Goal: Information Seeking & Learning: Learn about a topic

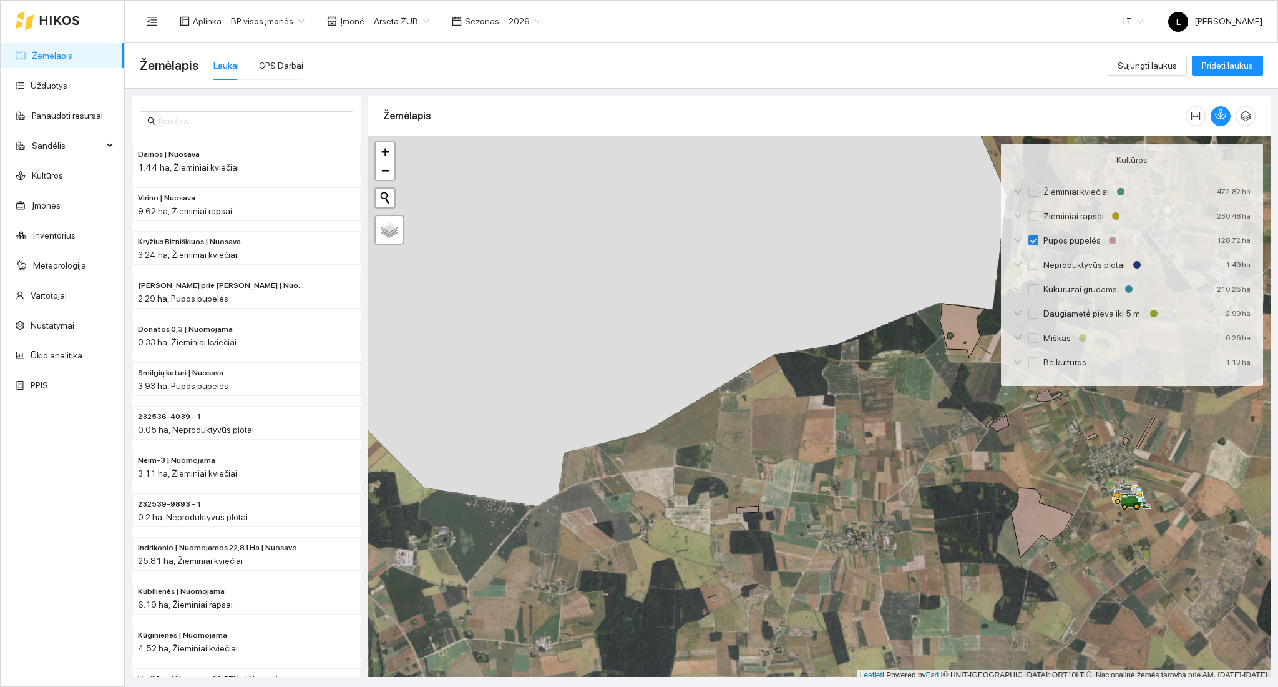
scroll to position [3, 0]
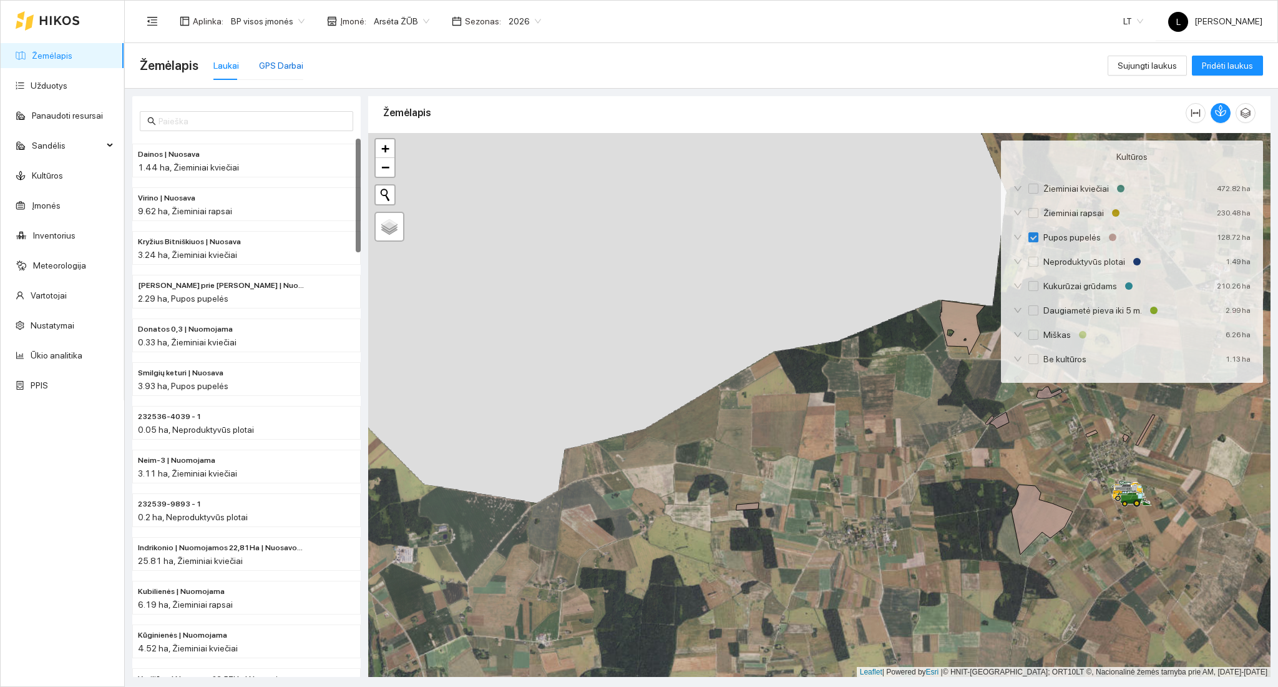
click at [271, 71] on div "GPS Darbai" at bounding box center [281, 66] width 44 height 14
checkbox input "false"
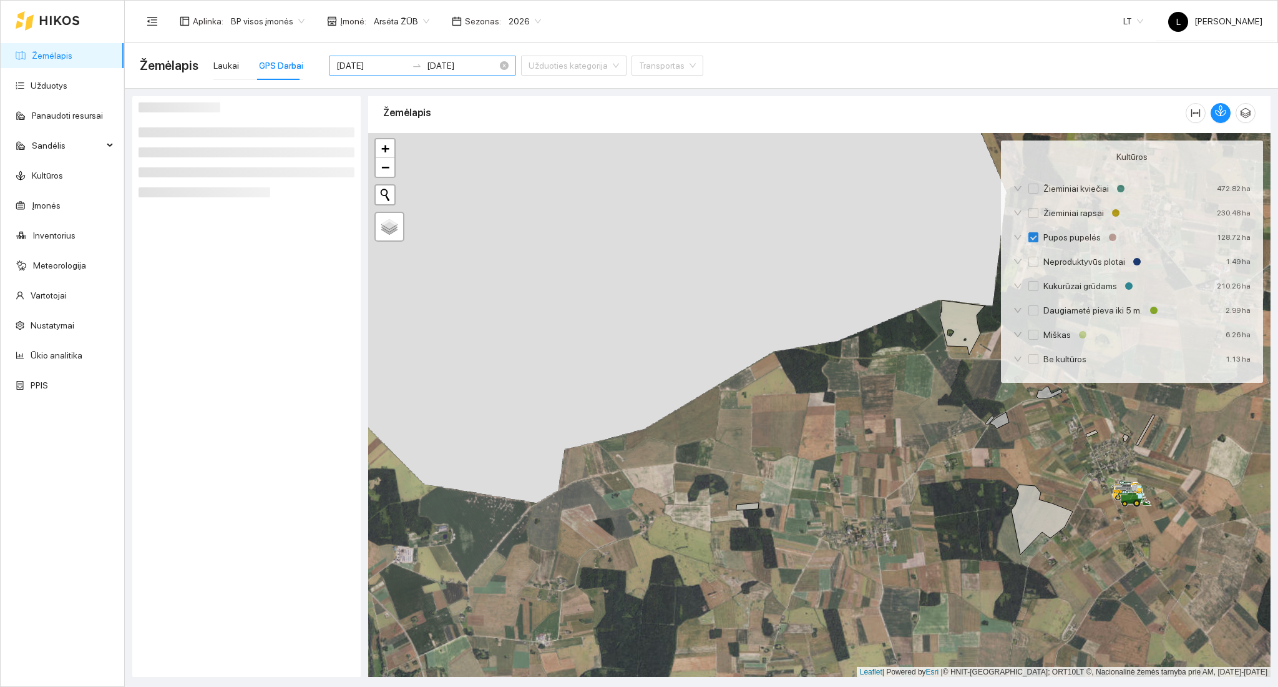
click at [374, 63] on input "[DATE]" at bounding box center [371, 66] width 71 height 14
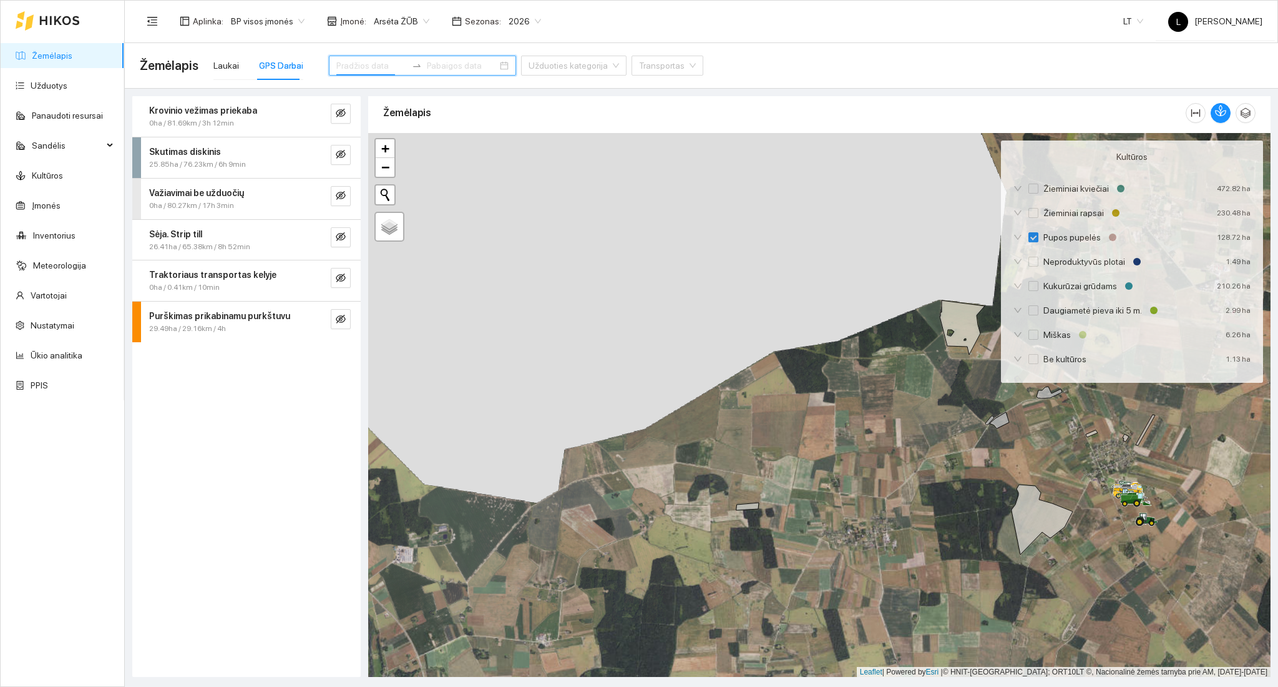
click at [362, 62] on input at bounding box center [371, 66] width 71 height 14
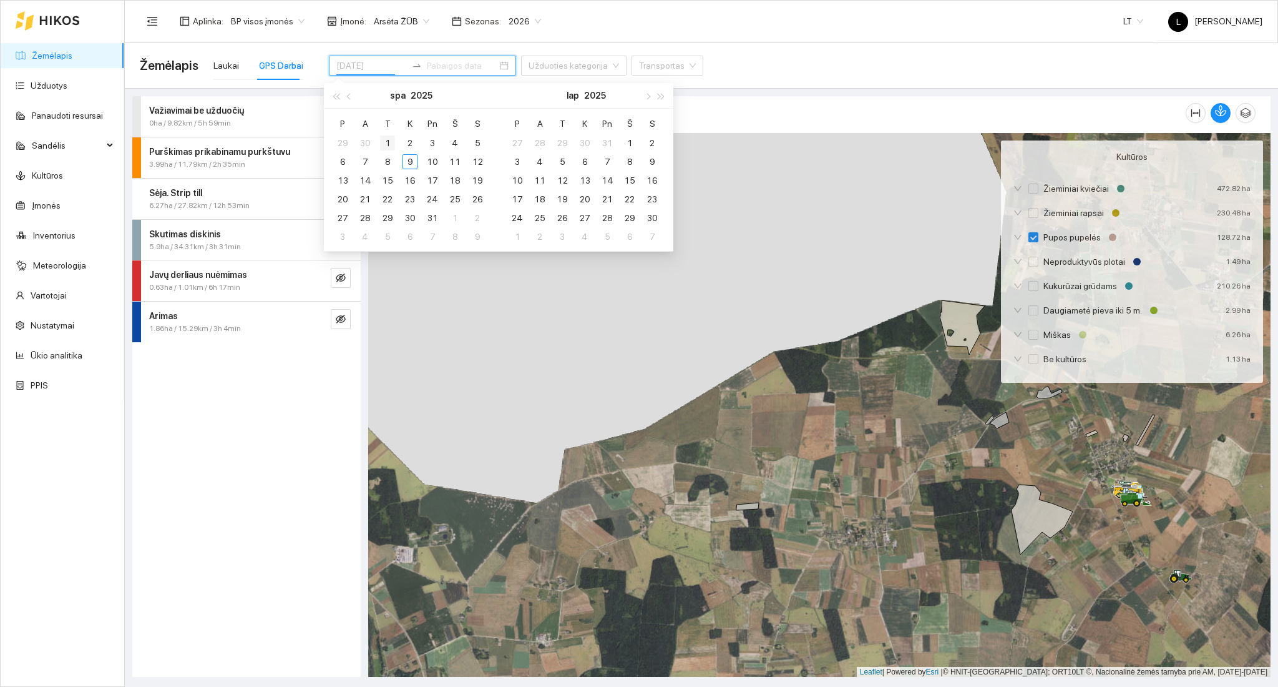
type input "[DATE]"
click at [347, 96] on span "button" at bounding box center [350, 96] width 6 height 6
type input "[DATE]"
click at [344, 140] on div "1" at bounding box center [342, 142] width 15 height 15
click at [344, 141] on div "1" at bounding box center [342, 142] width 15 height 15
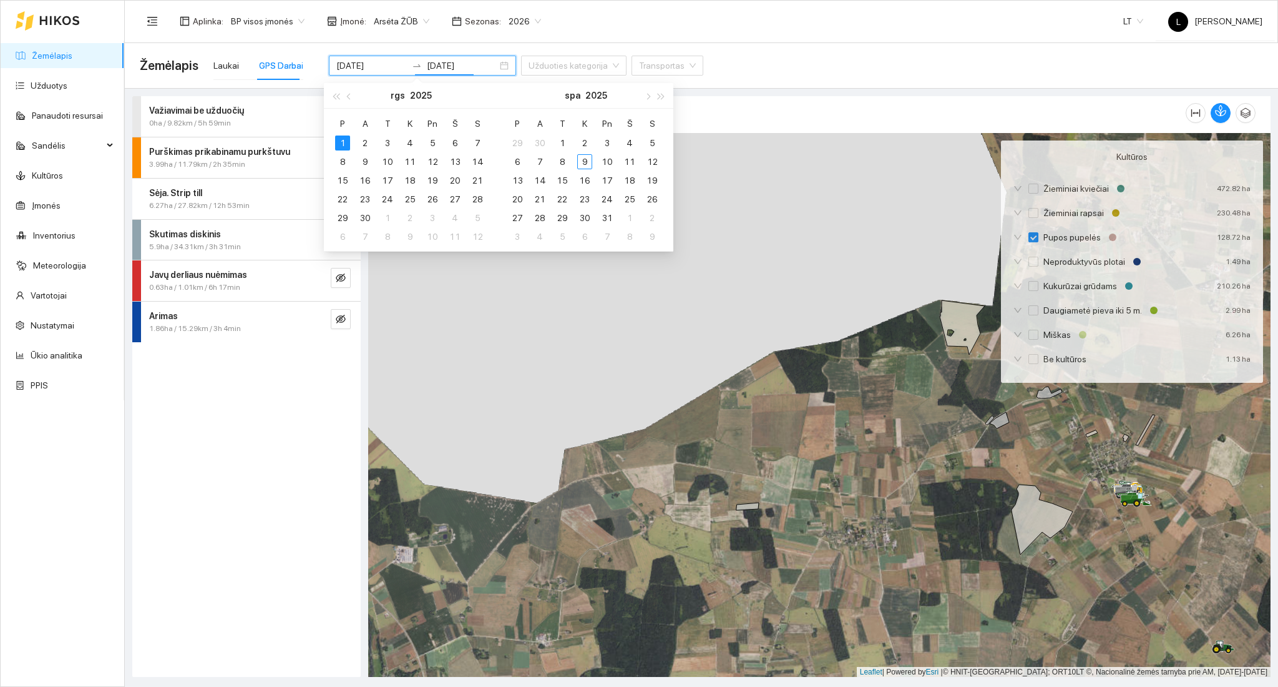
type input "[DATE]"
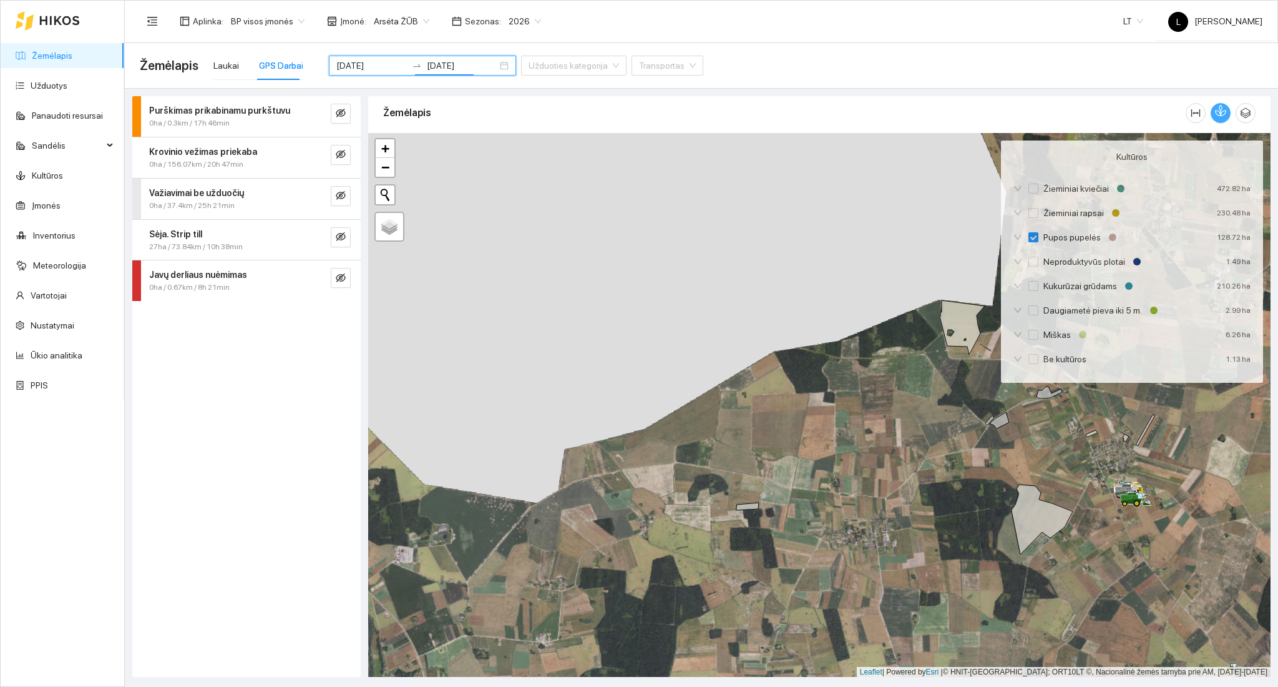
click at [1221, 114] on icon "button" at bounding box center [1220, 110] width 11 height 11
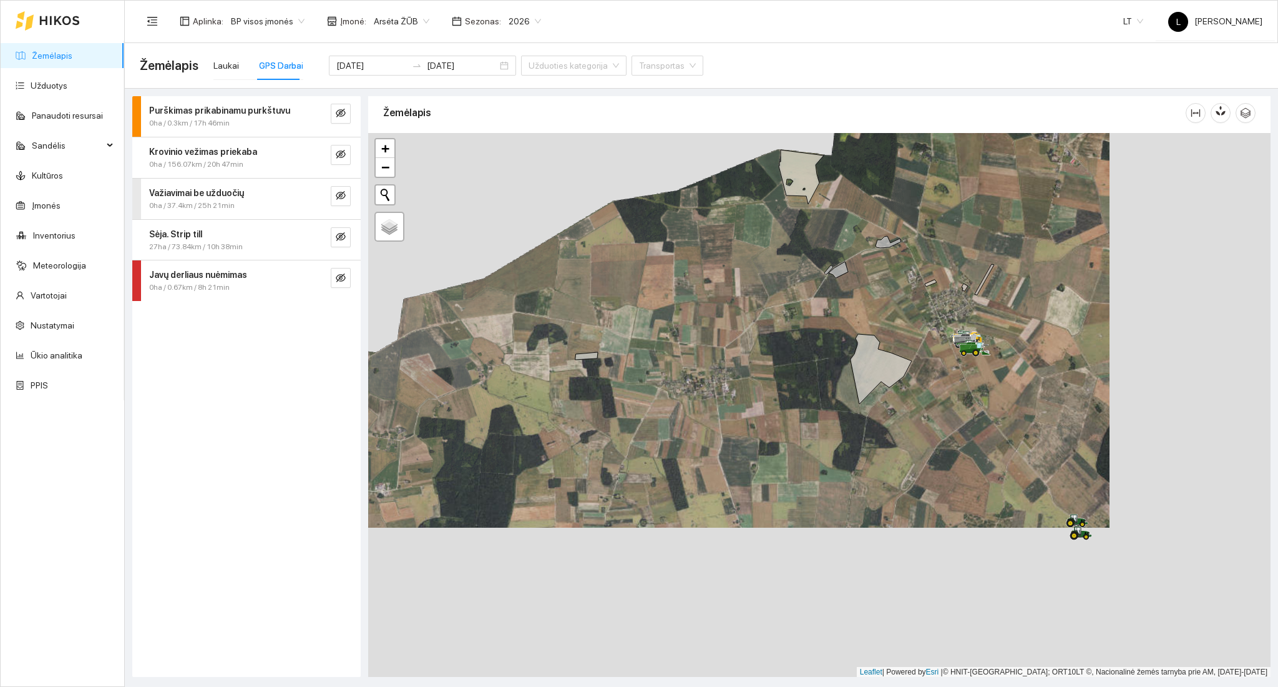
drag, startPoint x: 896, startPoint y: 434, endPoint x: 703, endPoint y: 288, distance: 241.0
click at [703, 288] on div at bounding box center [819, 405] width 902 height 544
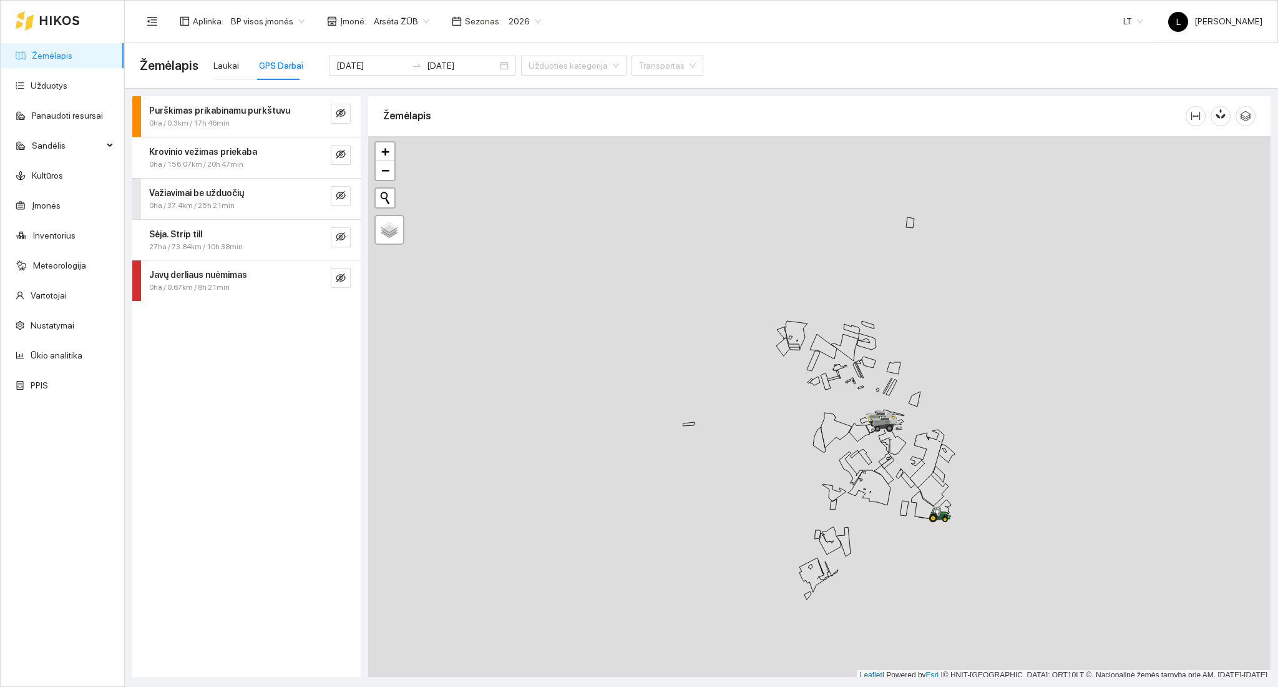
click at [368, 62] on input "[DATE]" at bounding box center [371, 66] width 71 height 14
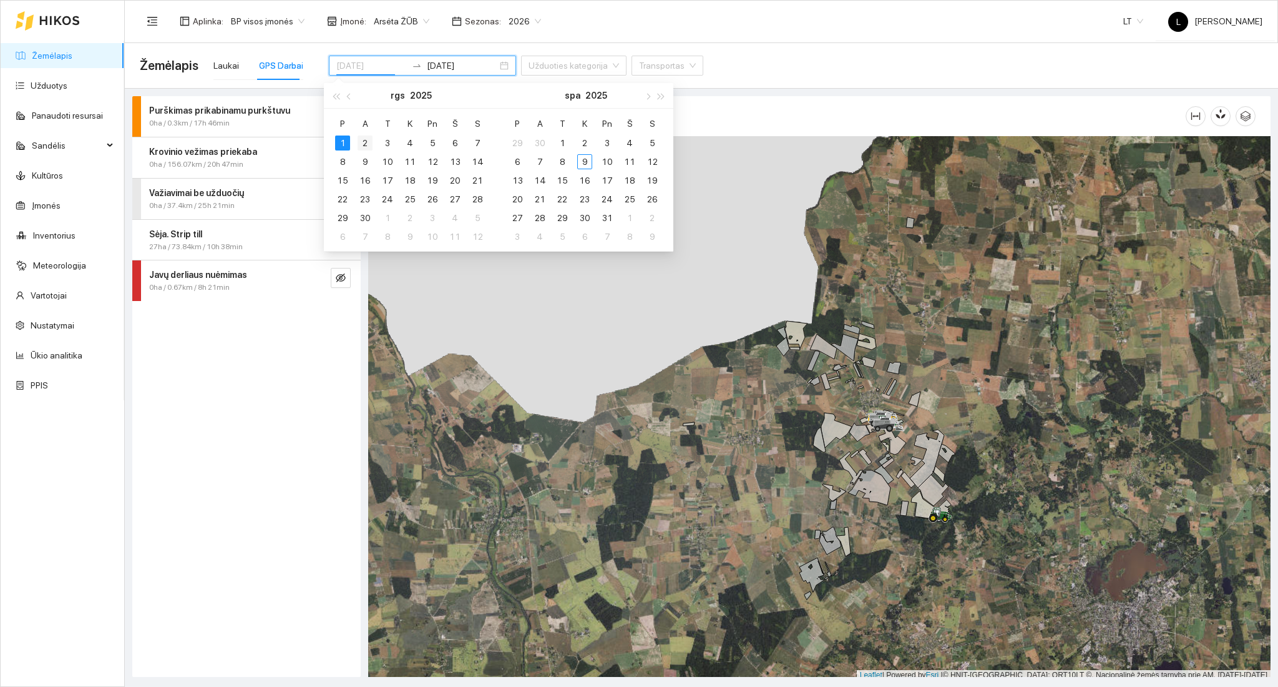
type input "[DATE]"
click at [363, 142] on div "2" at bounding box center [365, 142] width 15 height 15
click at [364, 142] on div "2" at bounding box center [365, 142] width 15 height 15
type input "[DATE]"
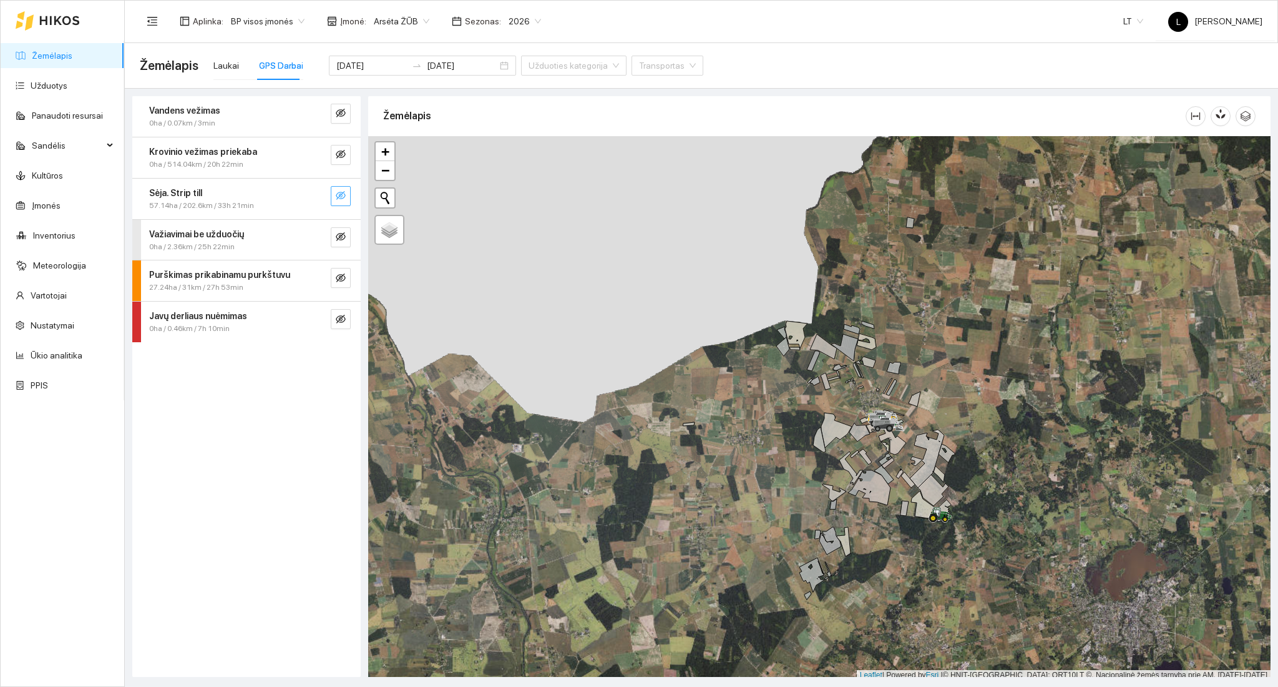
click at [345, 196] on icon "eye-invisible" at bounding box center [341, 195] width 10 height 10
click at [318, 191] on icon "search" at bounding box center [316, 195] width 10 height 10
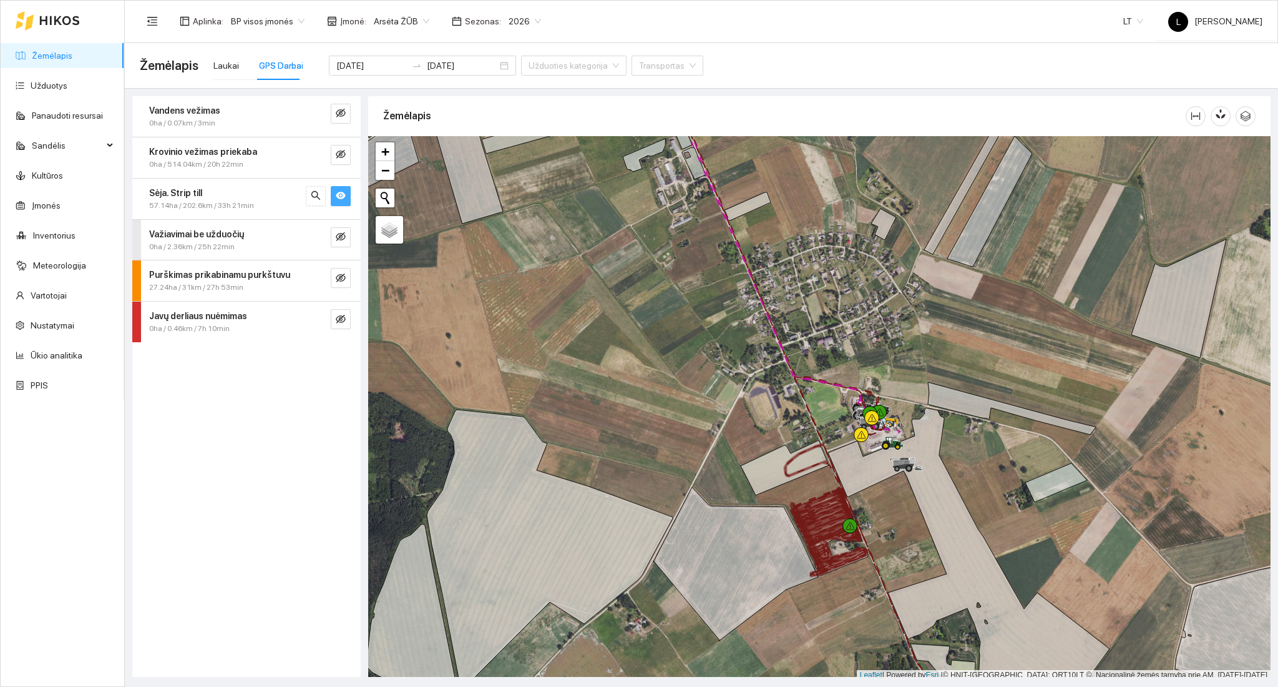
scroll to position [3, 0]
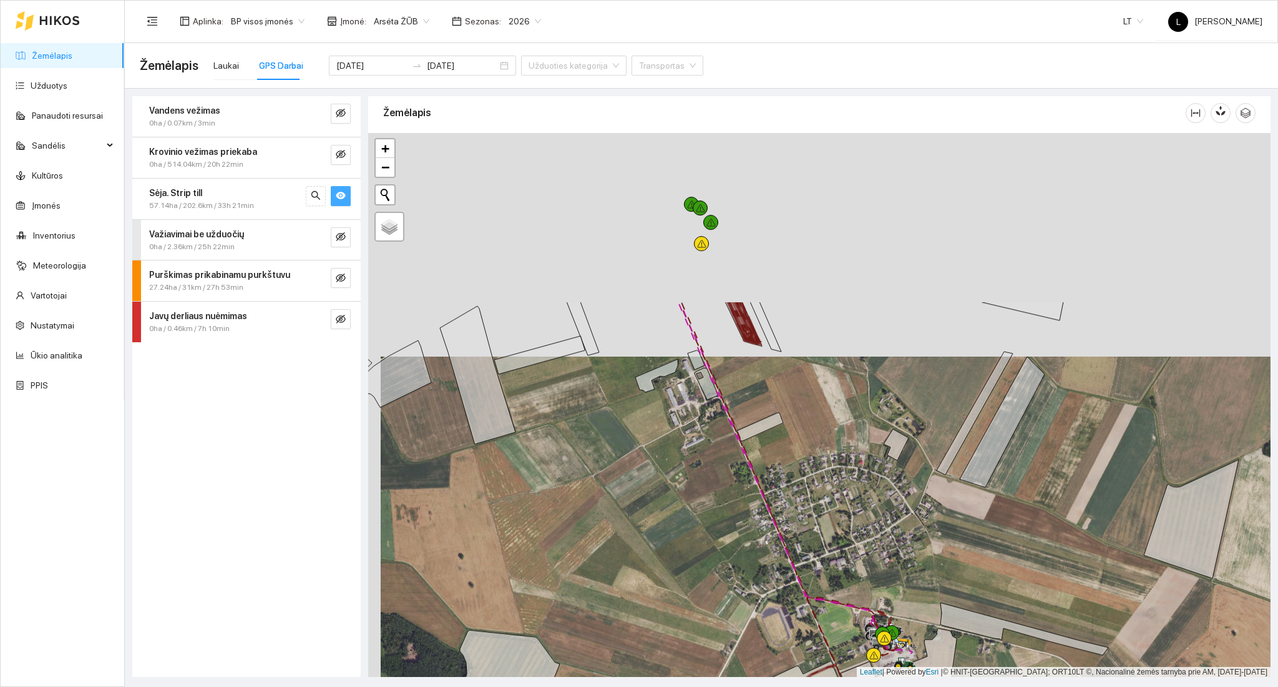
drag, startPoint x: 762, startPoint y: 431, endPoint x: 781, endPoint y: 588, distance: 157.8
click at [794, 660] on div at bounding box center [819, 405] width 902 height 544
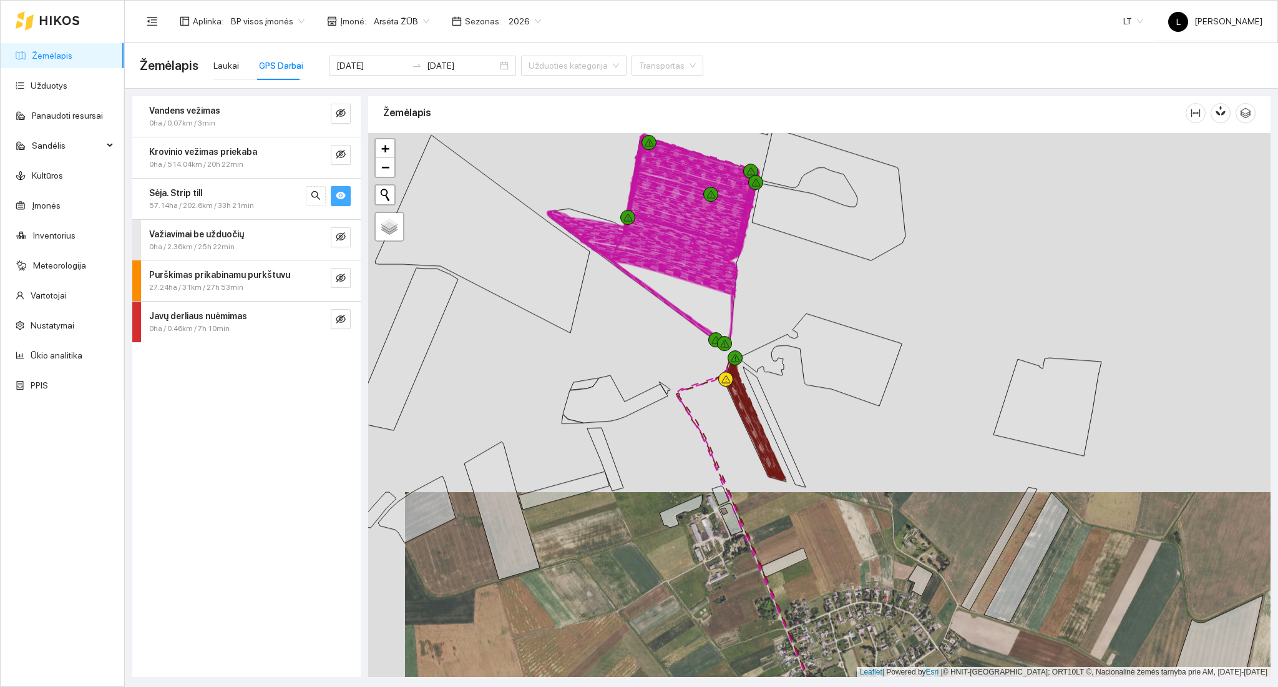
drag, startPoint x: 753, startPoint y: 492, endPoint x: 769, endPoint y: 584, distance: 93.7
click at [769, 585] on div at bounding box center [819, 405] width 902 height 544
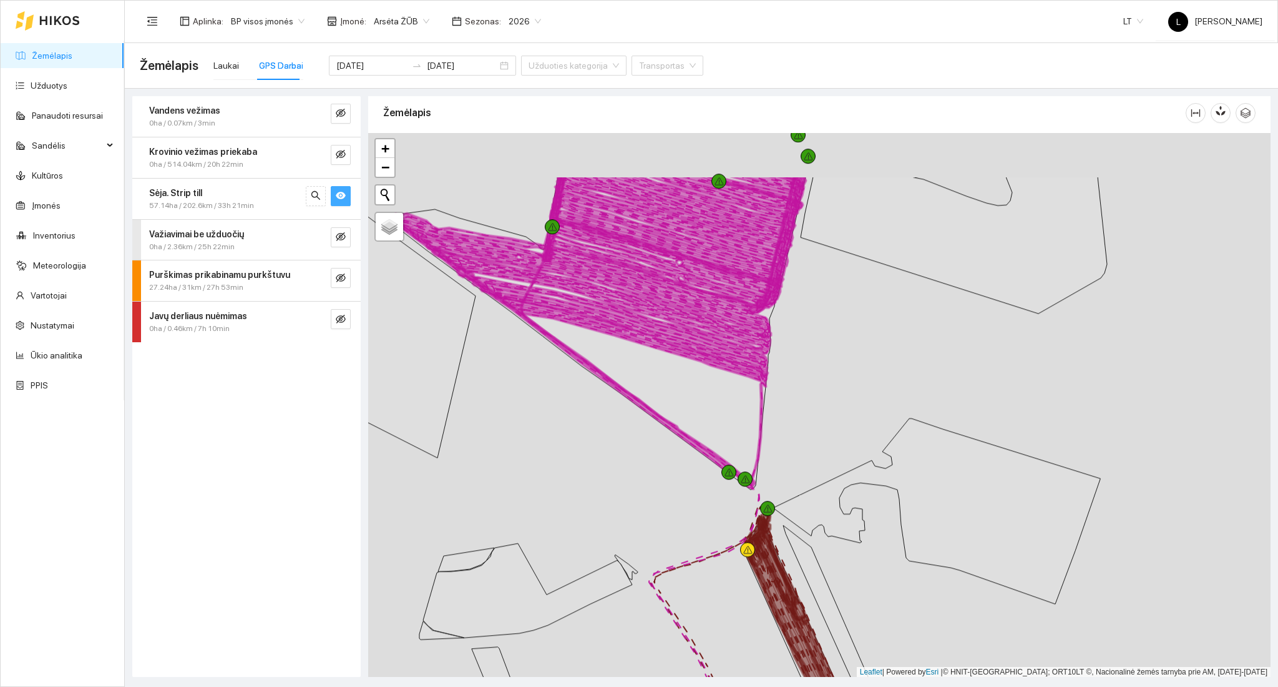
drag, startPoint x: 705, startPoint y: 449, endPoint x: 712, endPoint y: 523, distance: 74.0
click at [712, 523] on div at bounding box center [819, 405] width 902 height 544
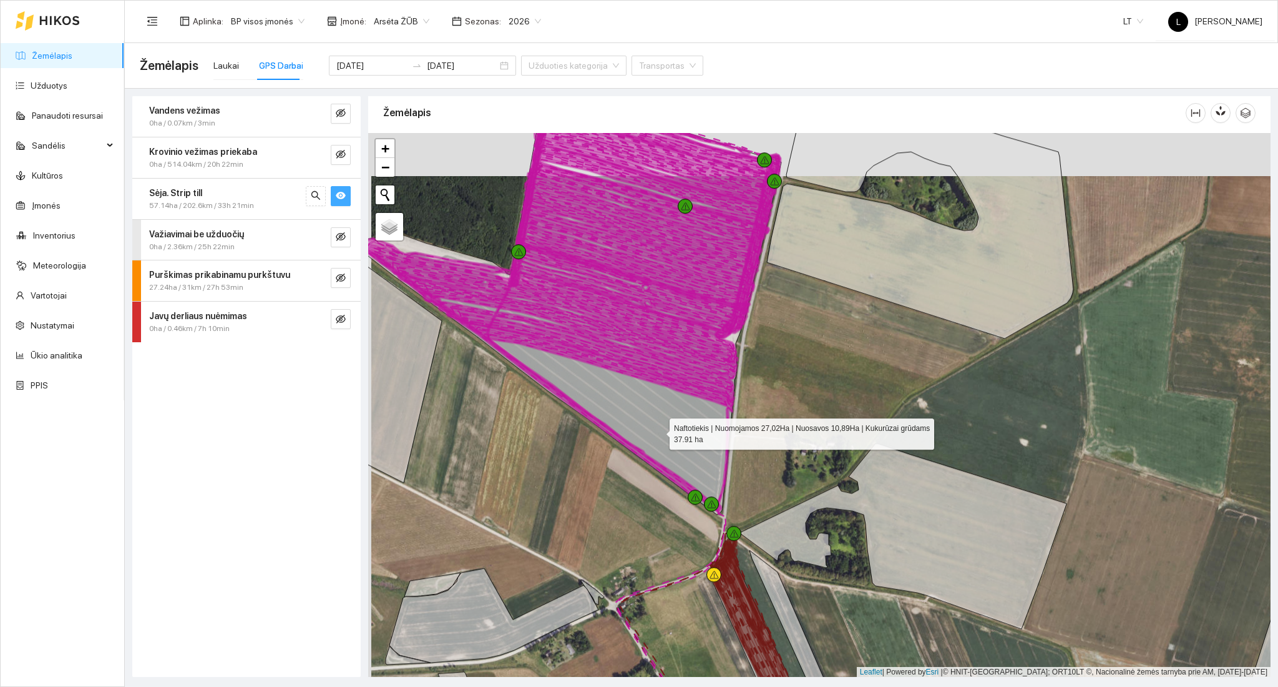
drag, startPoint x: 657, startPoint y: 420, endPoint x: 664, endPoint y: 508, distance: 88.3
click at [667, 513] on icon at bounding box center [570, 317] width 421 height 394
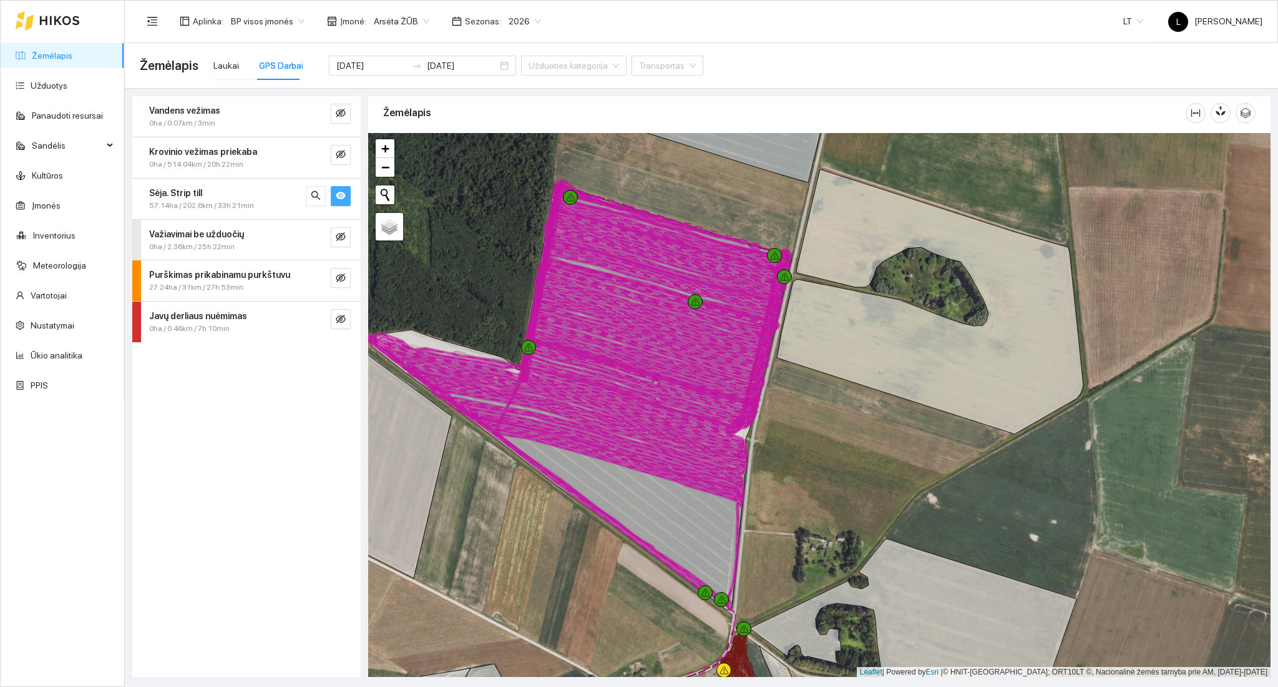
click at [245, 195] on div "Sėja. Strip till" at bounding box center [225, 193] width 153 height 14
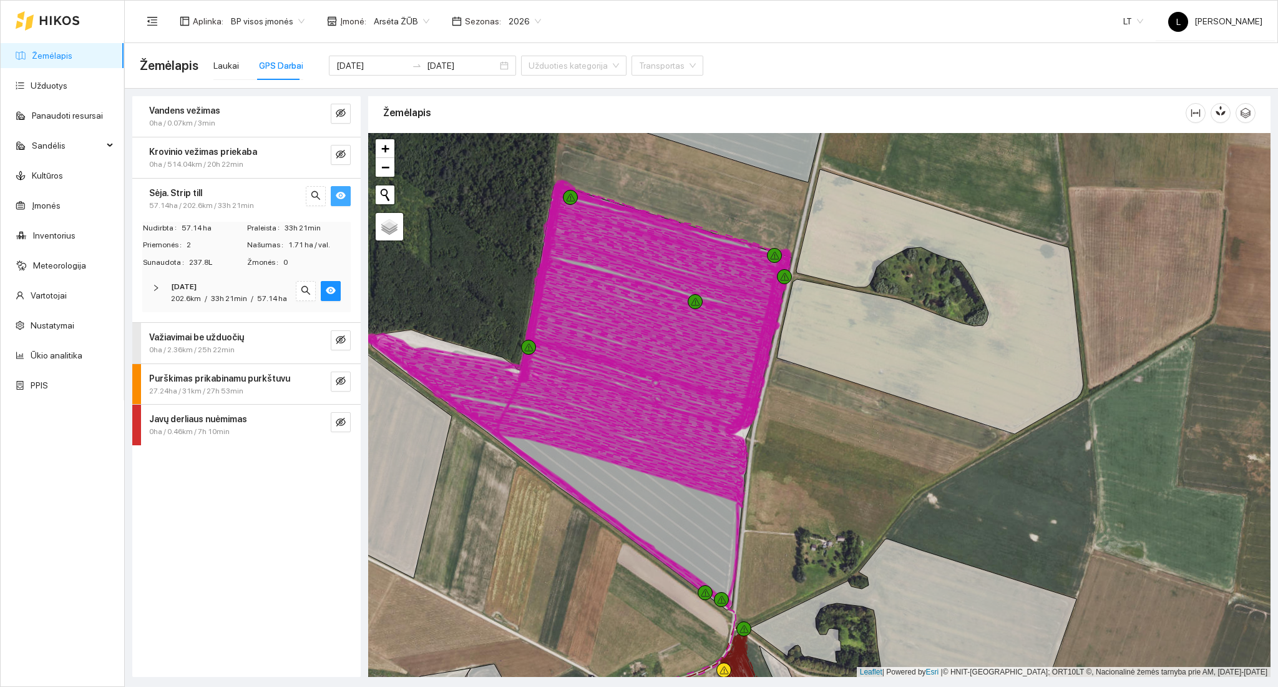
click at [222, 294] on span "33h 21min" at bounding box center [229, 298] width 36 height 9
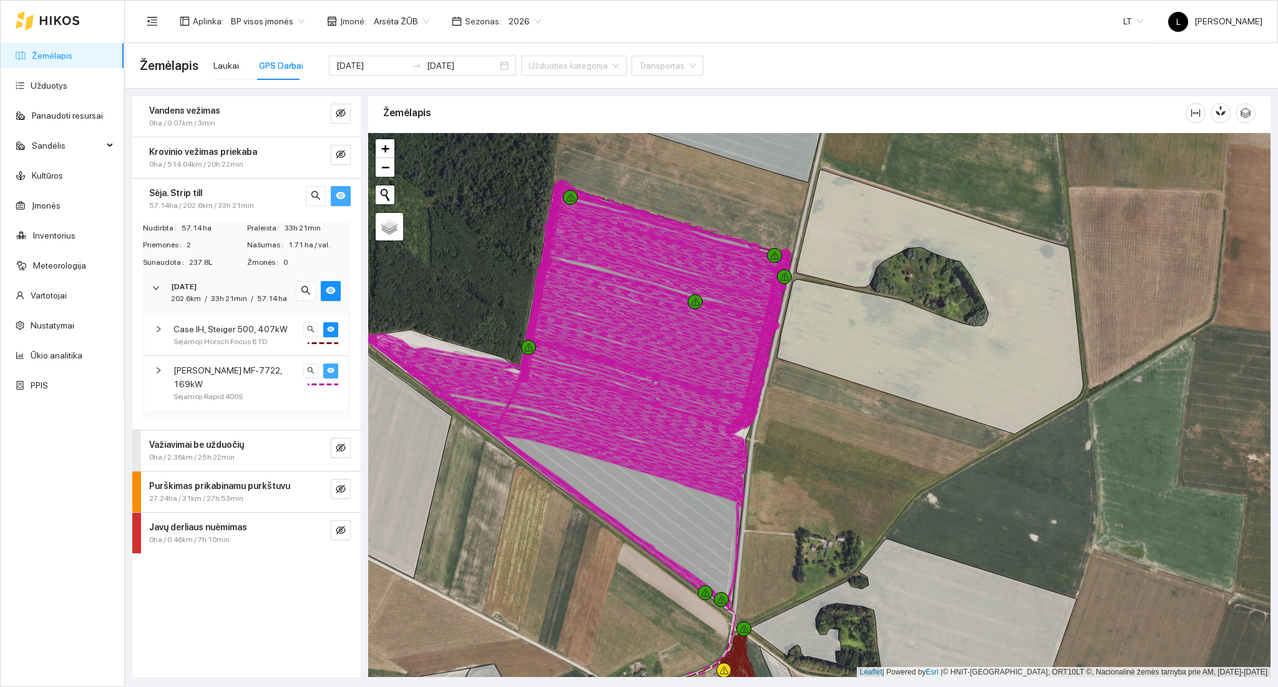
click at [333, 372] on icon "eye" at bounding box center [330, 369] width 7 height 7
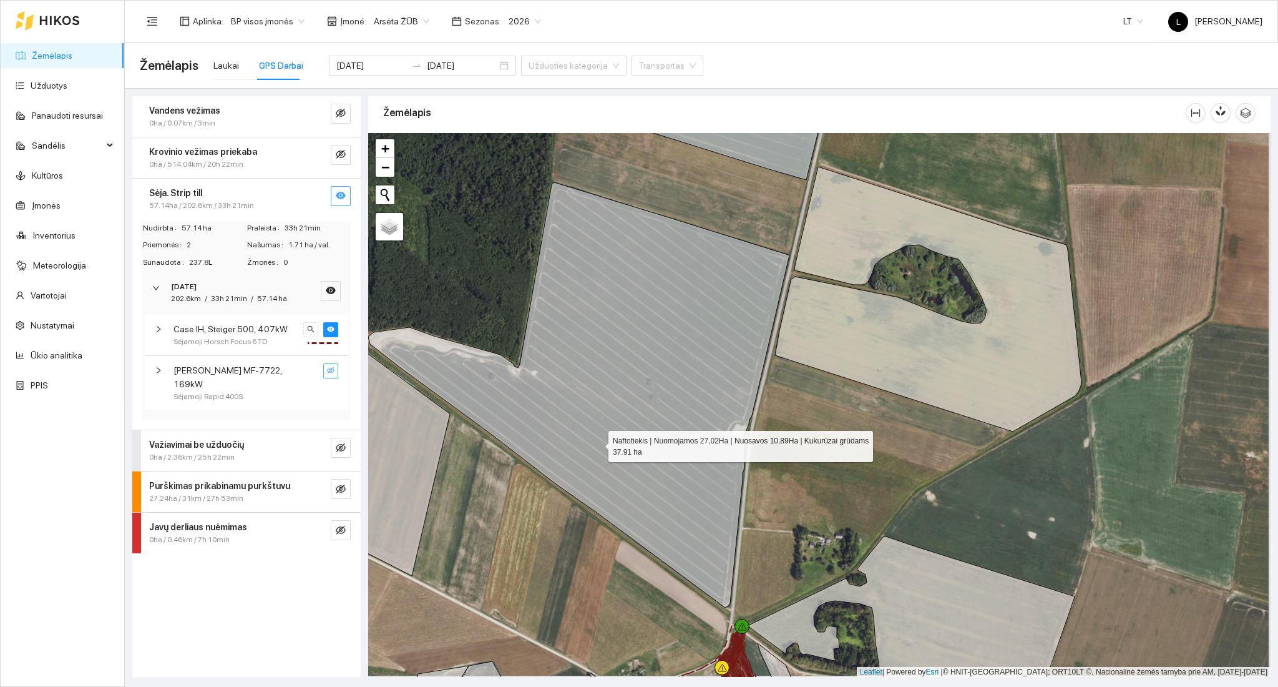
drag, startPoint x: 599, startPoint y: 446, endPoint x: 512, endPoint y: 280, distance: 187.6
click at [511, 248] on icon at bounding box center [578, 394] width 421 height 425
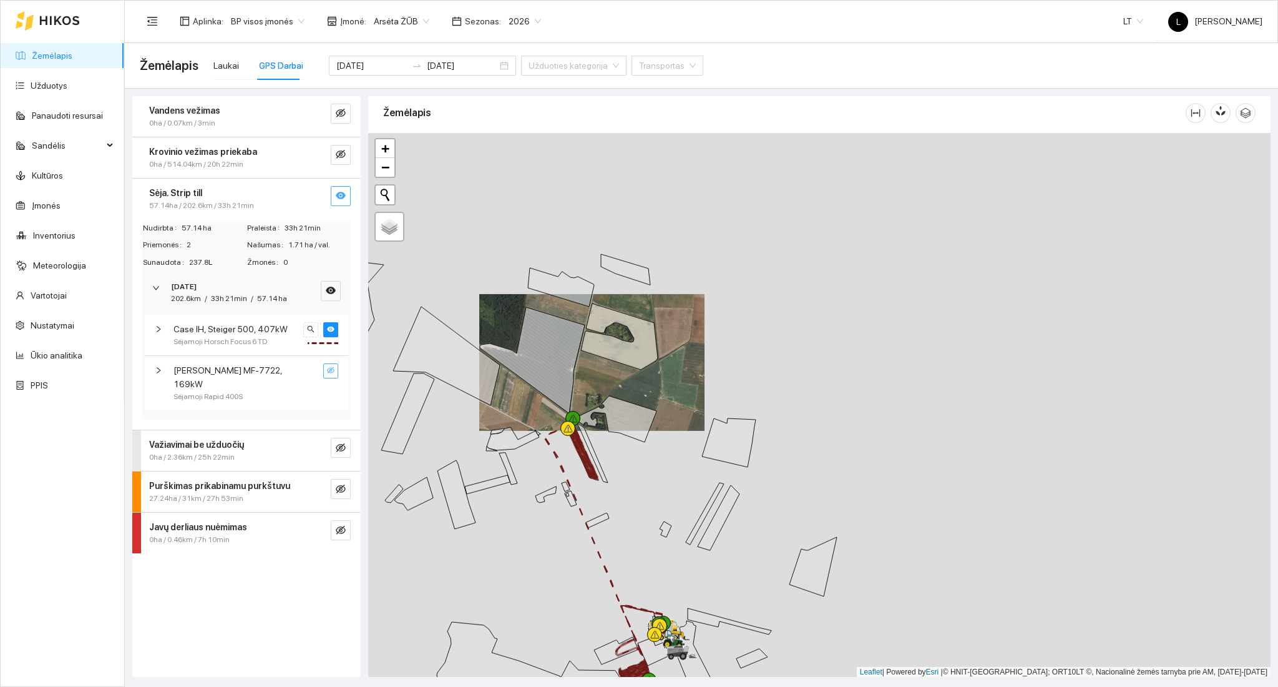
drag, startPoint x: 592, startPoint y: 489, endPoint x: 594, endPoint y: 398, distance: 91.8
click at [592, 400] on div at bounding box center [819, 405] width 902 height 544
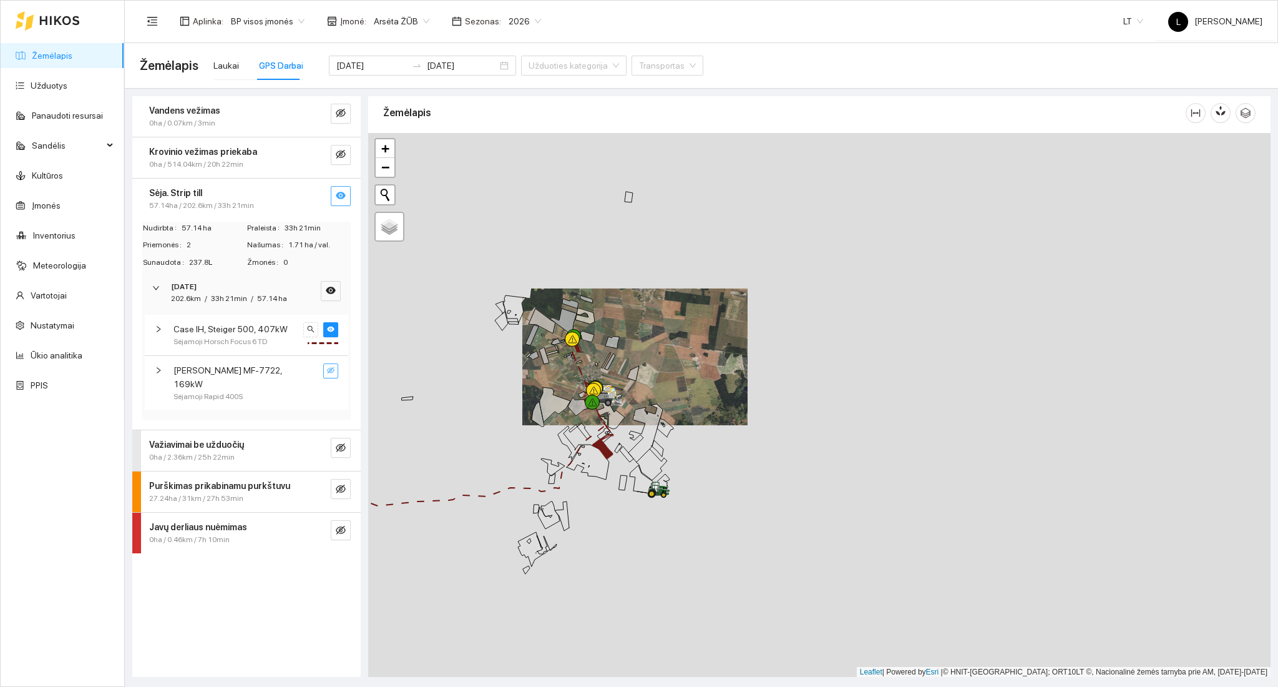
drag, startPoint x: 574, startPoint y: 527, endPoint x: 579, endPoint y: 455, distance: 72.0
click at [580, 426] on icon at bounding box center [583, 431] width 13 height 16
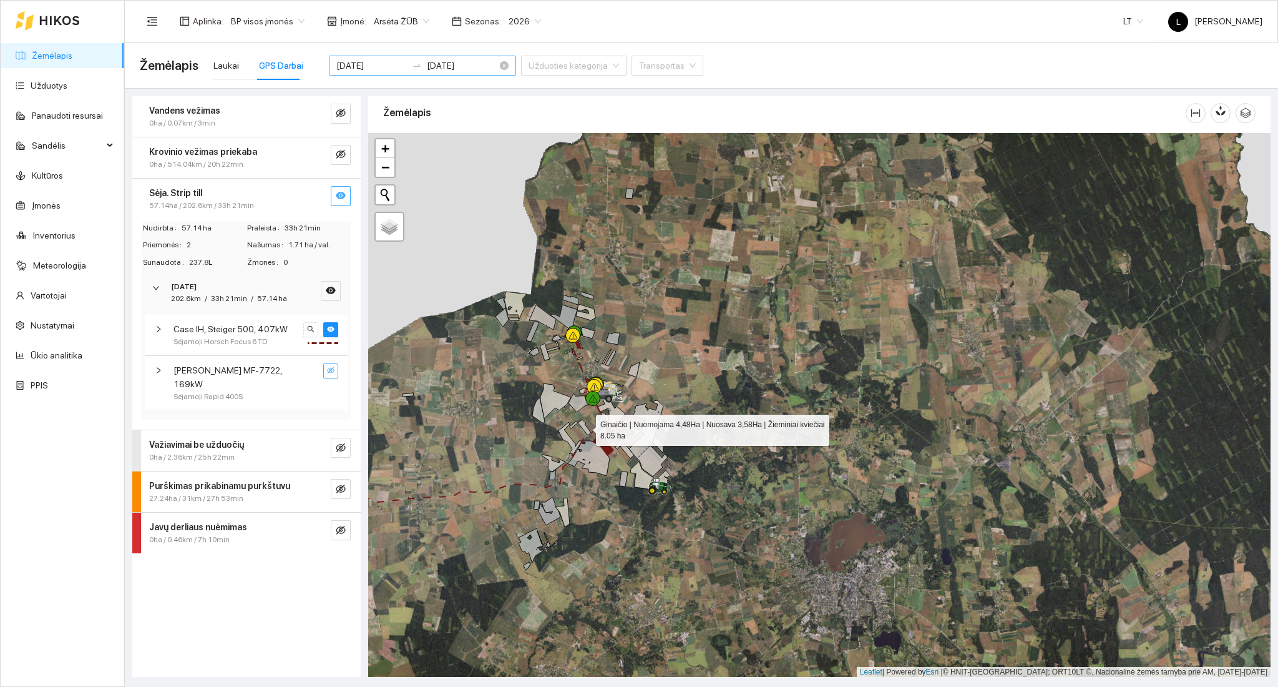
click at [380, 67] on input "[DATE]" at bounding box center [371, 66] width 71 height 14
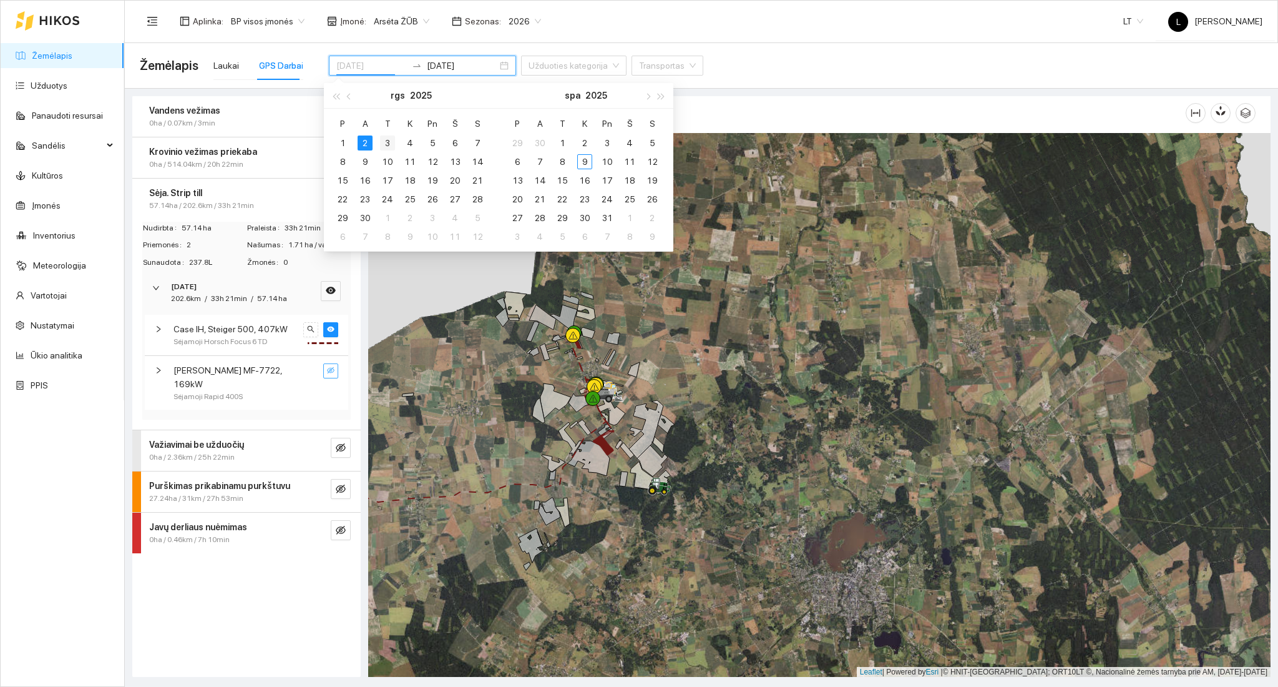
type input "[DATE]"
click at [386, 145] on div "3" at bounding box center [387, 142] width 15 height 15
click at [386, 143] on div "3" at bounding box center [387, 142] width 15 height 15
type input "[DATE]"
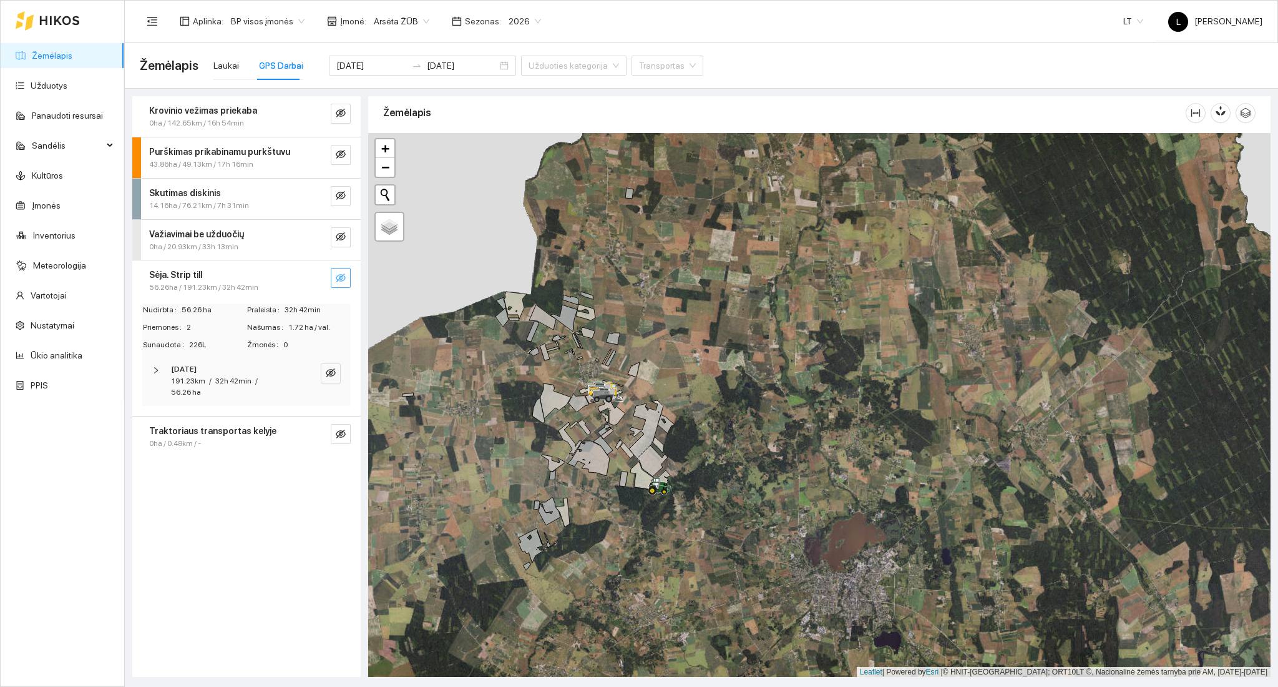
click at [340, 273] on icon "eye-invisible" at bounding box center [341, 278] width 10 height 10
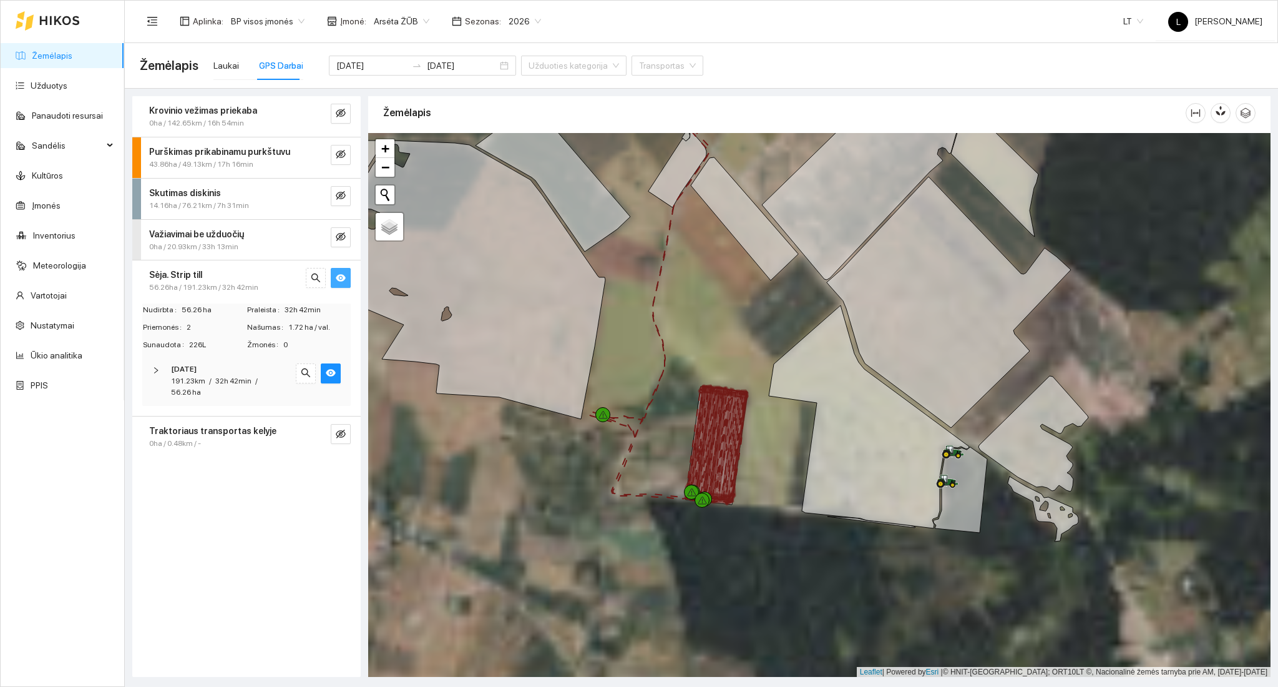
drag, startPoint x: 705, startPoint y: 485, endPoint x: 678, endPoint y: 409, distance: 80.7
click at [678, 409] on div at bounding box center [819, 405] width 902 height 544
click at [197, 374] on span "[DATE]" at bounding box center [184, 369] width 26 height 12
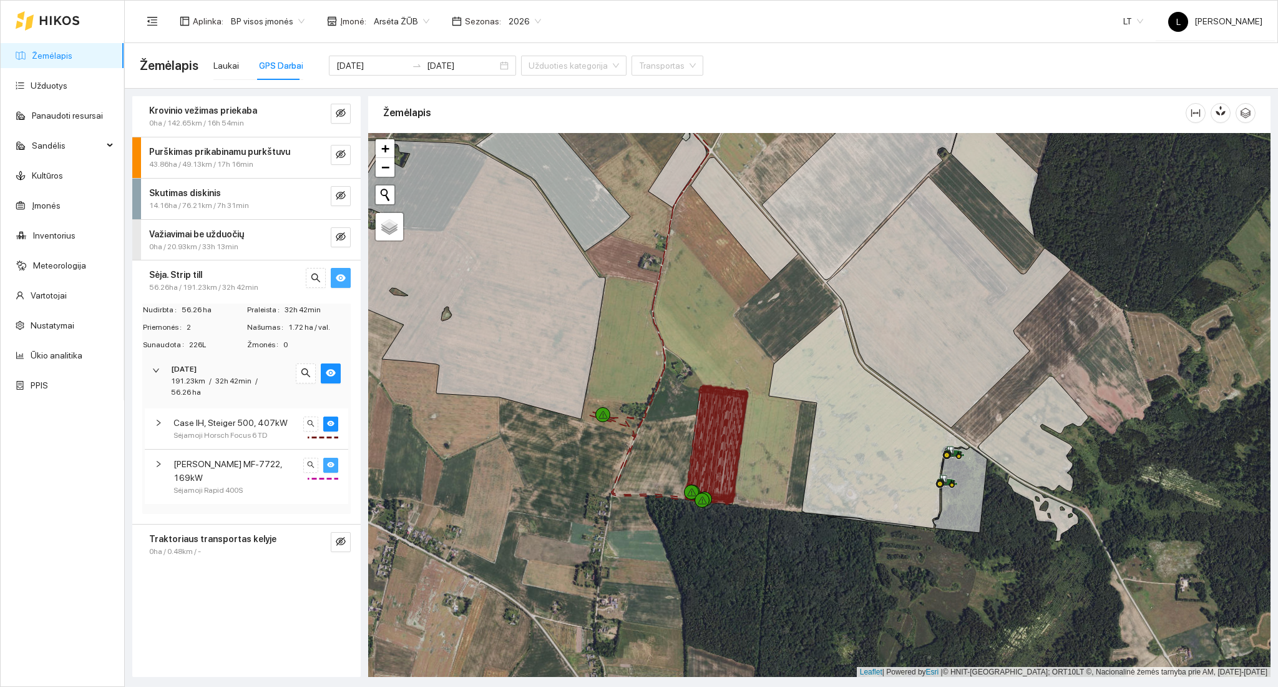
click at [331, 458] on button "button" at bounding box center [330, 464] width 15 height 15
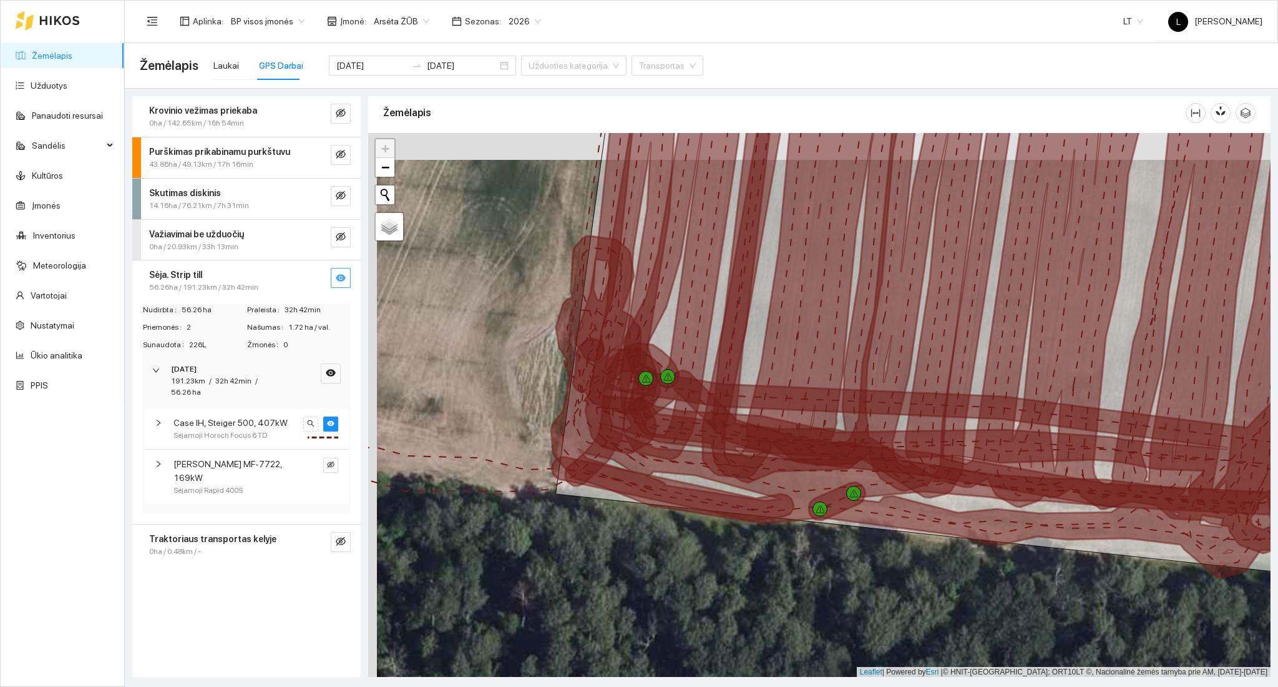
drag, startPoint x: 781, startPoint y: 321, endPoint x: 834, endPoint y: 493, distance: 180.1
click at [836, 492] on icon at bounding box center [988, 328] width 730 height 449
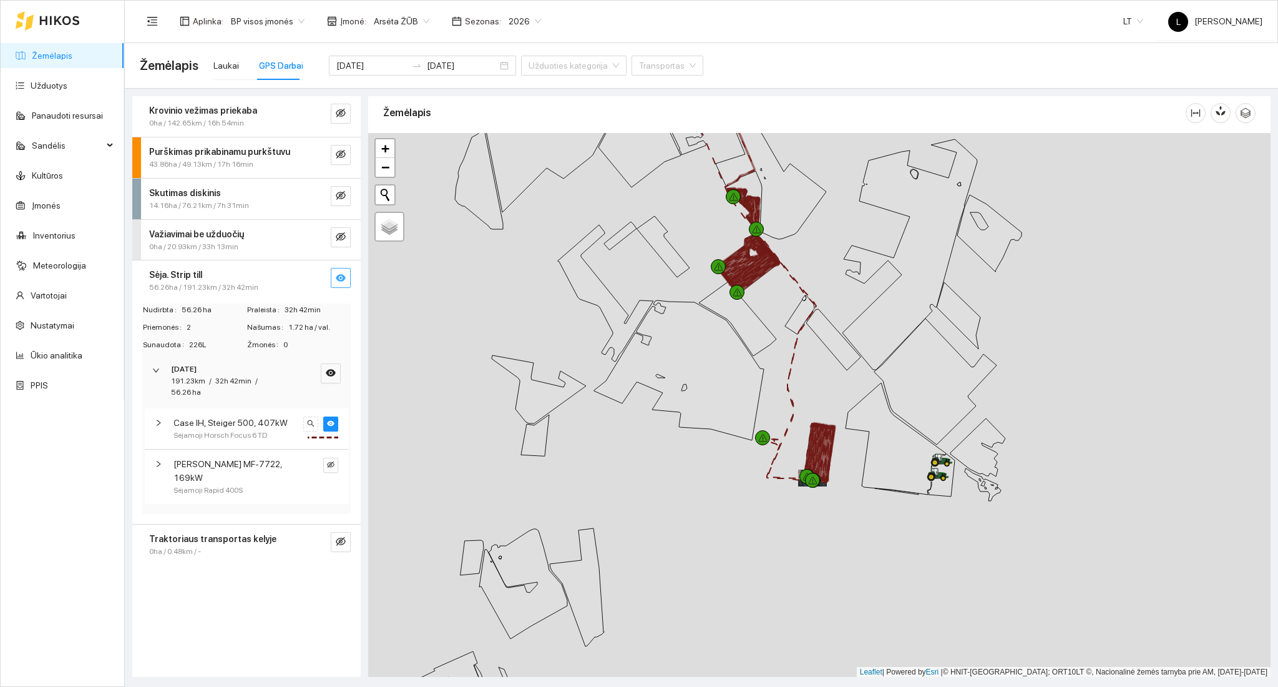
click at [806, 407] on div at bounding box center [819, 405] width 902 height 544
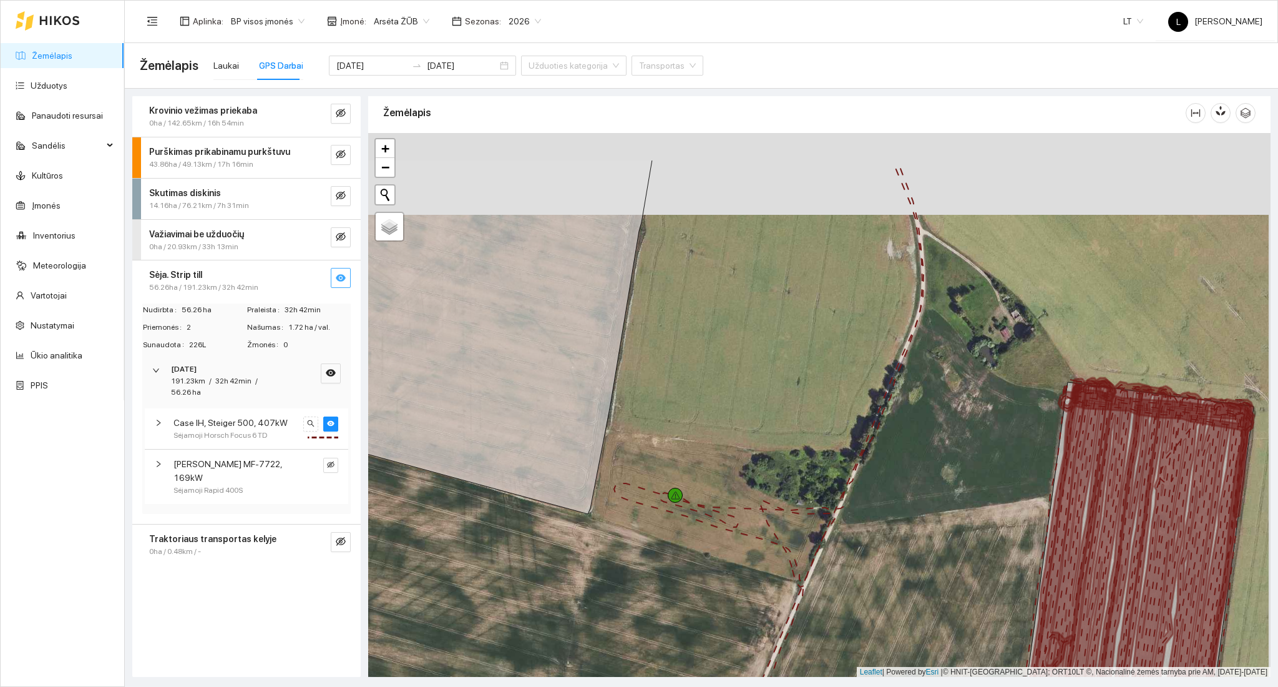
drag, startPoint x: 707, startPoint y: 278, endPoint x: 703, endPoint y: 367, distance: 89.3
click at [704, 364] on div at bounding box center [819, 405] width 902 height 544
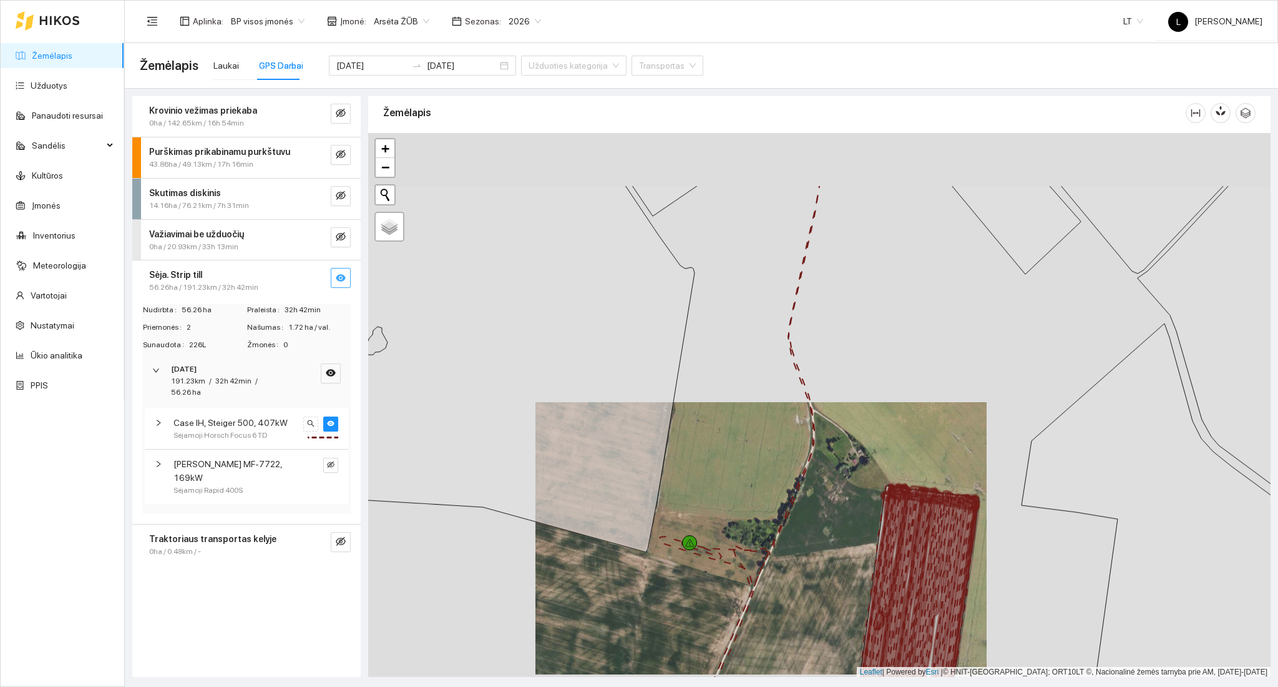
drag, startPoint x: 712, startPoint y: 344, endPoint x: 718, endPoint y: 510, distance: 166.1
click at [720, 525] on div at bounding box center [819, 405] width 902 height 544
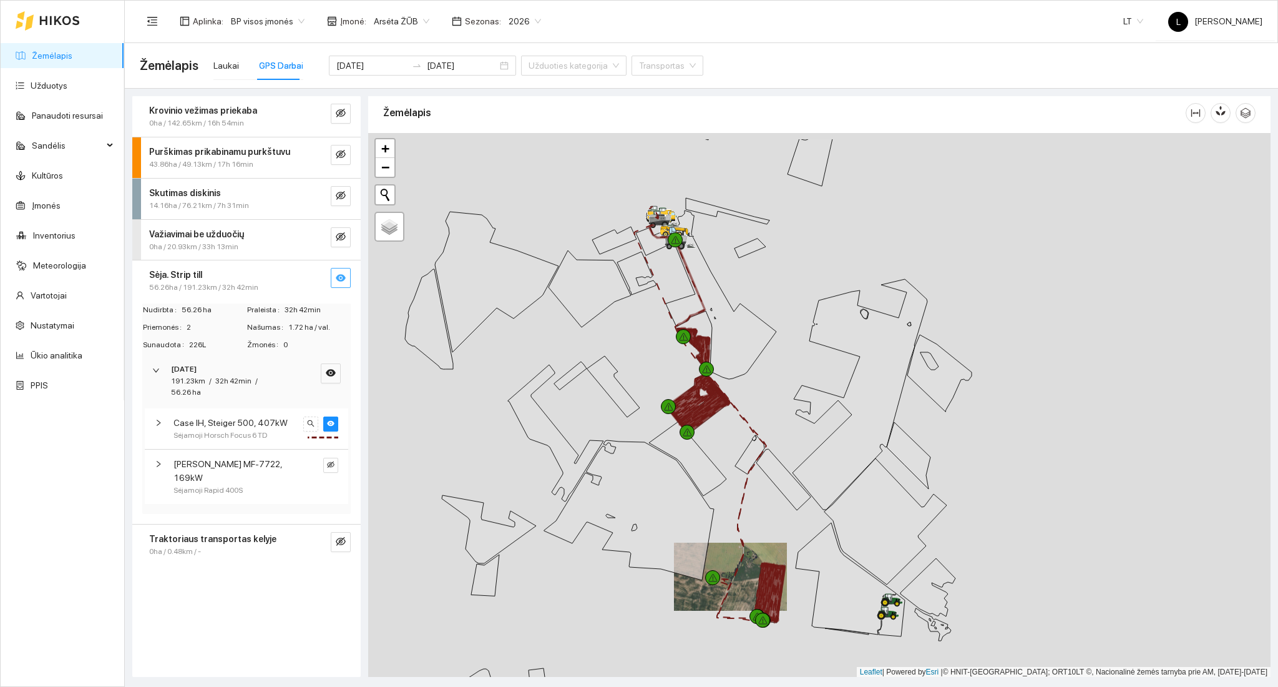
drag, startPoint x: 719, startPoint y: 458, endPoint x: 718, endPoint y: 492, distance: 34.3
click at [718, 492] on div at bounding box center [819, 405] width 902 height 544
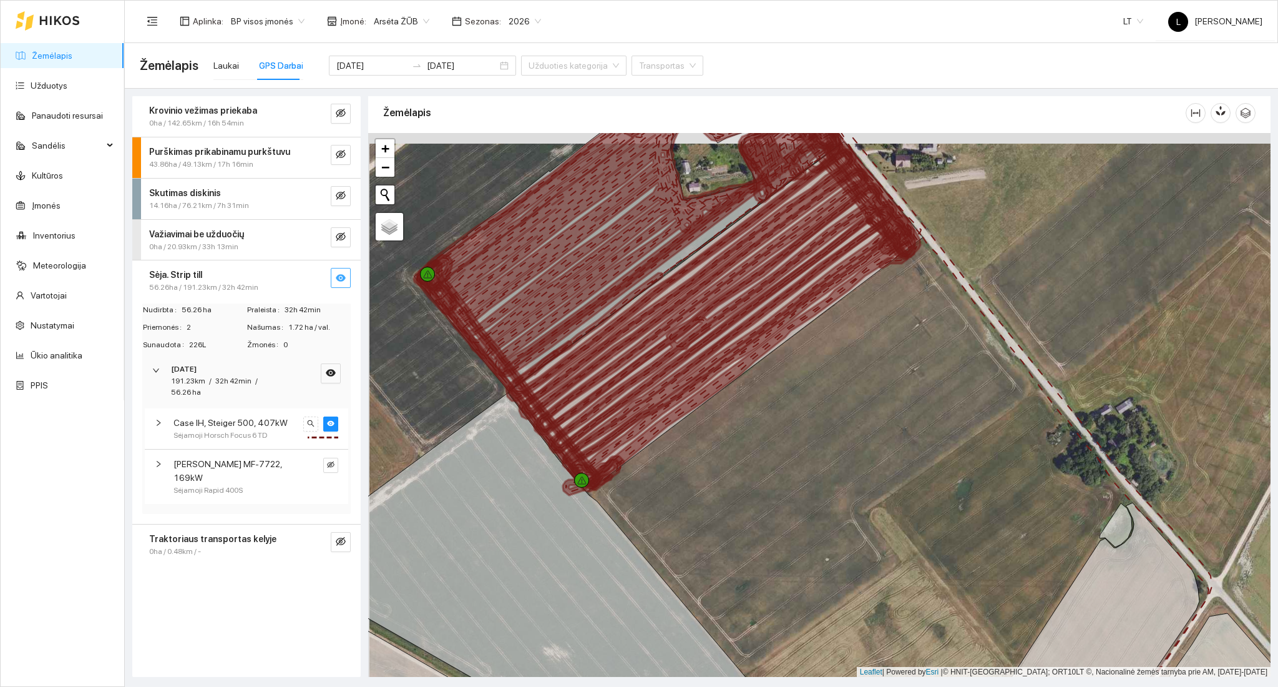
drag, startPoint x: 625, startPoint y: 250, endPoint x: 649, endPoint y: 419, distance: 170.3
click at [647, 376] on icon at bounding box center [625, 231] width 423 height 288
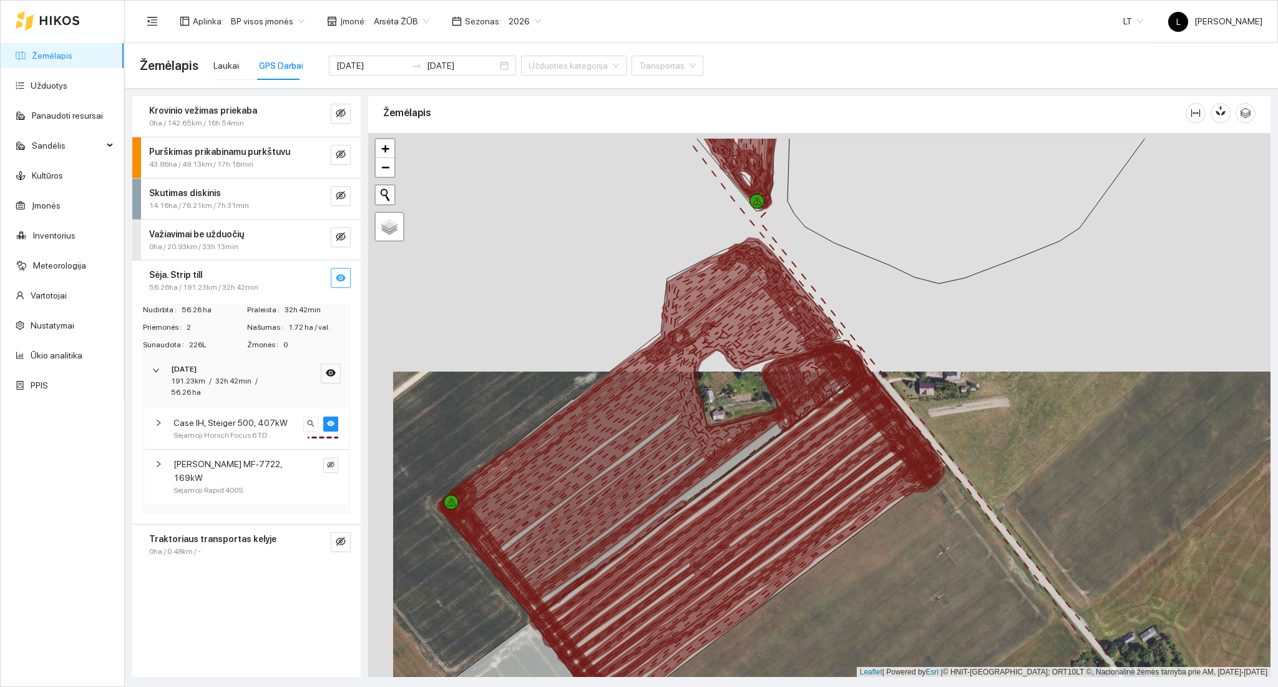
drag, startPoint x: 682, startPoint y: 364, endPoint x: 710, endPoint y: 502, distance: 140.9
click at [687, 549] on icon at bounding box center [649, 421] width 423 height 366
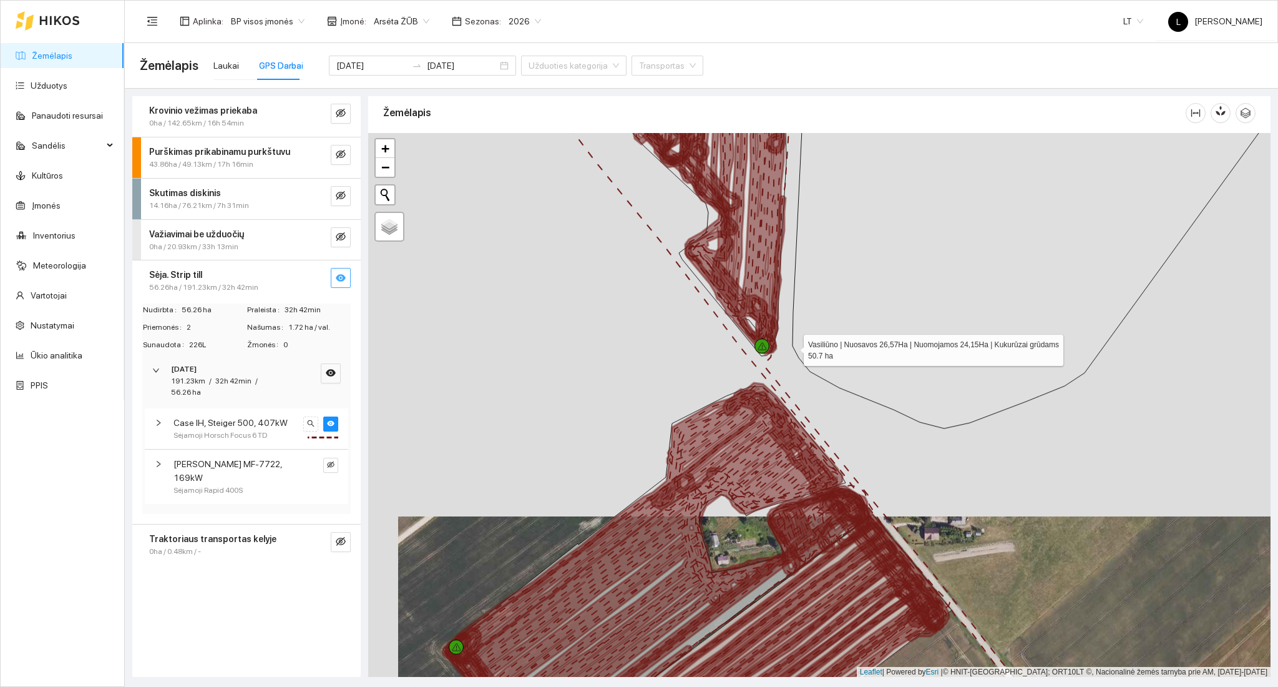
drag, startPoint x: 795, startPoint y: 465, endPoint x: 785, endPoint y: 472, distance: 12.1
click at [791, 476] on div at bounding box center [819, 405] width 902 height 544
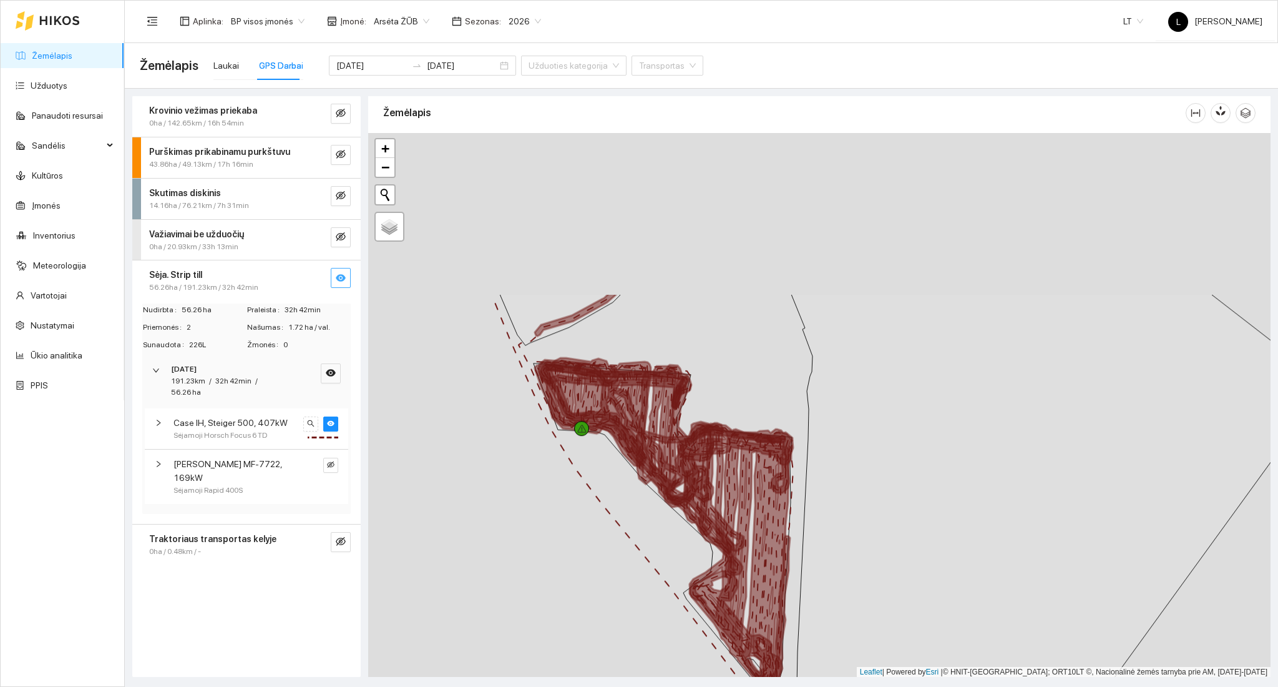
drag, startPoint x: 759, startPoint y: 363, endPoint x: 761, endPoint y: 554, distance: 191.0
click at [762, 554] on icon at bounding box center [741, 558] width 103 height 270
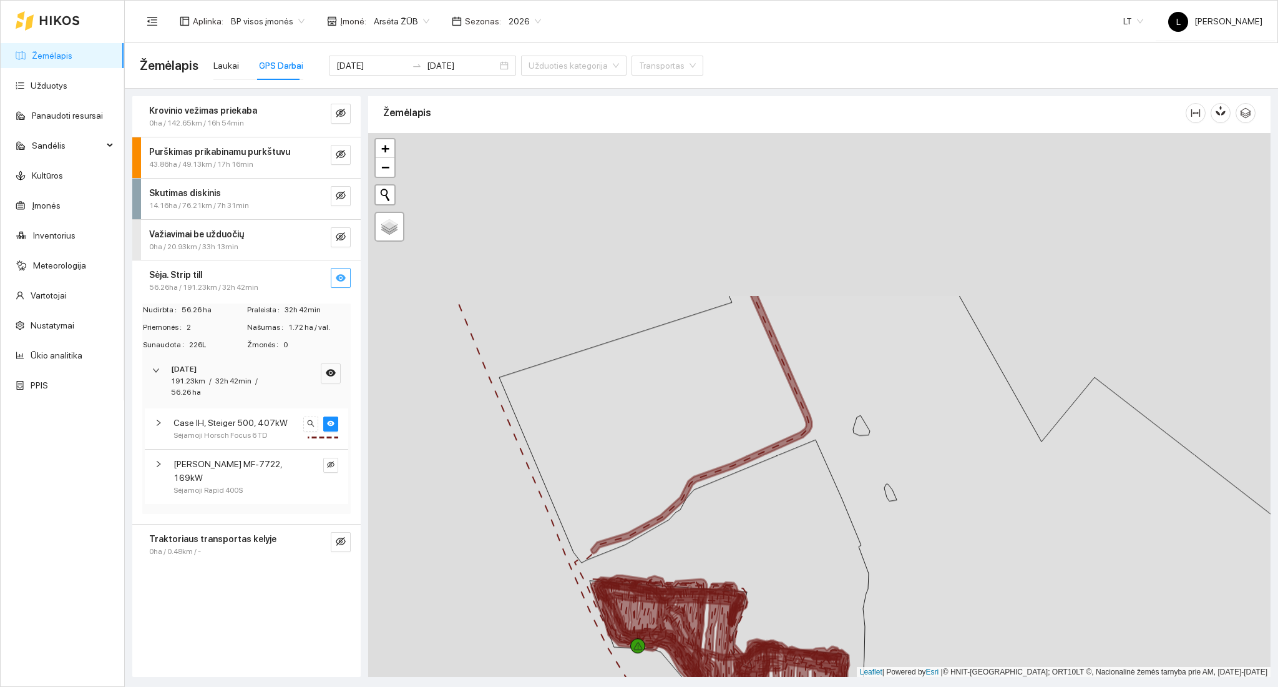
drag, startPoint x: 589, startPoint y: 388, endPoint x: 647, endPoint y: 552, distance: 173.3
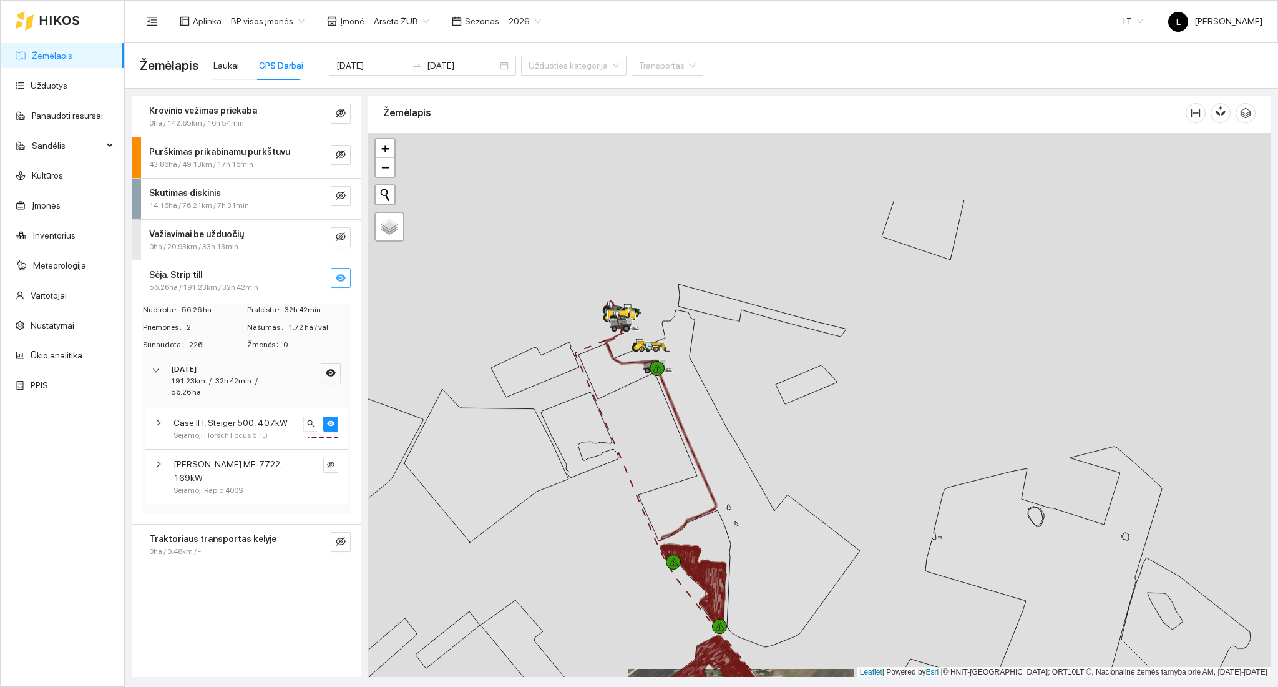
drag, startPoint x: 648, startPoint y: 343, endPoint x: 685, endPoint y: 479, distance: 140.5
click at [694, 535] on div at bounding box center [819, 405] width 902 height 544
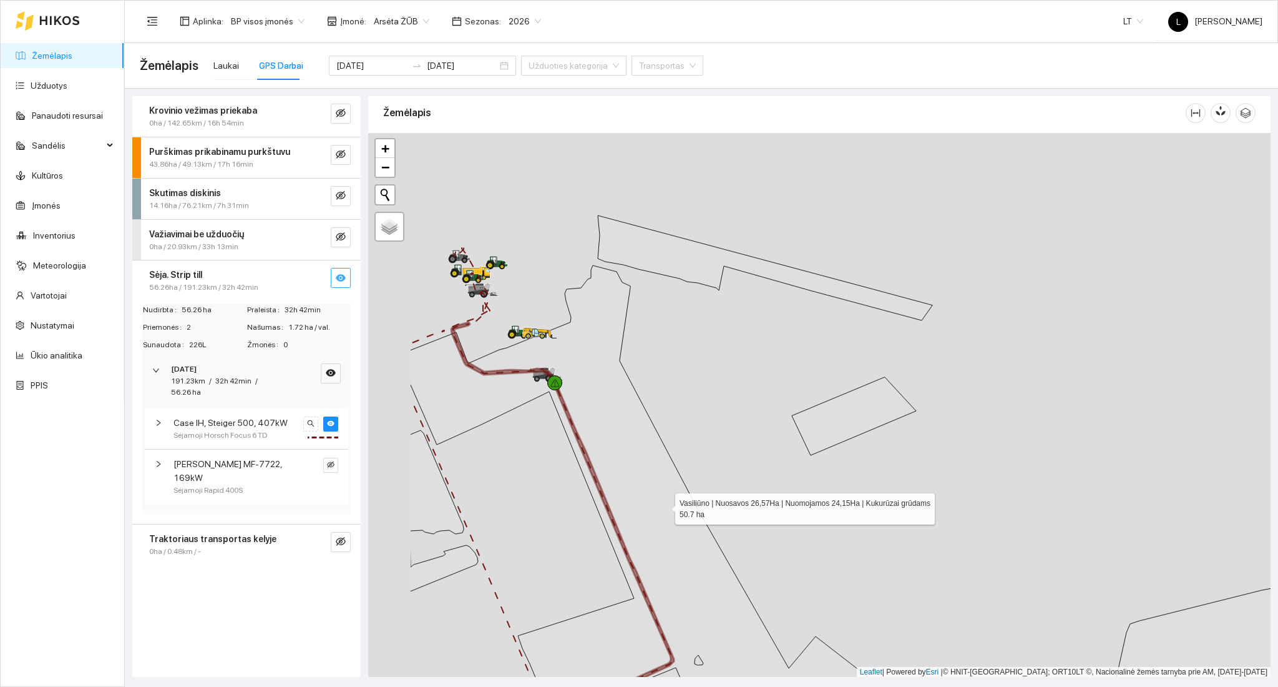
drag, startPoint x: 530, startPoint y: 395, endPoint x: 595, endPoint y: 401, distance: 65.8
click at [663, 504] on icon at bounding box center [685, 554] width 550 height 579
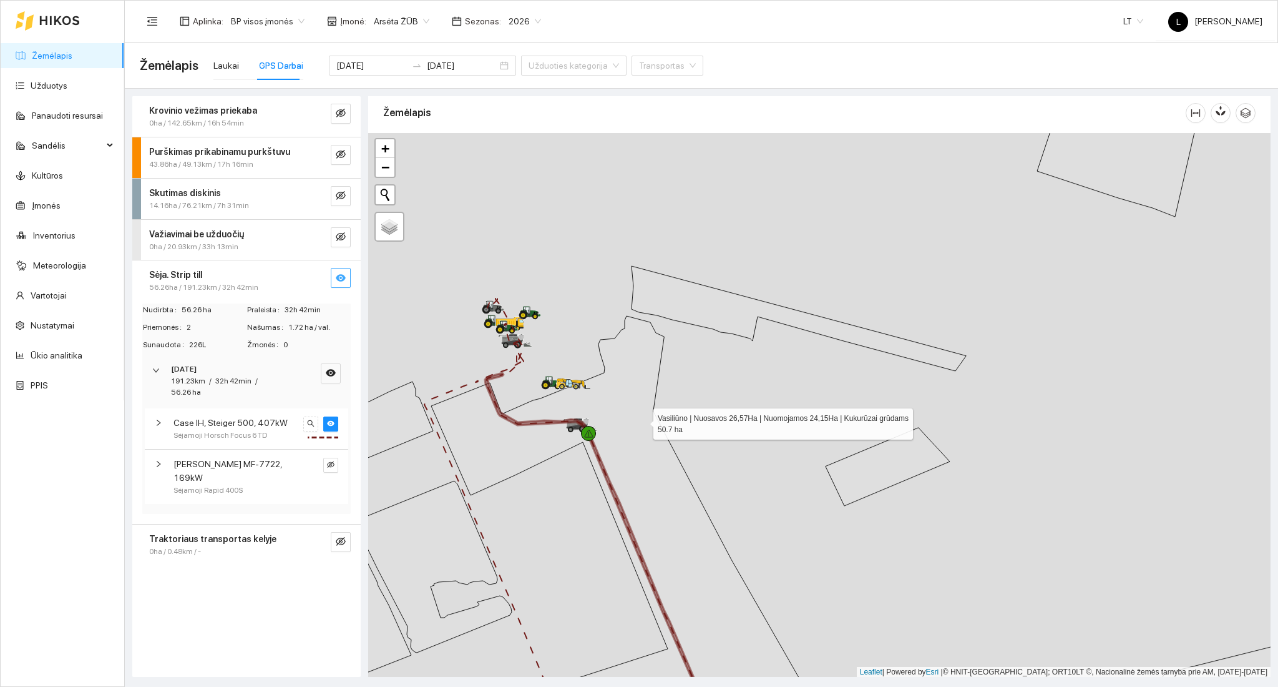
drag, startPoint x: 601, startPoint y: 362, endPoint x: 671, endPoint y: 439, distance: 103.8
click at [671, 438] on icon at bounding box center [703, 550] width 545 height 469
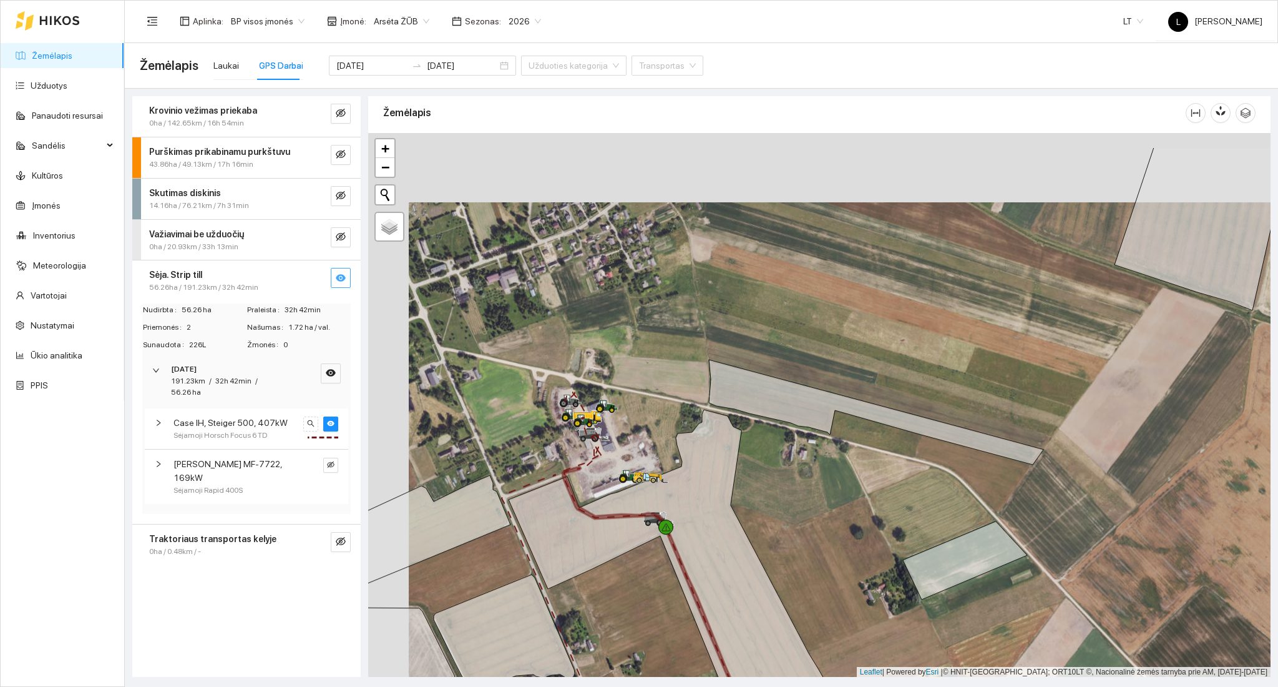
drag, startPoint x: 591, startPoint y: 436, endPoint x: 615, endPoint y: 479, distance: 49.5
click at [626, 498] on div at bounding box center [622, 482] width 7 height 31
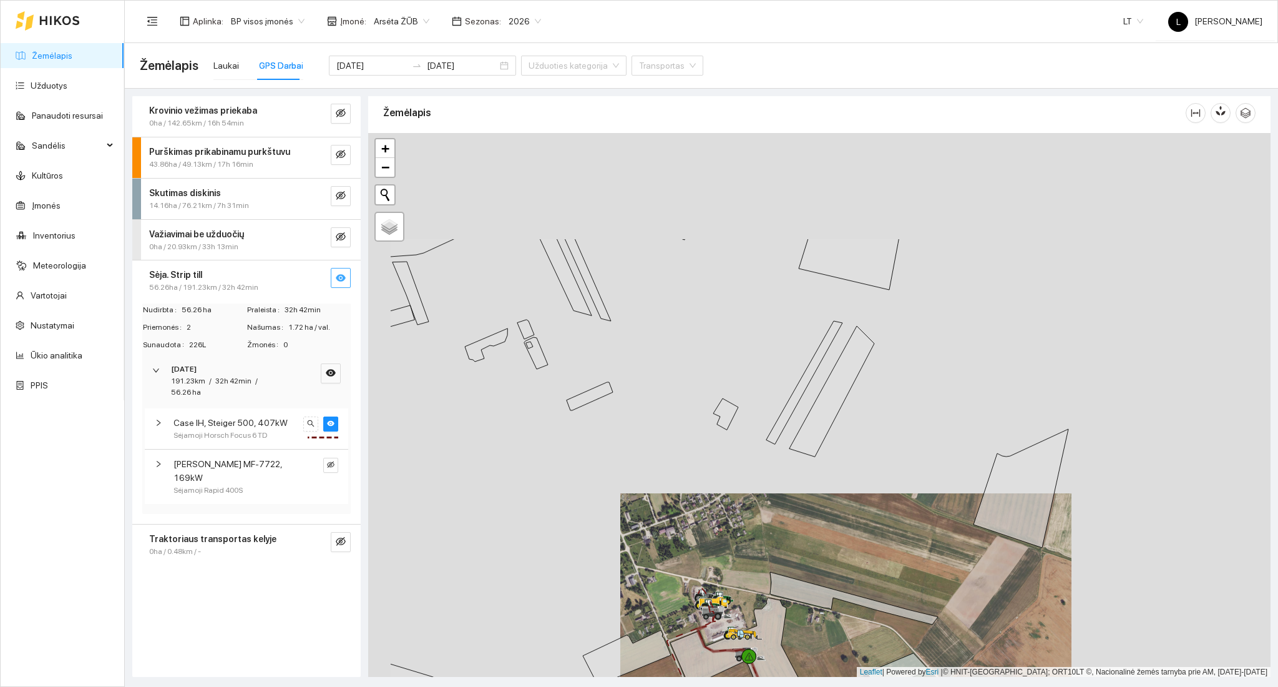
drag, startPoint x: 616, startPoint y: 444, endPoint x: 734, endPoint y: 560, distance: 165.9
click at [735, 564] on div at bounding box center [819, 405] width 902 height 544
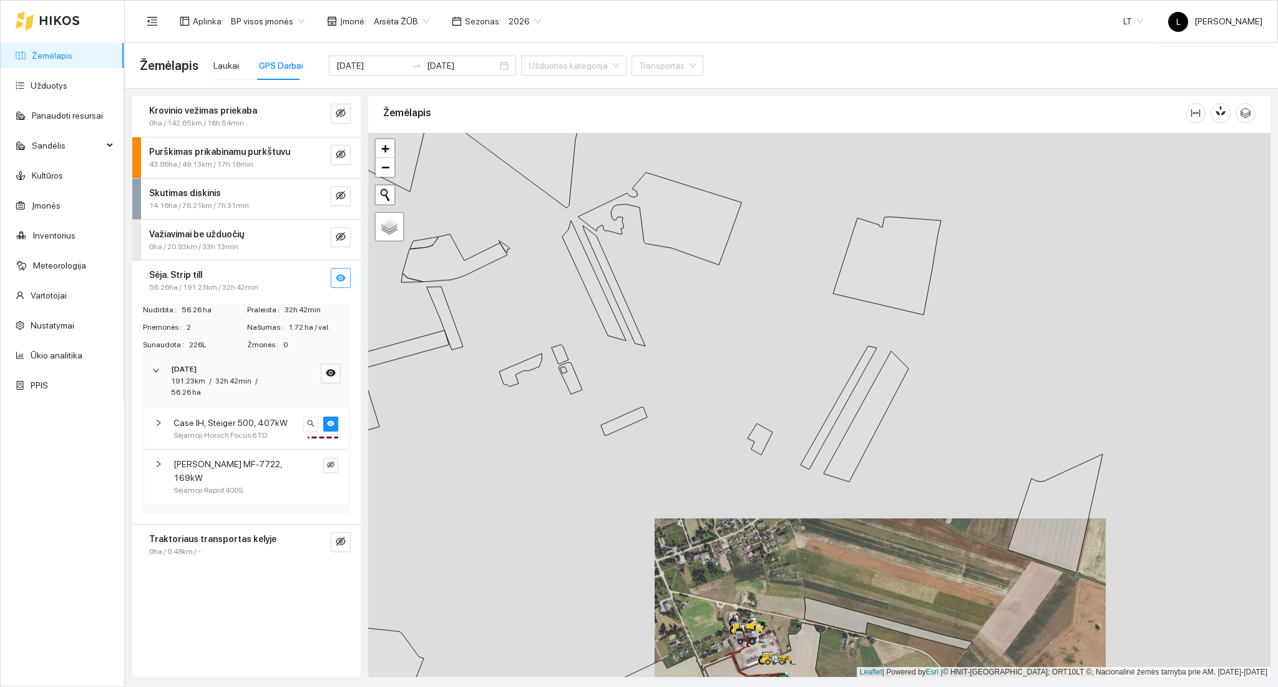
drag, startPoint x: 667, startPoint y: 444, endPoint x: 766, endPoint y: 632, distance: 212.5
click at [766, 635] on div at bounding box center [819, 405] width 902 height 544
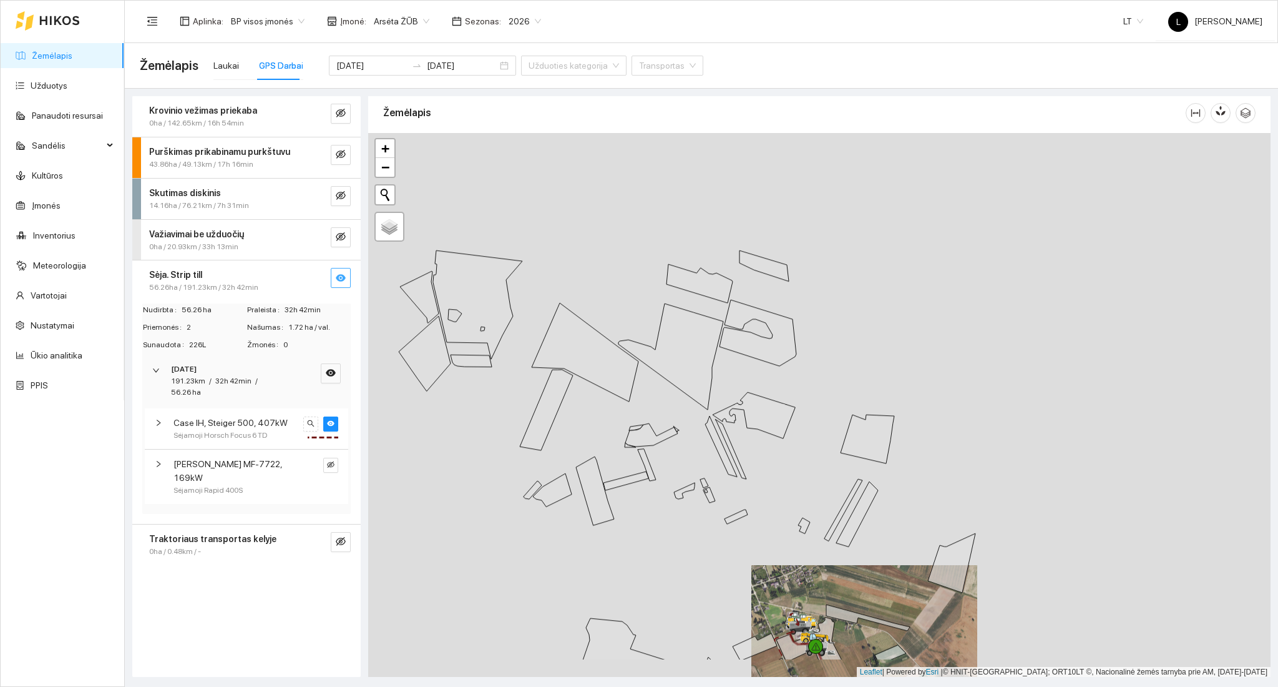
drag, startPoint x: 738, startPoint y: 444, endPoint x: 688, endPoint y: 172, distance: 276.7
click at [688, 174] on div at bounding box center [819, 405] width 902 height 544
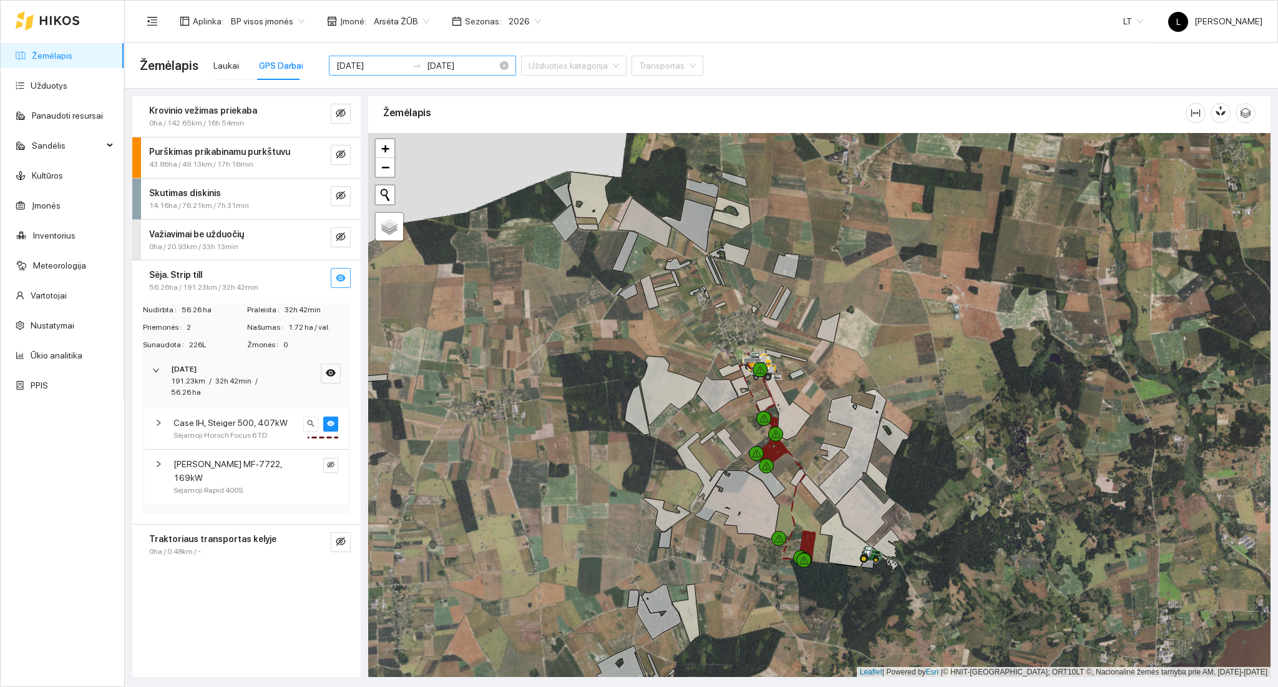
click at [374, 62] on input "[DATE]" at bounding box center [371, 66] width 71 height 14
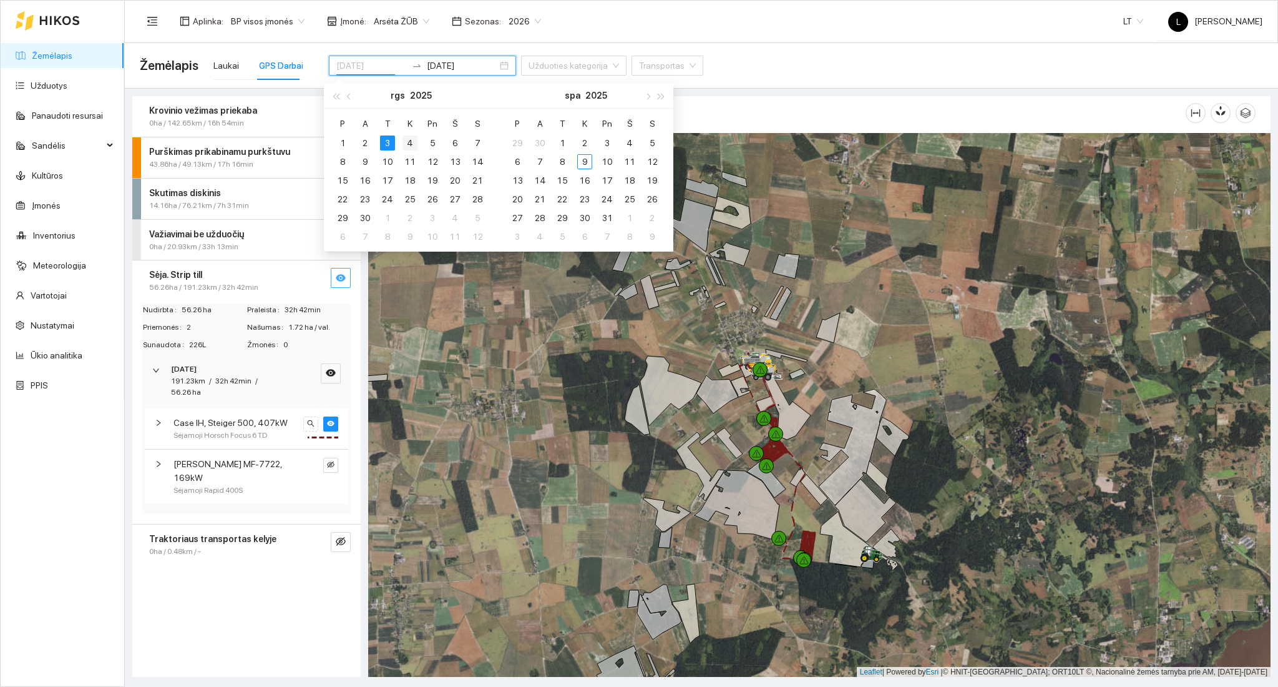
type input "[DATE]"
click at [410, 143] on div "4" at bounding box center [410, 142] width 15 height 15
type input "[DATE]"
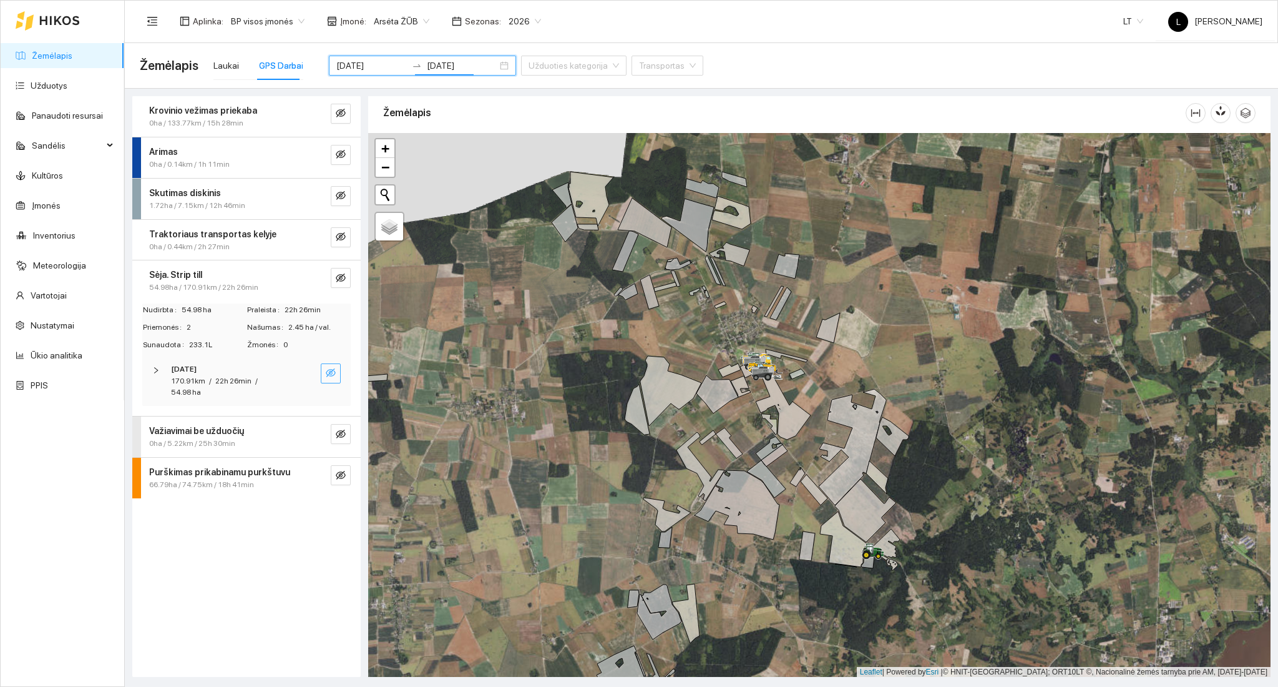
click at [331, 373] on icon "eye-invisible" at bounding box center [331, 373] width 10 height 10
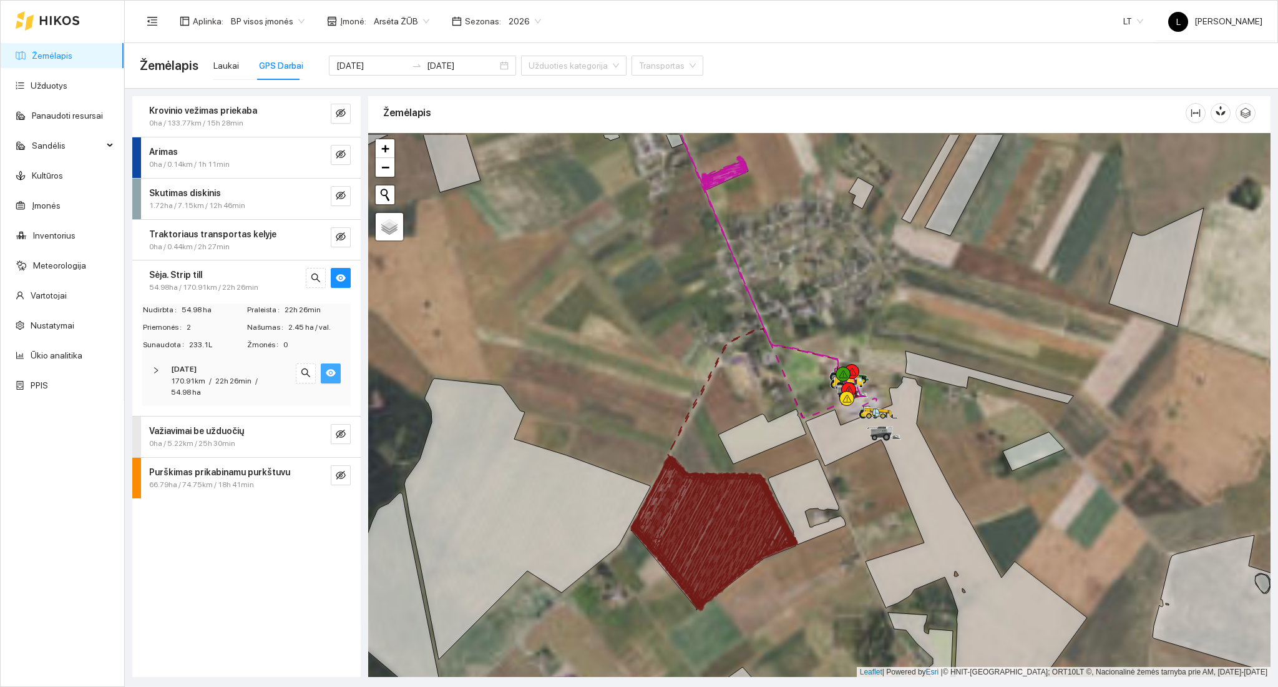
drag, startPoint x: 577, startPoint y: 255, endPoint x: 665, endPoint y: 479, distance: 240.1
click at [670, 489] on div at bounding box center [819, 405] width 902 height 544
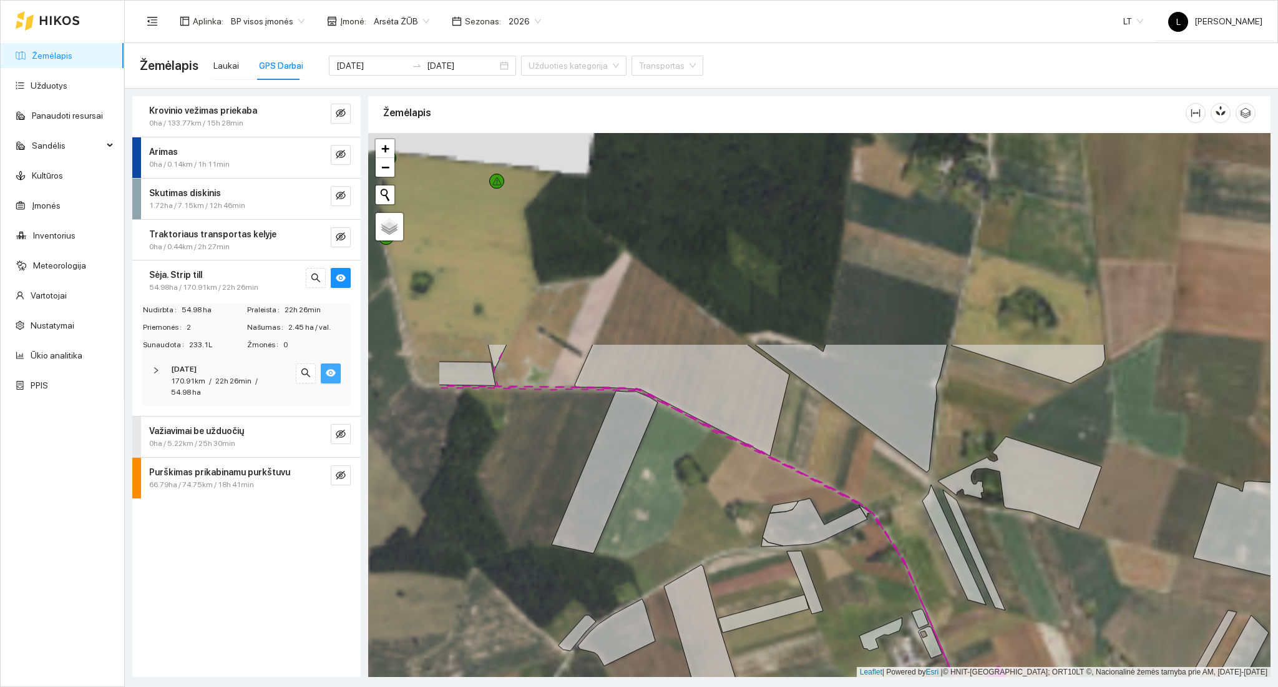
drag, startPoint x: 611, startPoint y: 279, endPoint x: 761, endPoint y: 507, distance: 273.2
click at [761, 507] on div at bounding box center [819, 405] width 902 height 544
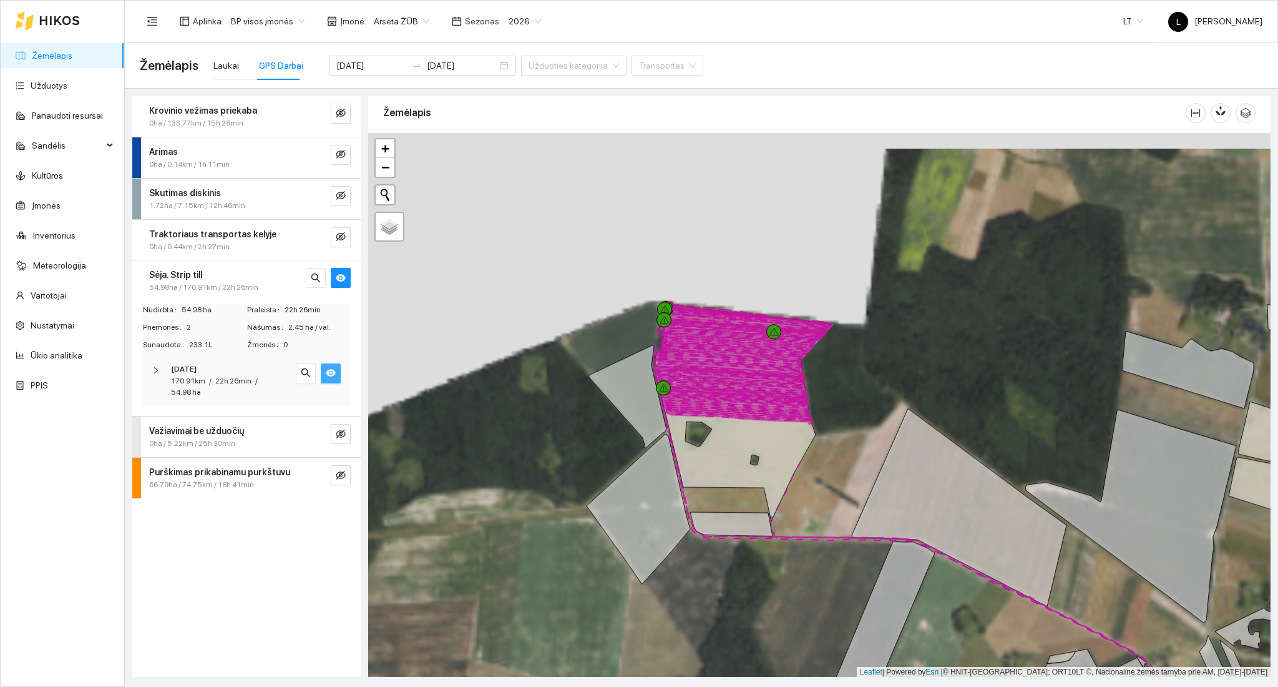
drag, startPoint x: 624, startPoint y: 338, endPoint x: 842, endPoint y: 442, distance: 241.7
click at [880, 457] on div at bounding box center [819, 405] width 902 height 544
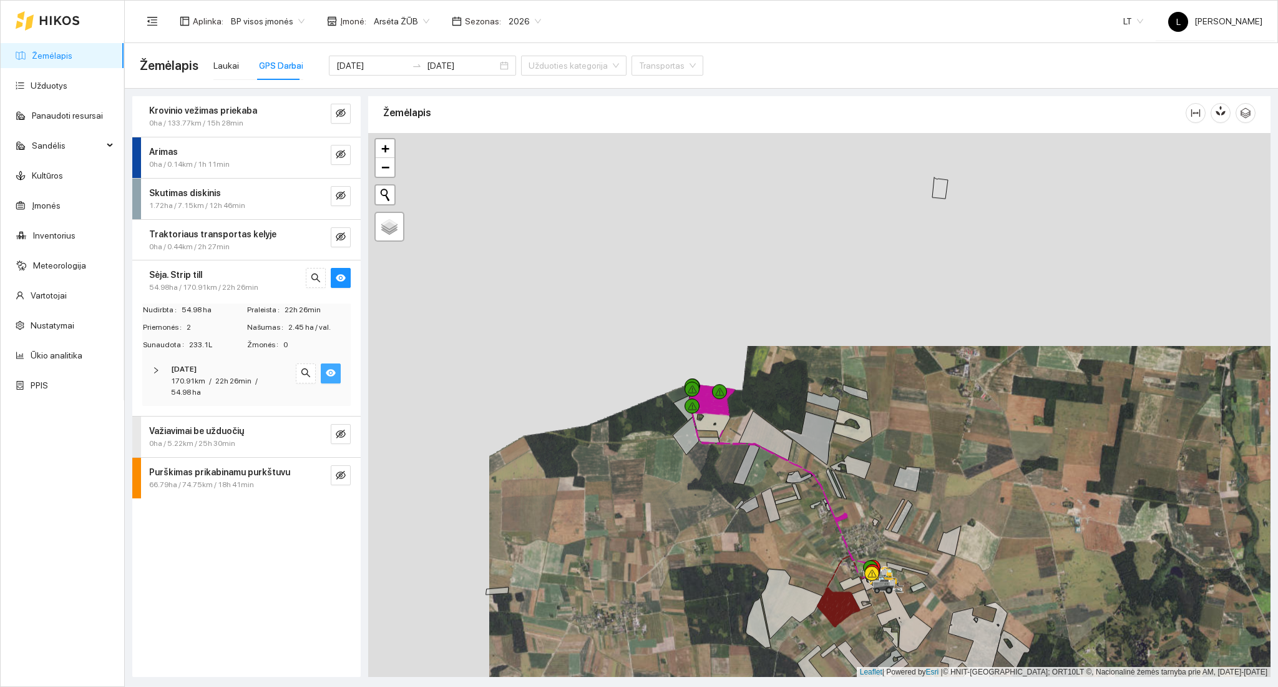
click at [245, 380] on span "22h 26min" at bounding box center [233, 380] width 36 height 9
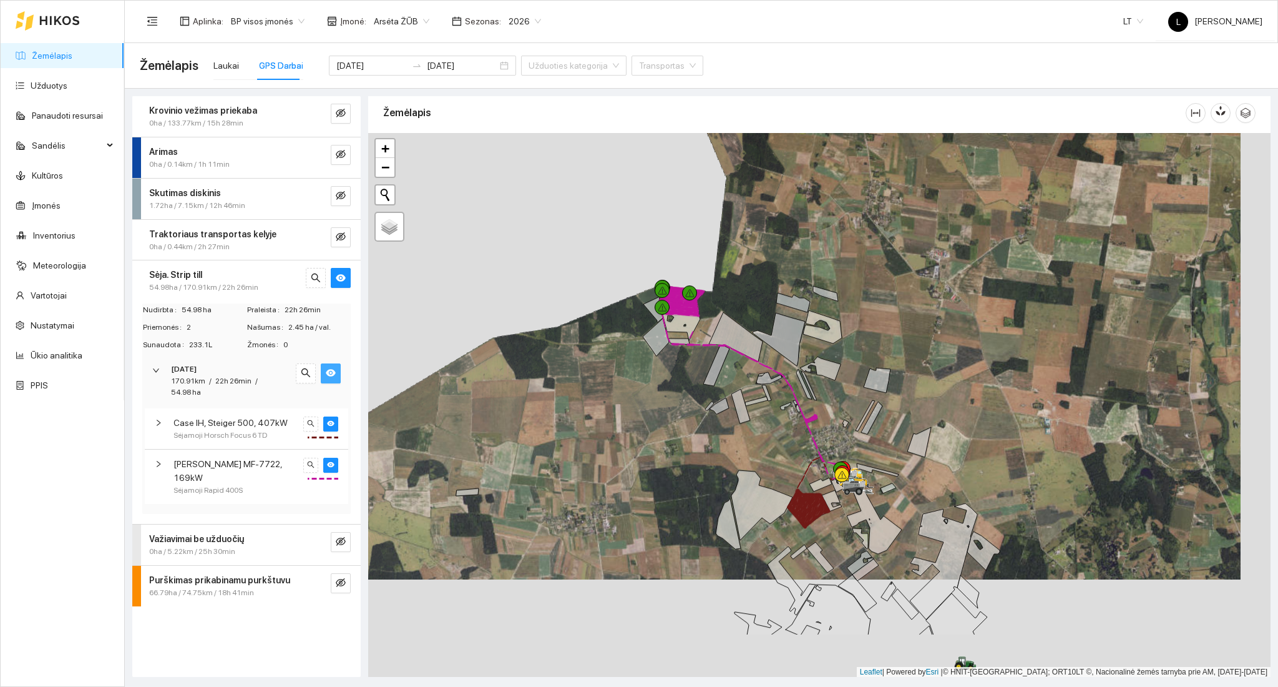
drag, startPoint x: 781, startPoint y: 454, endPoint x: 781, endPoint y: 411, distance: 43.7
click at [768, 399] on div at bounding box center [819, 405] width 902 height 544
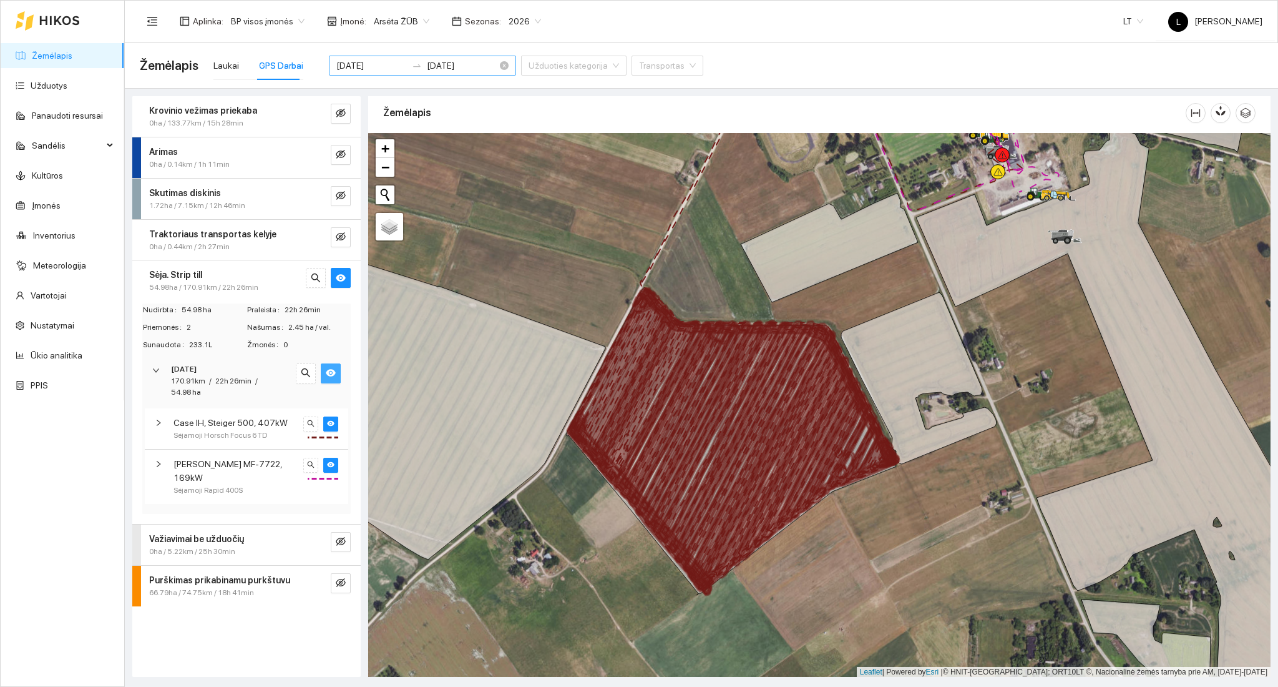
click at [376, 60] on input "[DATE]" at bounding box center [371, 66] width 71 height 14
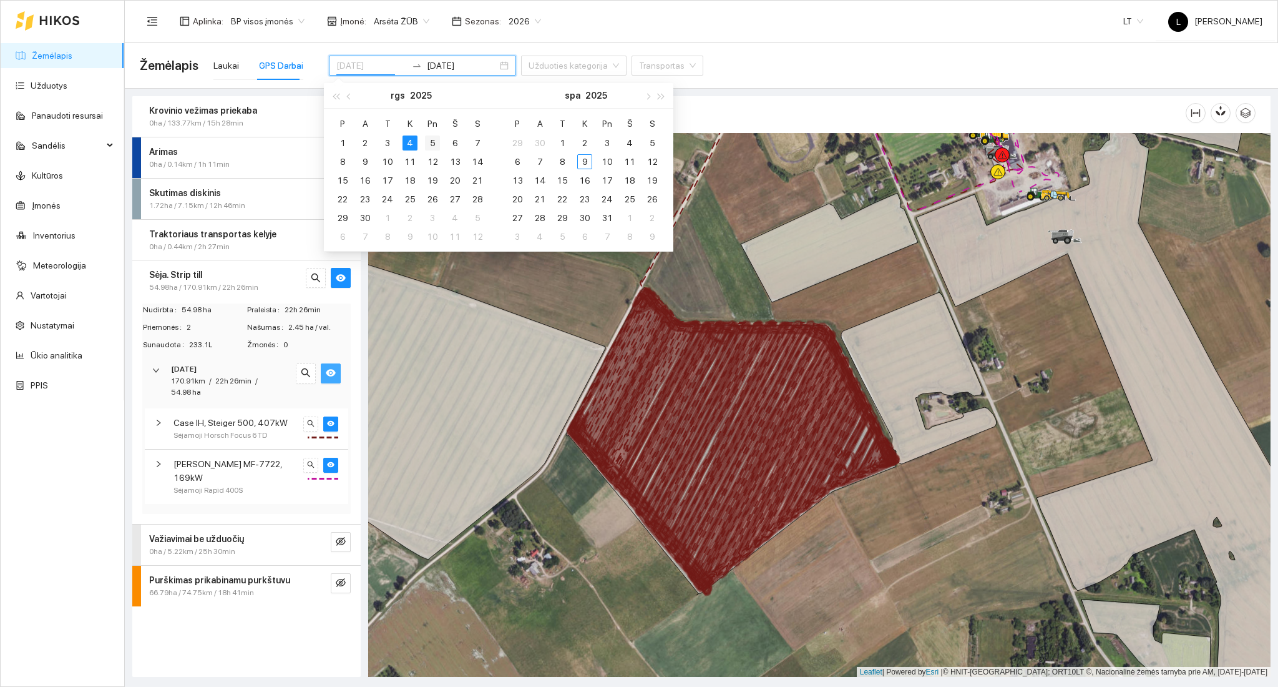
type input "[DATE]"
click at [426, 143] on div "5" at bounding box center [432, 142] width 15 height 15
click at [432, 142] on div "5" at bounding box center [432, 142] width 15 height 15
type input "[DATE]"
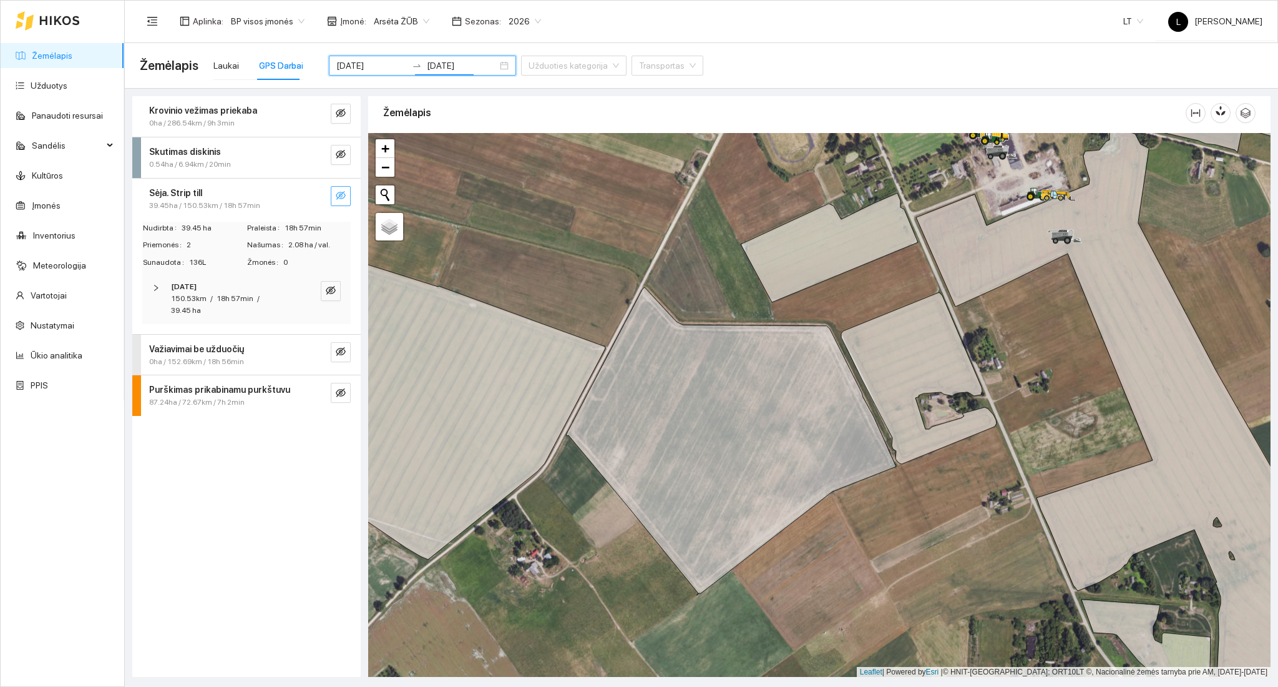
click at [341, 194] on icon "eye-invisible" at bounding box center [341, 195] width 10 height 9
click at [322, 192] on button "button" at bounding box center [316, 196] width 20 height 20
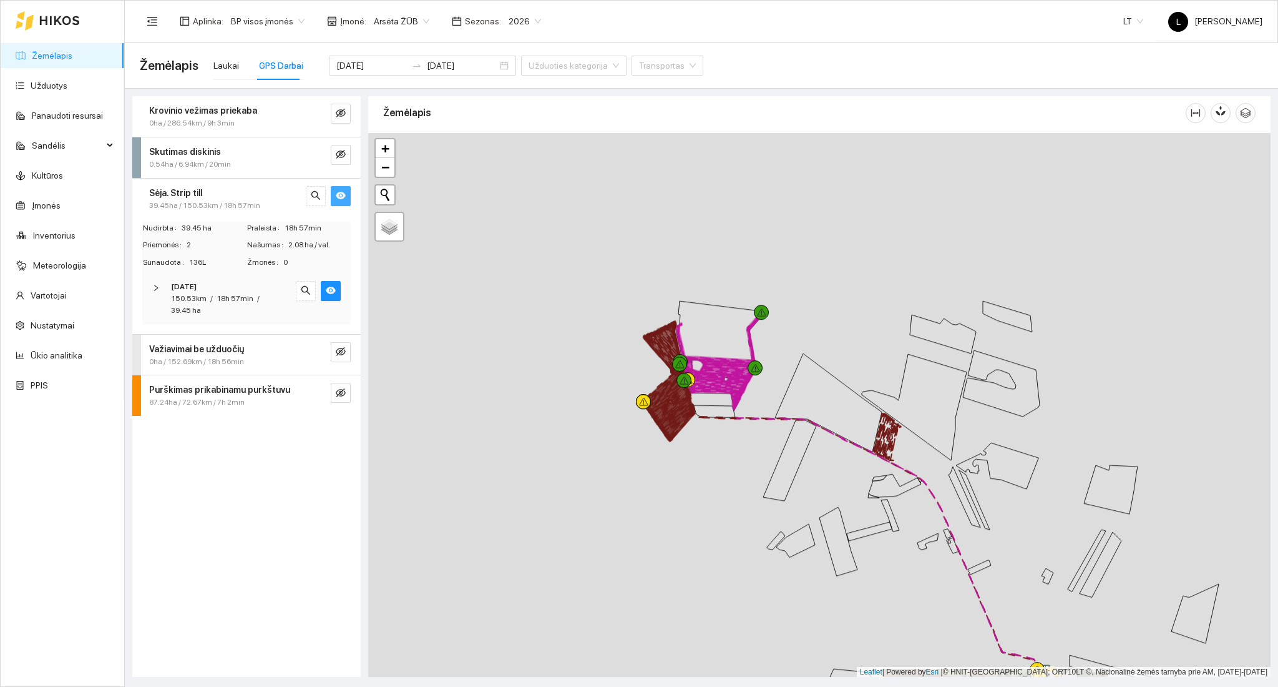
drag, startPoint x: 702, startPoint y: 400, endPoint x: 714, endPoint y: 435, distance: 37.1
click at [714, 442] on div at bounding box center [819, 405] width 902 height 544
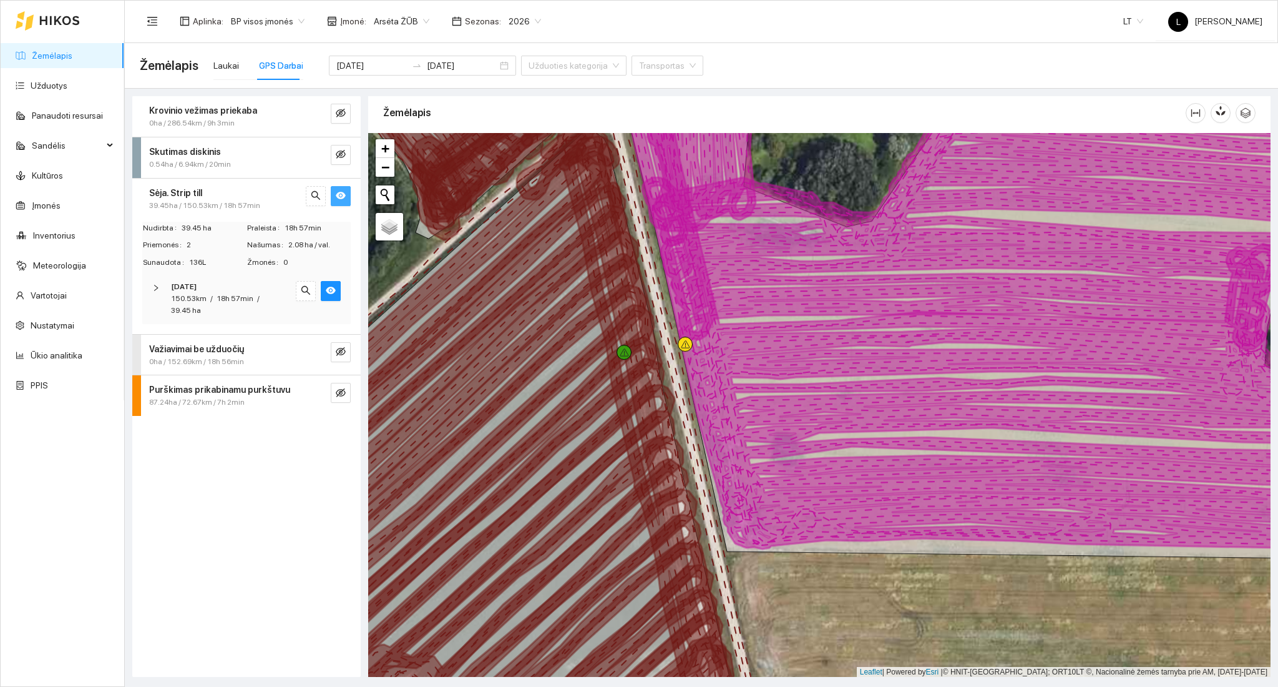
click at [233, 293] on div "18h 57min" at bounding box center [235, 299] width 37 height 12
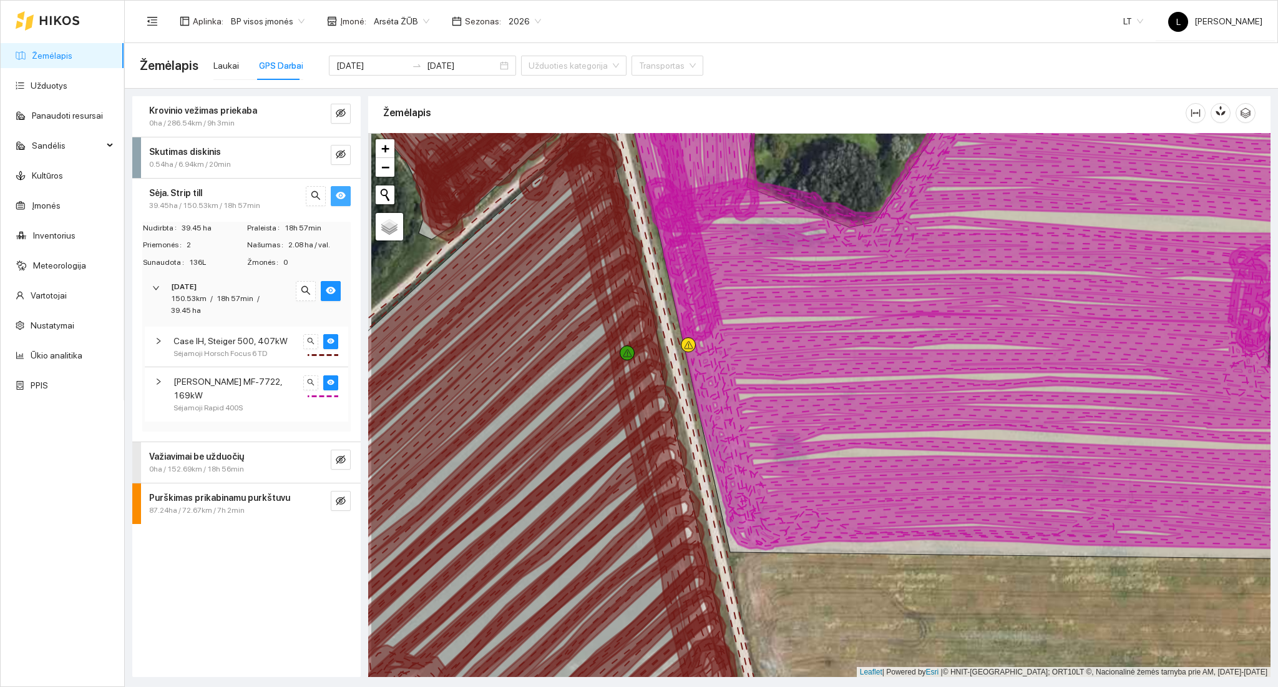
drag, startPoint x: 564, startPoint y: 415, endPoint x: 663, endPoint y: 394, distance: 101.5
click at [667, 394] on icon at bounding box center [512, 460] width 466 height 549
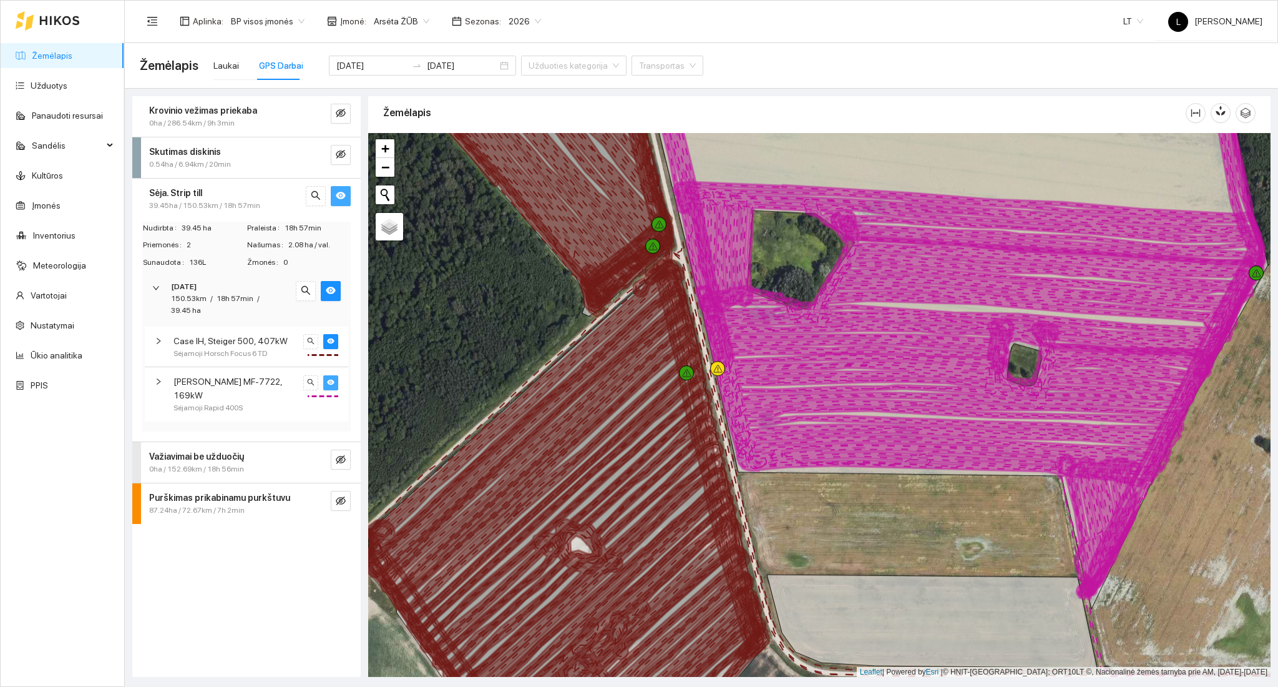
click at [331, 379] on icon "eye" at bounding box center [330, 382] width 7 height 6
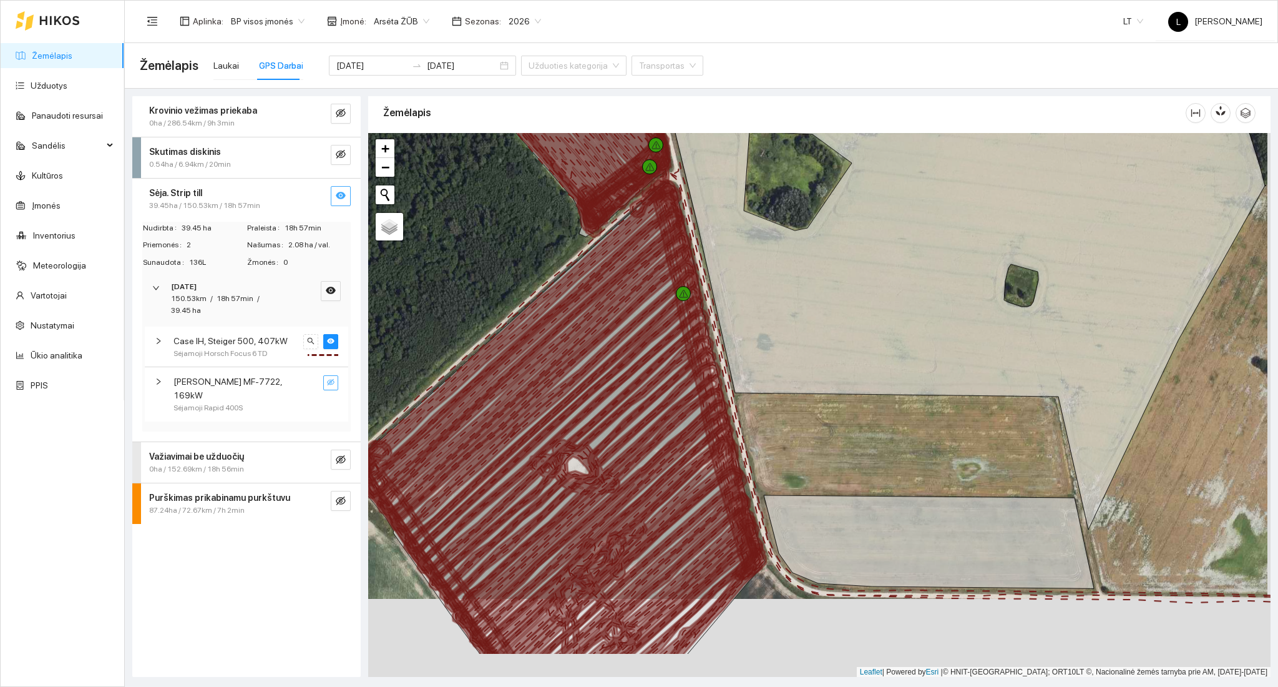
drag, startPoint x: 579, startPoint y: 469, endPoint x: 574, endPoint y: 335, distance: 134.3
click at [563, 281] on icon at bounding box center [556, 433] width 413 height 446
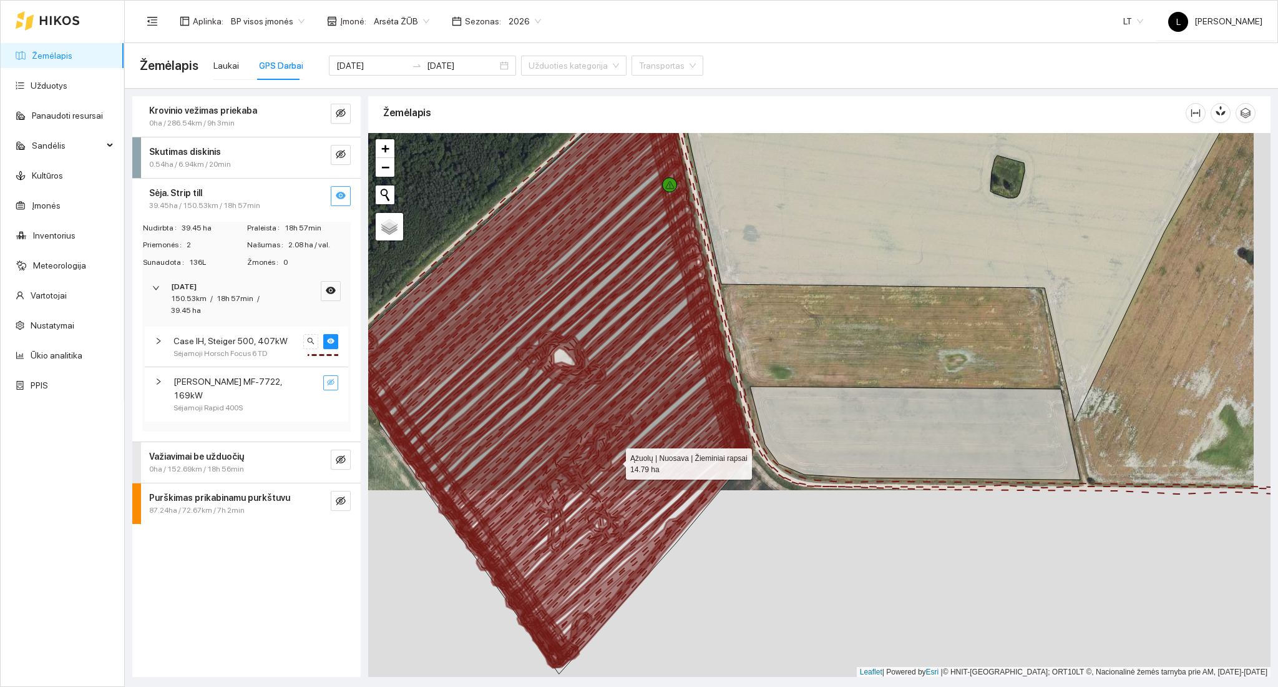
drag, startPoint x: 650, startPoint y: 441, endPoint x: 769, endPoint y: 359, distance: 144.9
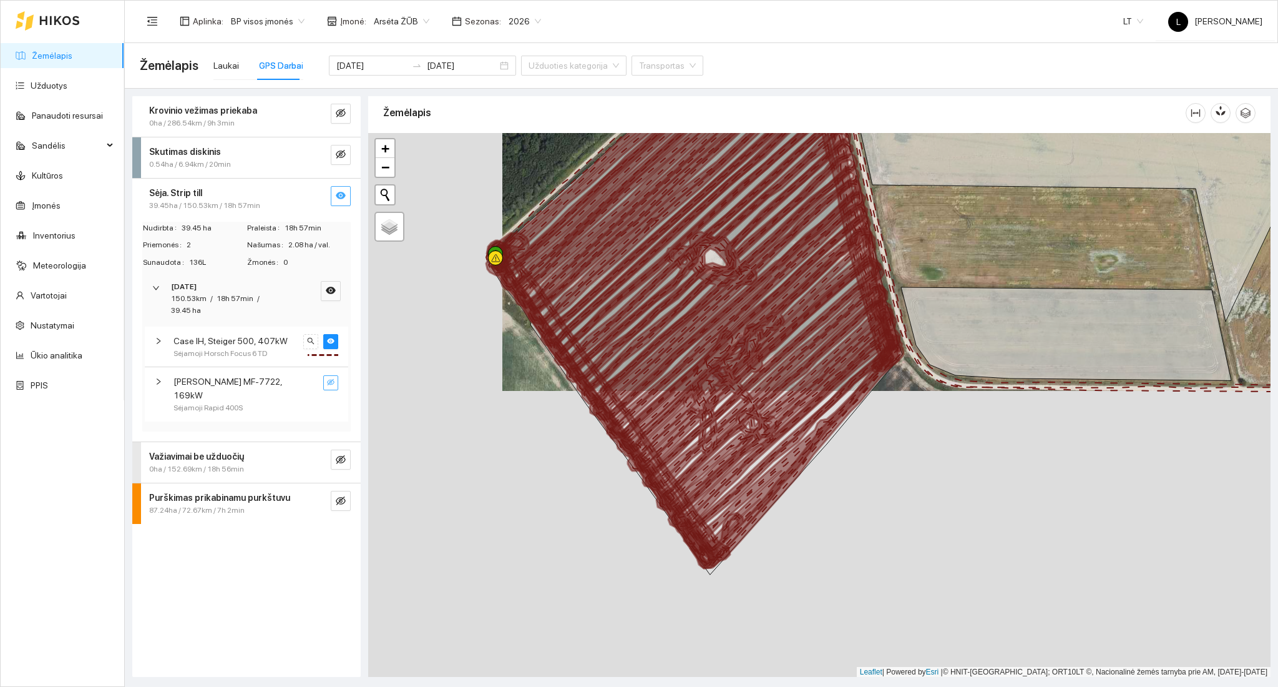
drag, startPoint x: 640, startPoint y: 363, endPoint x: 685, endPoint y: 451, distance: 99.4
click at [695, 460] on icon at bounding box center [693, 322] width 413 height 491
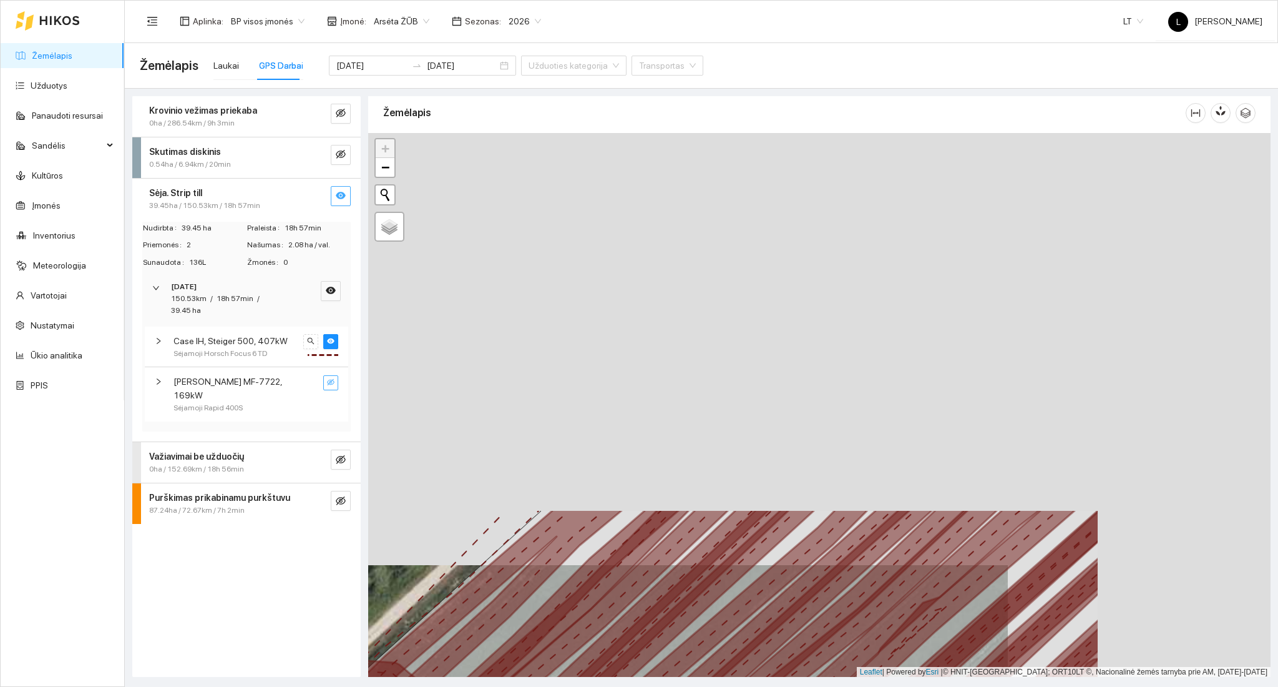
drag, startPoint x: 1081, startPoint y: 475, endPoint x: 913, endPoint y: 725, distance: 301.4
click at [913, 686] on html "Žemėlapis Užduotys Panaudoti resursai Sandėlis Kultūros Įmonės Inventorius Mete…" at bounding box center [639, 343] width 1278 height 687
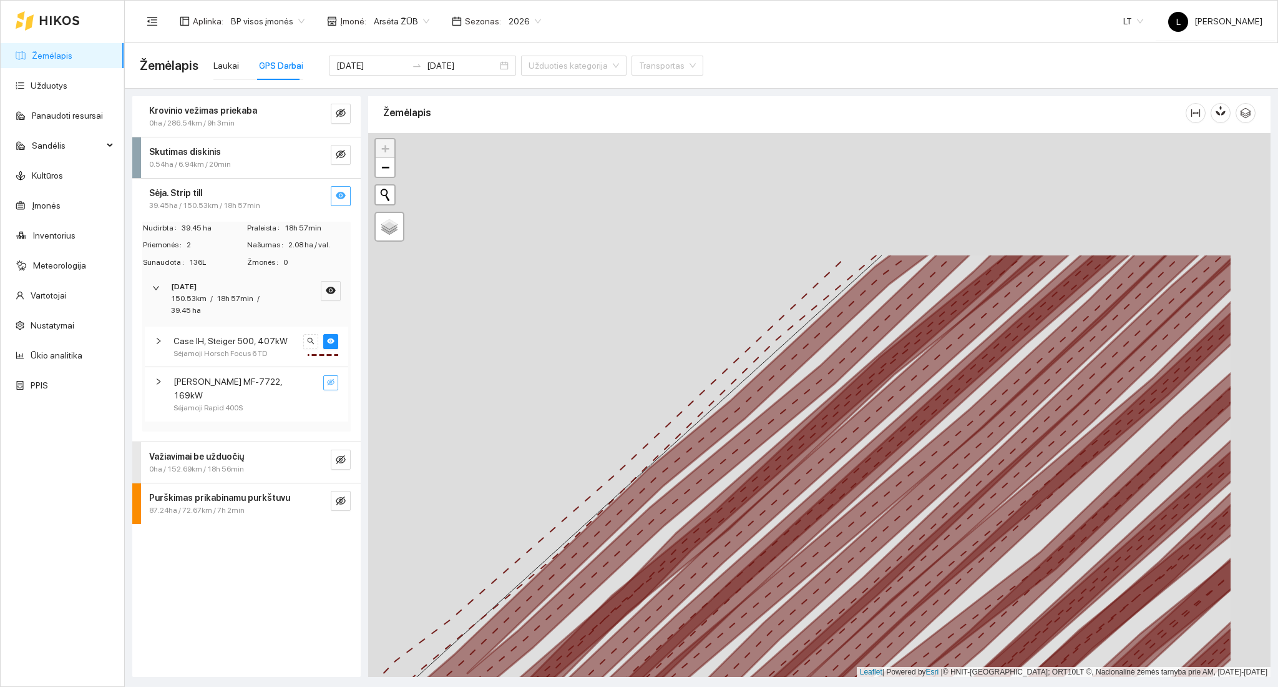
drag, startPoint x: 899, startPoint y: 472, endPoint x: 685, endPoint y: 713, distance: 322.3
click at [685, 686] on html "Žemėlapis Užduotys Panaudoti resursai Sandėlis Kultūros Įmonės Inventorius Mete…" at bounding box center [639, 343] width 1278 height 687
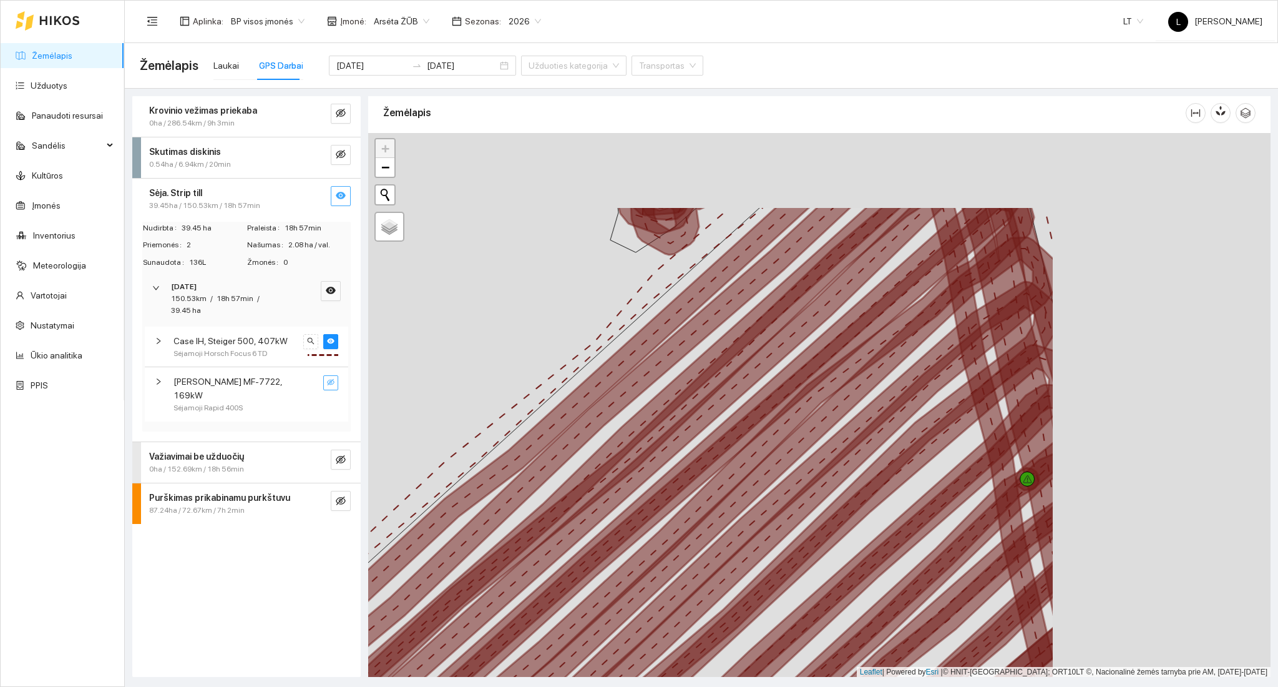
drag, startPoint x: 604, startPoint y: 565, endPoint x: 615, endPoint y: 532, distance: 34.7
click at [549, 579] on icon at bounding box center [621, 535] width 868 height 658
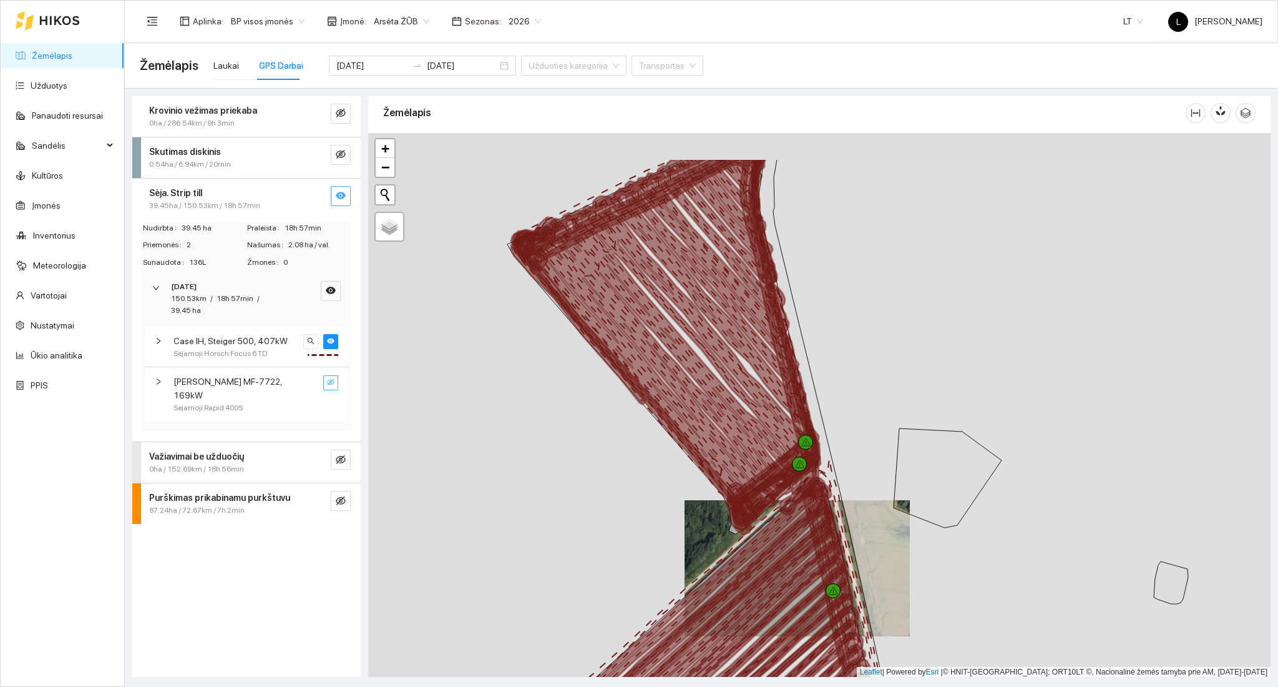
drag, startPoint x: 914, startPoint y: 554, endPoint x: 813, endPoint y: 599, distance: 110.9
click at [820, 637] on icon at bounding box center [702, 661] width 405 height 309
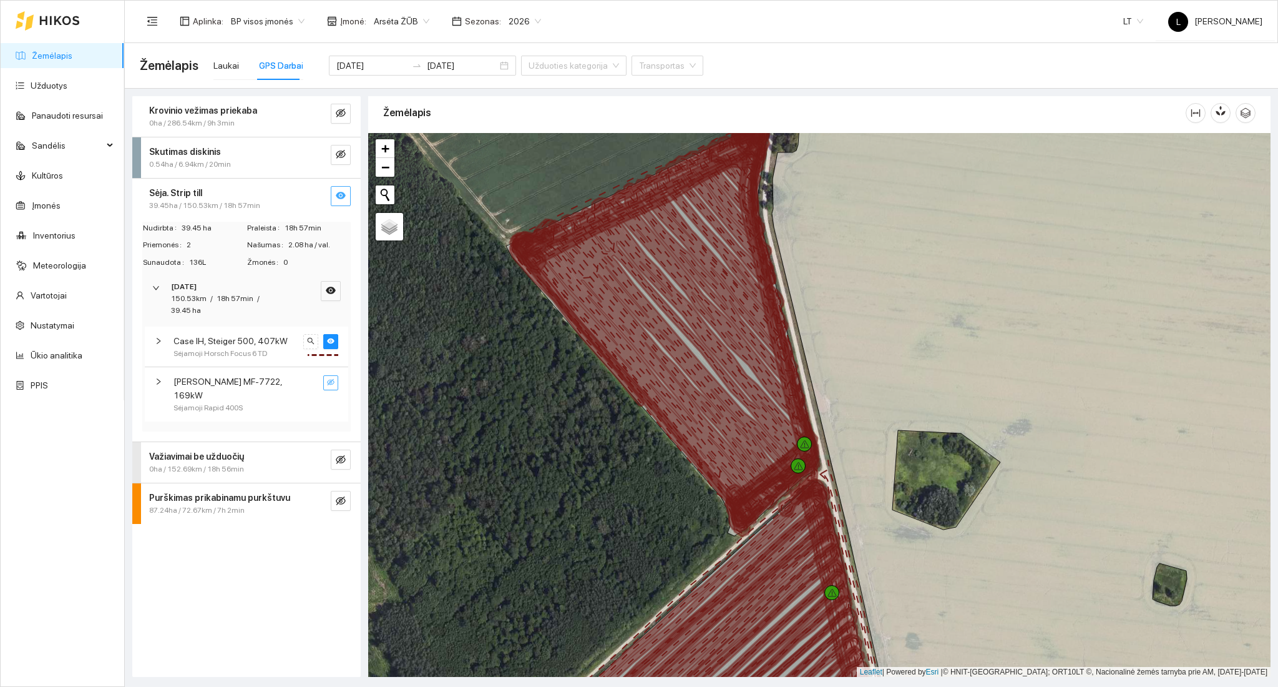
drag, startPoint x: 809, startPoint y: 522, endPoint x: 715, endPoint y: 326, distance: 217.5
click at [779, 472] on icon at bounding box center [826, 603] width 95 height 262
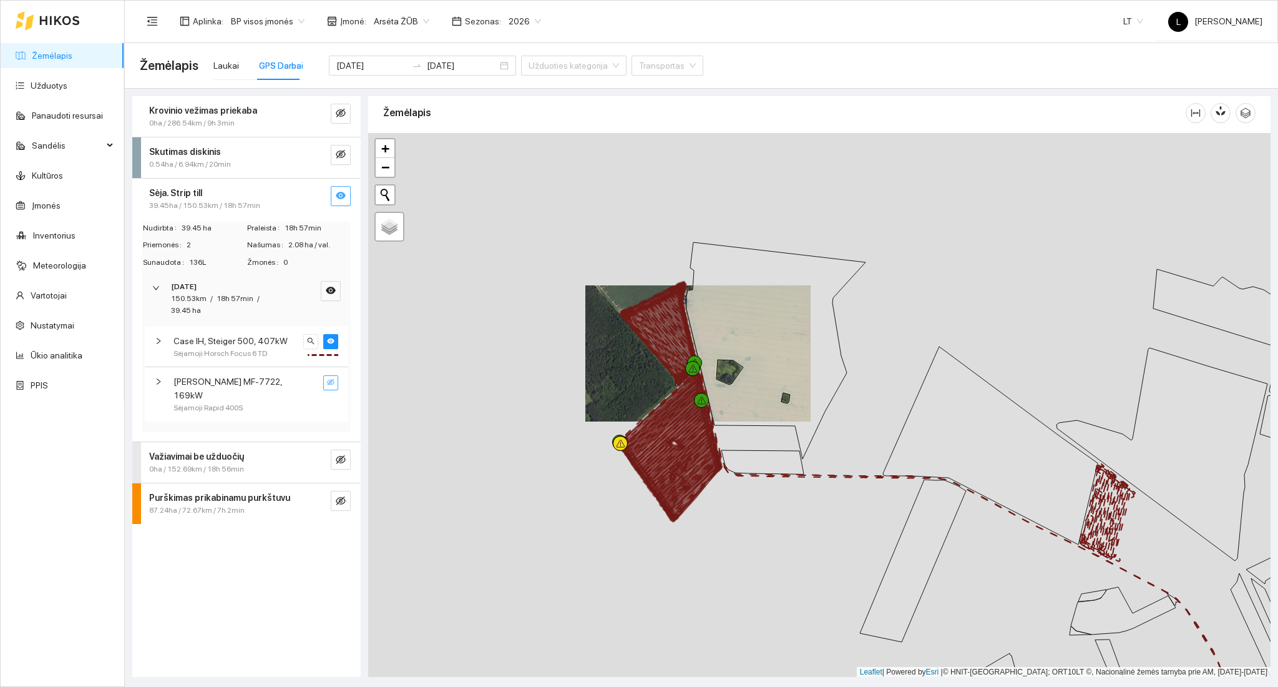
drag, startPoint x: 747, startPoint y: 508, endPoint x: 640, endPoint y: 394, distance: 155.9
click at [640, 394] on div at bounding box center [819, 405] width 902 height 544
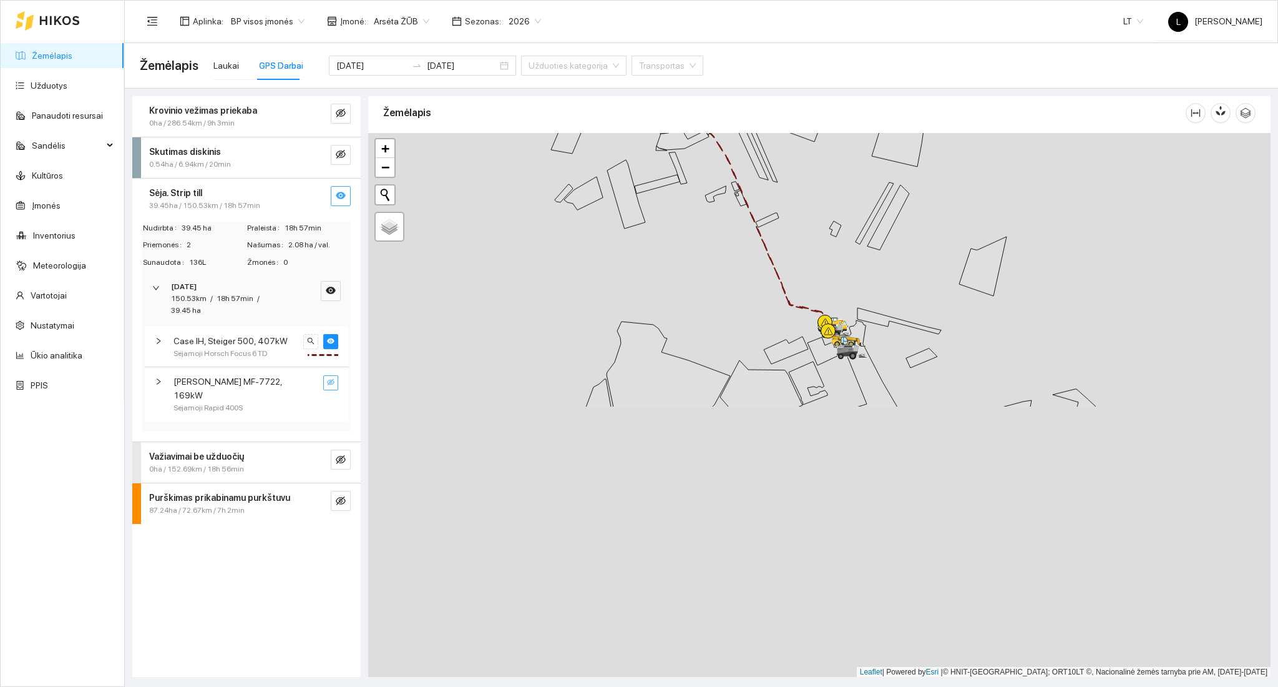
drag, startPoint x: 784, startPoint y: 472, endPoint x: 656, endPoint y: 212, distance: 290.0
click at [620, 140] on div at bounding box center [819, 405] width 902 height 544
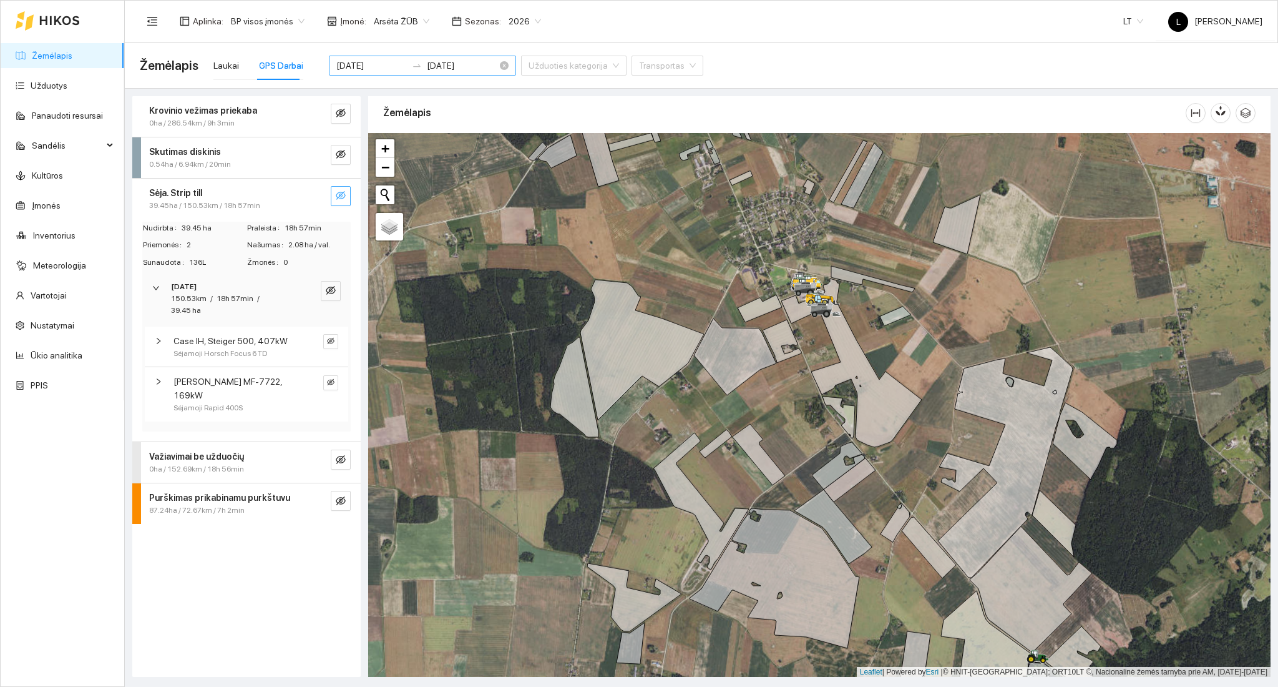
click at [359, 56] on div "[DATE] [DATE]" at bounding box center [422, 66] width 187 height 20
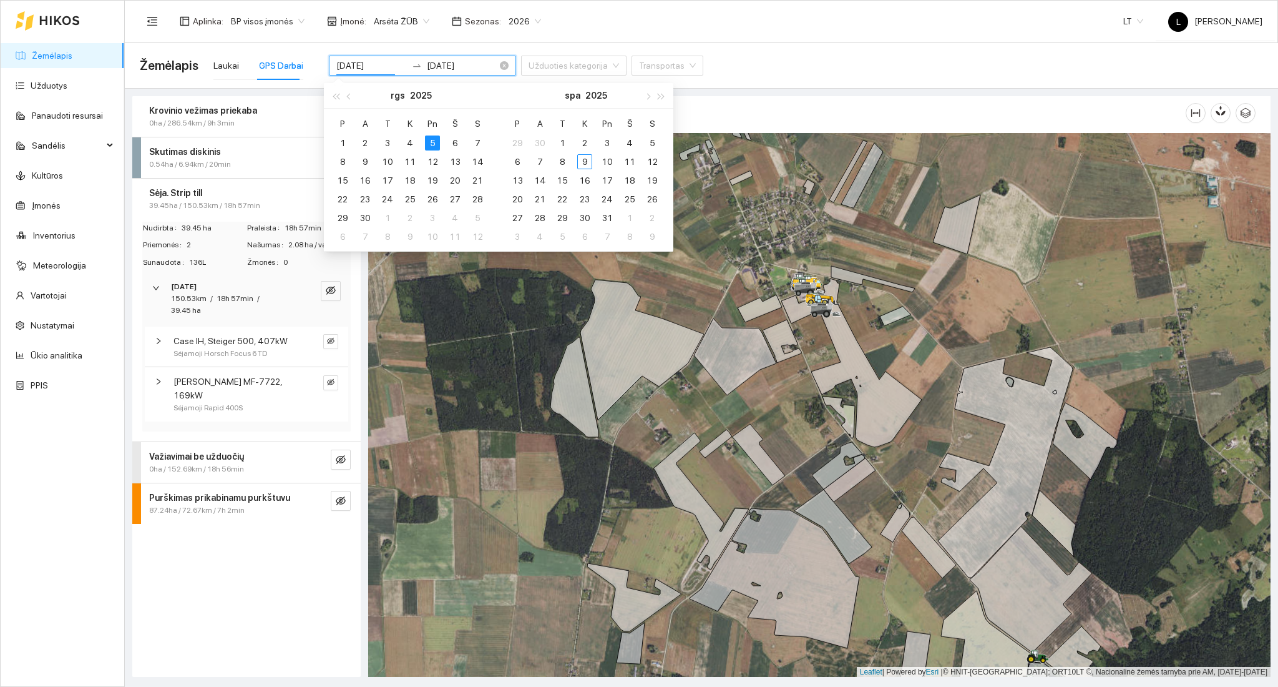
click at [358, 66] on input "[DATE]" at bounding box center [371, 66] width 71 height 14
type input "[DATE]"
click at [408, 164] on div "11" at bounding box center [410, 161] width 15 height 15
click at [408, 162] on div "11" at bounding box center [410, 161] width 15 height 15
type input "[DATE]"
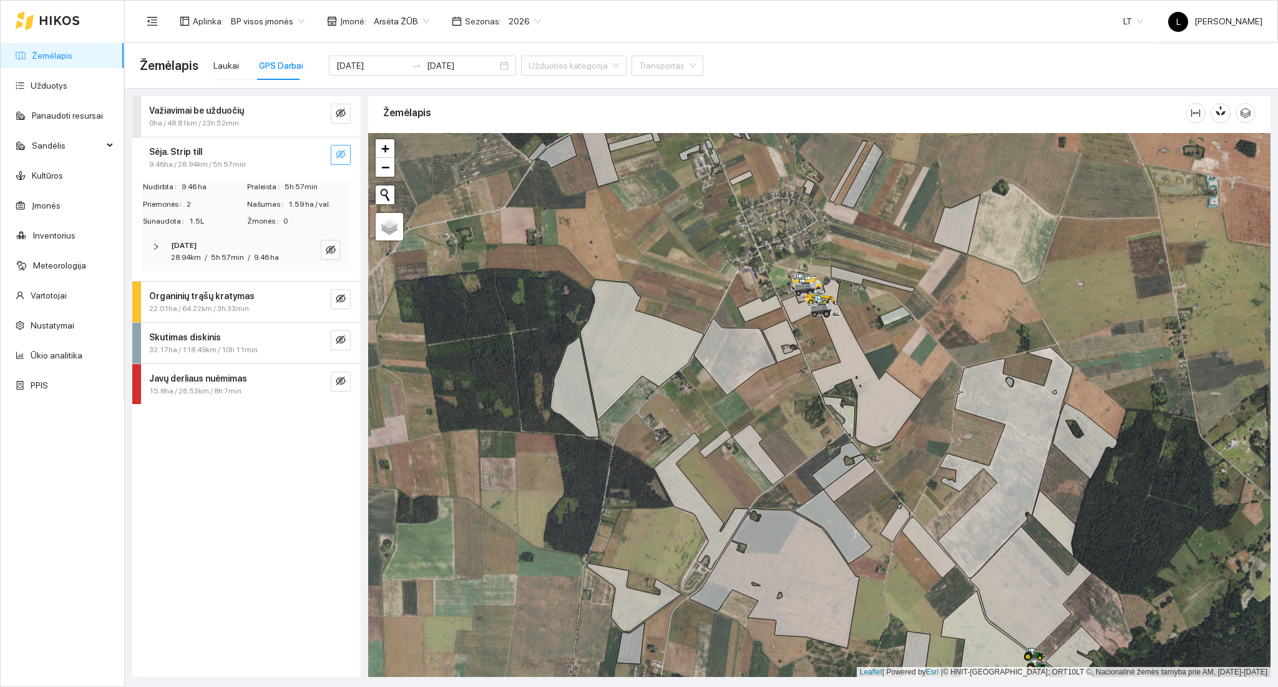
click at [341, 156] on icon "eye-invisible" at bounding box center [341, 154] width 10 height 10
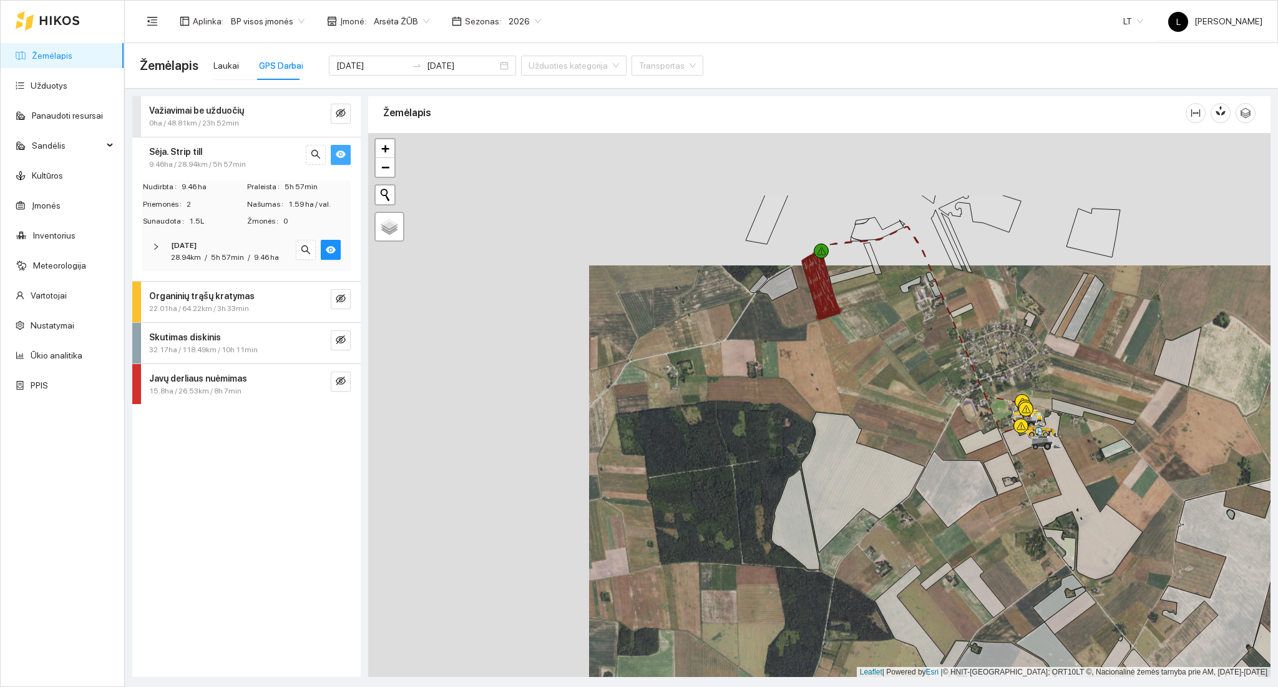
drag, startPoint x: 773, startPoint y: 349, endPoint x: 737, endPoint y: 381, distance: 48.2
click at [724, 403] on div at bounding box center [819, 405] width 902 height 544
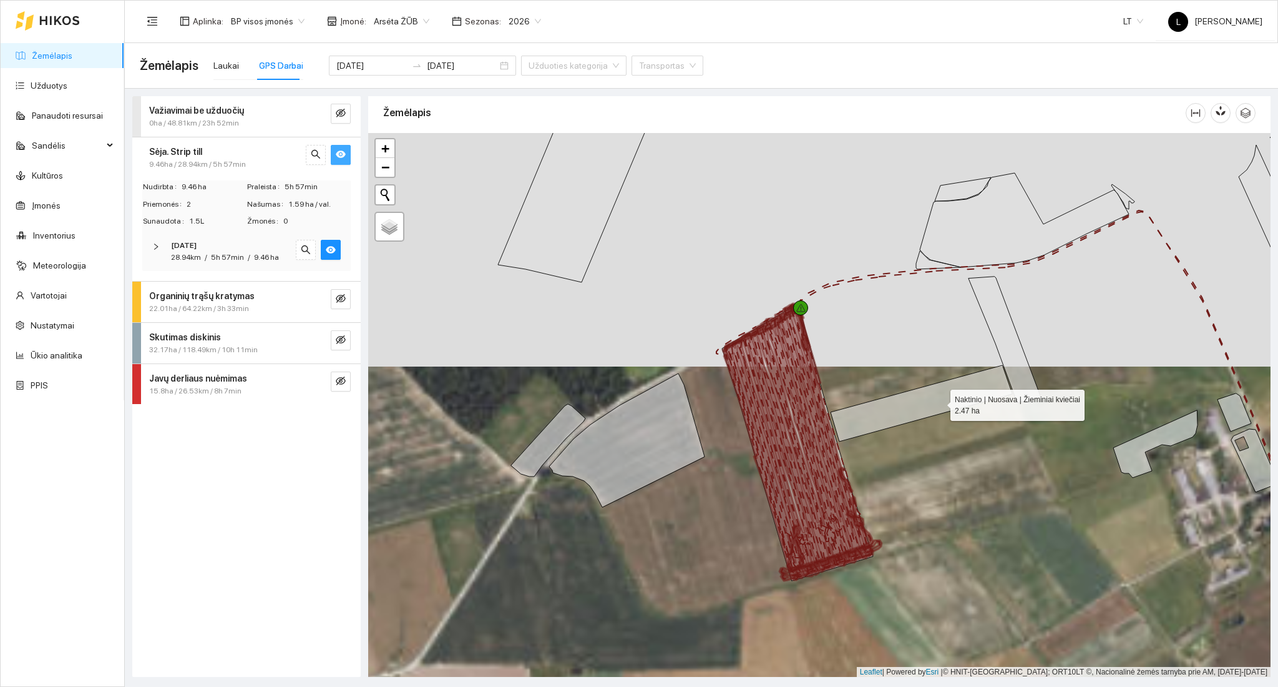
drag, startPoint x: 939, startPoint y: 402, endPoint x: 761, endPoint y: 336, distance: 190.4
click at [831, 365] on icon at bounding box center [922, 403] width 182 height 76
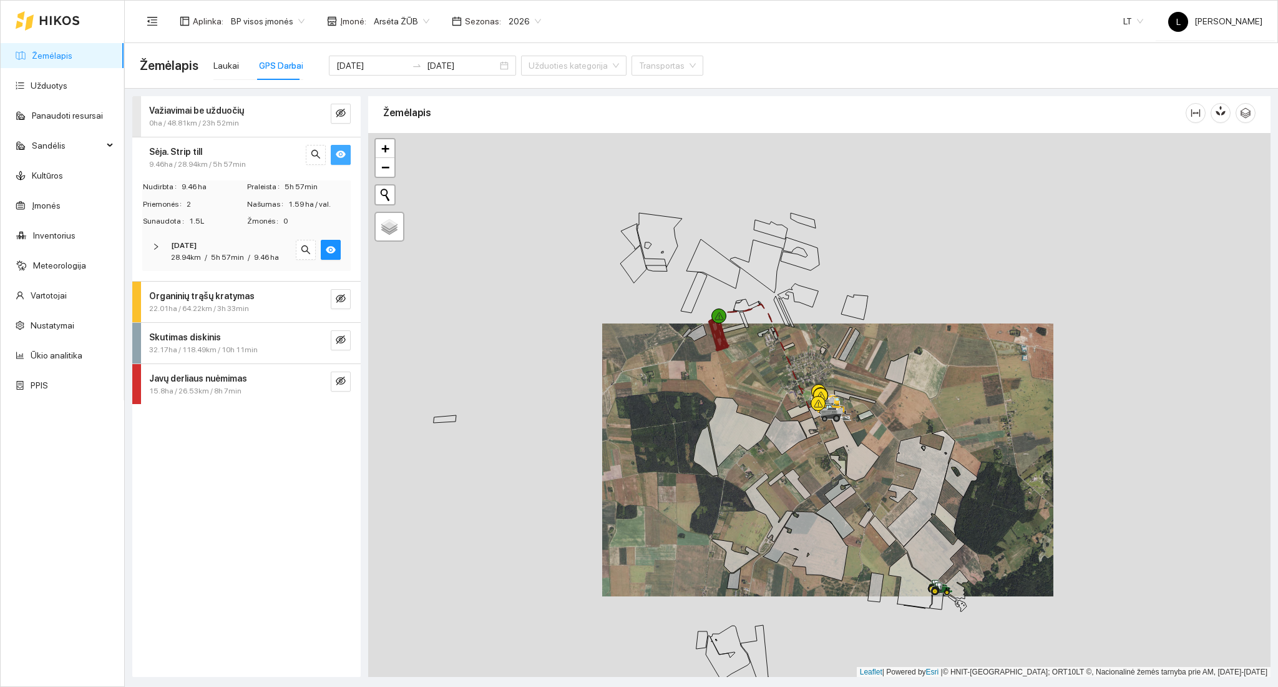
drag, startPoint x: 770, startPoint y: 368, endPoint x: 723, endPoint y: 349, distance: 50.6
click at [723, 349] on div at bounding box center [819, 405] width 902 height 544
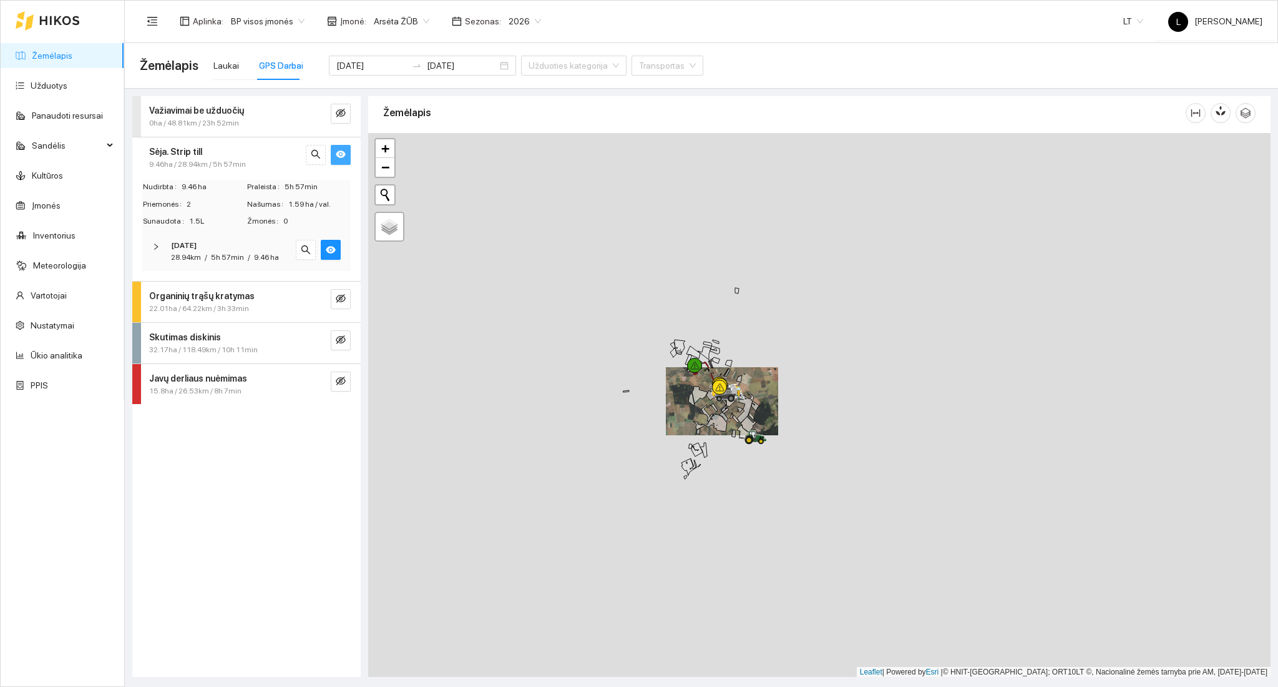
drag, startPoint x: 714, startPoint y: 366, endPoint x: 696, endPoint y: 383, distance: 25.2
click at [696, 383] on div at bounding box center [819, 405] width 902 height 544
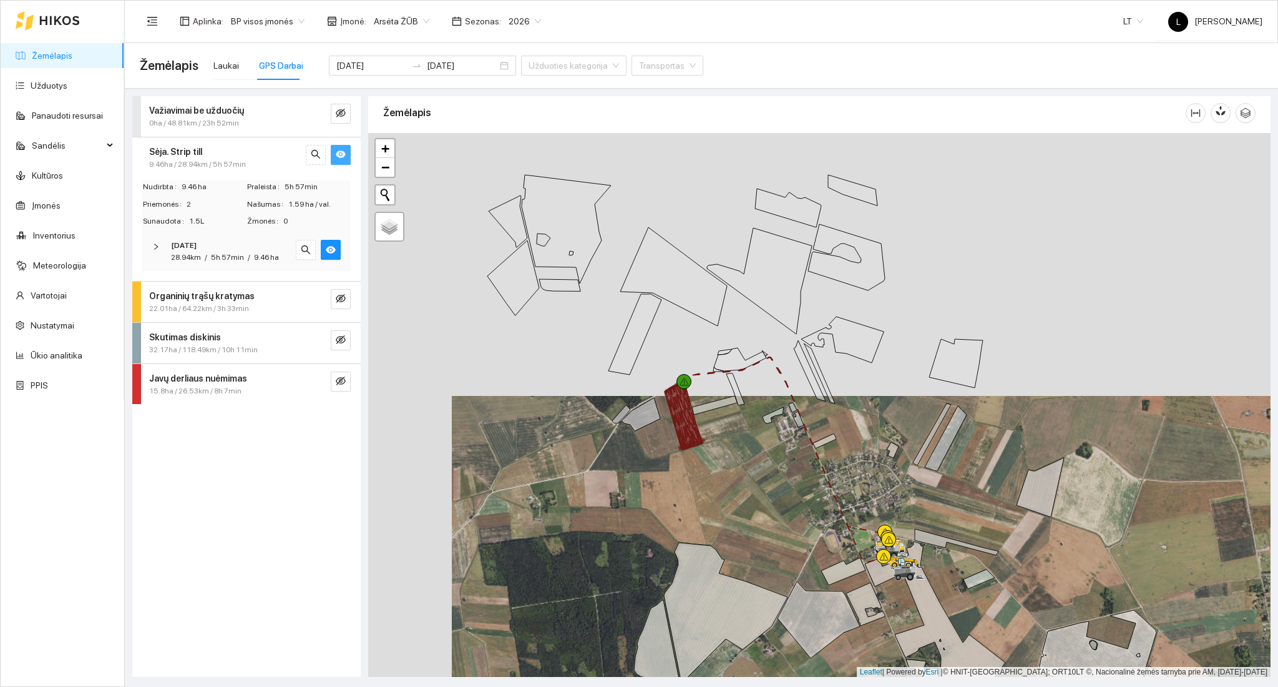
drag, startPoint x: 711, startPoint y: 408, endPoint x: 685, endPoint y: 366, distance: 49.9
click at [687, 376] on div at bounding box center [819, 405] width 902 height 544
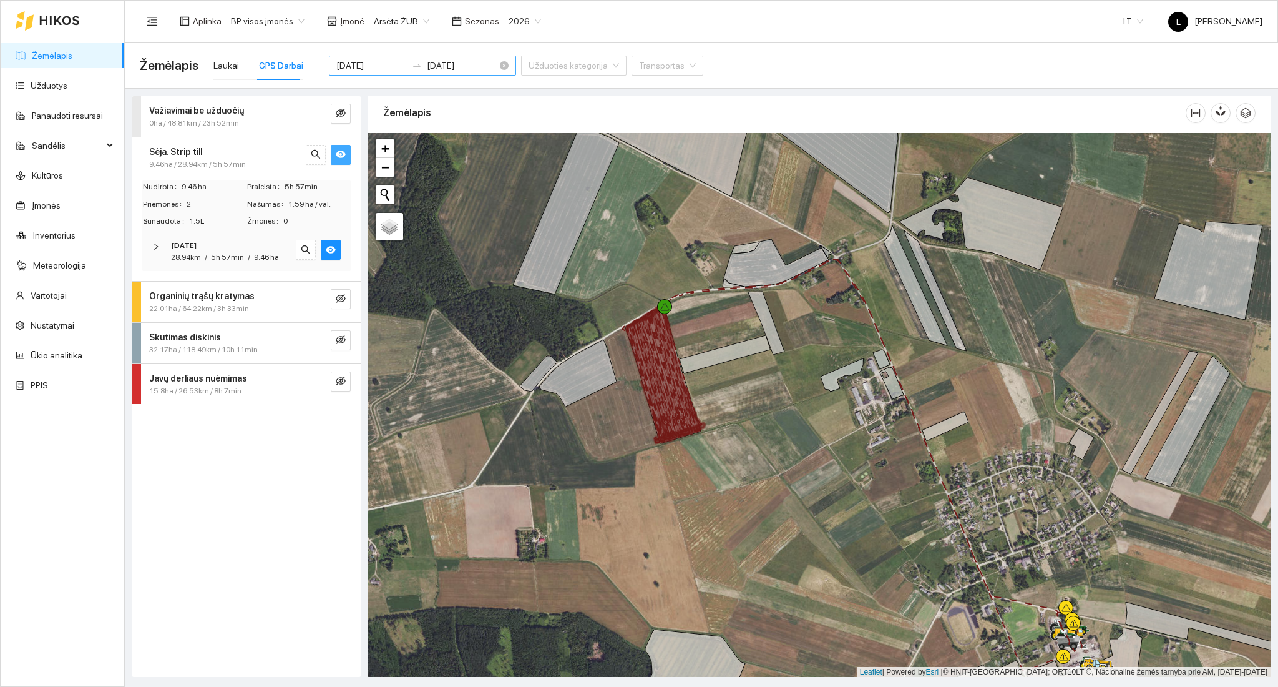
click at [373, 66] on input "[DATE]" at bounding box center [371, 66] width 71 height 14
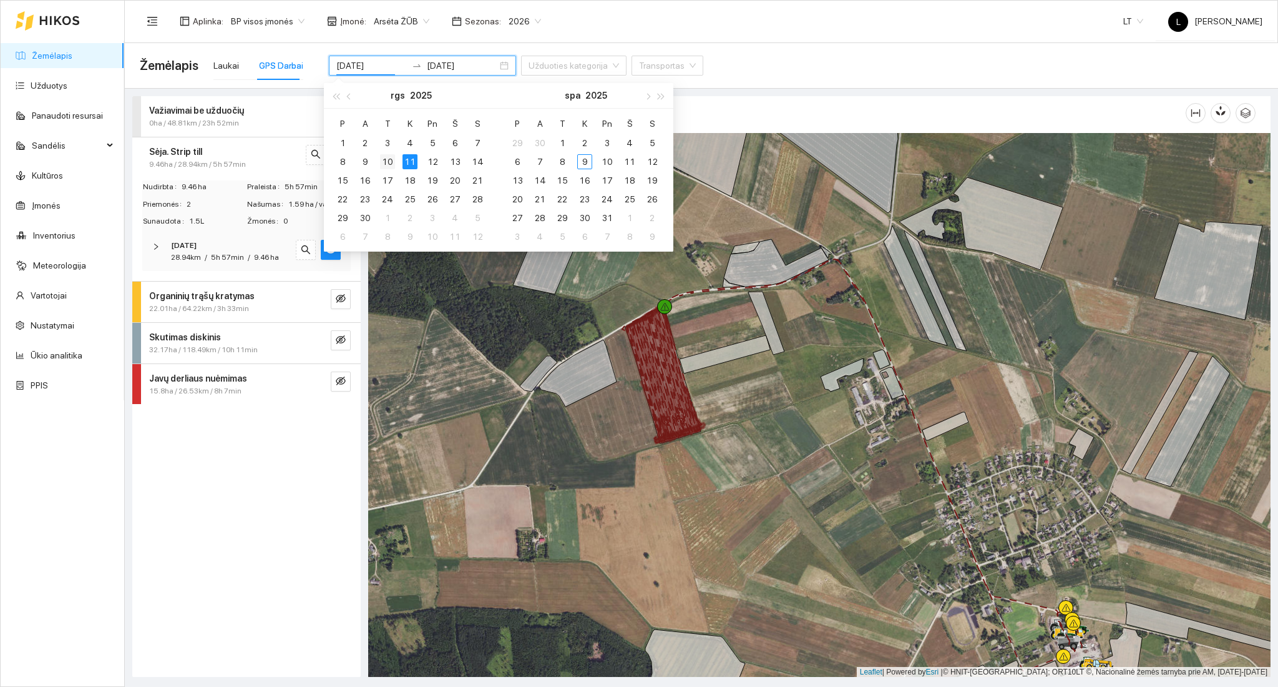
type input "[DATE]"
click at [390, 160] on div "10" at bounding box center [387, 161] width 15 height 15
type input "[DATE]"
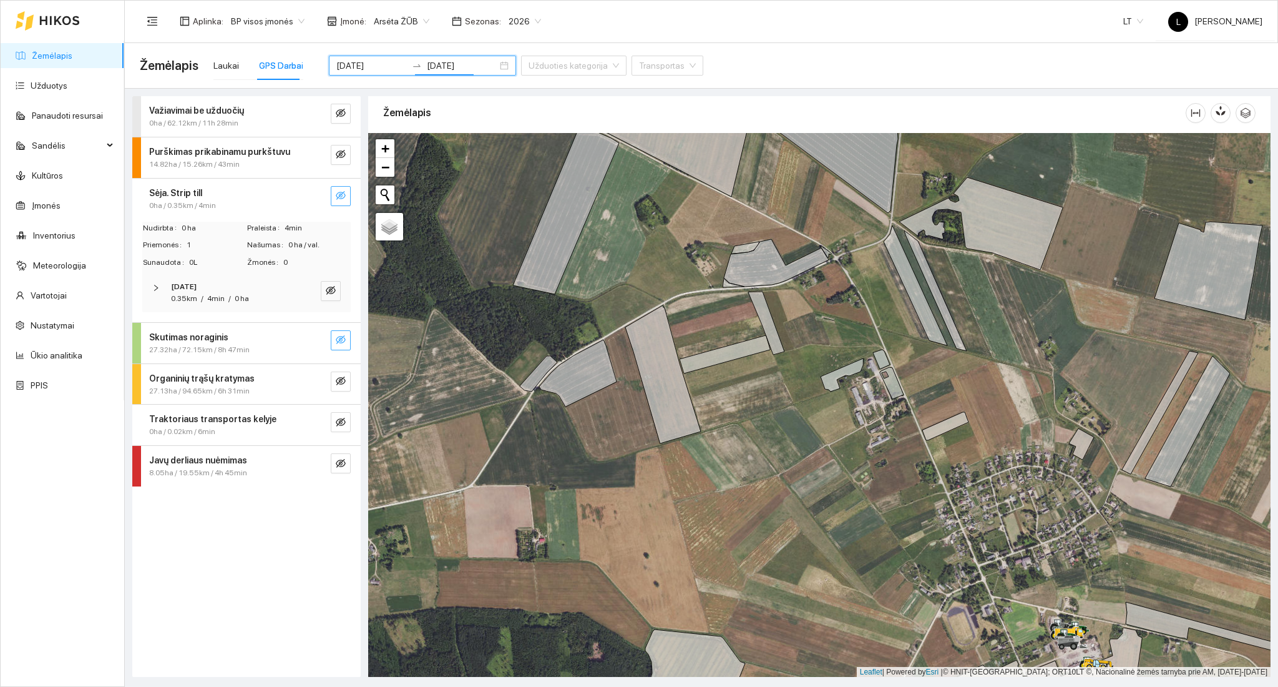
click at [342, 342] on icon "eye-invisible" at bounding box center [341, 339] width 10 height 9
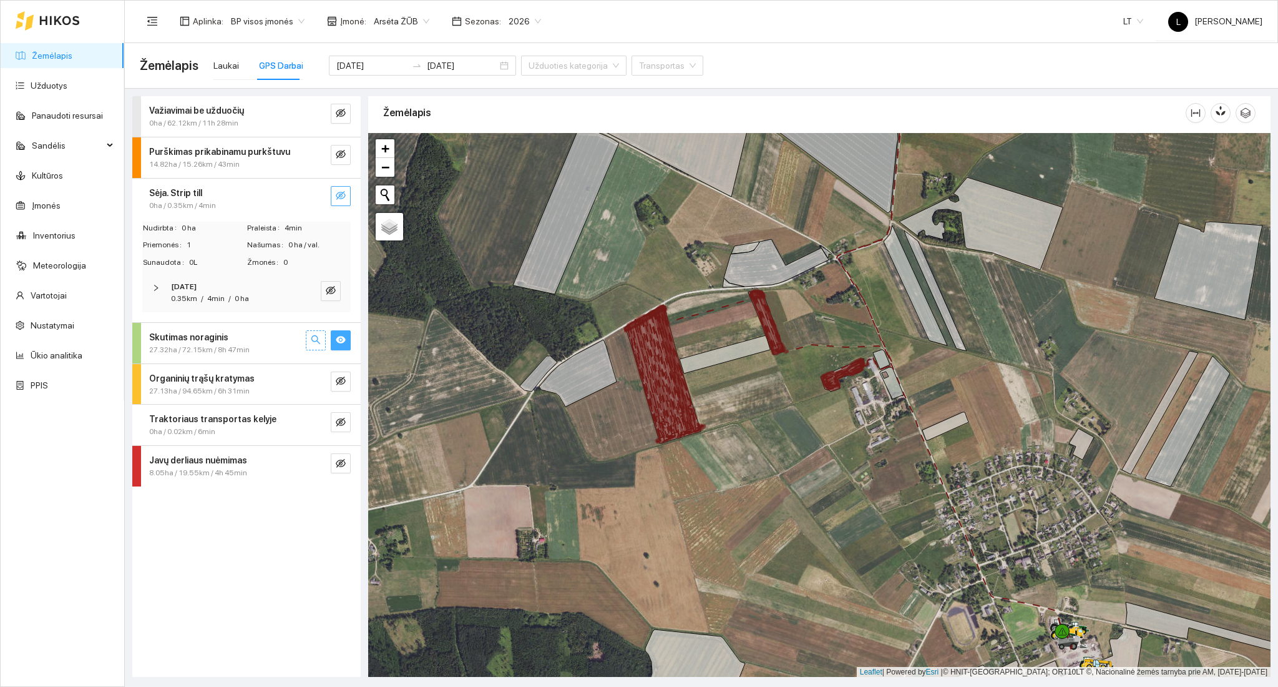
click at [314, 340] on icon "search" at bounding box center [316, 340] width 10 height 10
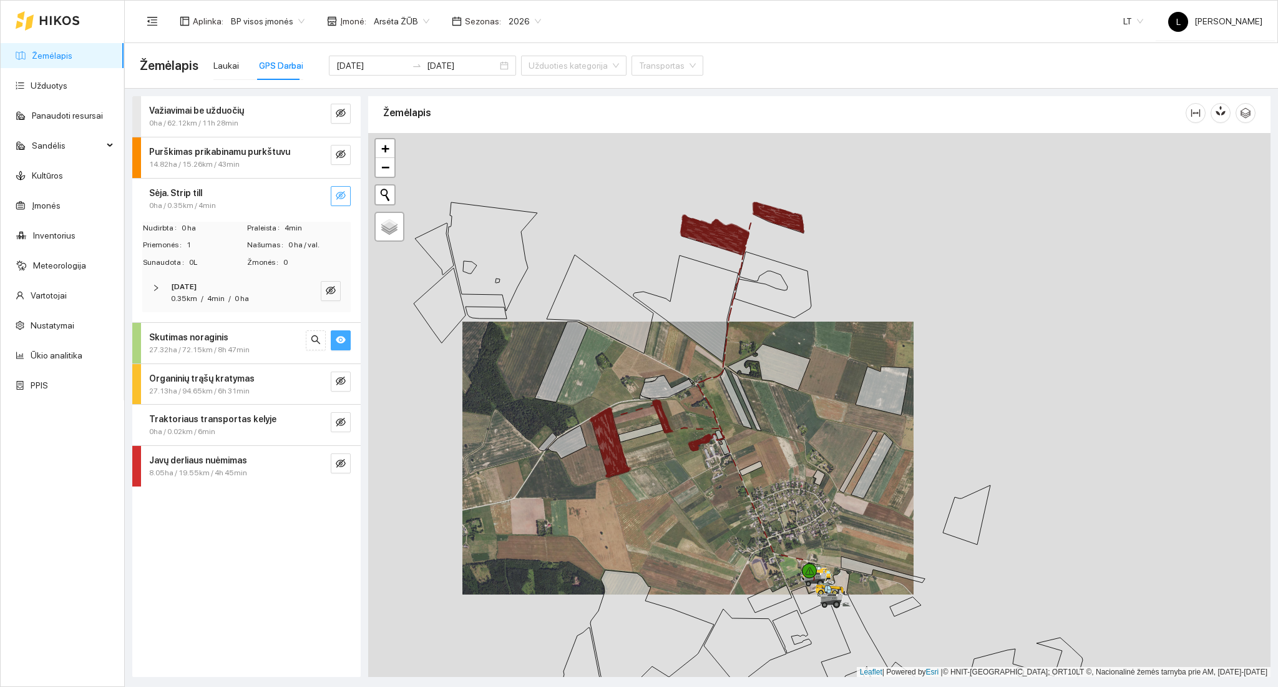
drag, startPoint x: 749, startPoint y: 458, endPoint x: 716, endPoint y: 450, distance: 34.1
click at [716, 450] on div at bounding box center [819, 405] width 902 height 544
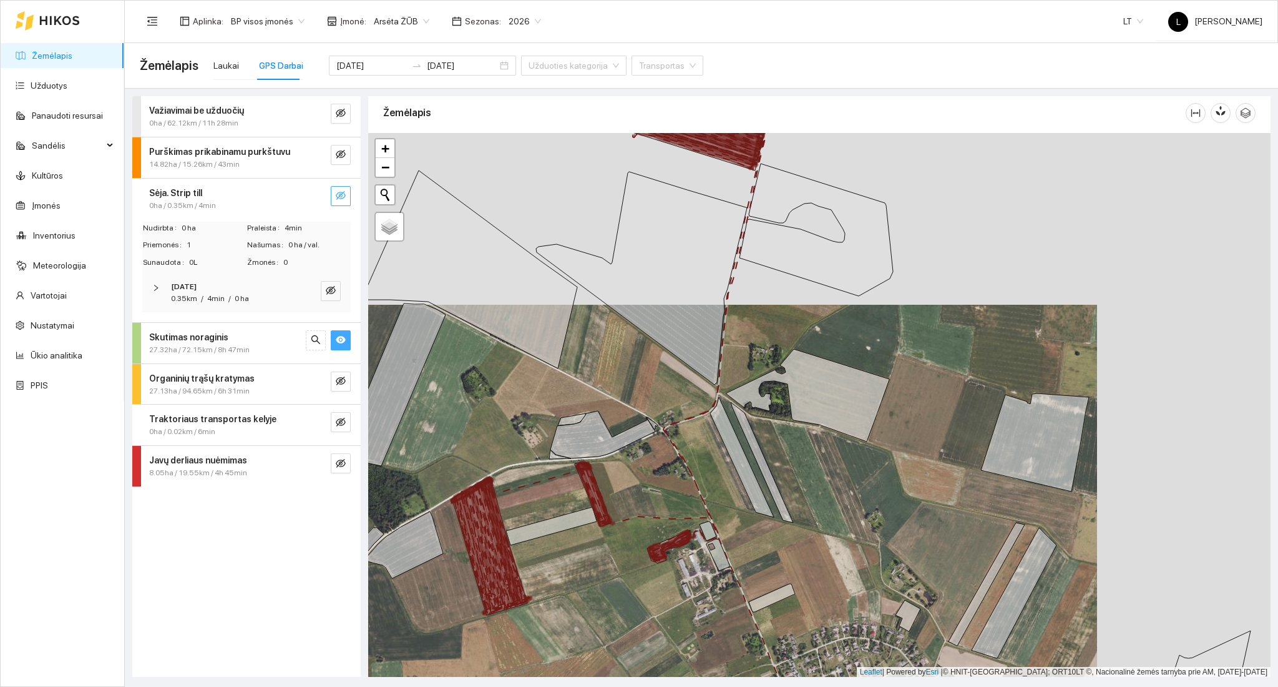
click at [247, 351] on span "27.32ha / 72.15km / 8h 47min" at bounding box center [199, 350] width 100 height 12
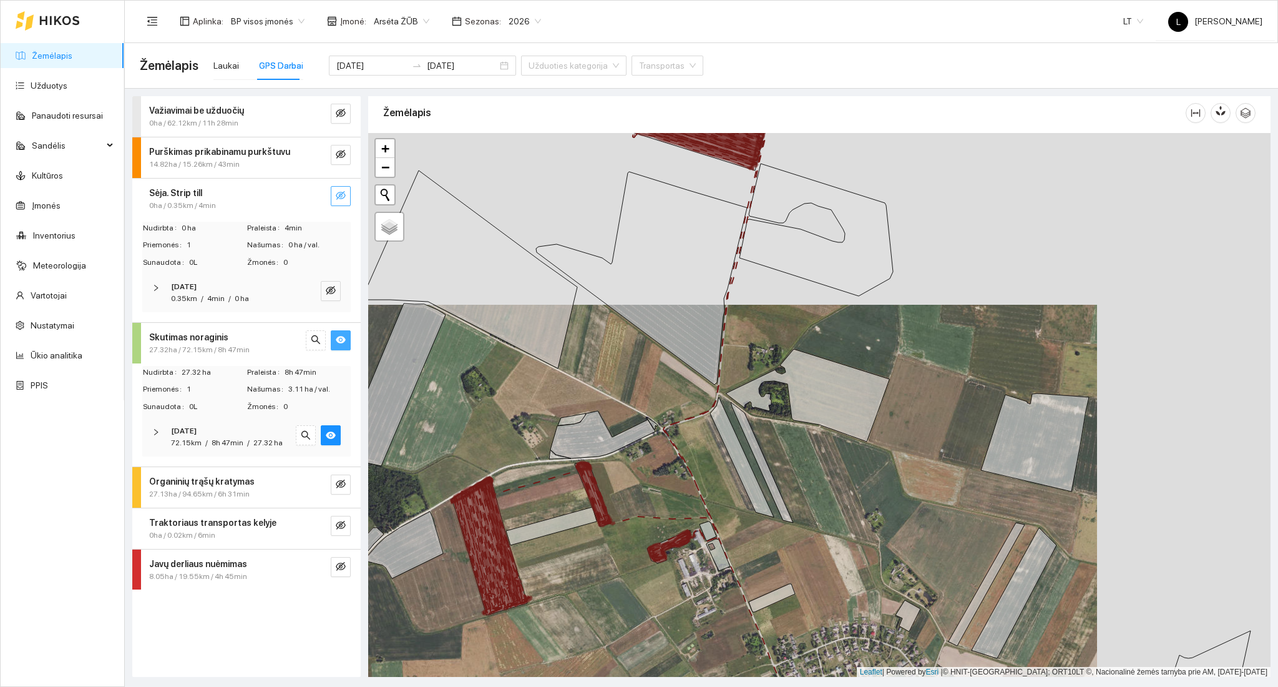
click at [230, 433] on div "[DATE]" at bounding box center [229, 431] width 117 height 12
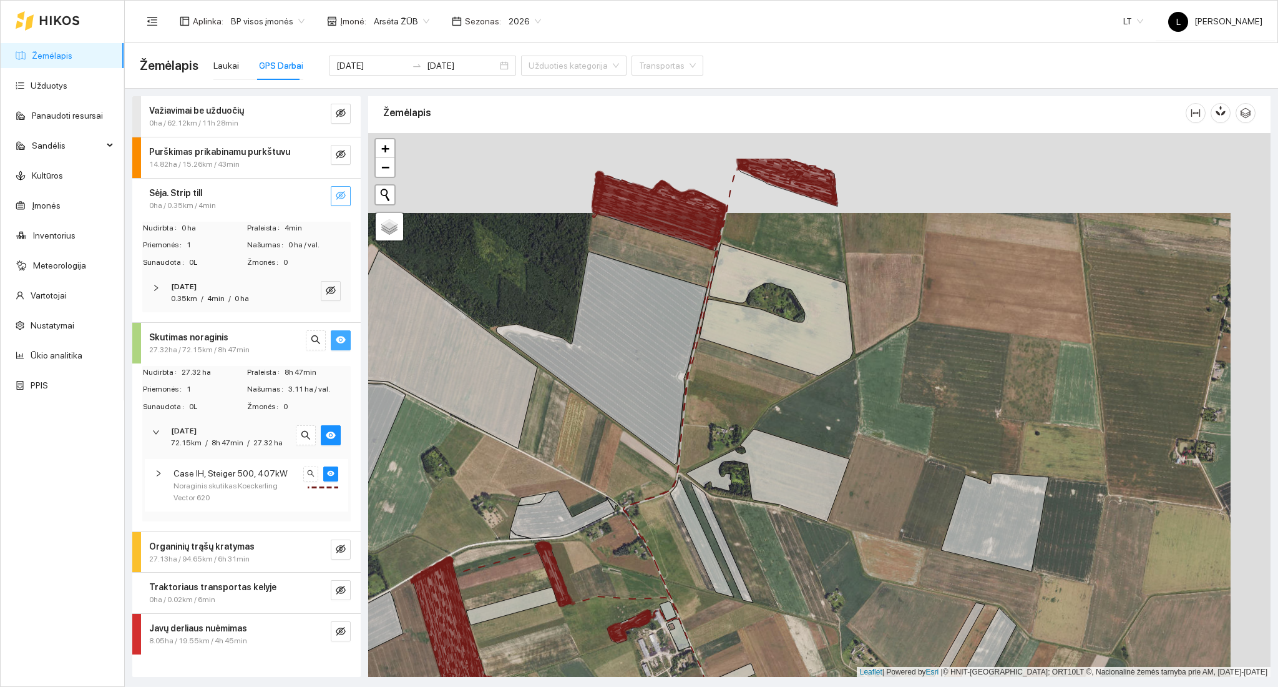
drag, startPoint x: 692, startPoint y: 435, endPoint x: 686, endPoint y: 432, distance: 6.4
click at [690, 436] on div at bounding box center [819, 405] width 902 height 544
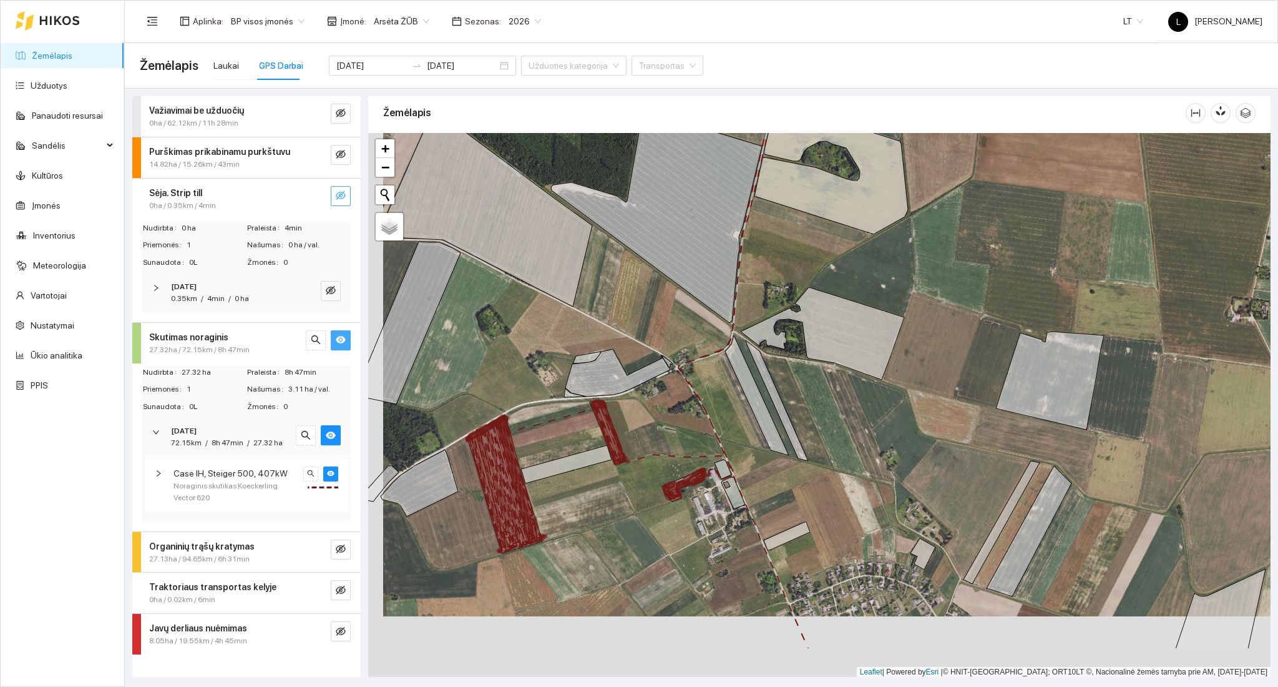
drag, startPoint x: 635, startPoint y: 497, endPoint x: 651, endPoint y: 372, distance: 125.8
click at [667, 363] on div at bounding box center [819, 405] width 902 height 544
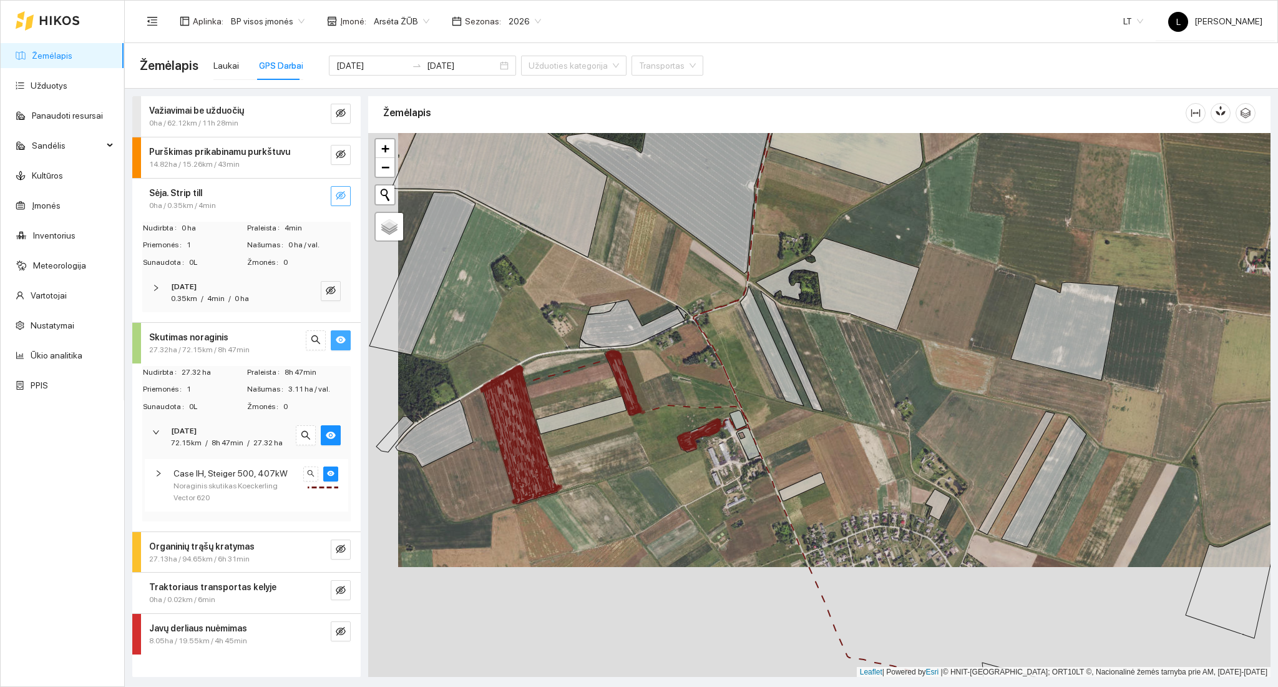
click at [240, 474] on span "Case IH, Steiger 500, 407kW" at bounding box center [231, 473] width 114 height 14
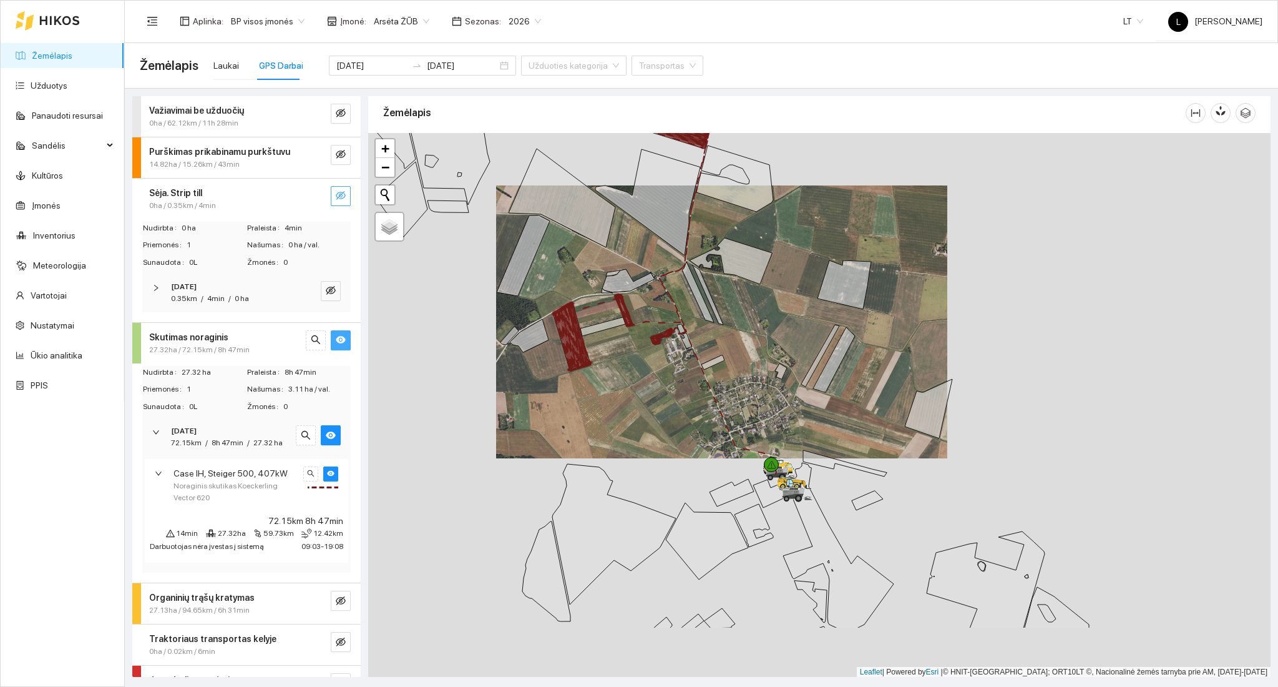
drag, startPoint x: 645, startPoint y: 438, endPoint x: 609, endPoint y: 307, distance: 135.2
click at [609, 307] on div at bounding box center [819, 405] width 902 height 544
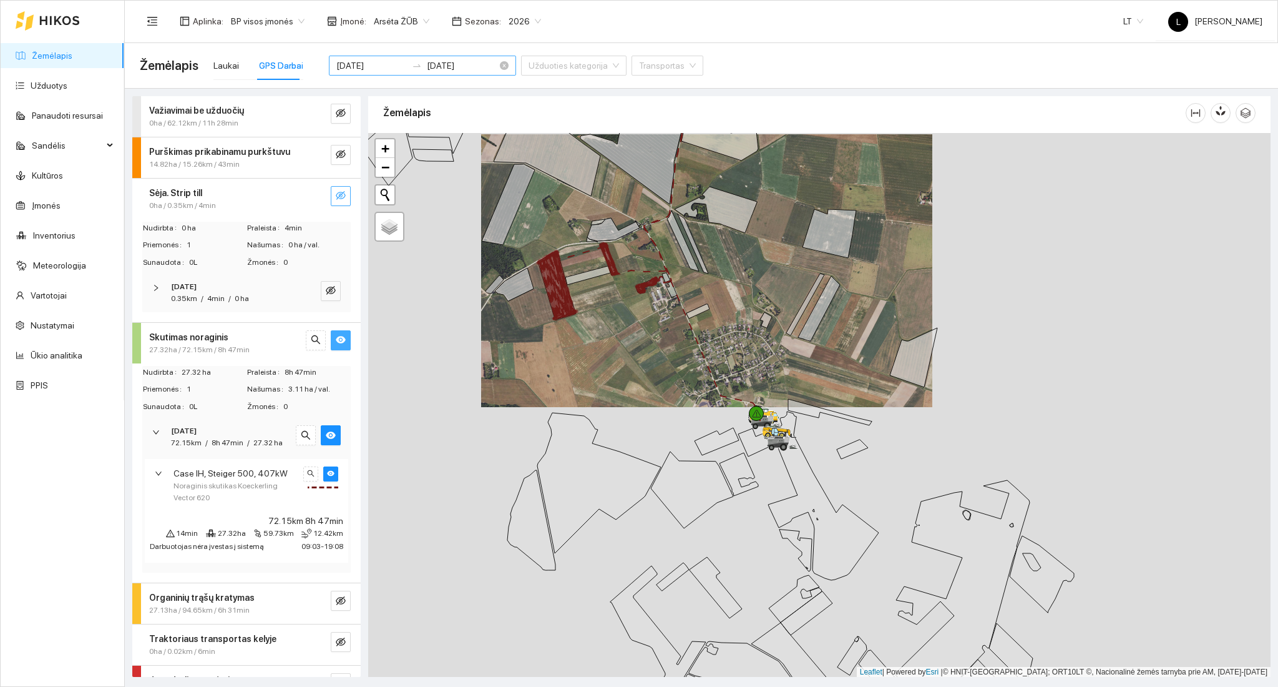
click at [361, 56] on div "[DATE] [DATE]" at bounding box center [422, 66] width 187 height 20
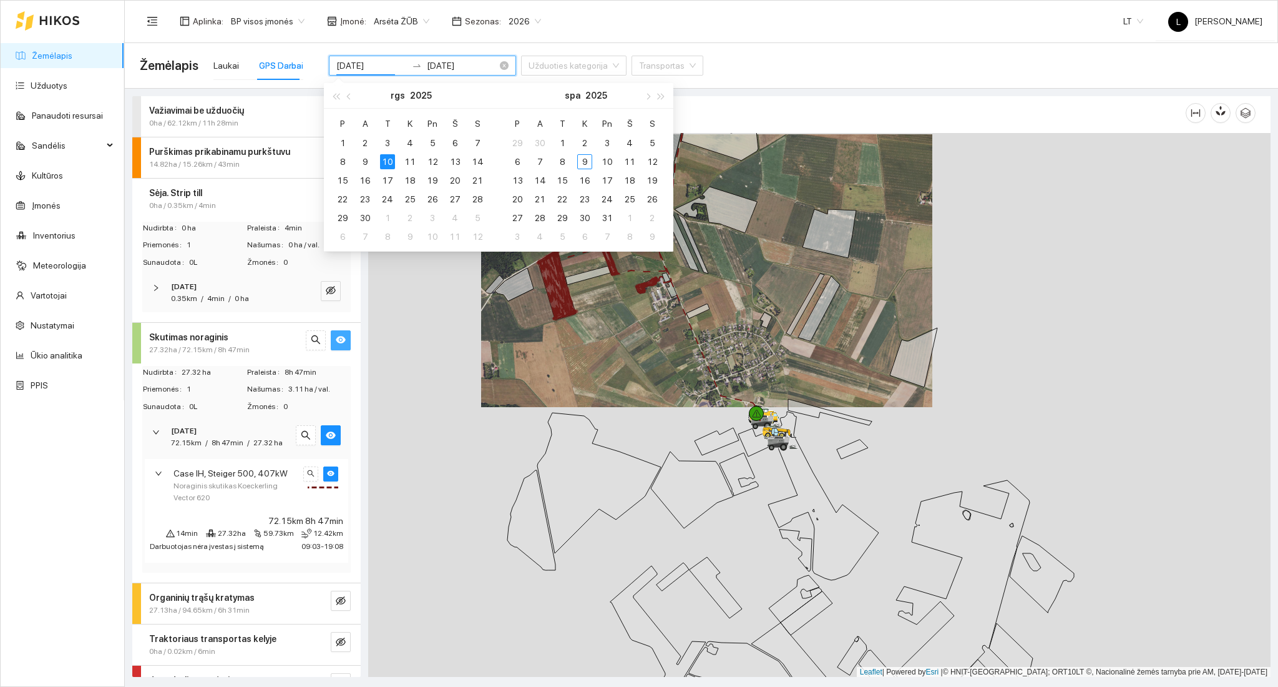
click at [362, 69] on input "[DATE]" at bounding box center [371, 66] width 71 height 14
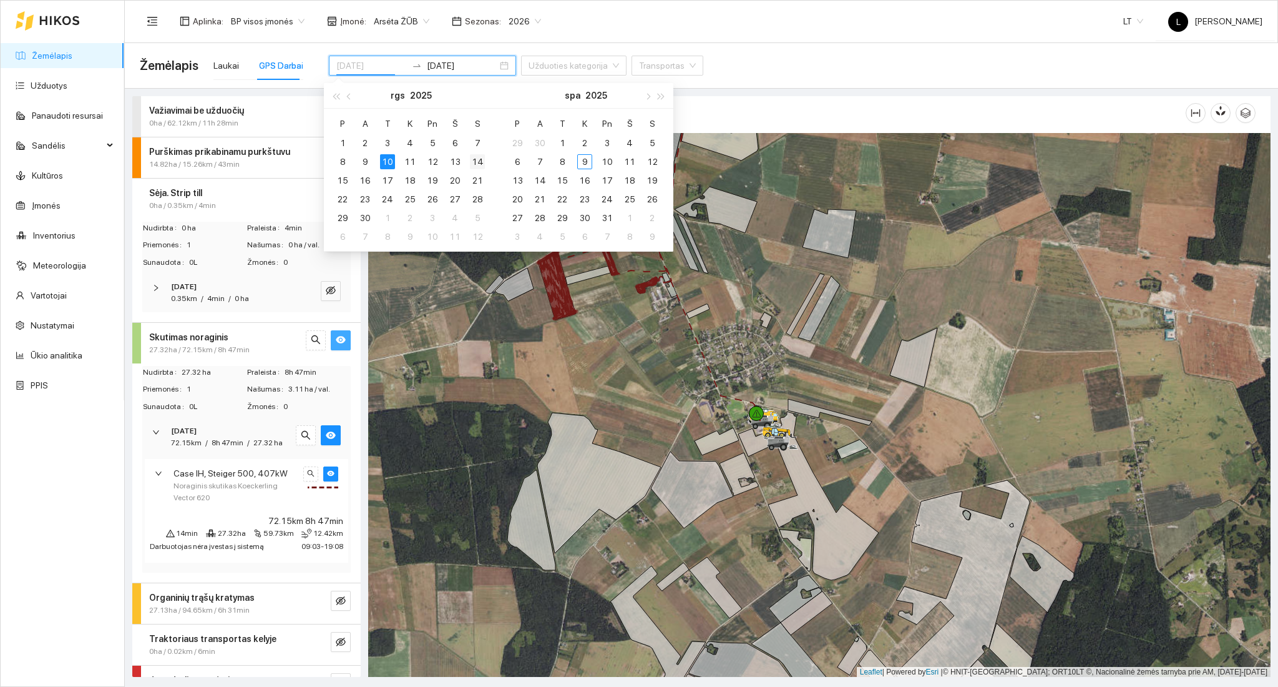
type input "[DATE]"
click at [472, 159] on div "14" at bounding box center [477, 161] width 15 height 15
click at [480, 162] on div "14" at bounding box center [477, 161] width 15 height 15
type input "[DATE]"
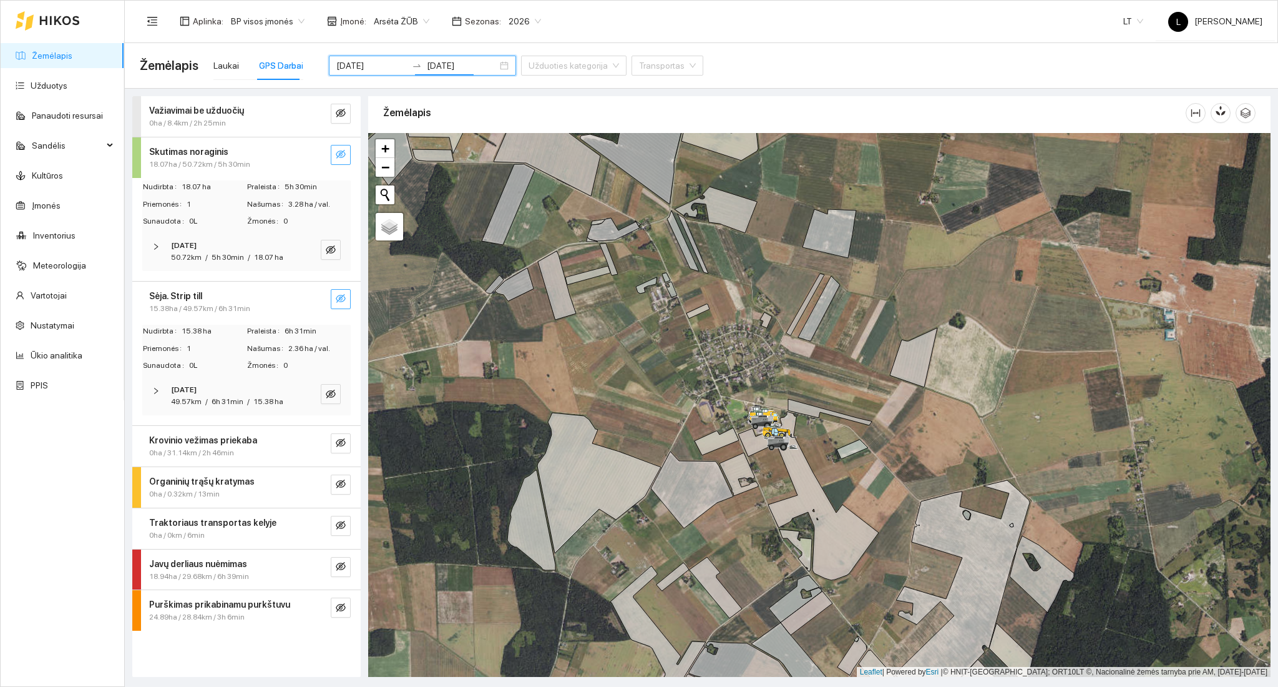
click at [342, 297] on icon "eye-invisible" at bounding box center [341, 298] width 10 height 10
click at [338, 292] on button "button" at bounding box center [341, 299] width 20 height 20
click at [233, 308] on span "15.38ha / 49.57km / 6h 31min" at bounding box center [199, 309] width 101 height 12
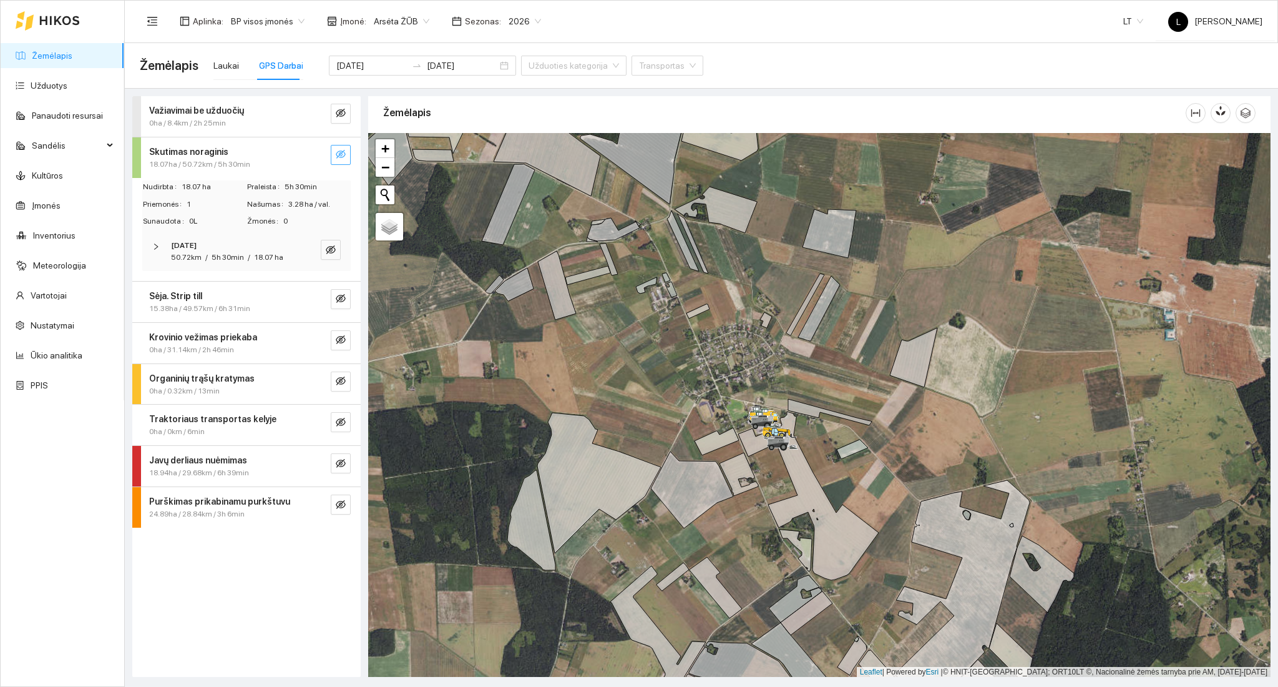
click at [335, 157] on button "button" at bounding box center [341, 155] width 20 height 20
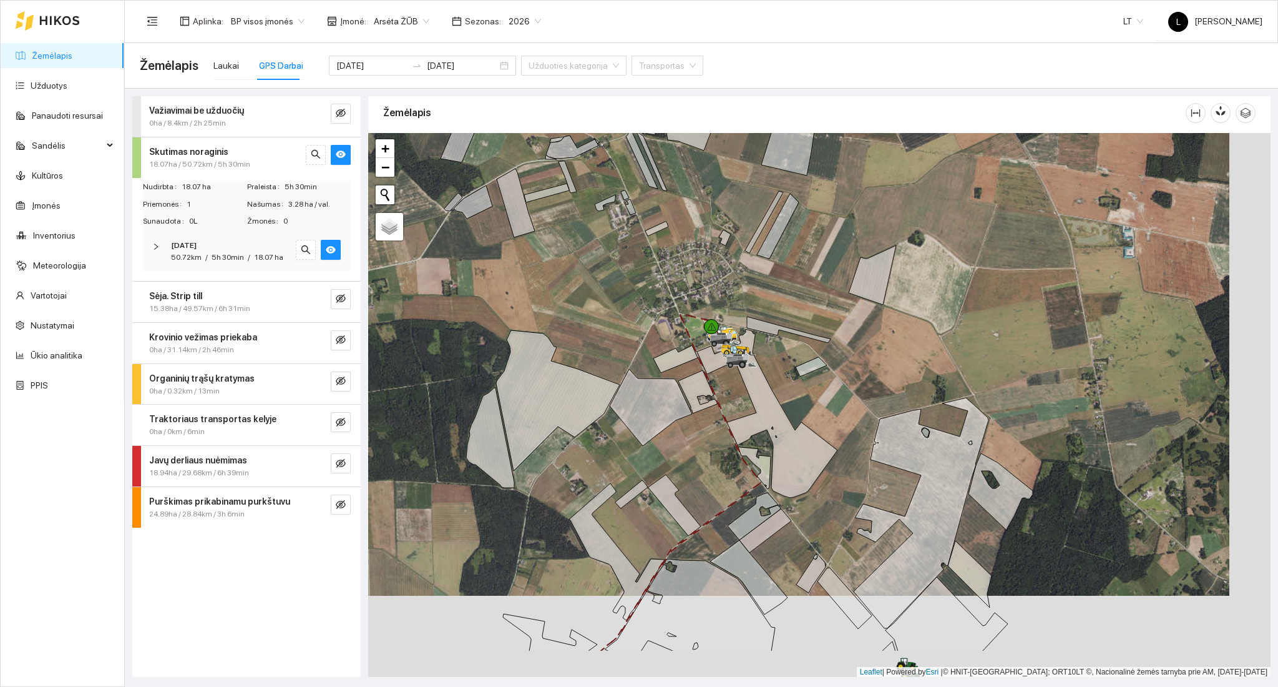
drag, startPoint x: 731, startPoint y: 461, endPoint x: 580, endPoint y: 398, distance: 163.9
click at [706, 432] on div at bounding box center [819, 405] width 902 height 544
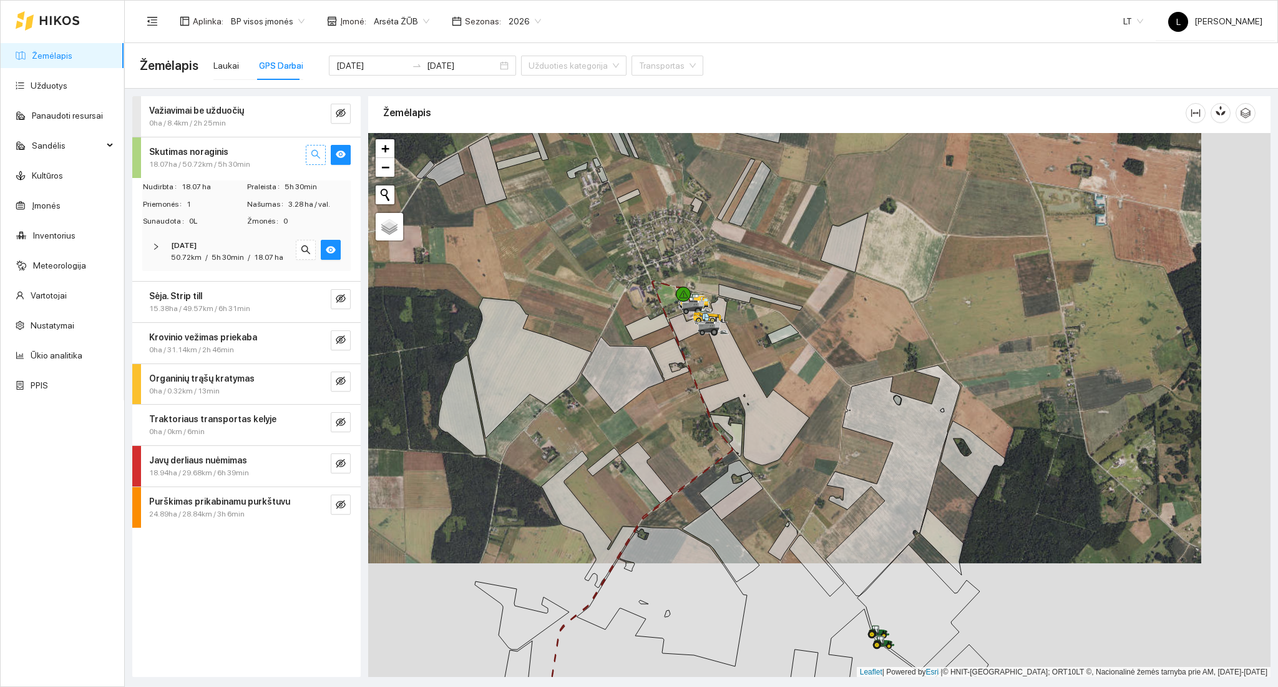
click at [320, 155] on icon "search" at bounding box center [316, 154] width 10 height 10
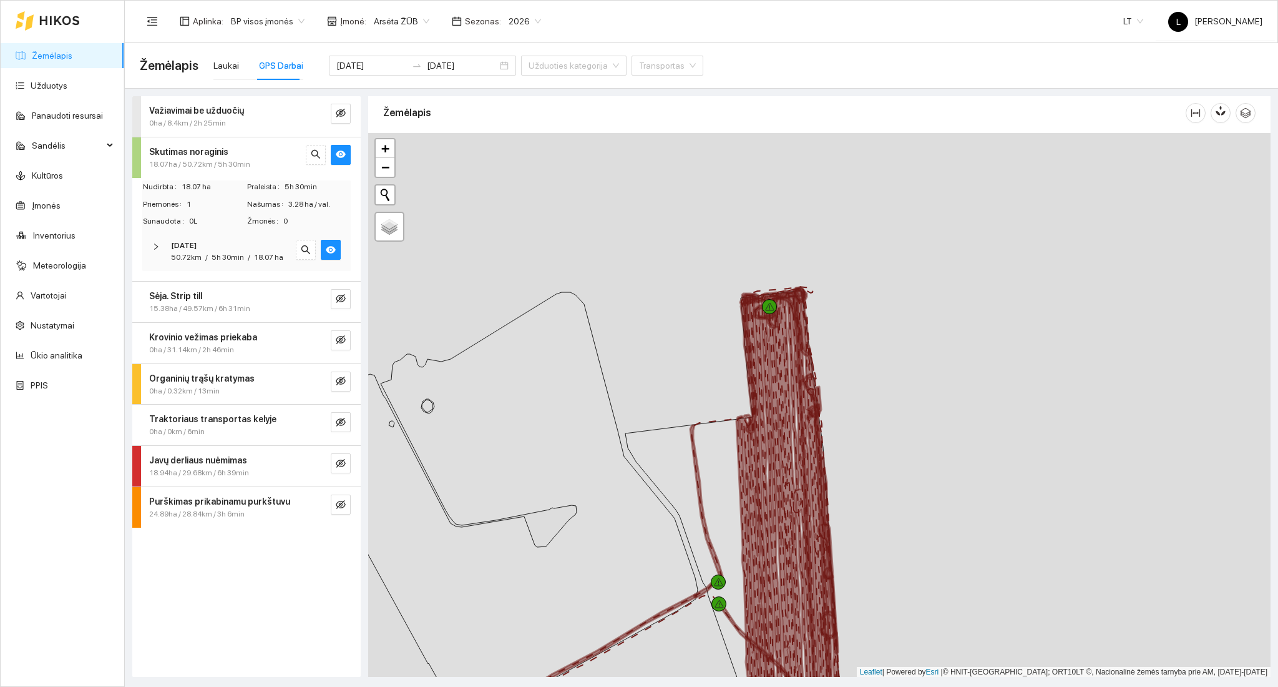
drag, startPoint x: 766, startPoint y: 515, endPoint x: 766, endPoint y: 396, distance: 119.2
click at [761, 532] on icon at bounding box center [778, 522] width 76 height 471
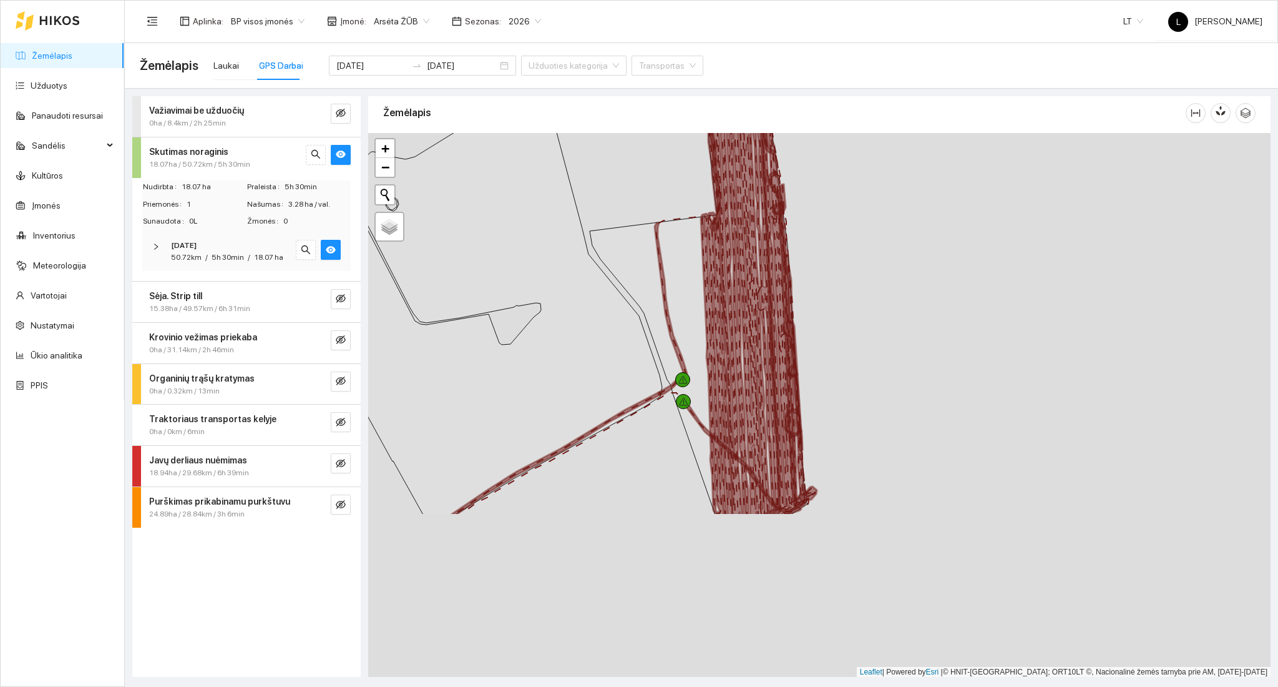
drag, startPoint x: 788, startPoint y: 424, endPoint x: 768, endPoint y: 325, distance: 100.6
click at [768, 325] on icon at bounding box center [787, 300] width 59 height 431
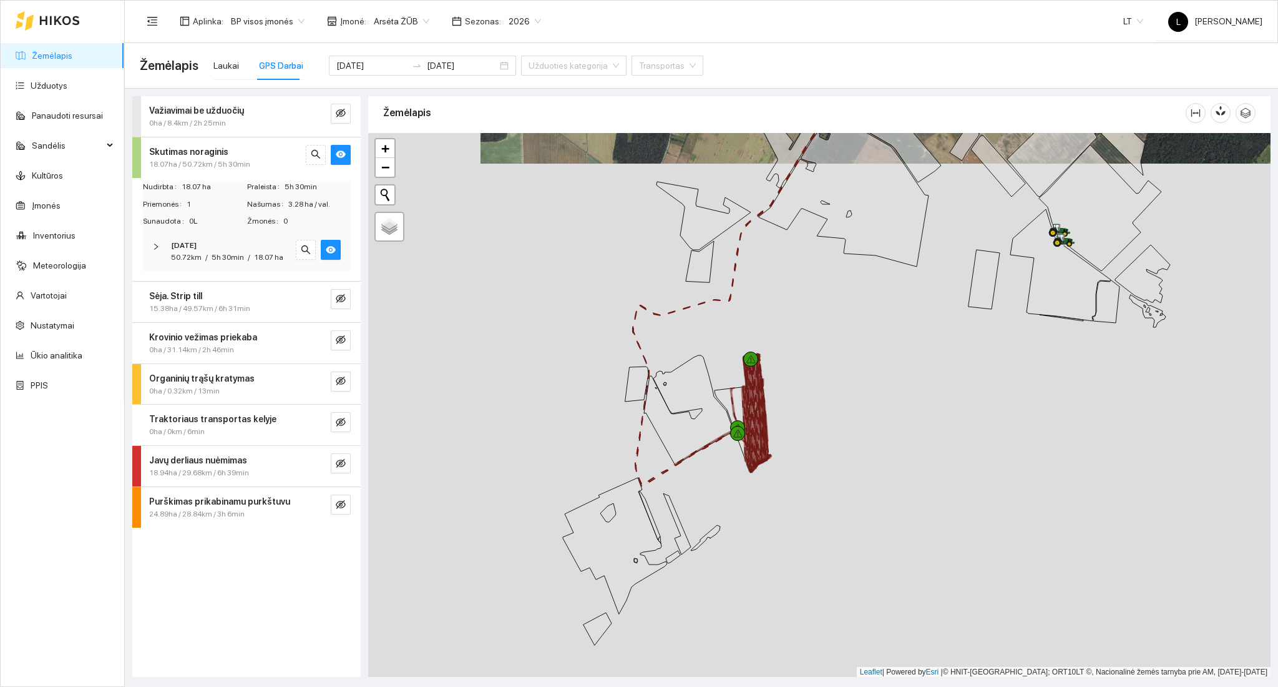
drag, startPoint x: 703, startPoint y: 485, endPoint x: 666, endPoint y: 436, distance: 61.9
click at [668, 436] on div at bounding box center [819, 405] width 902 height 544
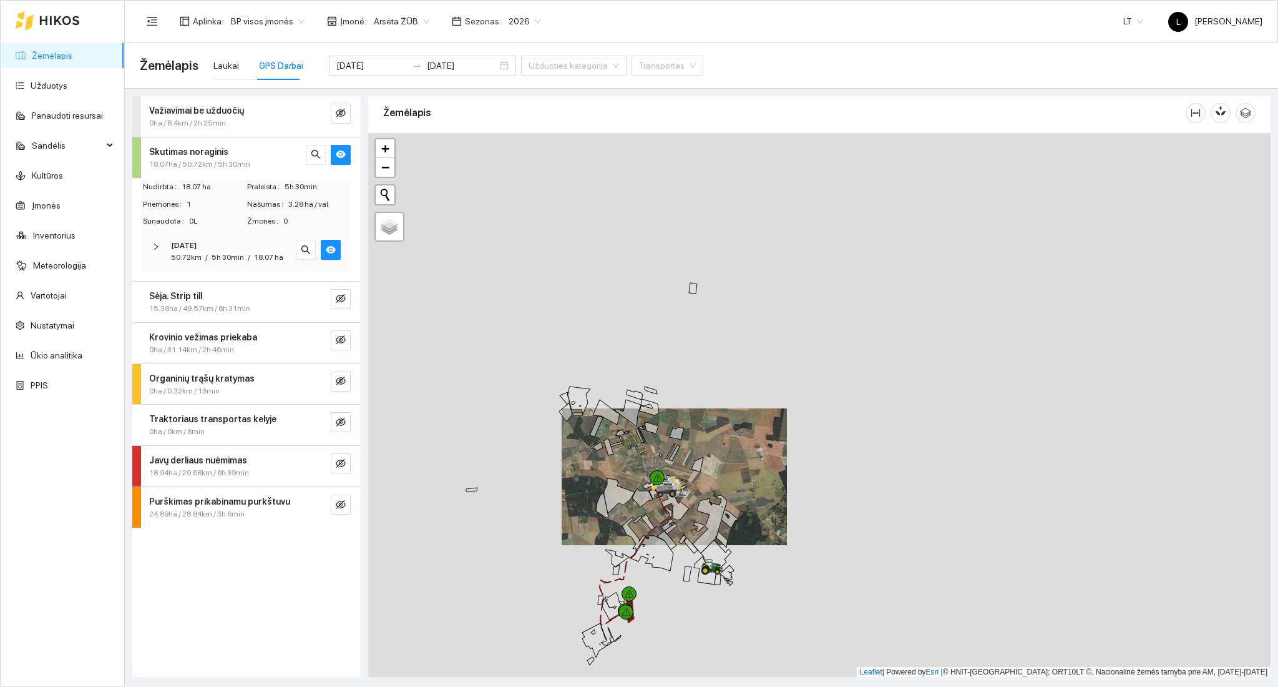
drag, startPoint x: 672, startPoint y: 511, endPoint x: 725, endPoint y: 307, distance: 210.1
click at [689, 478] on icon at bounding box center [671, 499] width 35 height 42
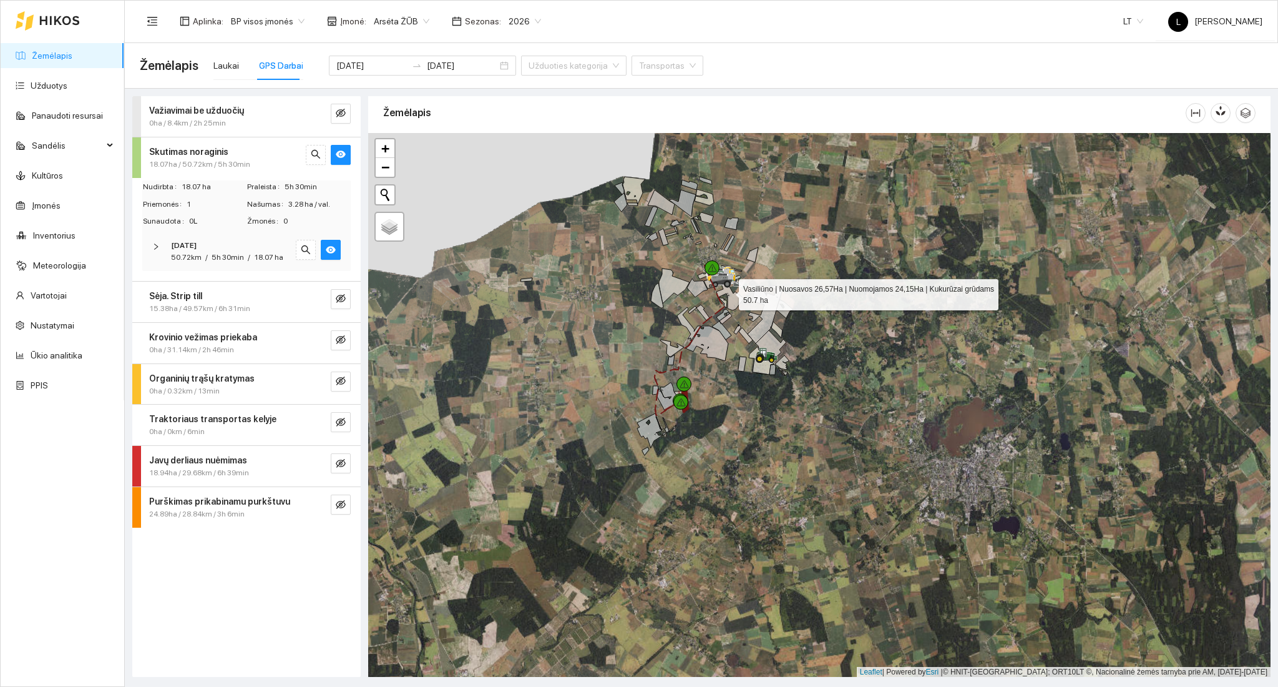
click at [234, 154] on div "Skutimas noraginis" at bounding box center [225, 152] width 153 height 14
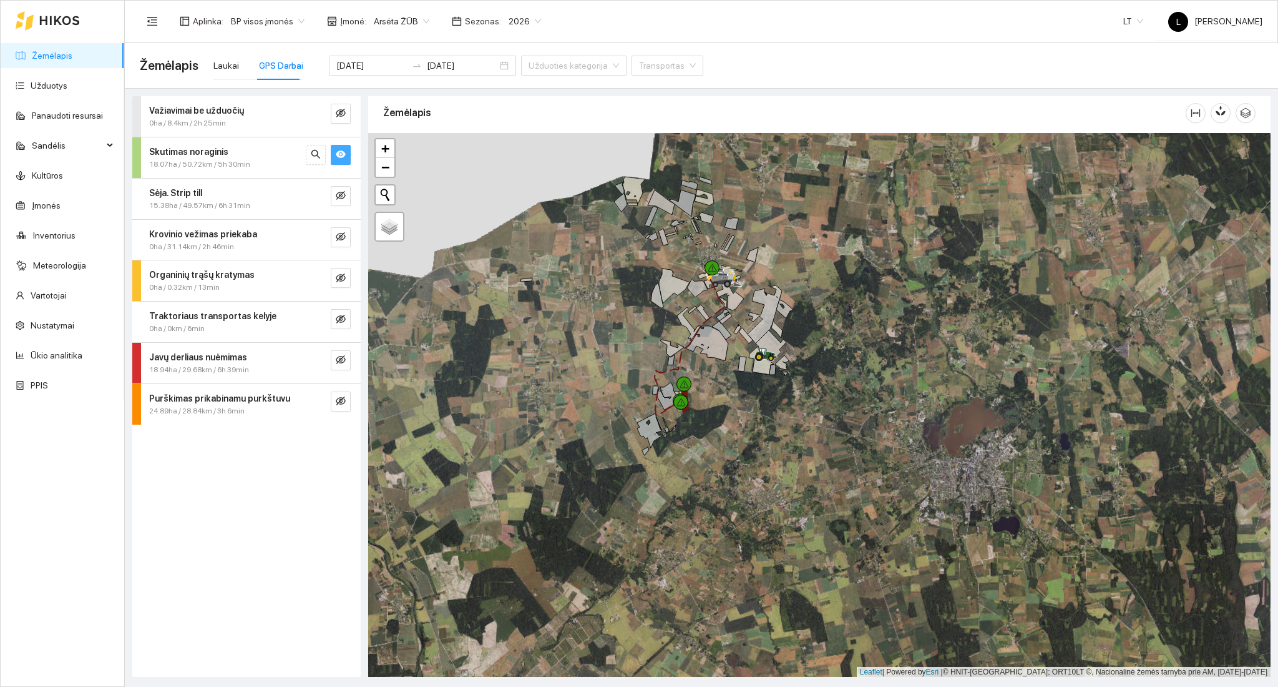
click at [345, 154] on icon "eye" at bounding box center [341, 153] width 10 height 7
click at [346, 200] on button "button" at bounding box center [341, 196] width 20 height 20
click at [271, 202] on div "15.38ha / 49.57km / 6h 31min" at bounding box center [225, 206] width 153 height 12
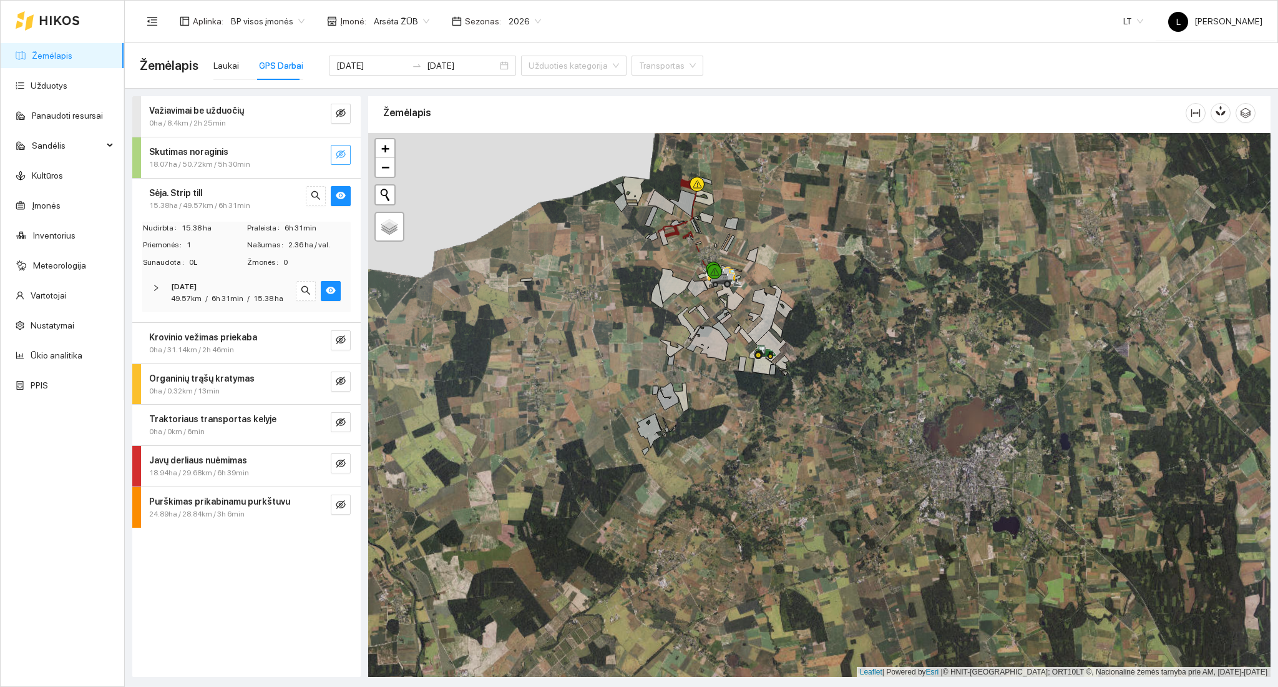
click at [217, 294] on span "6h 31min" at bounding box center [228, 298] width 32 height 9
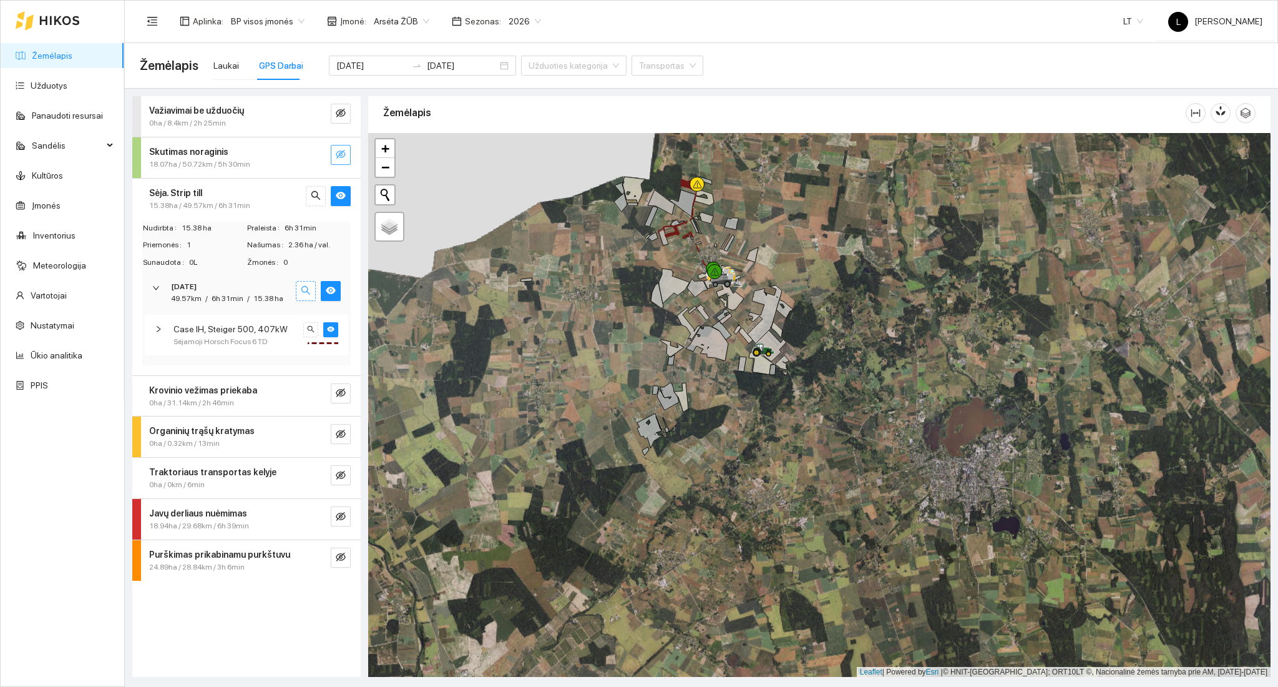
click at [300, 288] on button "button" at bounding box center [306, 291] width 20 height 20
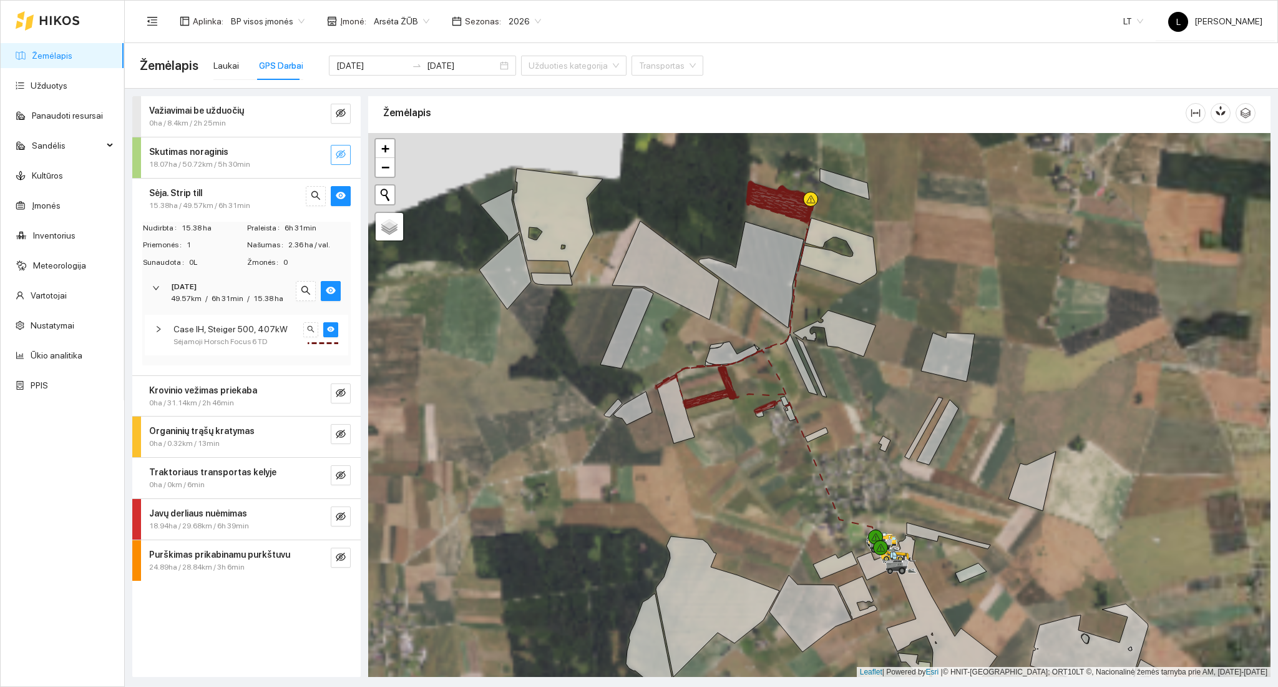
drag, startPoint x: 966, startPoint y: 313, endPoint x: 899, endPoint y: 288, distance: 71.3
click at [900, 270] on div at bounding box center [819, 405] width 902 height 544
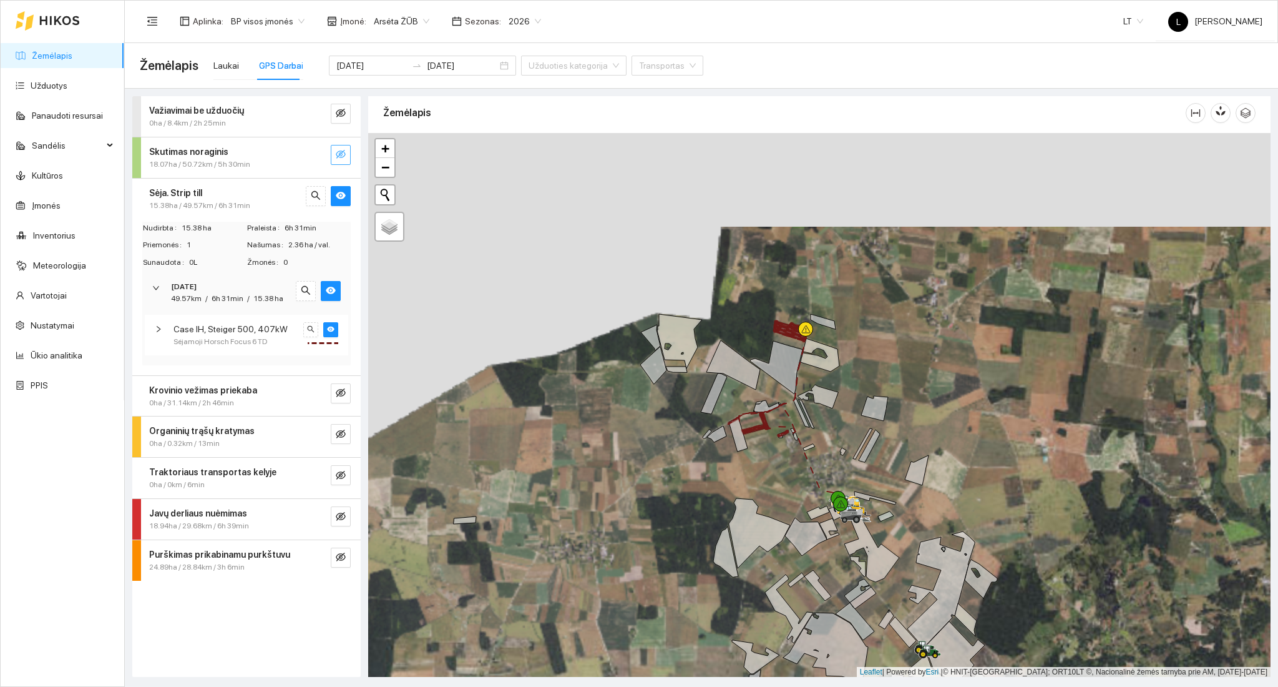
drag, startPoint x: 836, startPoint y: 421, endPoint x: 776, endPoint y: 308, distance: 128.2
click at [777, 310] on div at bounding box center [819, 405] width 902 height 544
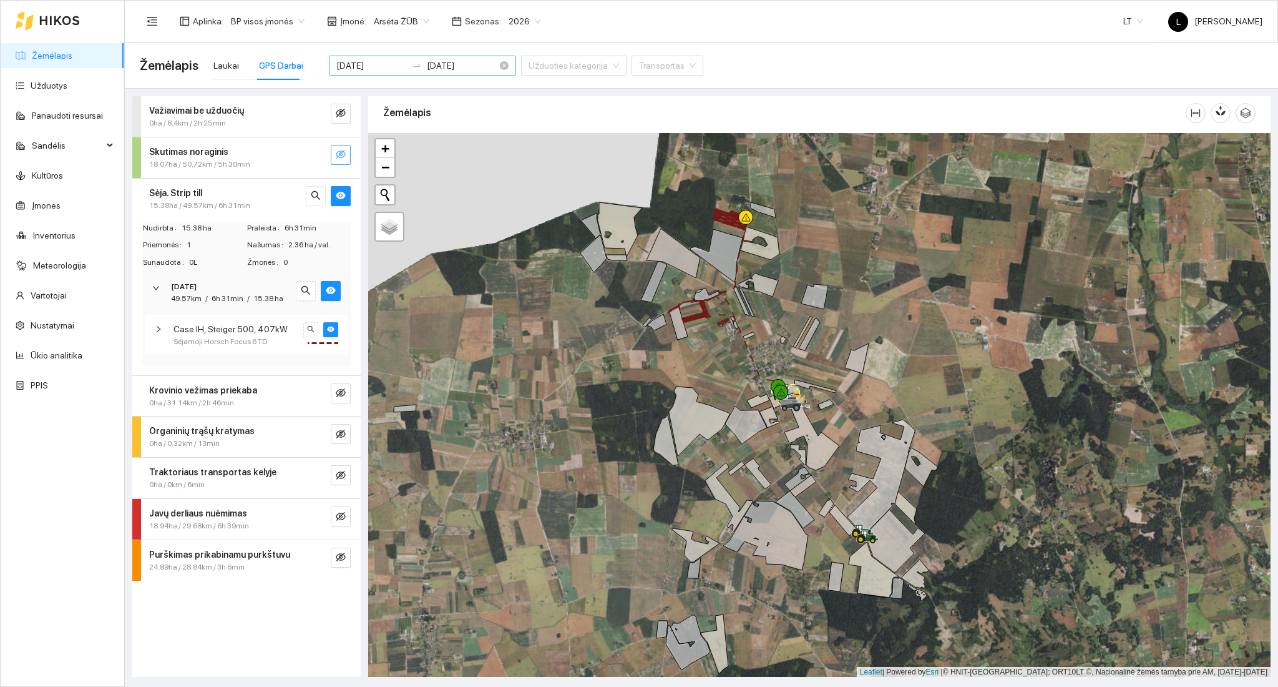
click at [364, 62] on input "[DATE]" at bounding box center [371, 66] width 71 height 14
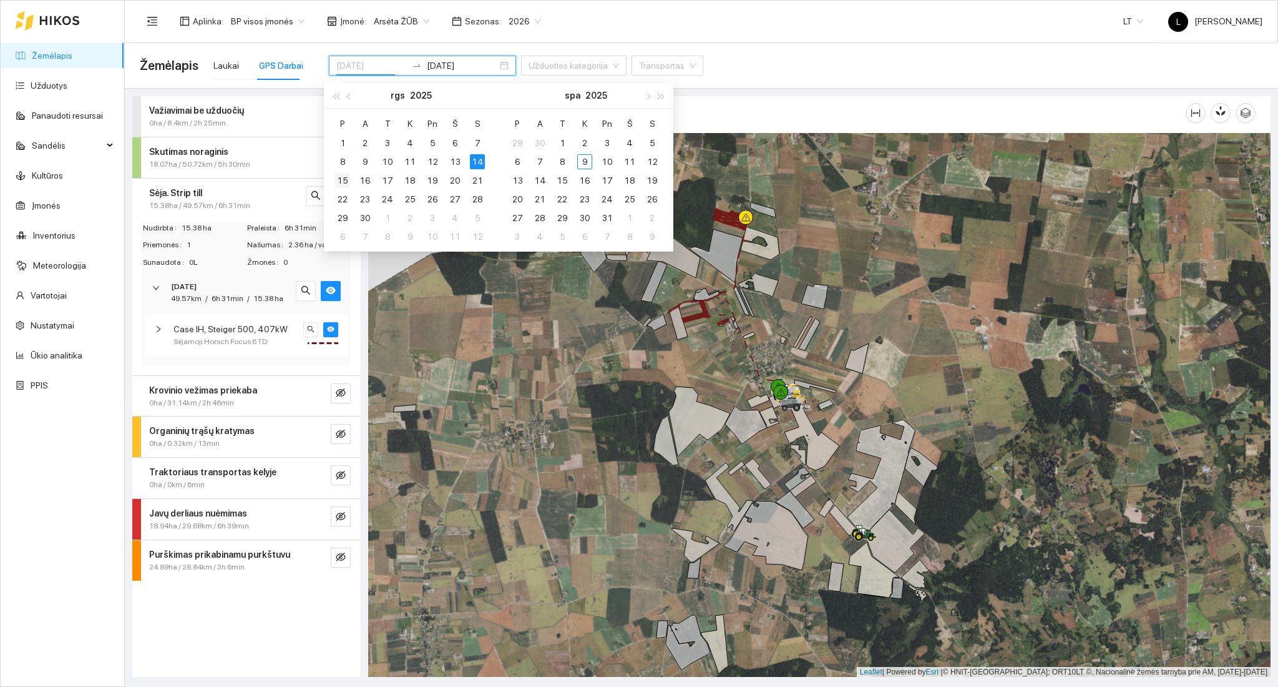
type input "[DATE]"
click at [347, 182] on div "15" at bounding box center [342, 180] width 15 height 15
type input "[DATE]"
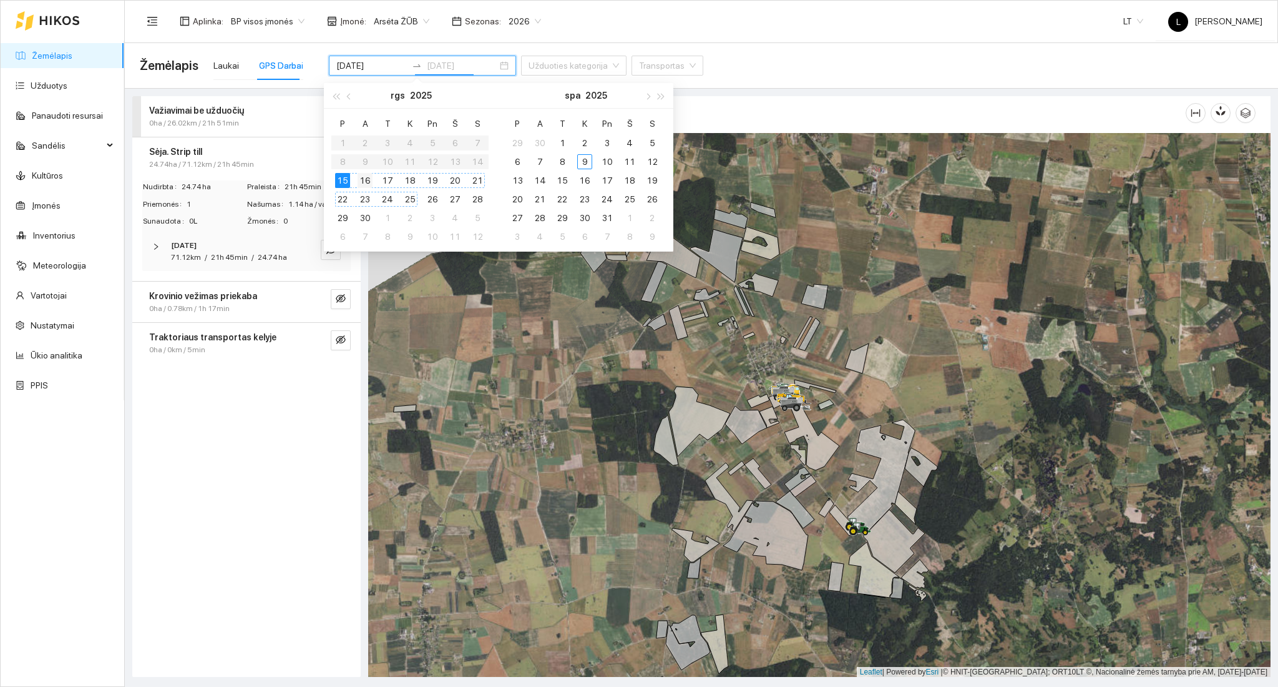
type input "[DATE]"
click at [342, 183] on div "15" at bounding box center [342, 180] width 15 height 15
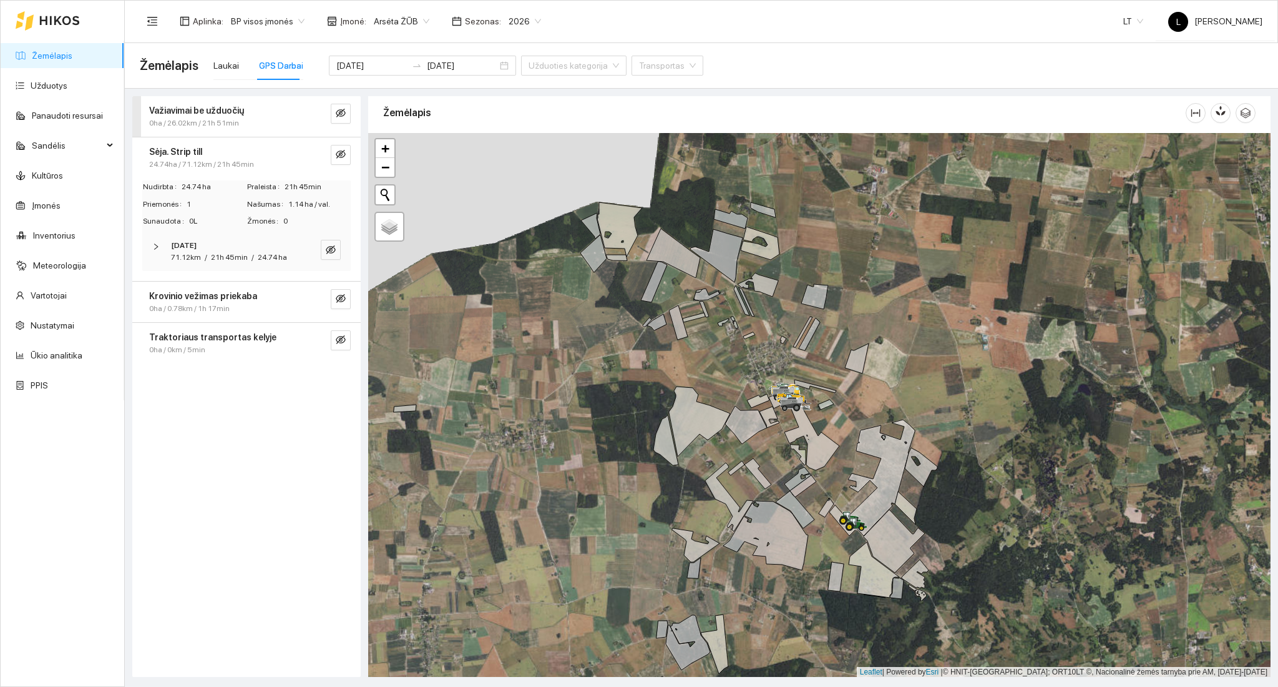
click at [227, 150] on div "Sėja. Strip till" at bounding box center [225, 152] width 153 height 14
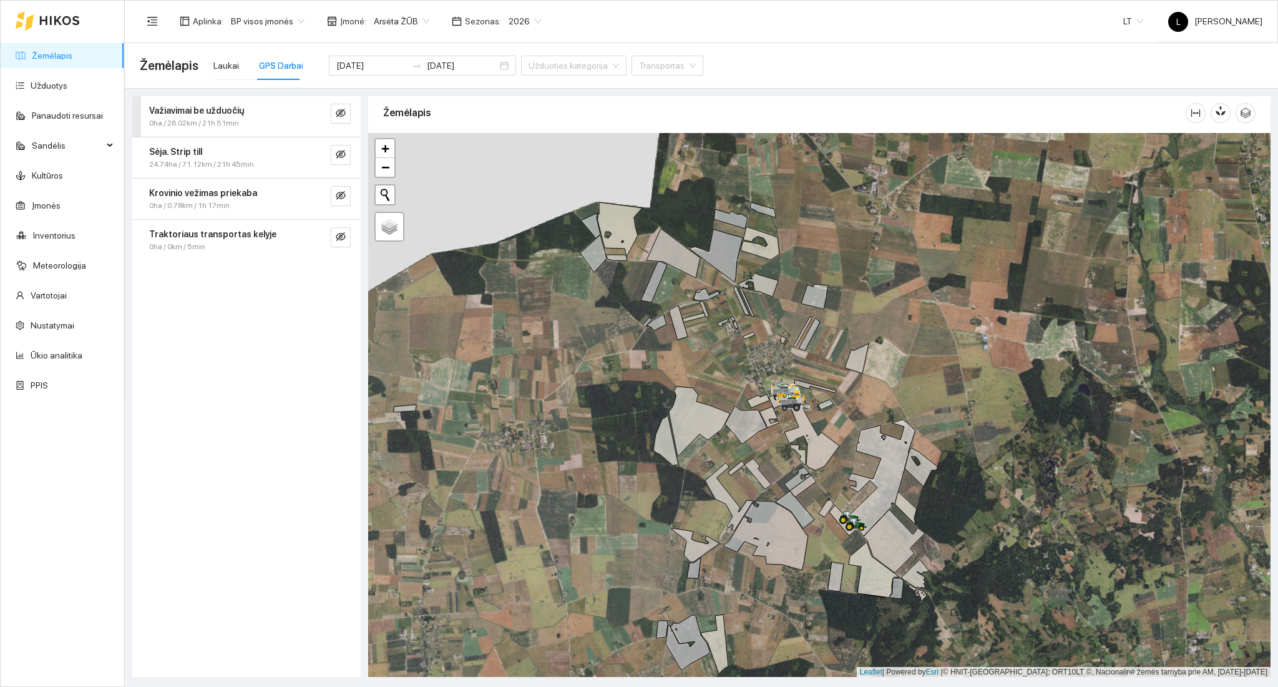
click at [231, 159] on span "24.74ha / 71.12km / 21h 45min" at bounding box center [201, 165] width 105 height 12
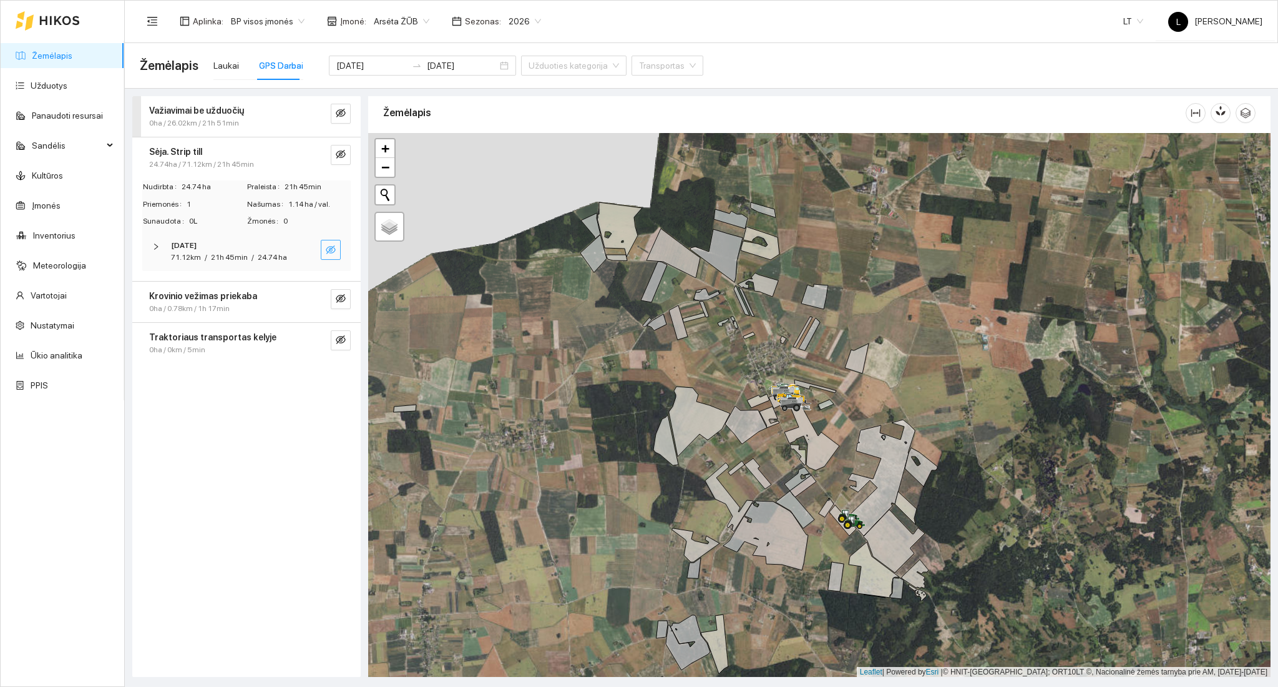
click at [326, 249] on icon "eye-invisible" at bounding box center [331, 250] width 10 height 10
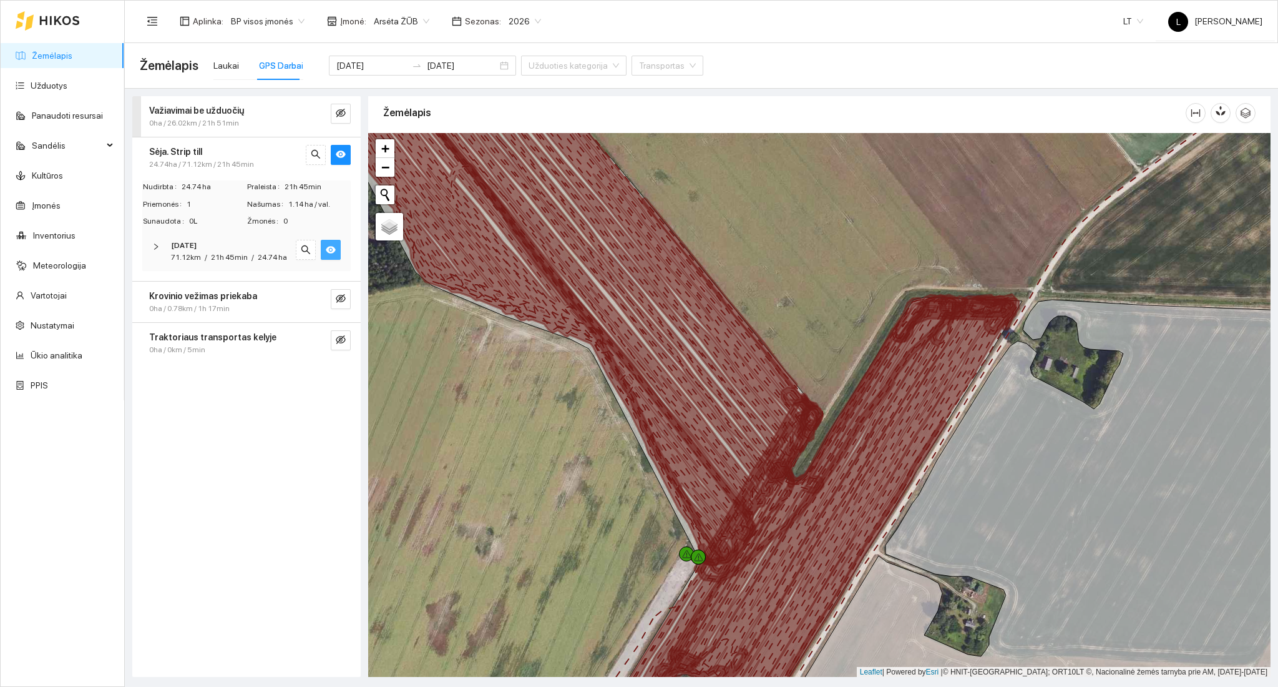
drag, startPoint x: 719, startPoint y: 457, endPoint x: 713, endPoint y: 527, distance: 70.2
click at [713, 527] on icon at bounding box center [607, 321] width 426 height 489
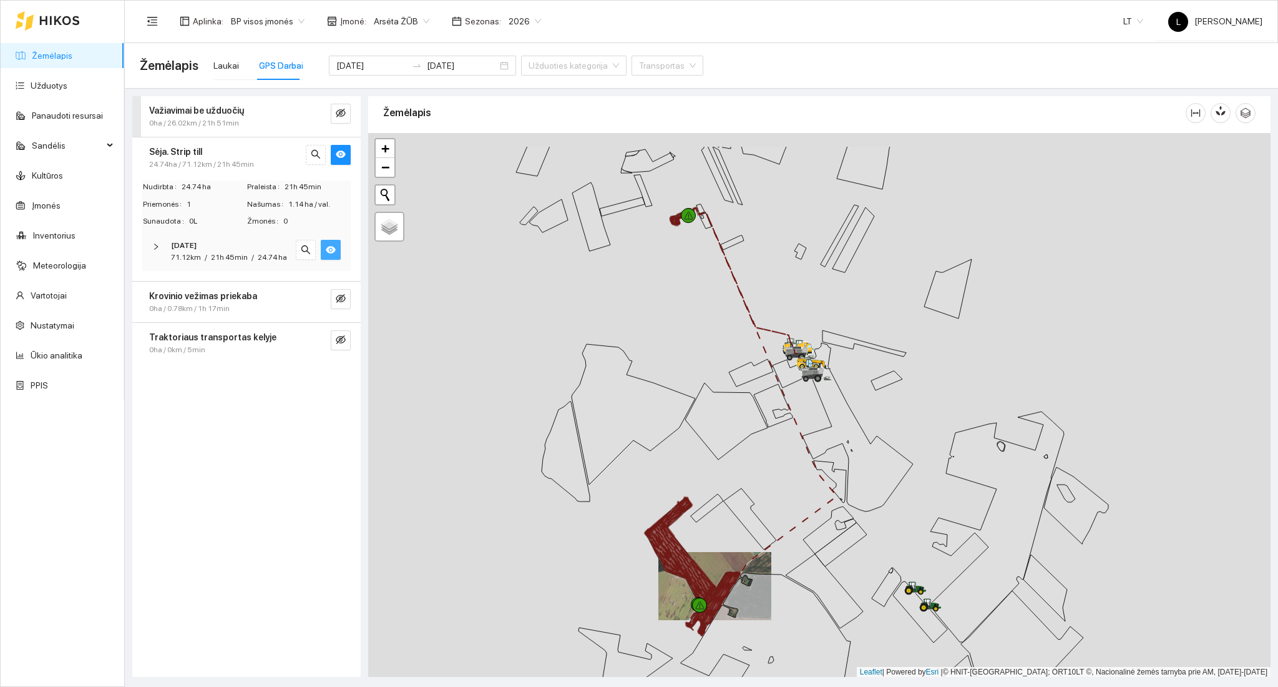
drag, startPoint x: 726, startPoint y: 477, endPoint x: 693, endPoint y: 515, distance: 50.0
click at [711, 623] on div at bounding box center [819, 405] width 902 height 544
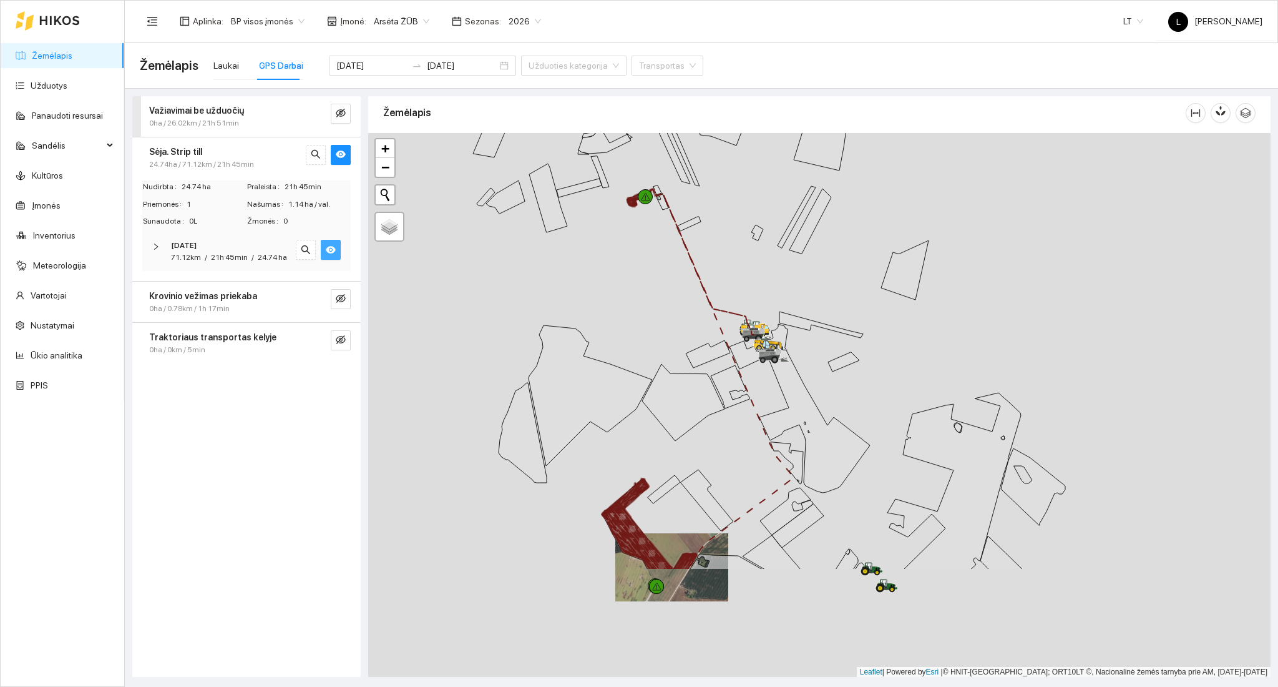
drag, startPoint x: 695, startPoint y: 374, endPoint x: 686, endPoint y: 298, distance: 76.6
click at [686, 364] on icon at bounding box center [683, 402] width 82 height 77
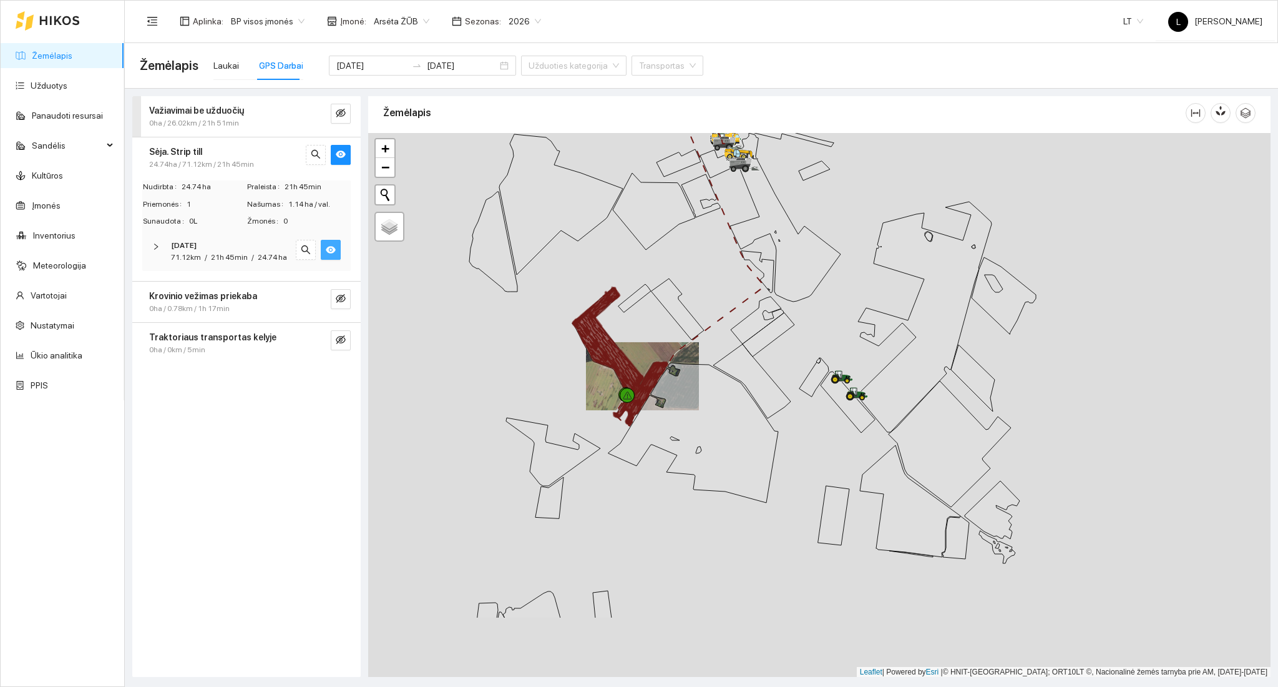
drag, startPoint x: 682, startPoint y: 399, endPoint x: 657, endPoint y: 291, distance: 110.1
click at [656, 279] on icon at bounding box center [678, 308] width 52 height 61
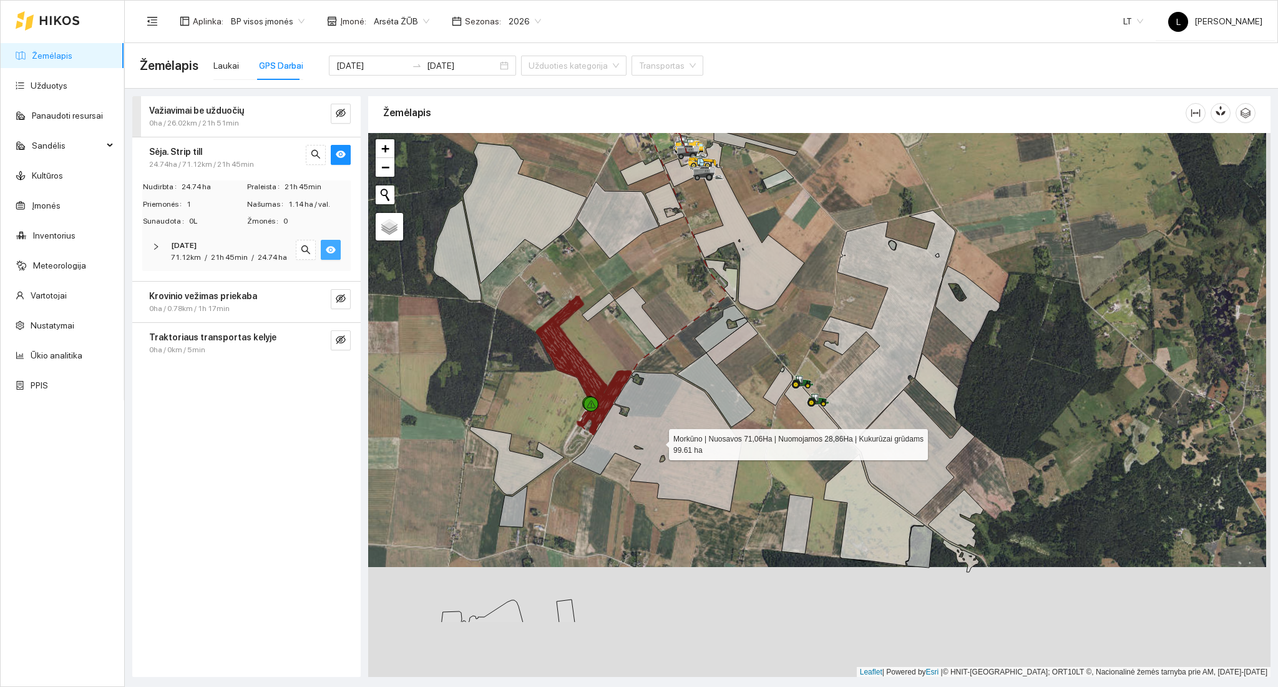
drag, startPoint x: 657, startPoint y: 483, endPoint x: 690, endPoint y: 604, distance: 124.9
click at [690, 511] on icon at bounding box center [657, 441] width 170 height 140
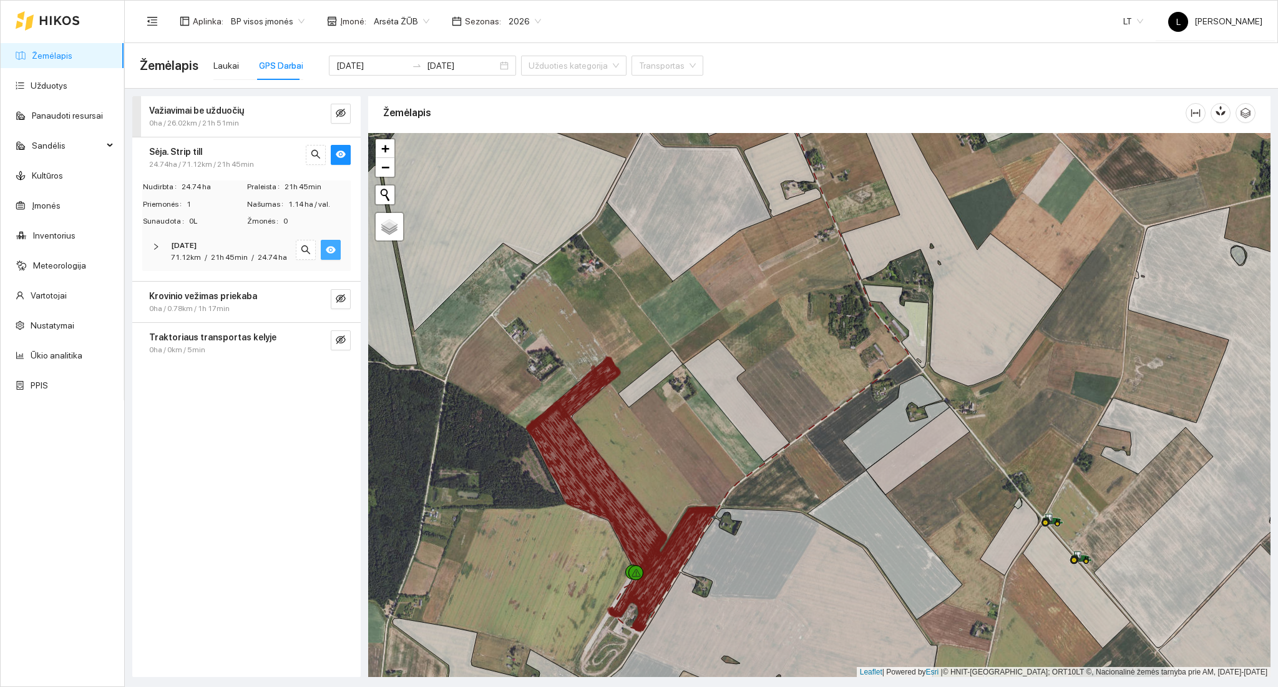
drag, startPoint x: 632, startPoint y: 245, endPoint x: 607, endPoint y: 688, distance: 444.4
click at [607, 686] on html "Žemėlapis Užduotys Panaudoti resursai Sandėlis Kultūros Įmonės Inventorius Mete…" at bounding box center [639, 343] width 1278 height 687
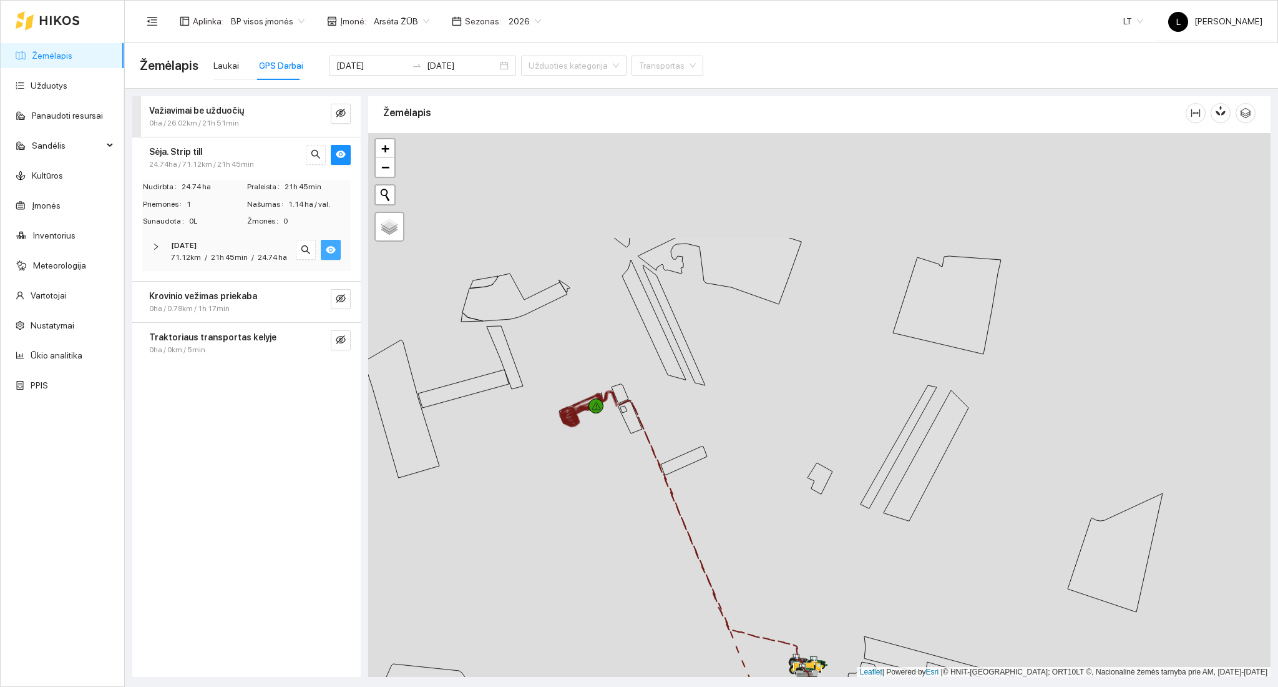
drag, startPoint x: 624, startPoint y: 410, endPoint x: 605, endPoint y: 439, distance: 35.1
click at [633, 523] on div at bounding box center [819, 405] width 902 height 544
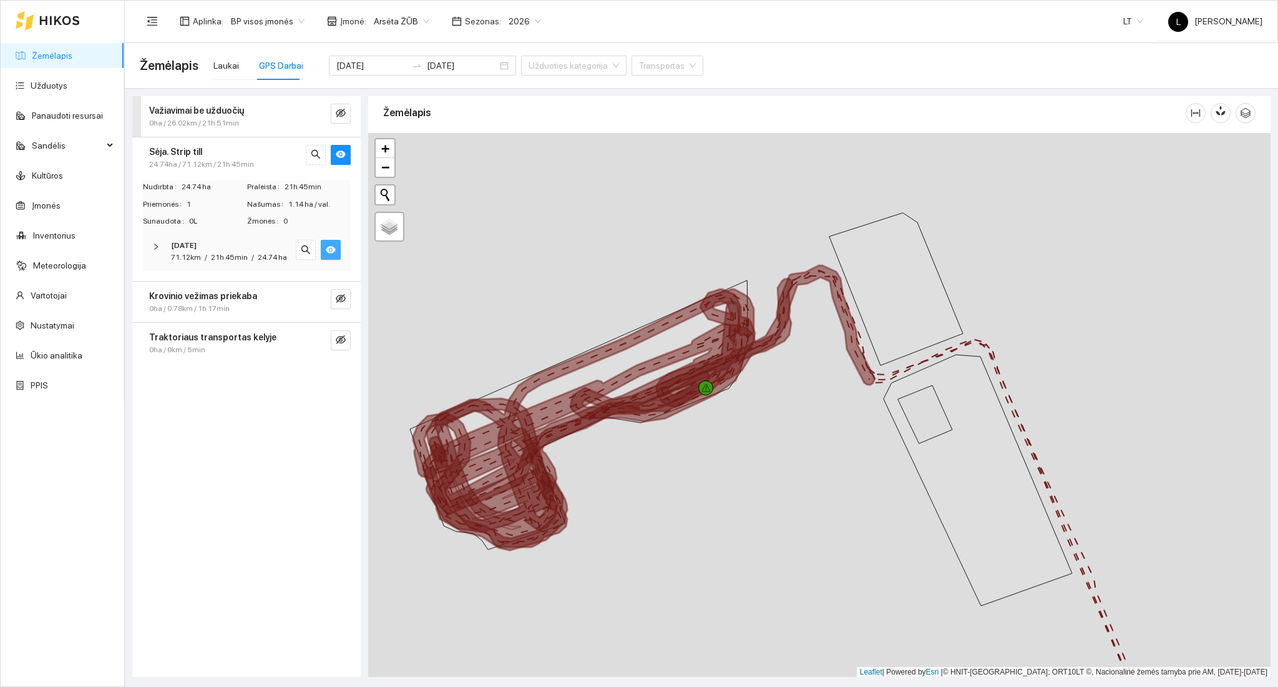
drag, startPoint x: 582, startPoint y: 469, endPoint x: 719, endPoint y: 446, distance: 139.2
click at [719, 446] on div at bounding box center [819, 405] width 902 height 544
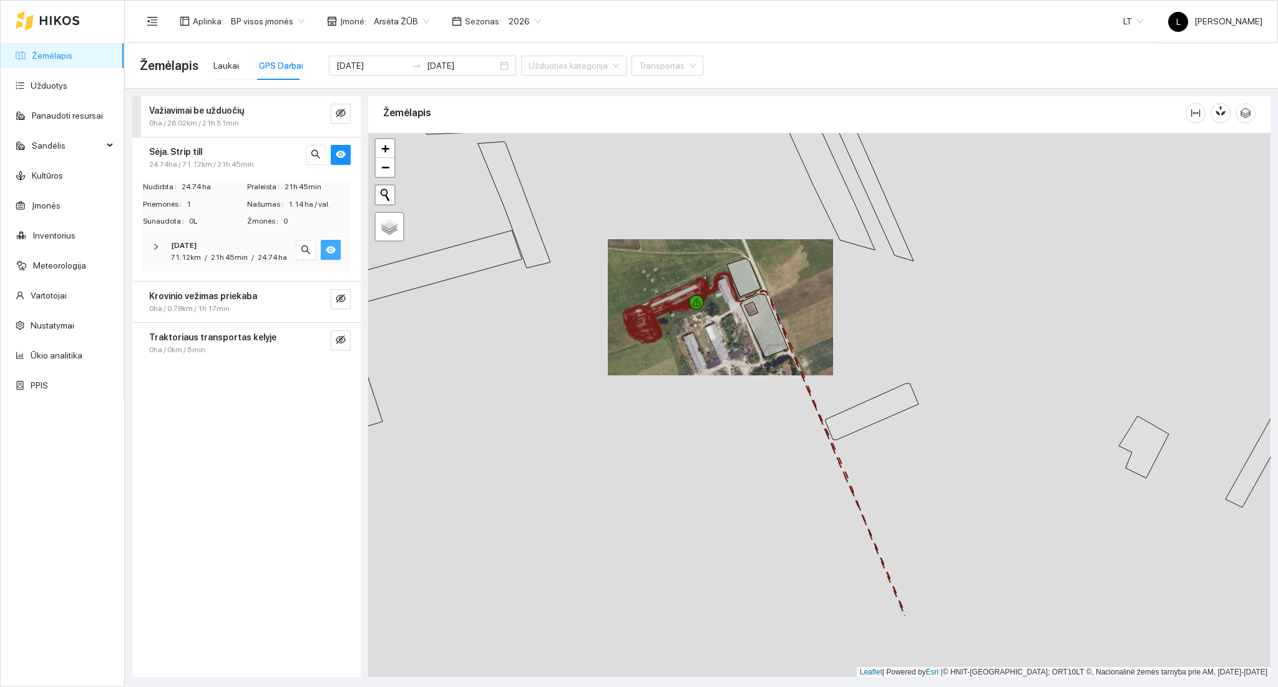
drag, startPoint x: 717, startPoint y: 459, endPoint x: 703, endPoint y: 368, distance: 91.6
click at [701, 339] on div at bounding box center [819, 405] width 902 height 544
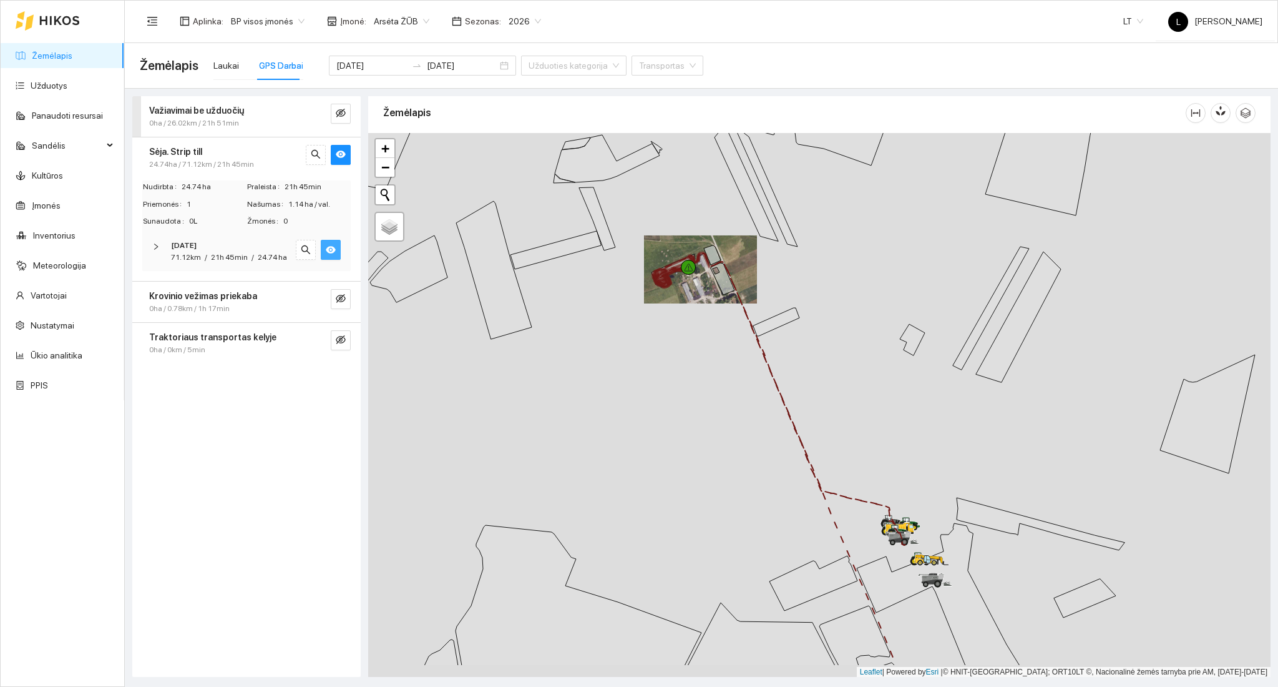
drag, startPoint x: 739, startPoint y: 401, endPoint x: 720, endPoint y: 313, distance: 89.4
click at [720, 313] on div at bounding box center [819, 405] width 902 height 544
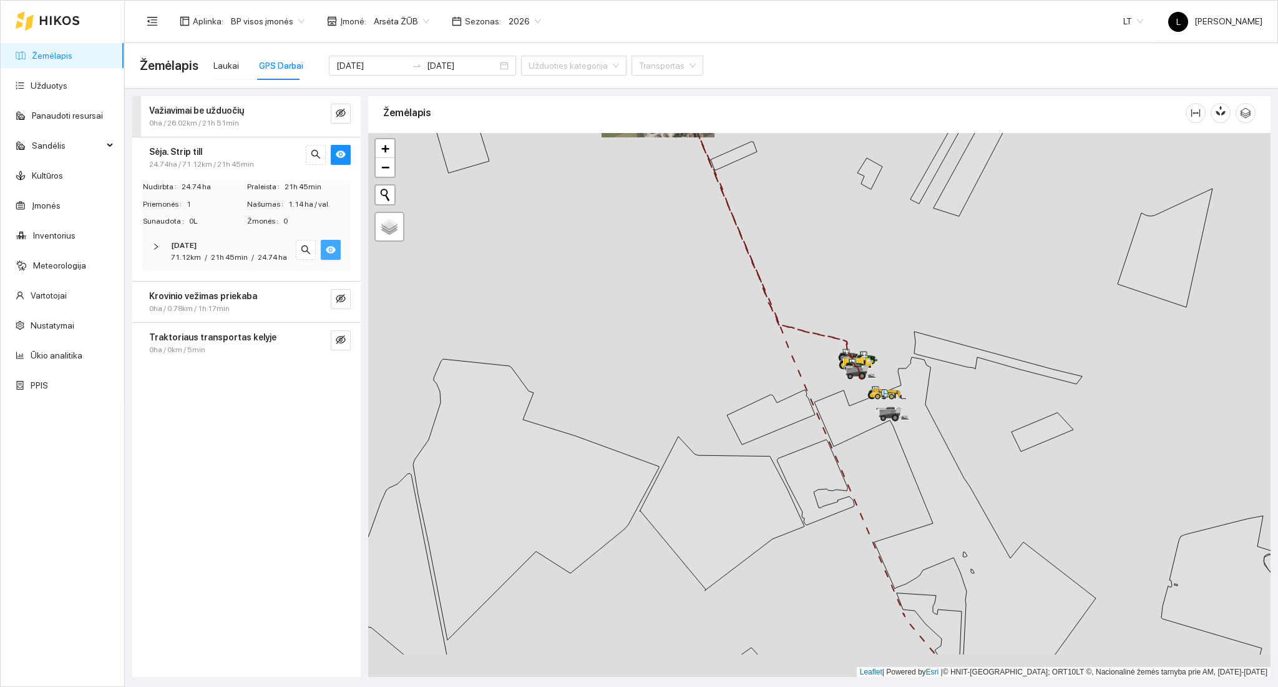
drag, startPoint x: 750, startPoint y: 389, endPoint x: 730, endPoint y: 350, distance: 44.9
click at [733, 308] on div at bounding box center [819, 405] width 902 height 544
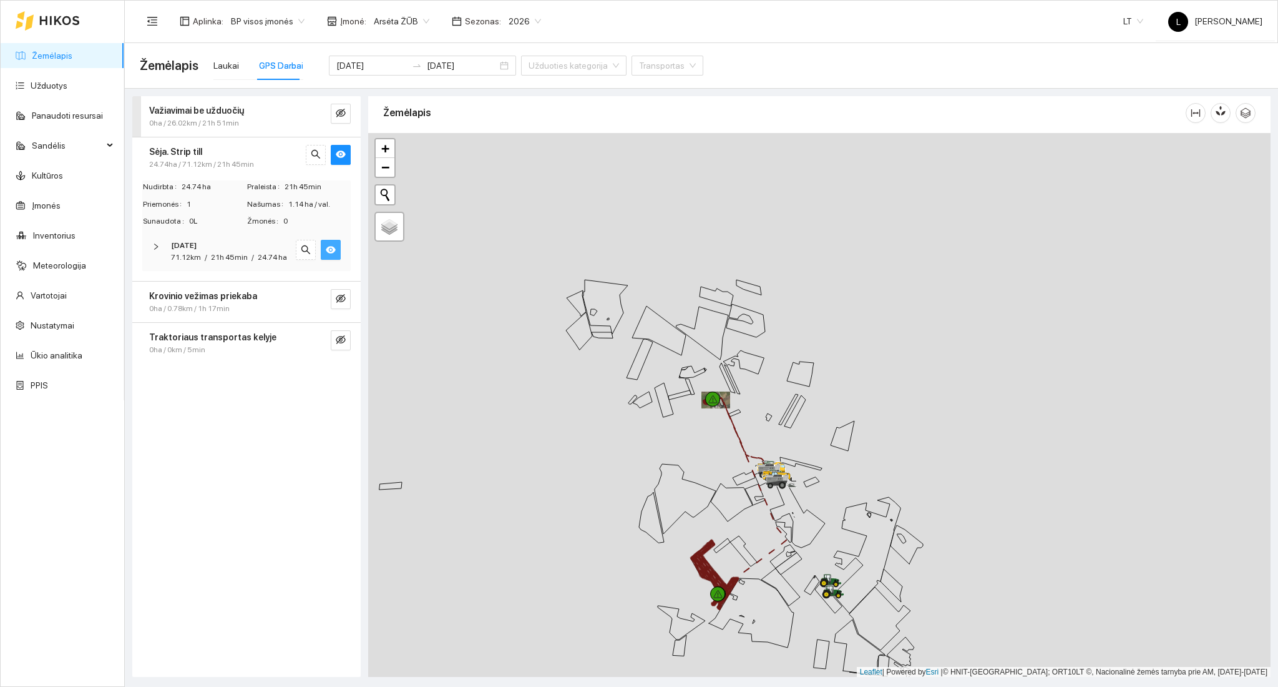
drag, startPoint x: 752, startPoint y: 492, endPoint x: 766, endPoint y: 545, distance: 54.2
click at [766, 552] on div at bounding box center [819, 405] width 902 height 544
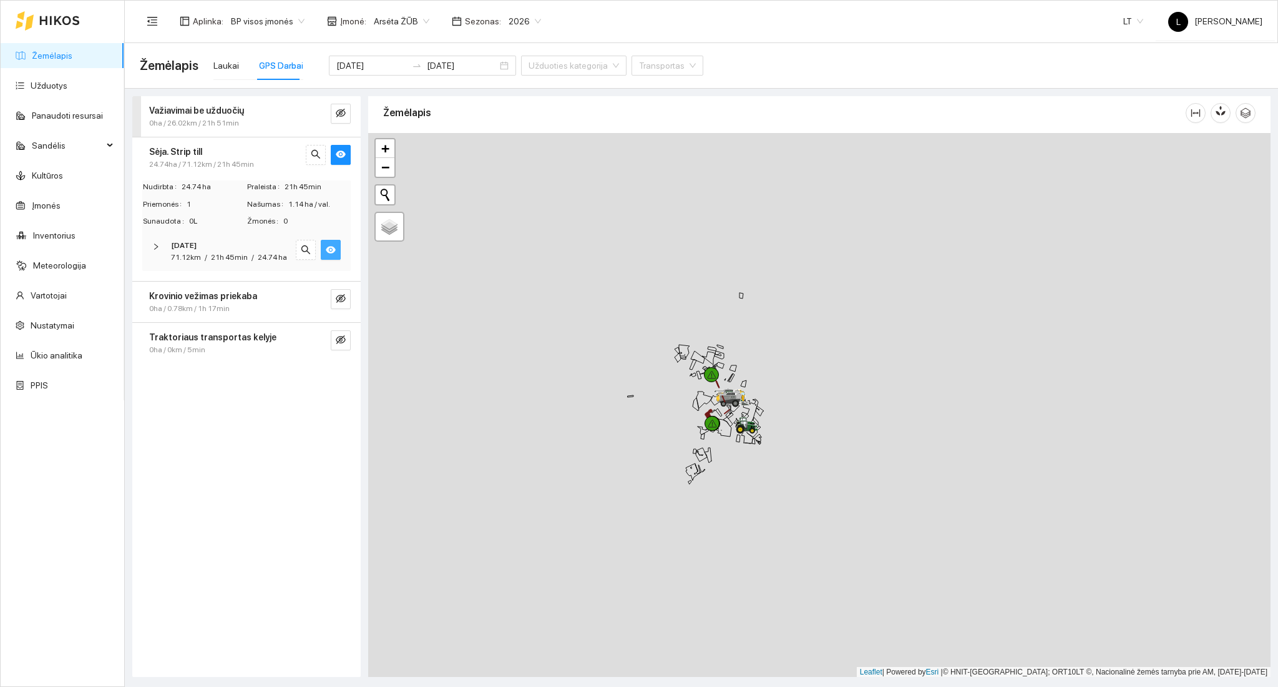
drag, startPoint x: 728, startPoint y: 420, endPoint x: 719, endPoint y: 395, distance: 26.4
click at [719, 395] on icon at bounding box center [733, 399] width 35 height 15
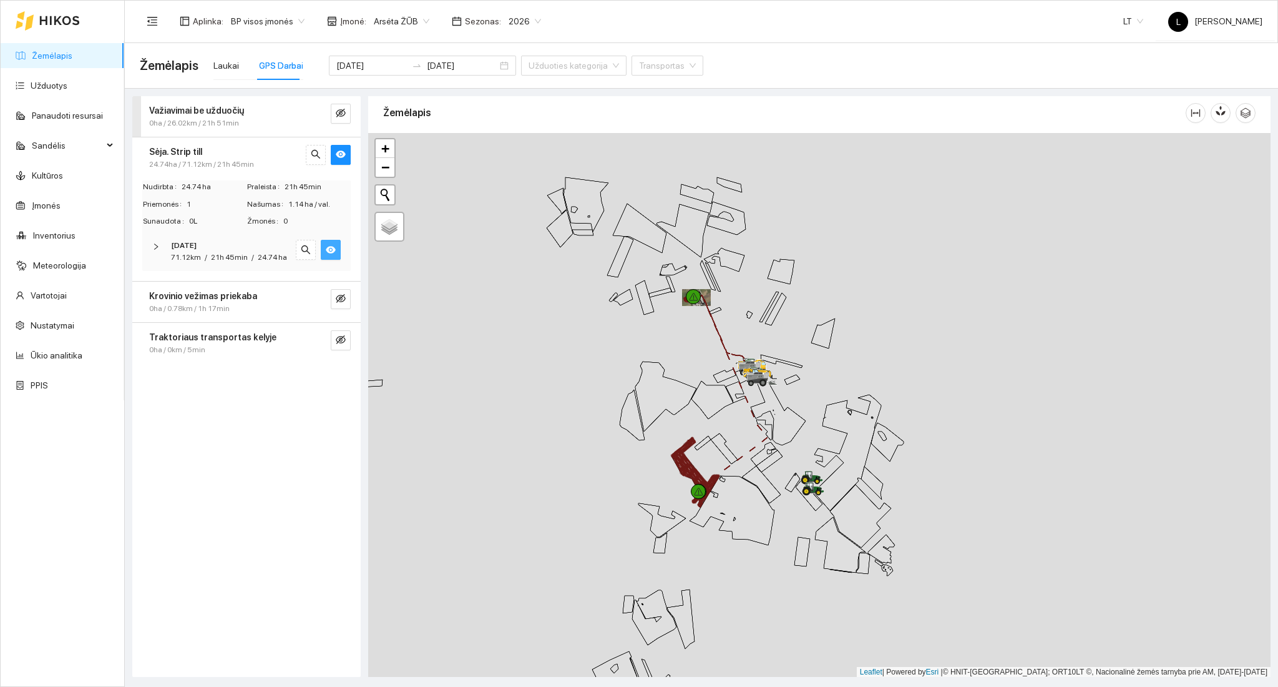
drag, startPoint x: 720, startPoint y: 368, endPoint x: 721, endPoint y: 361, distance: 6.9
click at [721, 361] on div at bounding box center [819, 405] width 902 height 544
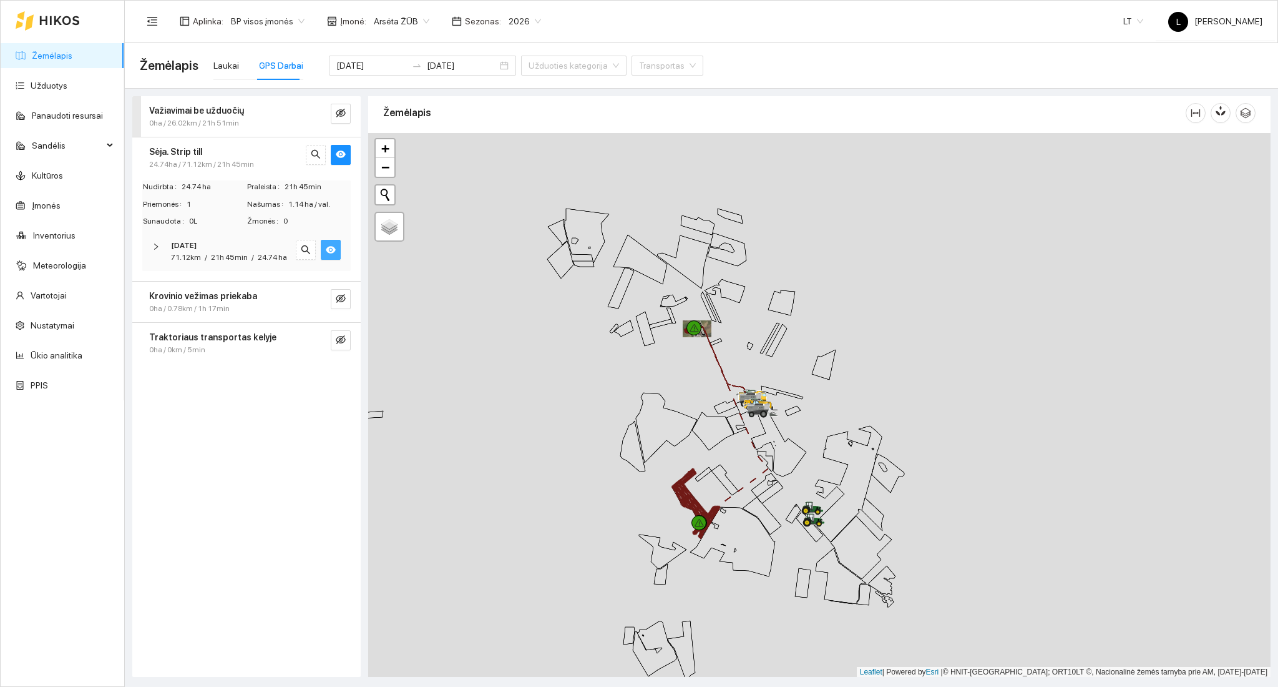
drag, startPoint x: 721, startPoint y: 364, endPoint x: 718, endPoint y: 418, distance: 53.8
click at [718, 419] on div at bounding box center [819, 405] width 902 height 544
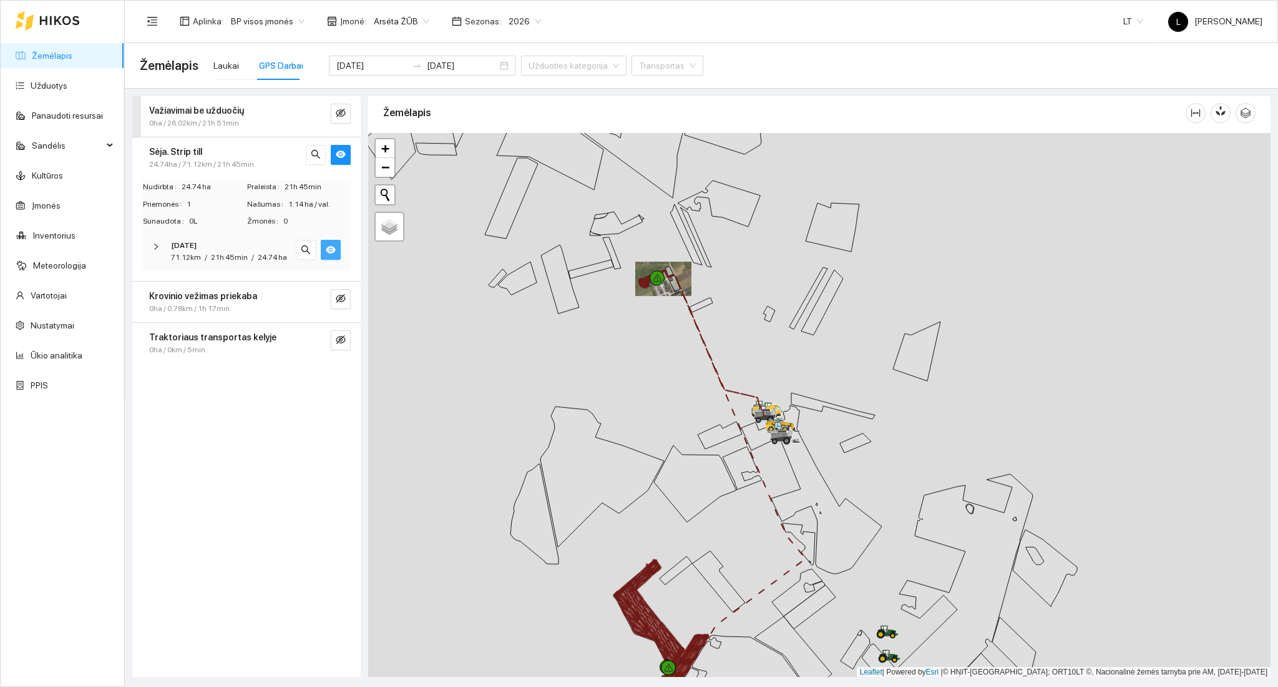
drag, startPoint x: 721, startPoint y: 443, endPoint x: 710, endPoint y: 351, distance: 92.5
click at [710, 351] on div at bounding box center [819, 405] width 902 height 544
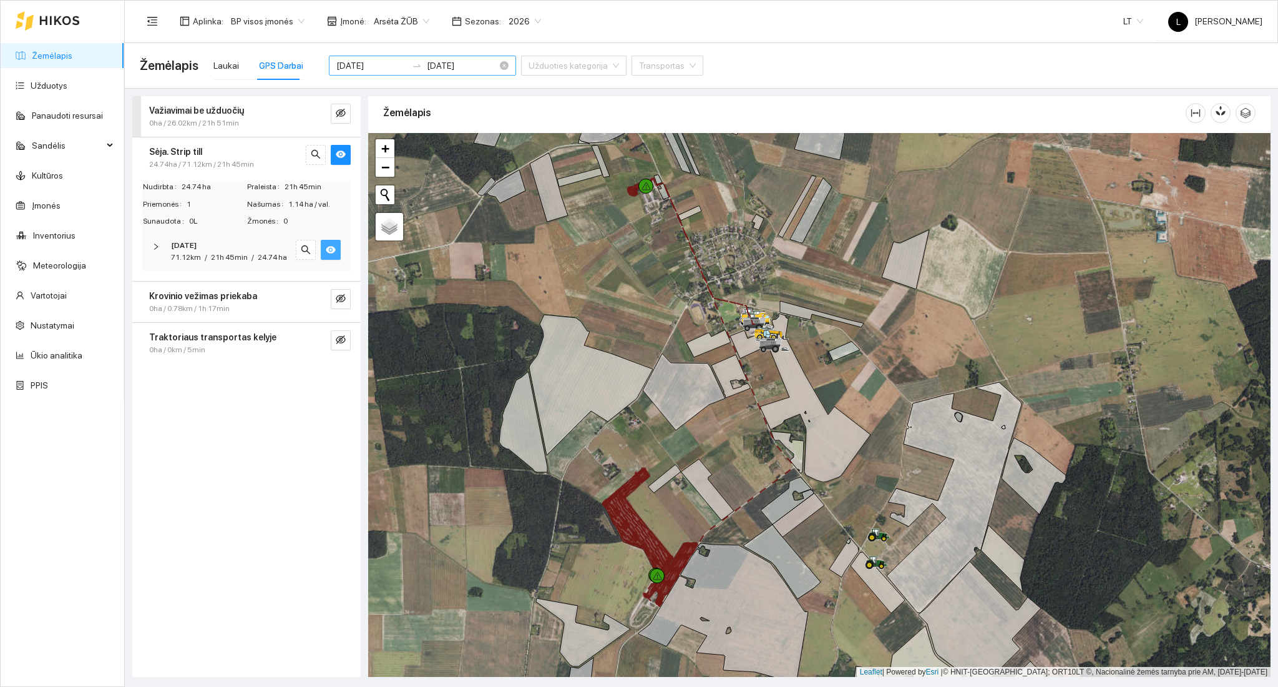
click at [387, 72] on div "[DATE] [DATE]" at bounding box center [422, 66] width 187 height 20
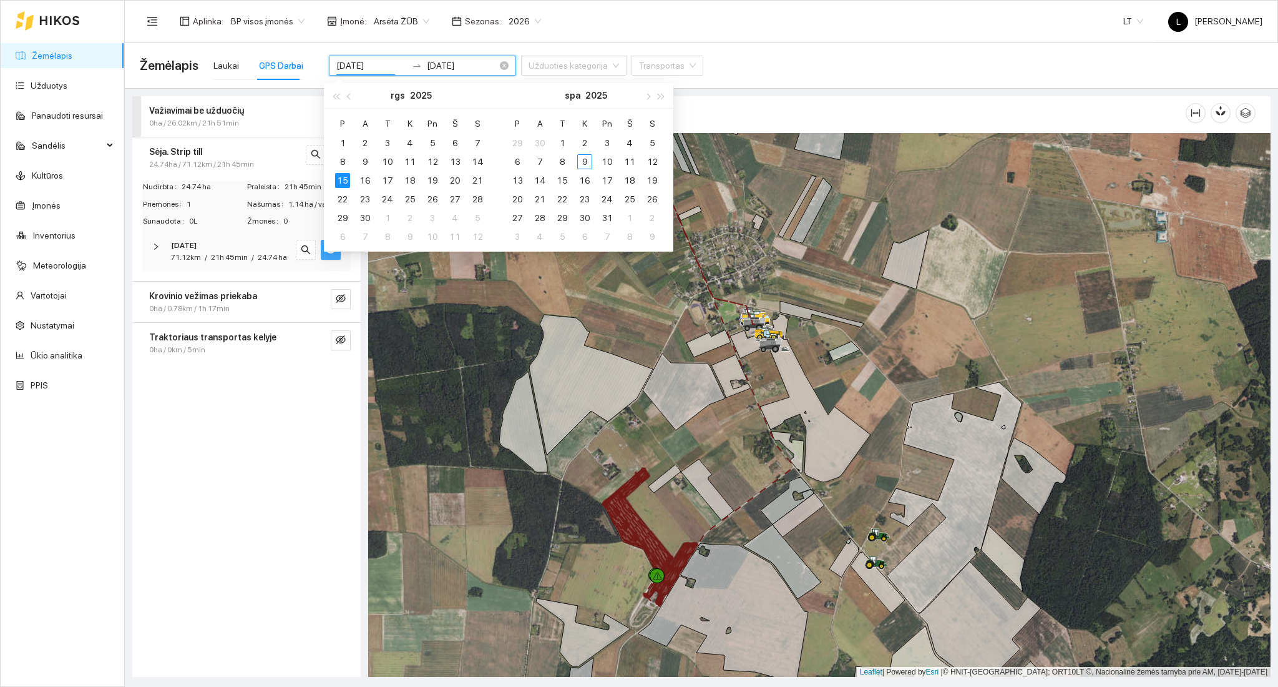
click at [407, 61] on div at bounding box center [417, 66] width 20 height 10
type input "[DATE]"
click at [391, 175] on div "17" at bounding box center [387, 180] width 15 height 15
click at [388, 178] on div "17" at bounding box center [387, 180] width 15 height 15
type input "[DATE]"
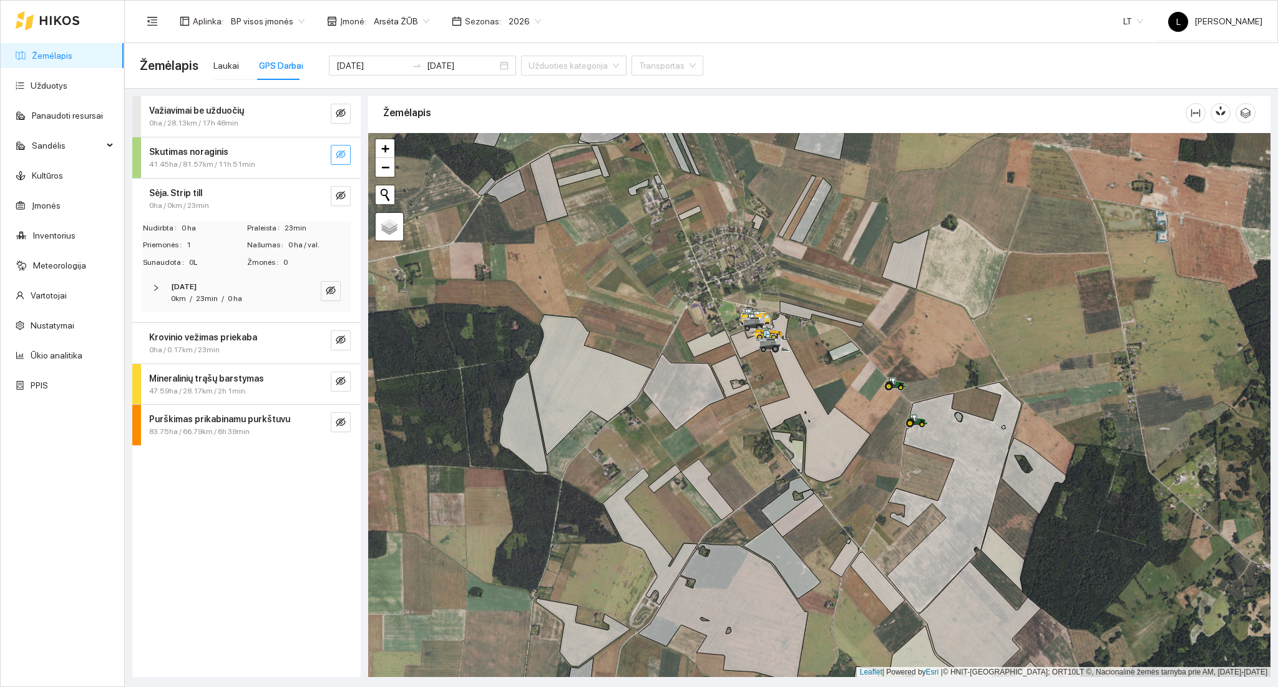
click at [341, 159] on icon "eye-invisible" at bounding box center [341, 154] width 10 height 10
click at [320, 159] on icon "search" at bounding box center [316, 154] width 10 height 10
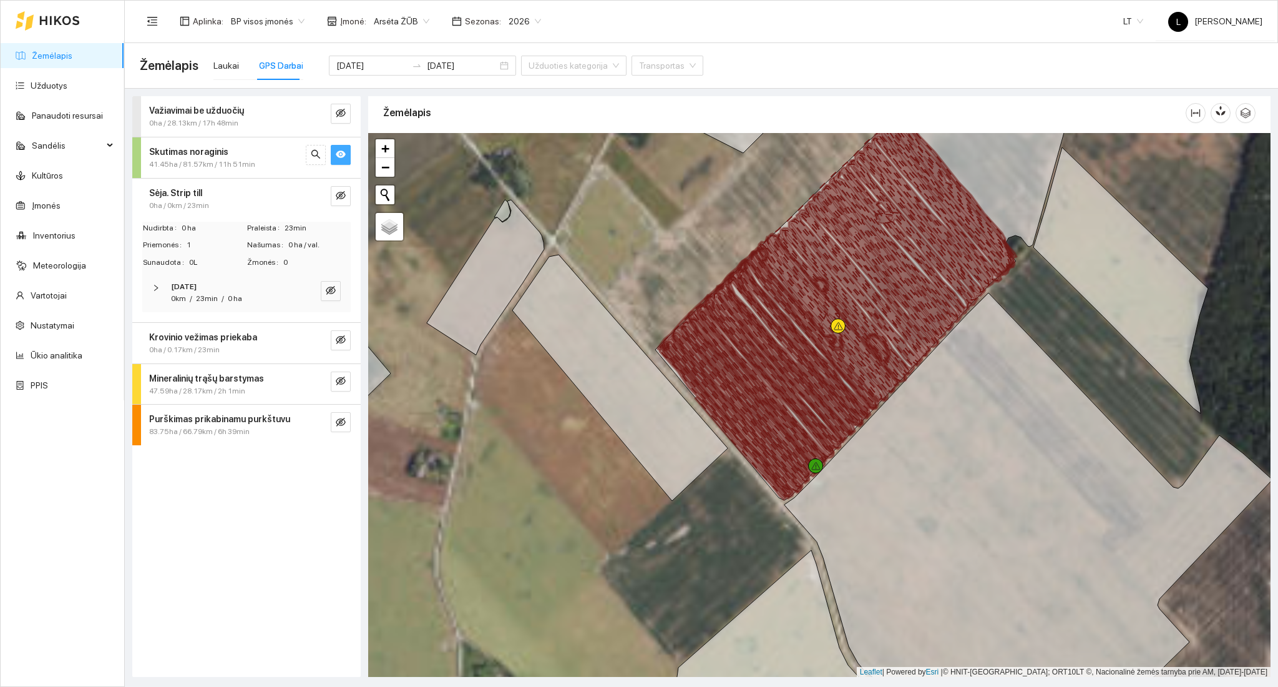
drag, startPoint x: 910, startPoint y: 380, endPoint x: 870, endPoint y: 336, distance: 59.7
click at [871, 333] on icon at bounding box center [897, 209] width 240 height 345
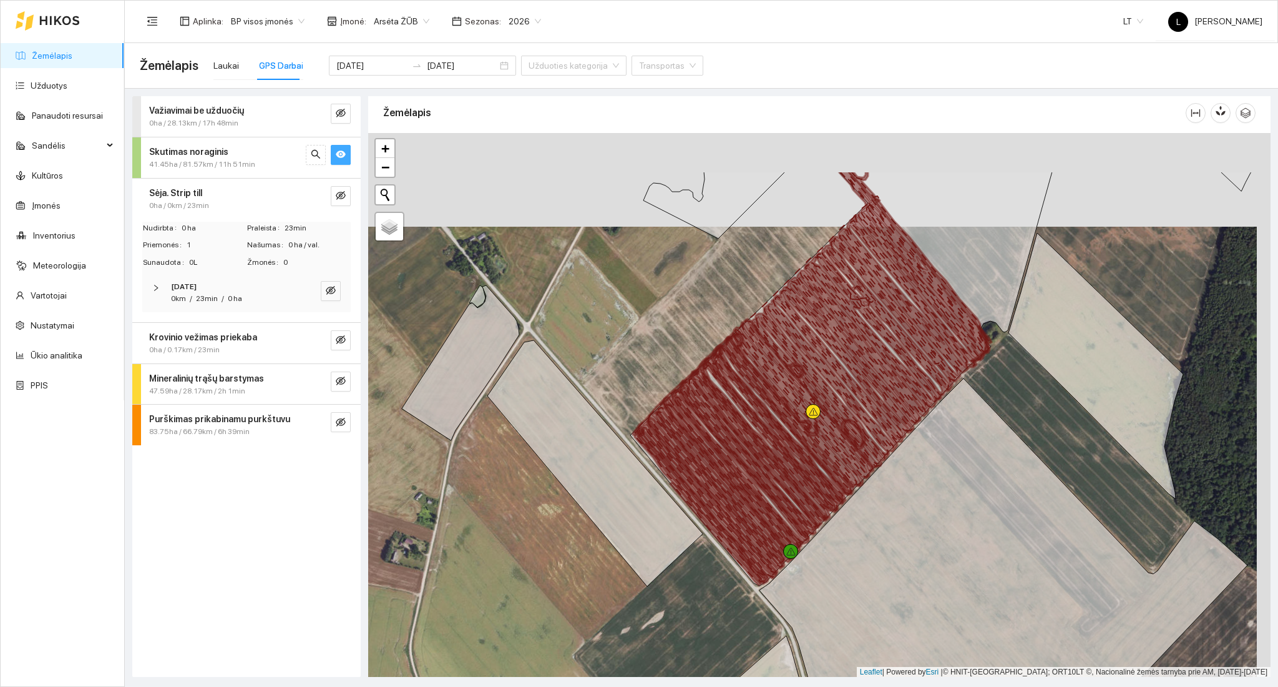
drag, startPoint x: 824, startPoint y: 341, endPoint x: 802, endPoint y: 458, distance: 118.7
click at [806, 457] on icon at bounding box center [768, 436] width 211 height 234
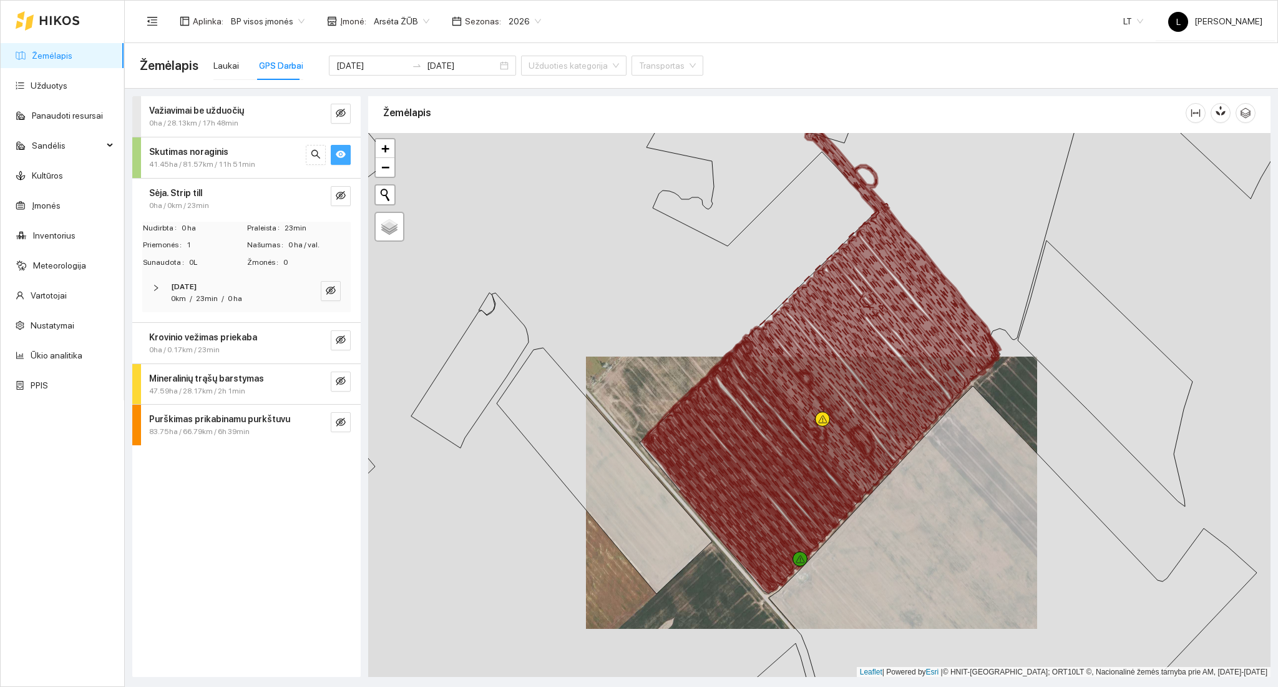
drag, startPoint x: 796, startPoint y: 461, endPoint x: 799, endPoint y: 497, distance: 36.3
click at [801, 504] on icon at bounding box center [777, 443] width 211 height 234
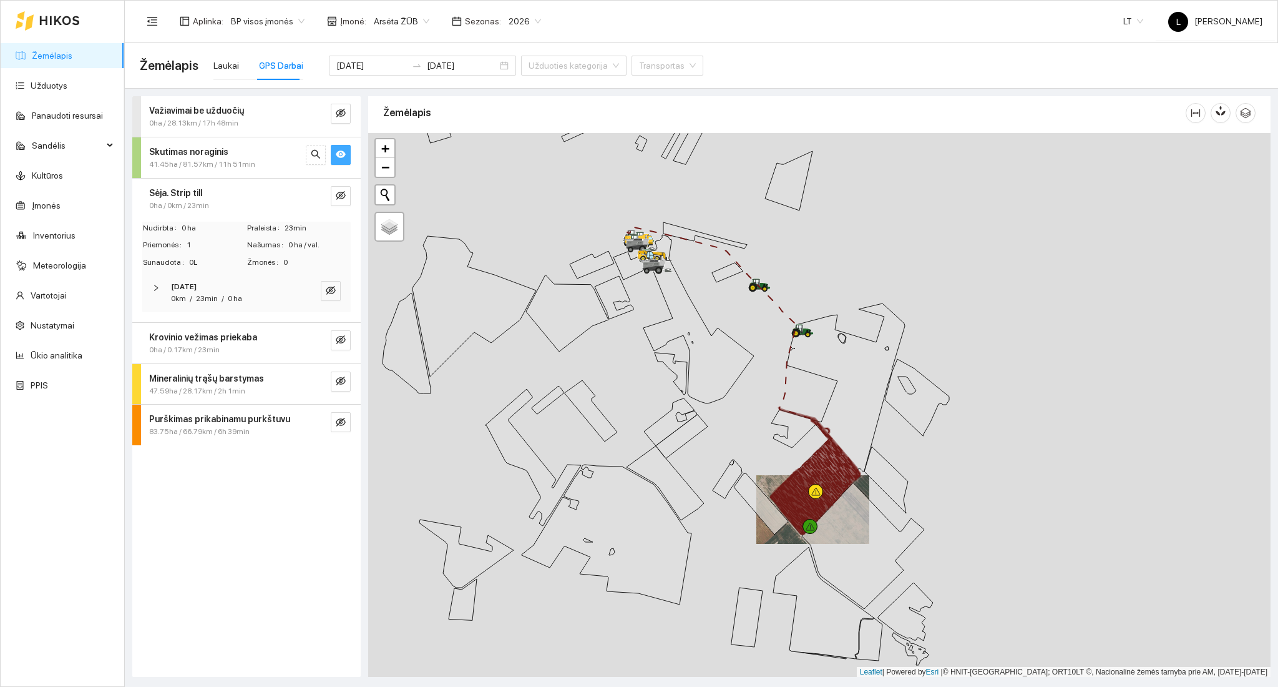
drag, startPoint x: 786, startPoint y: 502, endPoint x: 740, endPoint y: 537, distance: 57.9
click at [801, 511] on icon at bounding box center [804, 497] width 52 height 58
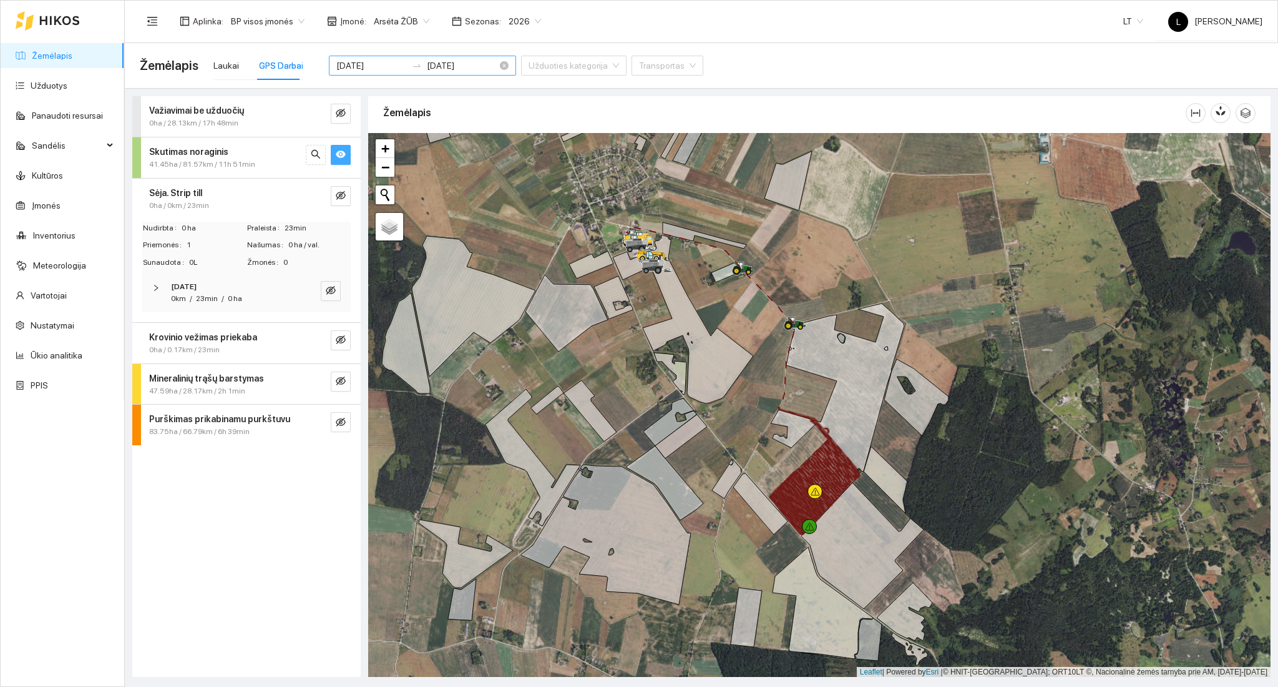
click at [368, 66] on input "[DATE]" at bounding box center [371, 66] width 71 height 14
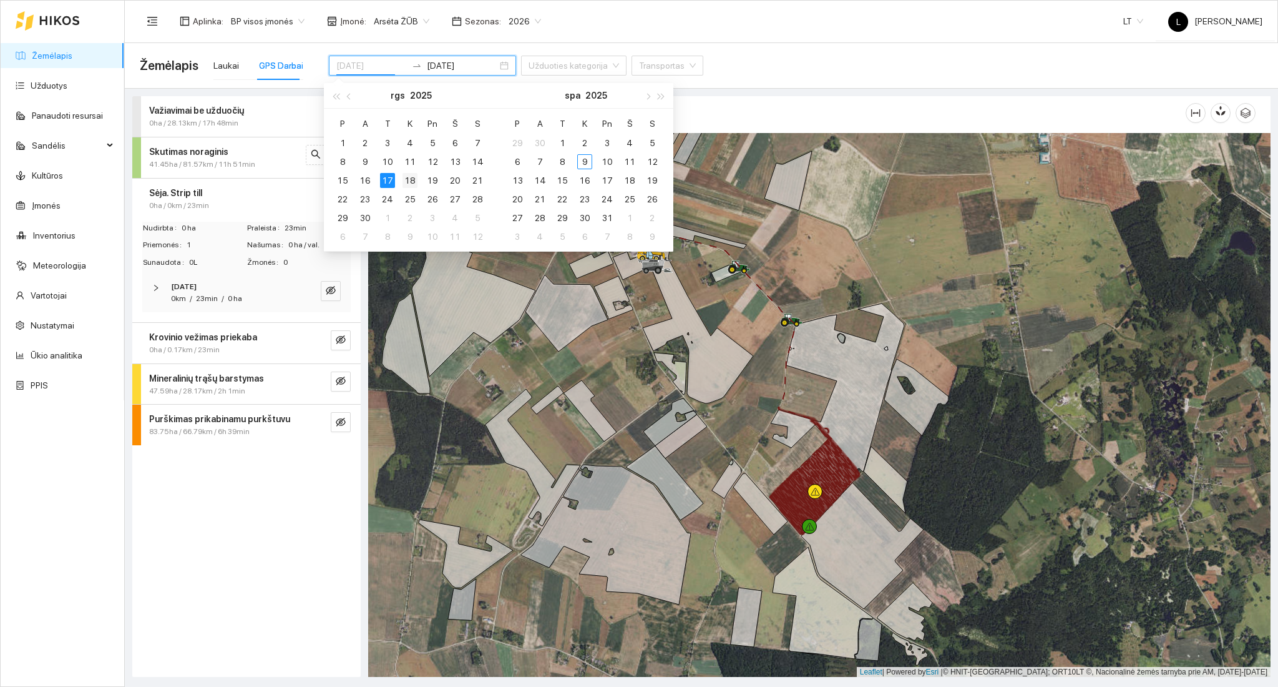
type input "[DATE]"
click at [409, 179] on div "18" at bounding box center [410, 180] width 15 height 15
click at [411, 180] on div "18" at bounding box center [410, 180] width 15 height 15
type input "[DATE]"
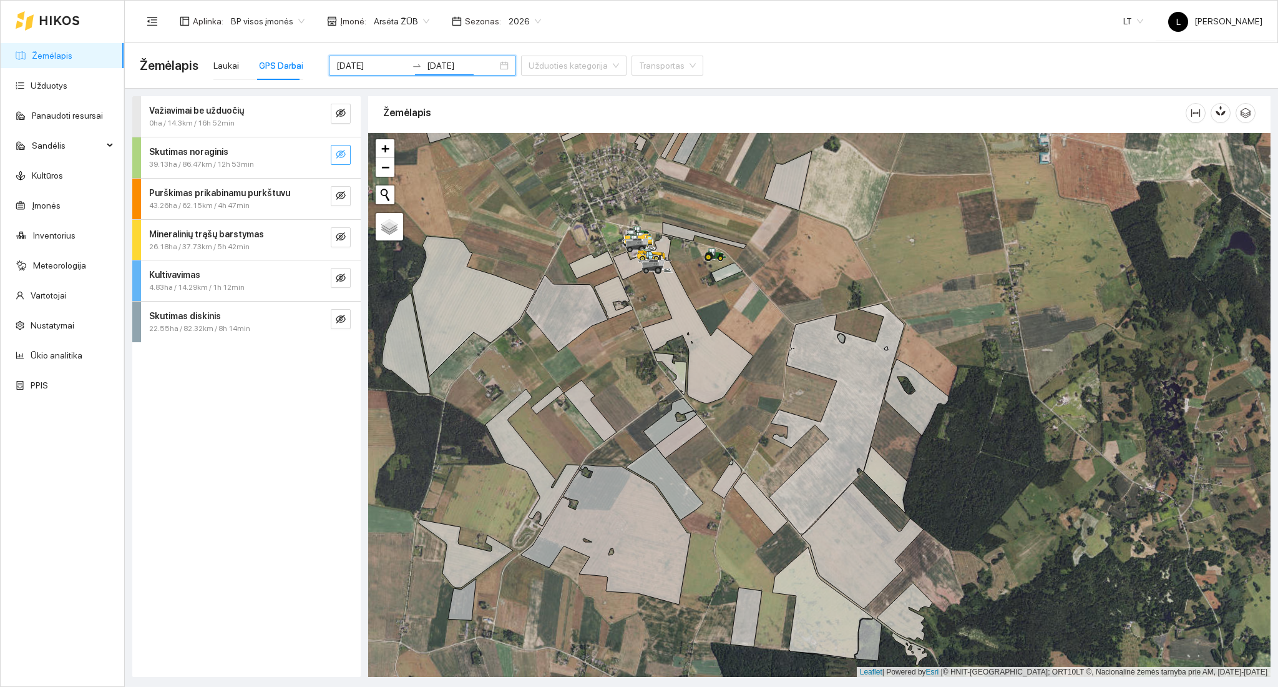
click at [245, 157] on div "Skutimas noraginis" at bounding box center [225, 152] width 153 height 14
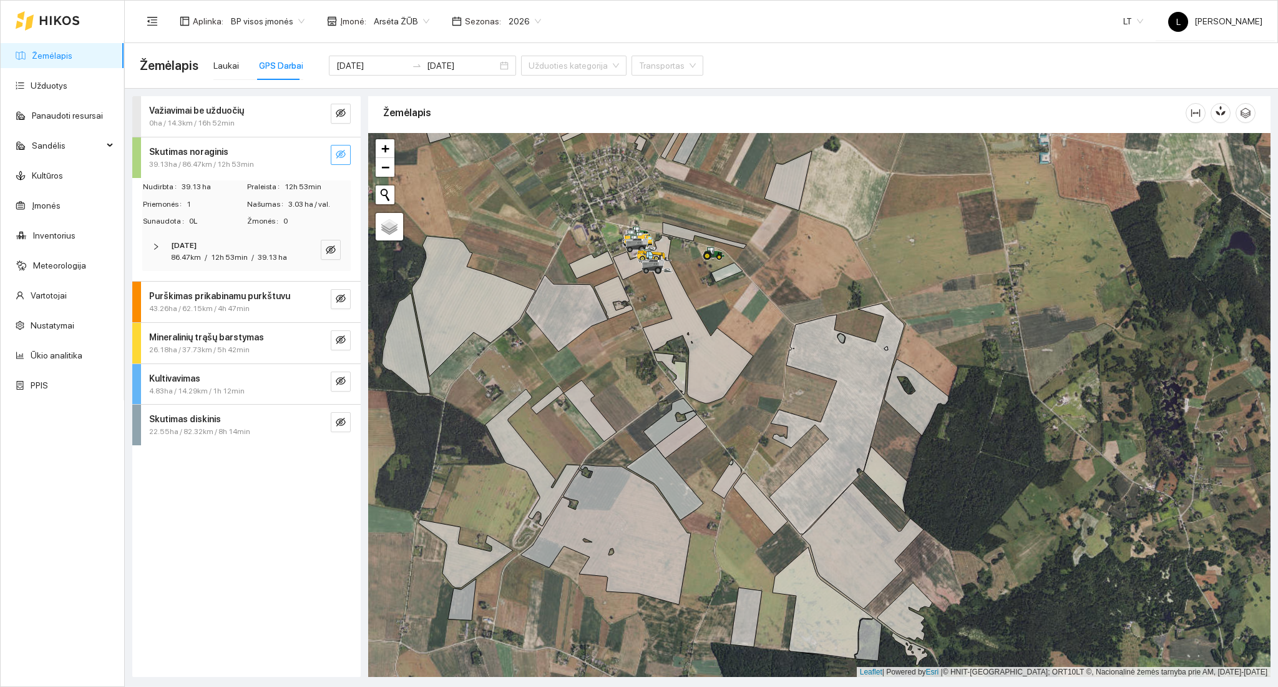
click at [341, 159] on span "eye-invisible" at bounding box center [341, 155] width 10 height 12
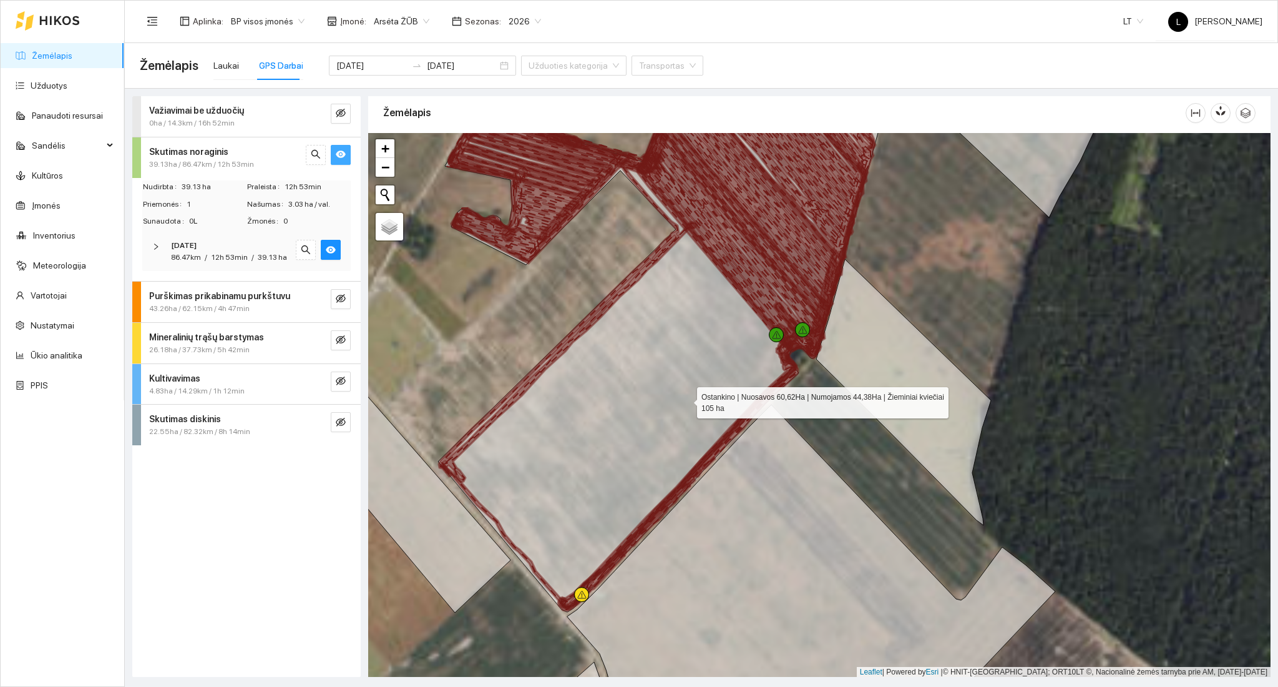
drag, startPoint x: 685, startPoint y: 383, endPoint x: 712, endPoint y: 610, distance: 228.8
click at [712, 610] on icon at bounding box center [662, 355] width 449 height 512
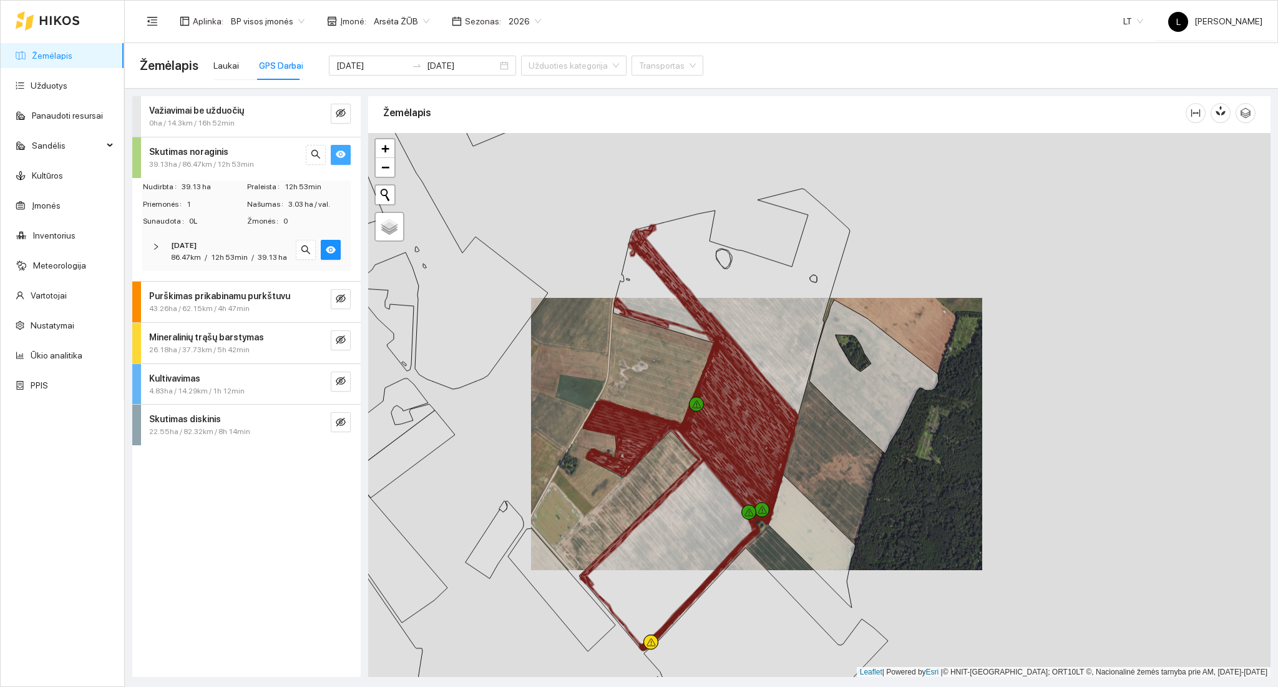
drag, startPoint x: 653, startPoint y: 517, endPoint x: 797, endPoint y: 437, distance: 165.1
click at [799, 433] on icon at bounding box center [714, 419] width 271 height 462
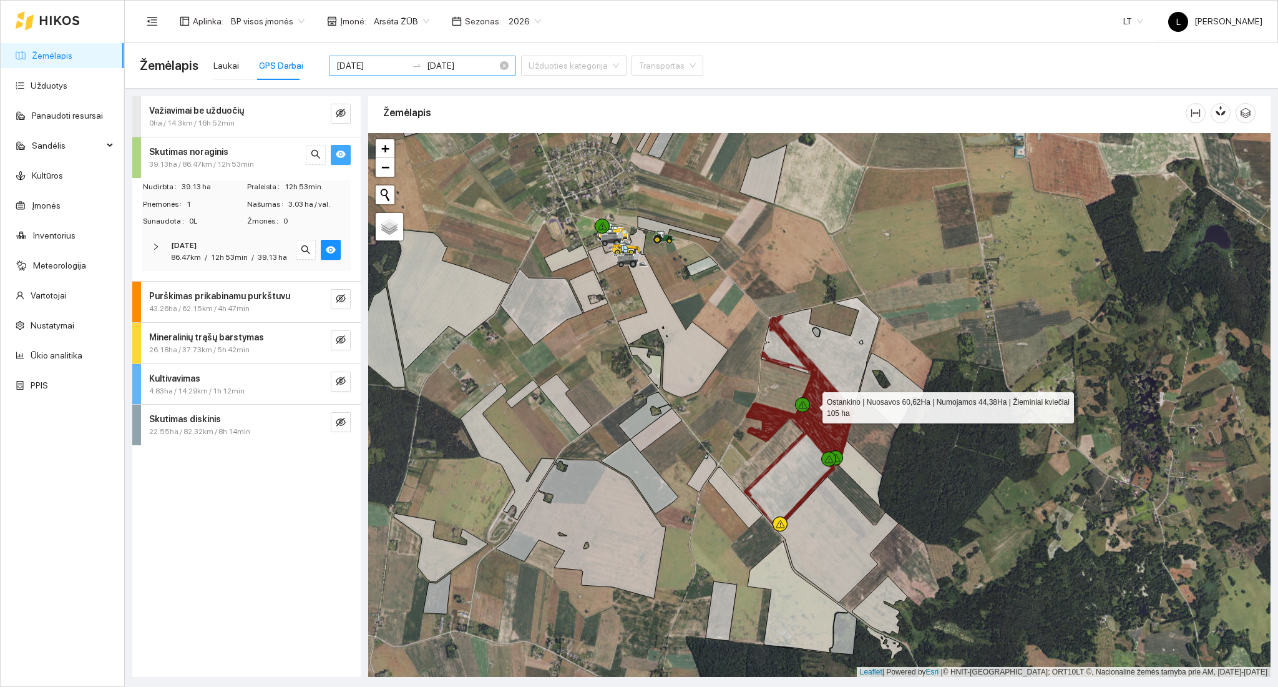
click at [363, 67] on input "[DATE]" at bounding box center [371, 66] width 71 height 14
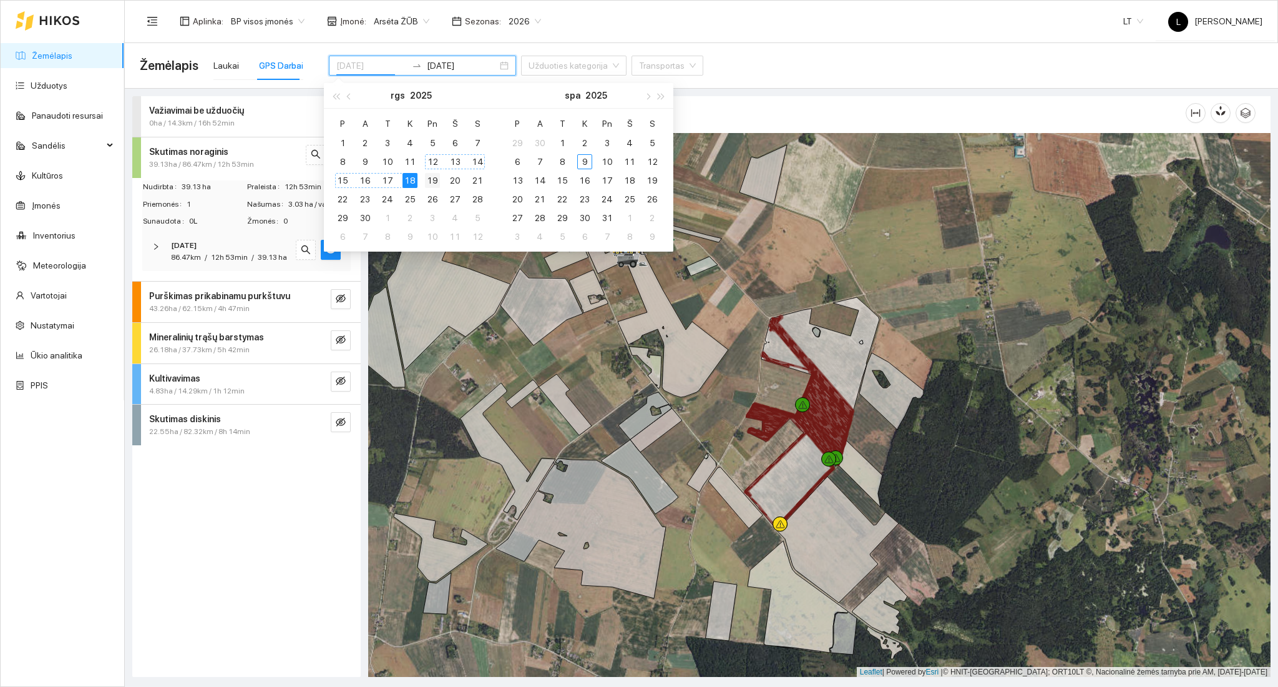
type input "[DATE]"
click at [433, 181] on div "19" at bounding box center [432, 180] width 15 height 15
click at [436, 185] on div "19" at bounding box center [432, 180] width 15 height 15
type input "[DATE]"
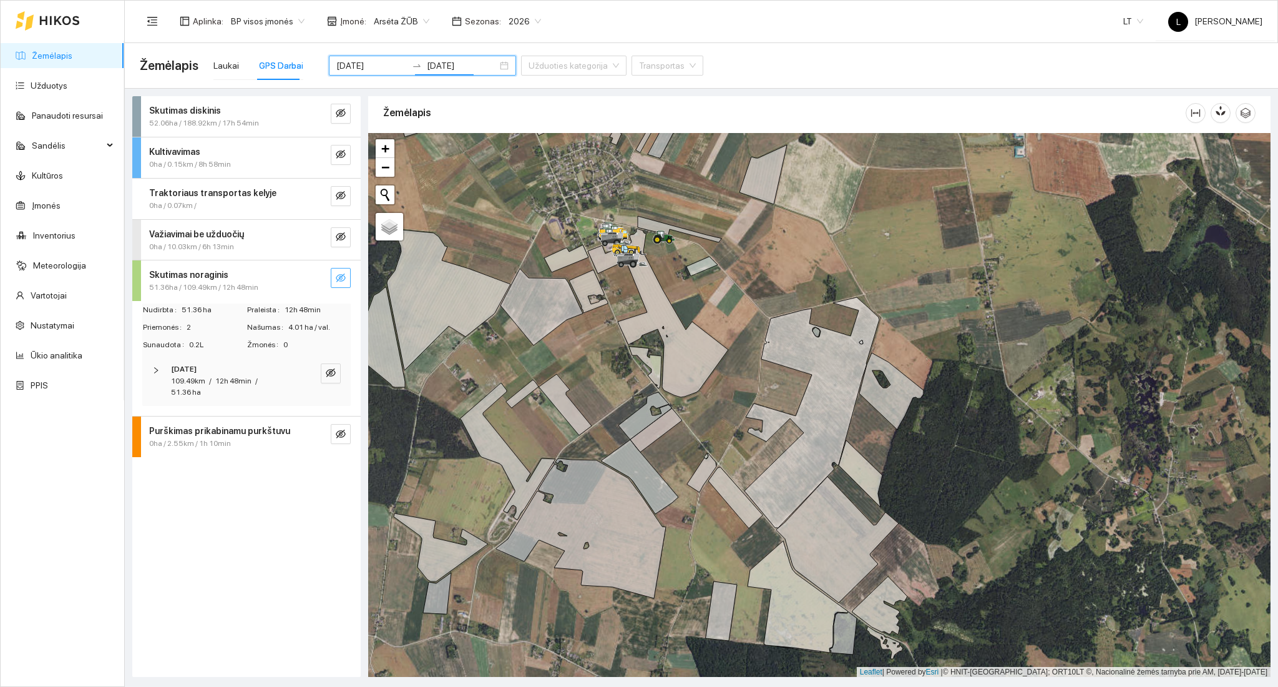
click at [340, 281] on icon "eye-invisible" at bounding box center [341, 278] width 10 height 10
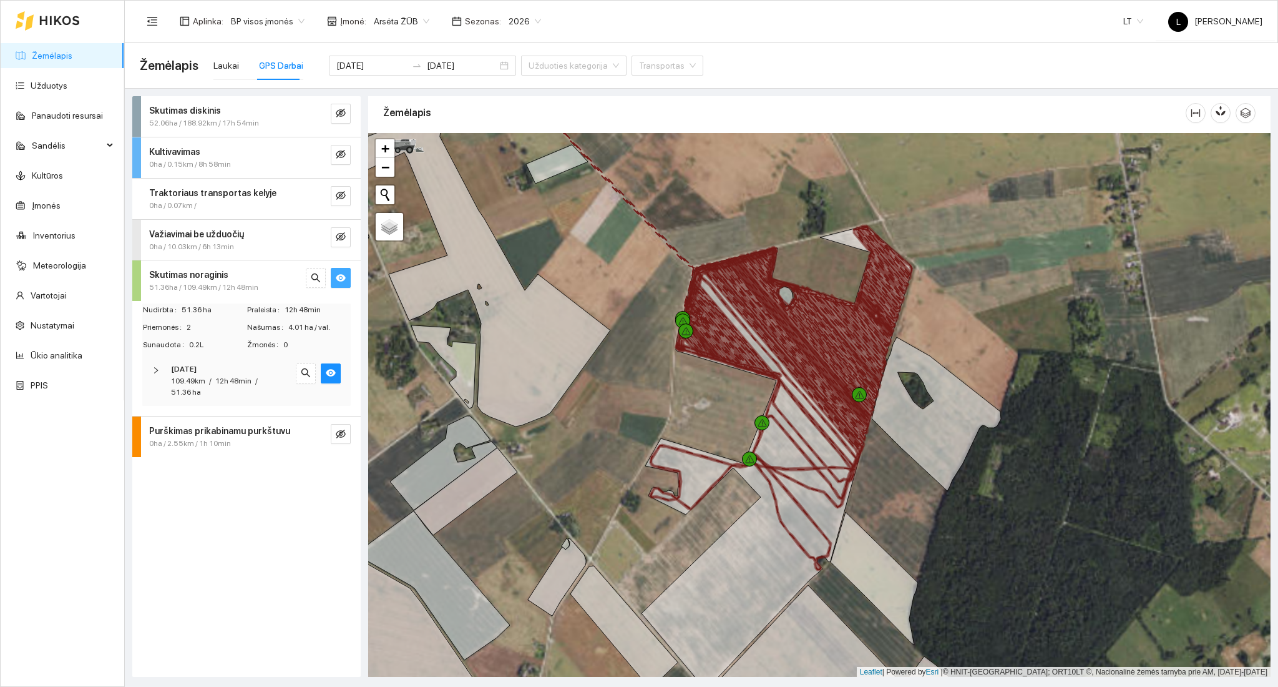
drag, startPoint x: 819, startPoint y: 423, endPoint x: 763, endPoint y: 420, distance: 56.8
click at [763, 420] on icon at bounding box center [777, 457] width 271 height 462
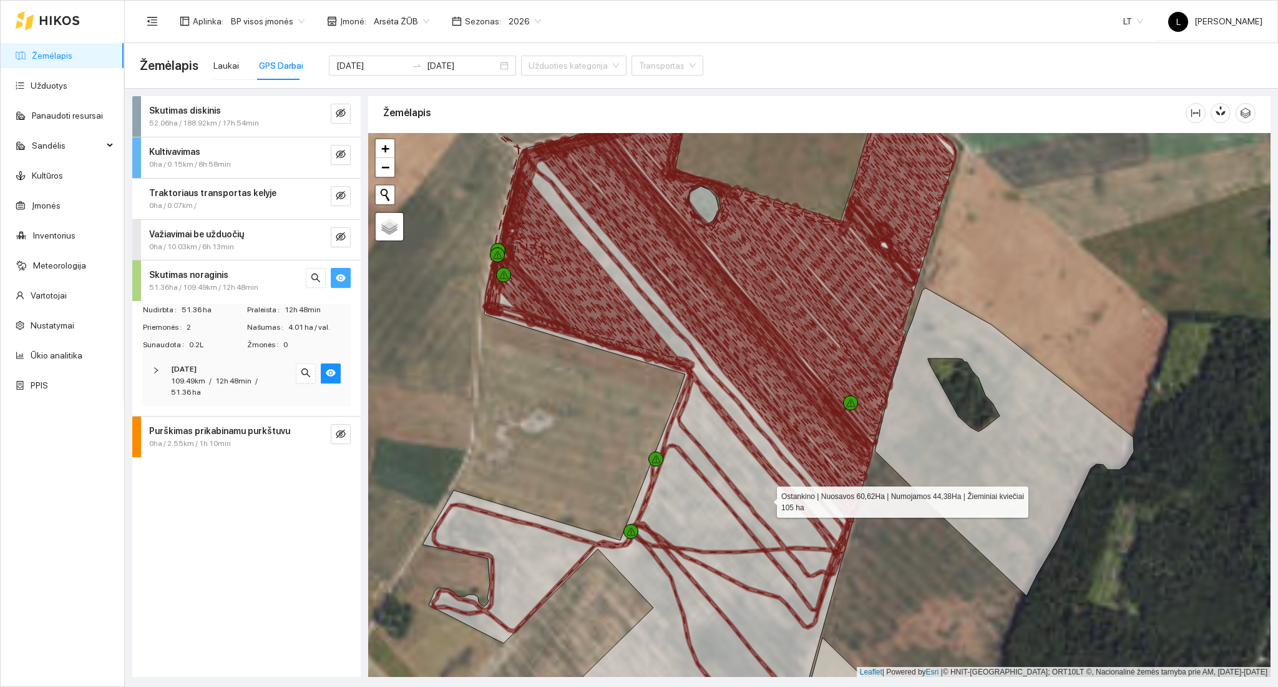
drag, startPoint x: 765, startPoint y: 492, endPoint x: 766, endPoint y: 498, distance: 6.3
click at [766, 498] on icon at bounding box center [690, 457] width 534 height 655
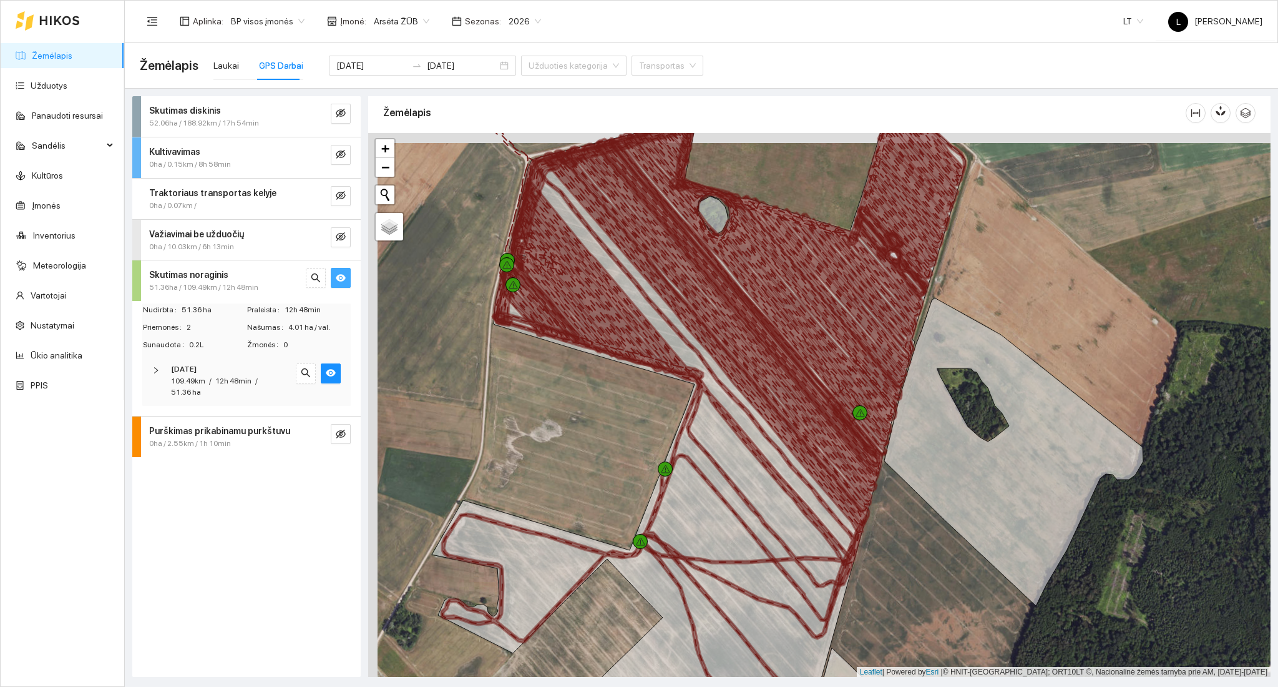
drag, startPoint x: 574, startPoint y: 295, endPoint x: 548, endPoint y: 317, distance: 33.6
click at [597, 316] on icon at bounding box center [679, 368] width 374 height 437
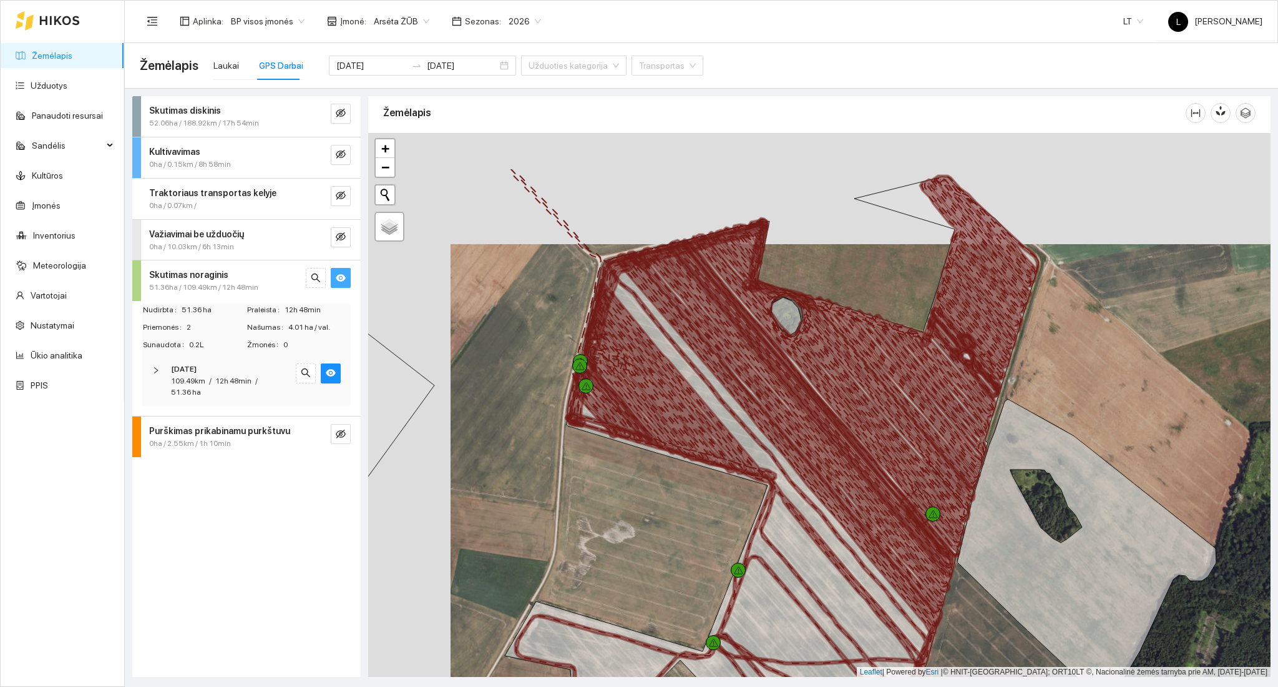
drag, startPoint x: 577, startPoint y: 371, endPoint x: 615, endPoint y: 430, distance: 69.9
click at [594, 393] on div at bounding box center [586, 385] width 15 height 15
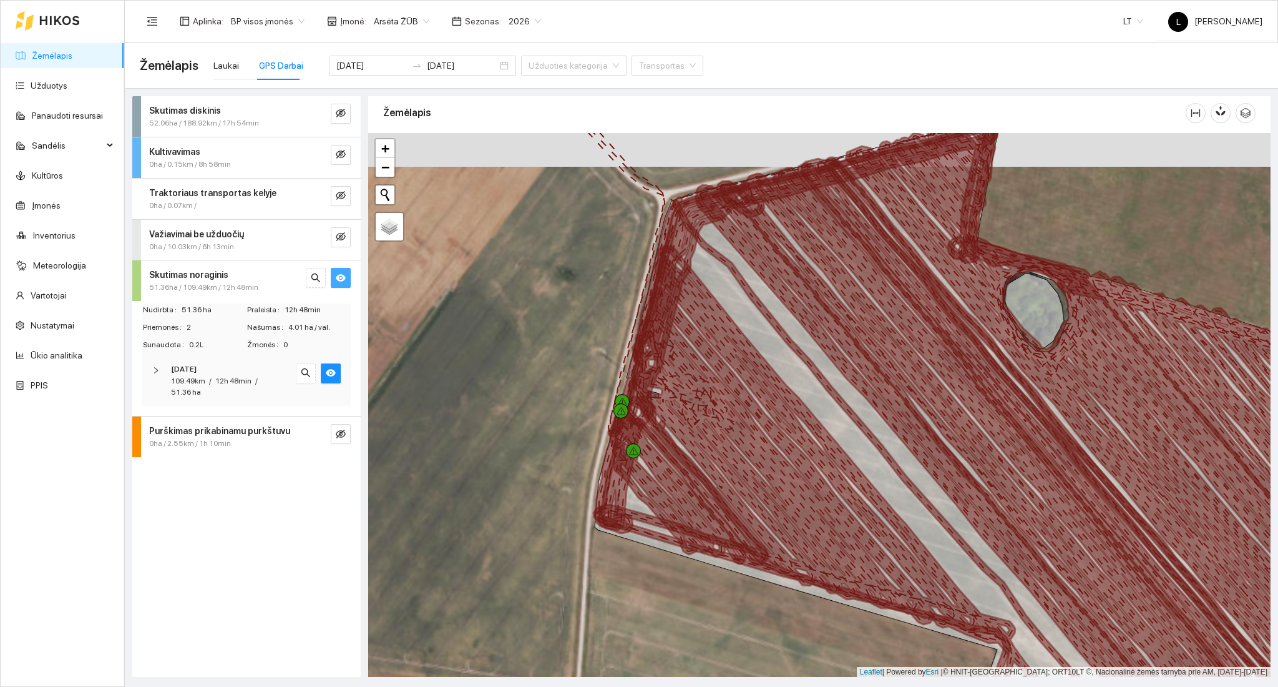
drag, startPoint x: 662, startPoint y: 423, endPoint x: 676, endPoint y: 464, distance: 43.0
click at [680, 464] on icon at bounding box center [907, 475] width 627 height 589
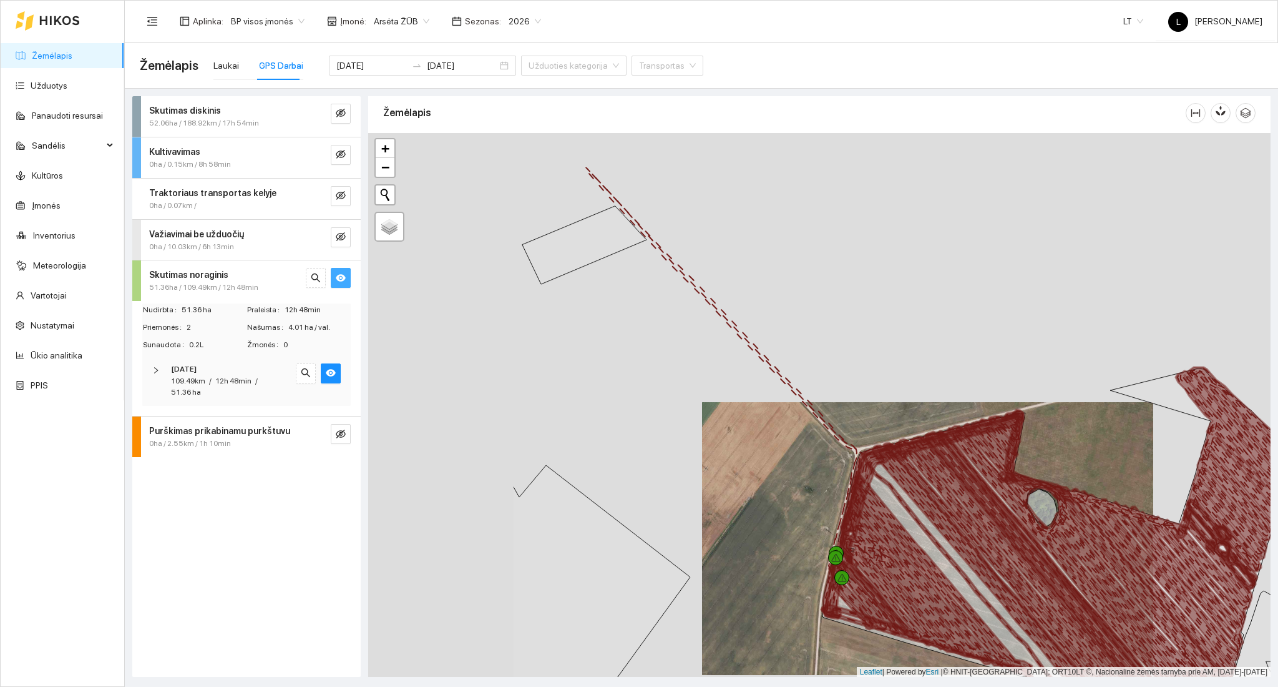
drag, startPoint x: 507, startPoint y: 502, endPoint x: 743, endPoint y: 590, distance: 252.0
click at [743, 590] on div at bounding box center [819, 405] width 902 height 544
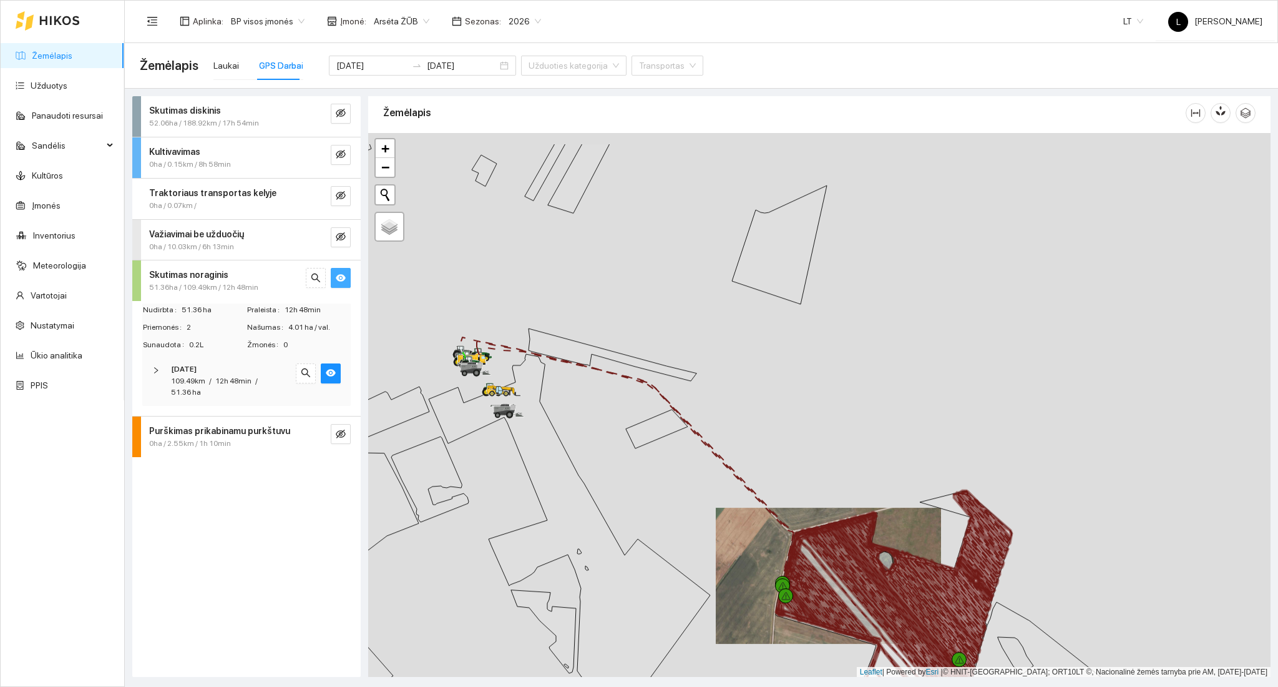
drag, startPoint x: 589, startPoint y: 426, endPoint x: 631, endPoint y: 492, distance: 78.3
click at [631, 492] on div at bounding box center [819, 405] width 902 height 544
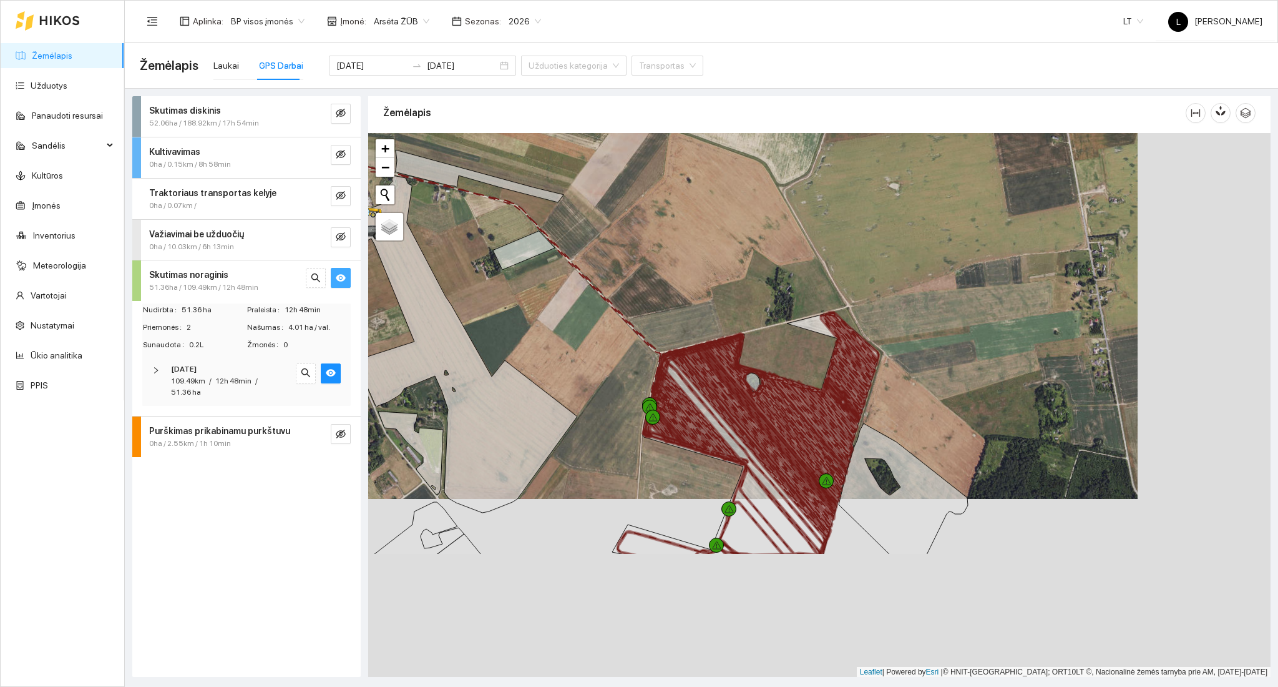
drag, startPoint x: 796, startPoint y: 479, endPoint x: 662, endPoint y: 298, distance: 224.9
click at [662, 298] on div at bounding box center [819, 405] width 902 height 544
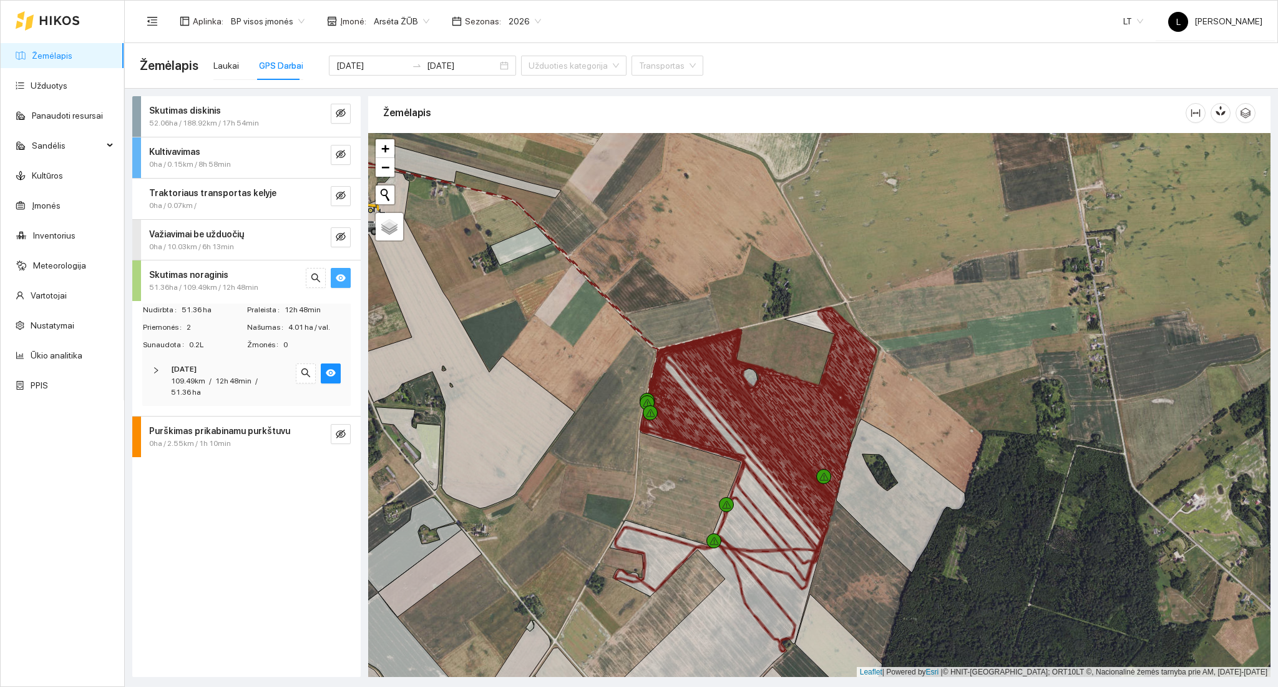
click at [251, 371] on div "[DATE]" at bounding box center [229, 369] width 117 height 12
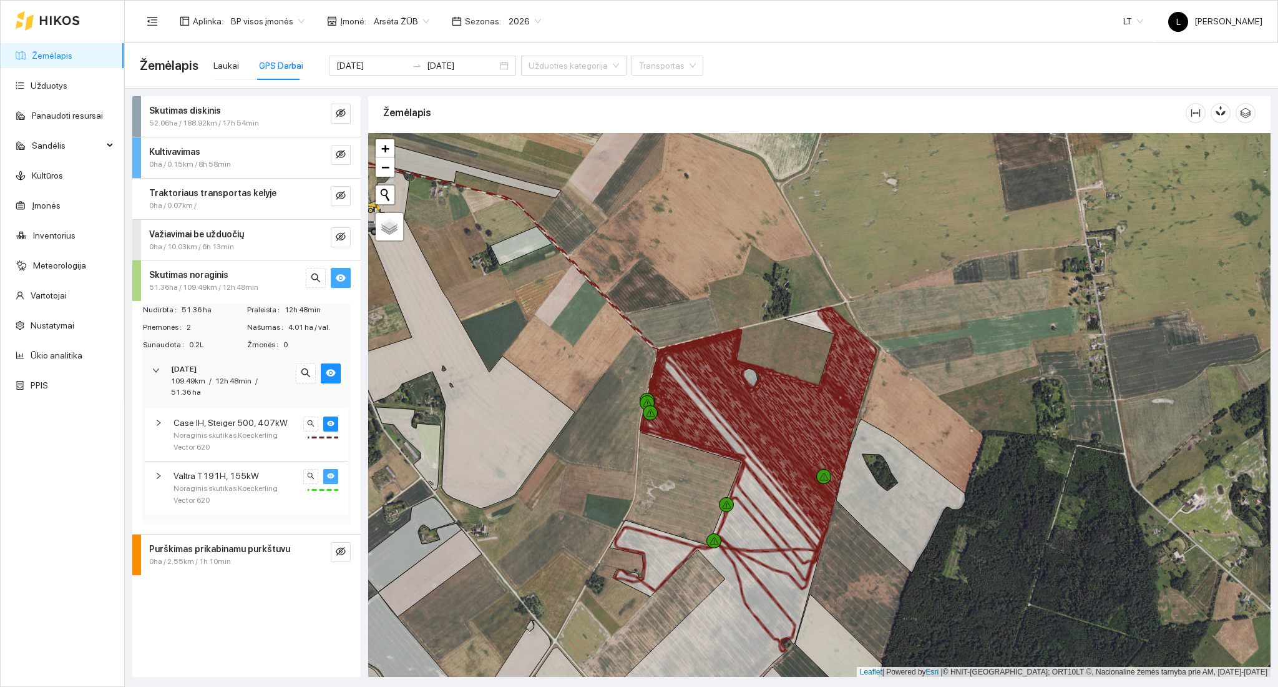
click at [327, 474] on icon "eye" at bounding box center [330, 475] width 7 height 7
click at [287, 433] on span "Noraginis skutikas Koeckerling Vector 620" at bounding box center [236, 441] width 125 height 24
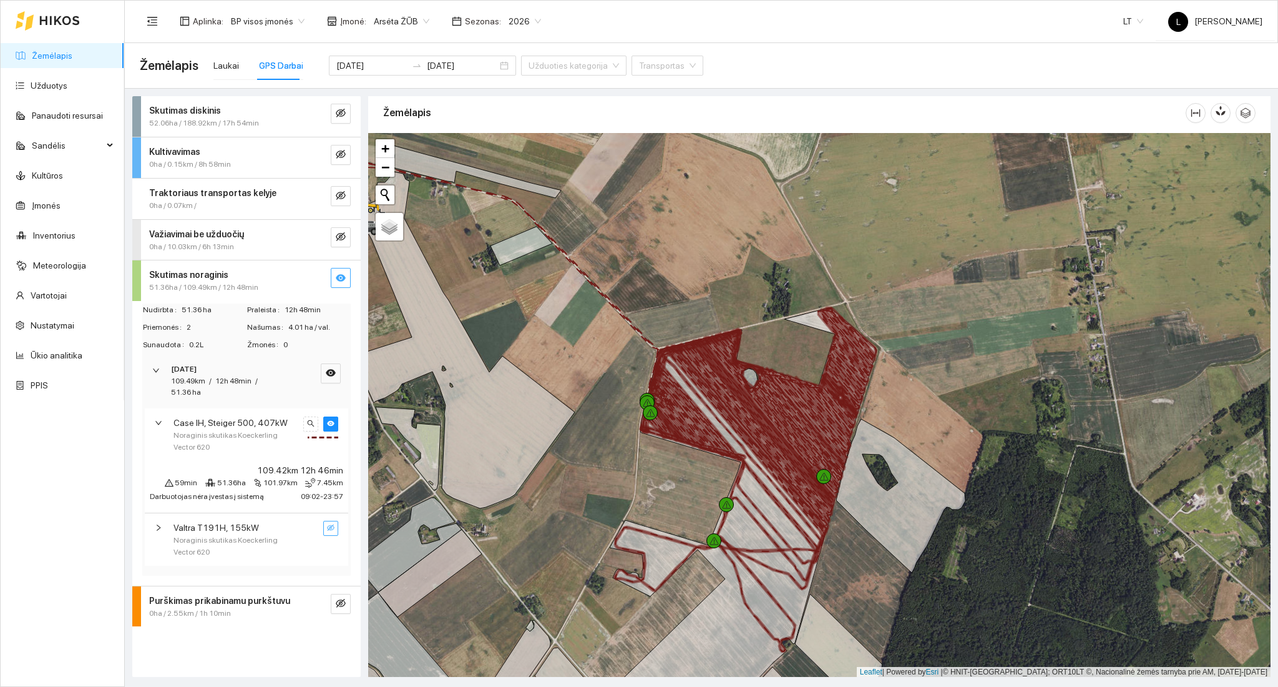
click at [280, 430] on span "Noraginis skutikas Koeckerling Vector 620" at bounding box center [236, 441] width 125 height 24
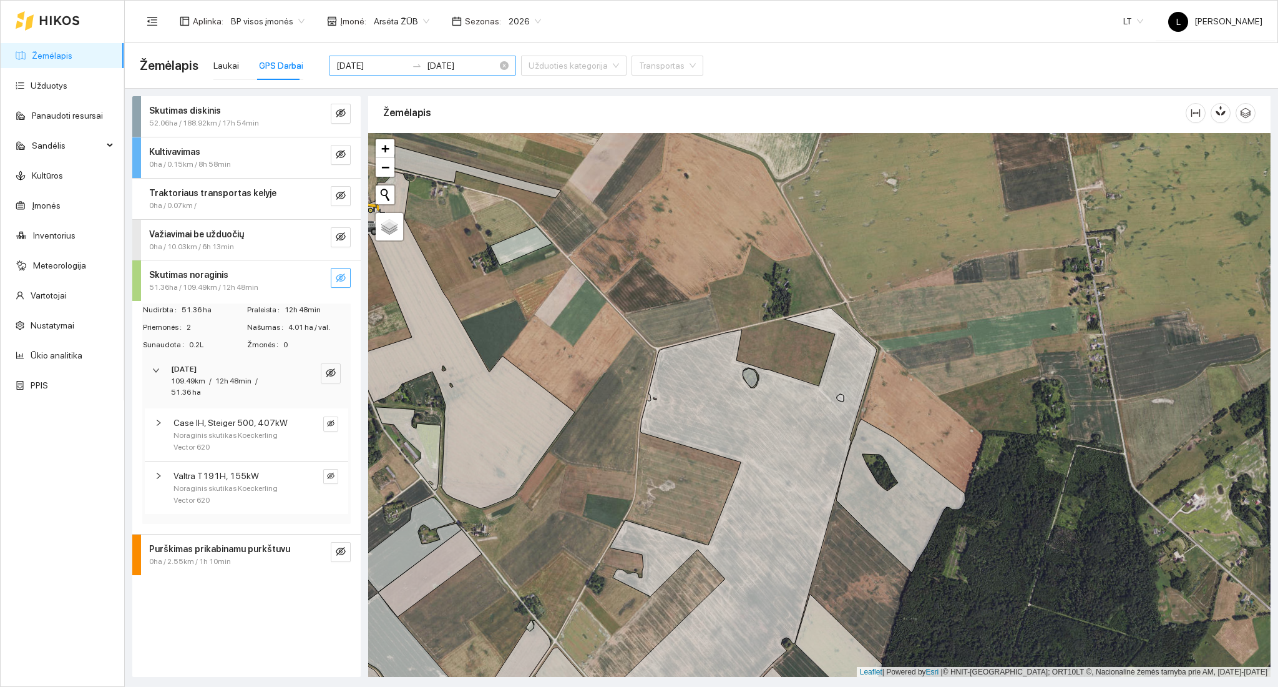
click at [378, 61] on input "[DATE]" at bounding box center [371, 66] width 71 height 14
click at [501, 49] on div "[DATE] [DATE] Užduoties kategorija Transportas" at bounding box center [516, 66] width 374 height 50
click at [380, 61] on input "[DATE]" at bounding box center [371, 66] width 71 height 14
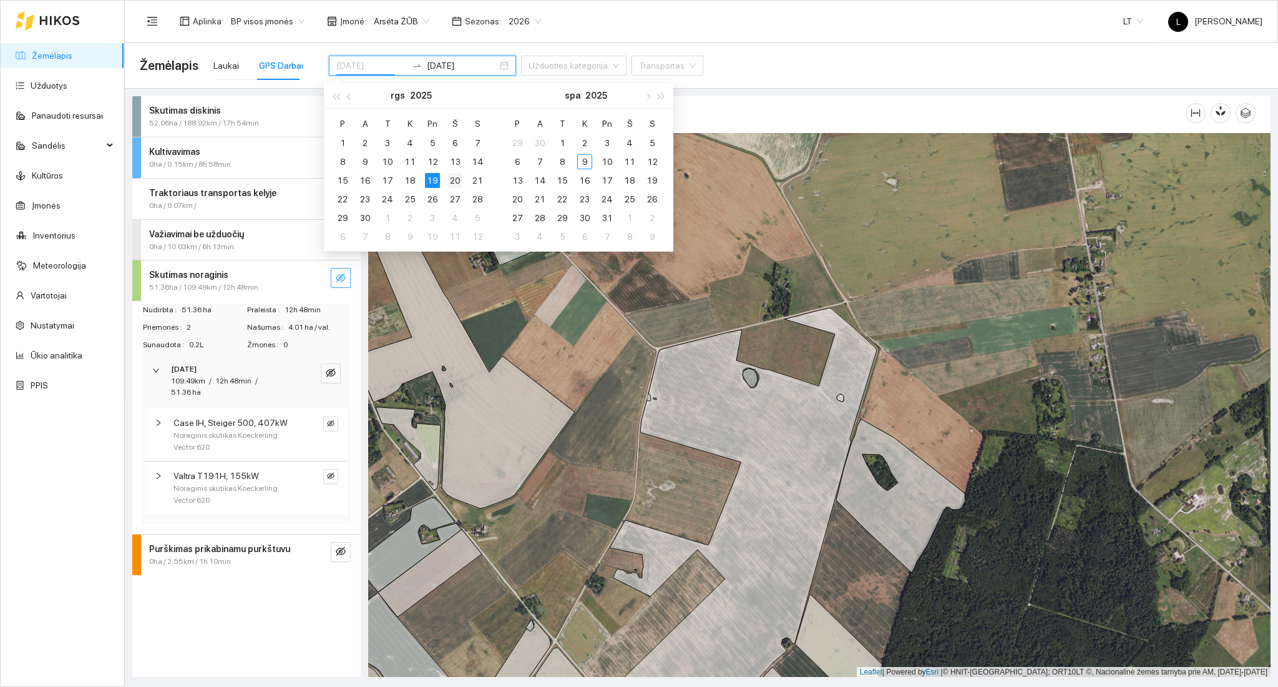
type input "[DATE]"
click at [451, 183] on div "20" at bounding box center [454, 180] width 15 height 15
click at [451, 182] on div "20" at bounding box center [454, 180] width 15 height 15
type input "[DATE]"
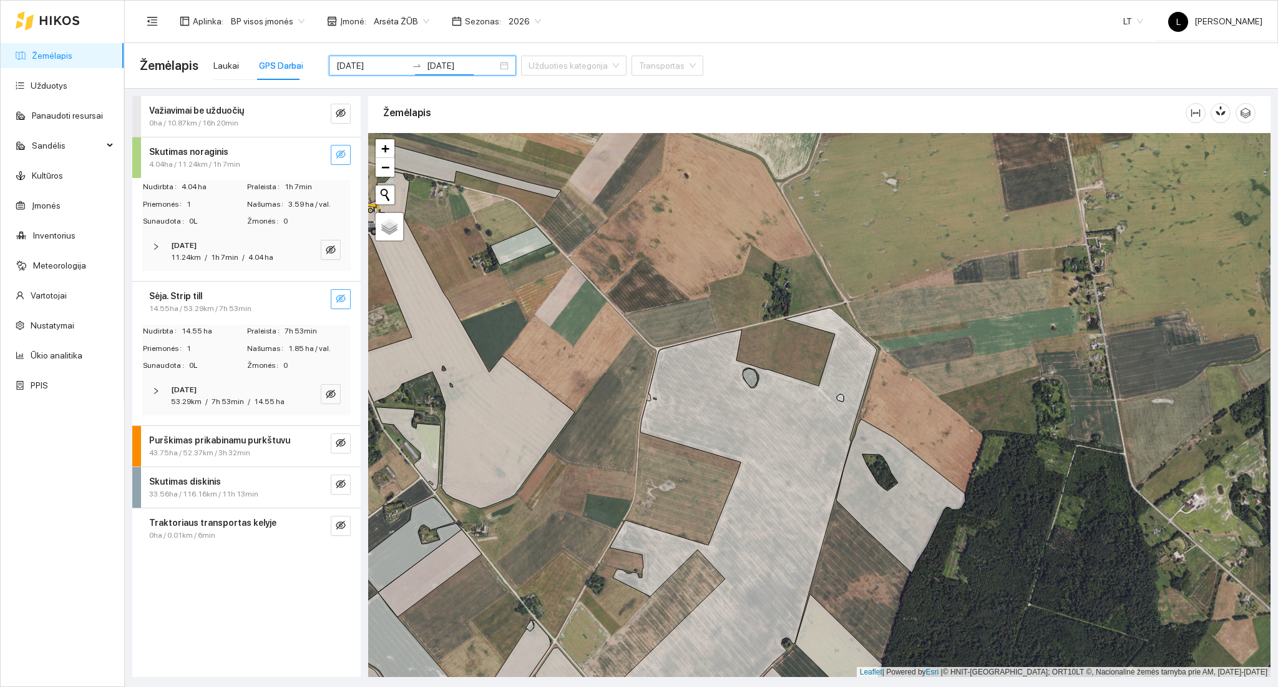
click at [342, 299] on icon "eye-invisible" at bounding box center [341, 299] width 2 height 2
click at [218, 399] on span "7h 53min" at bounding box center [228, 401] width 32 height 9
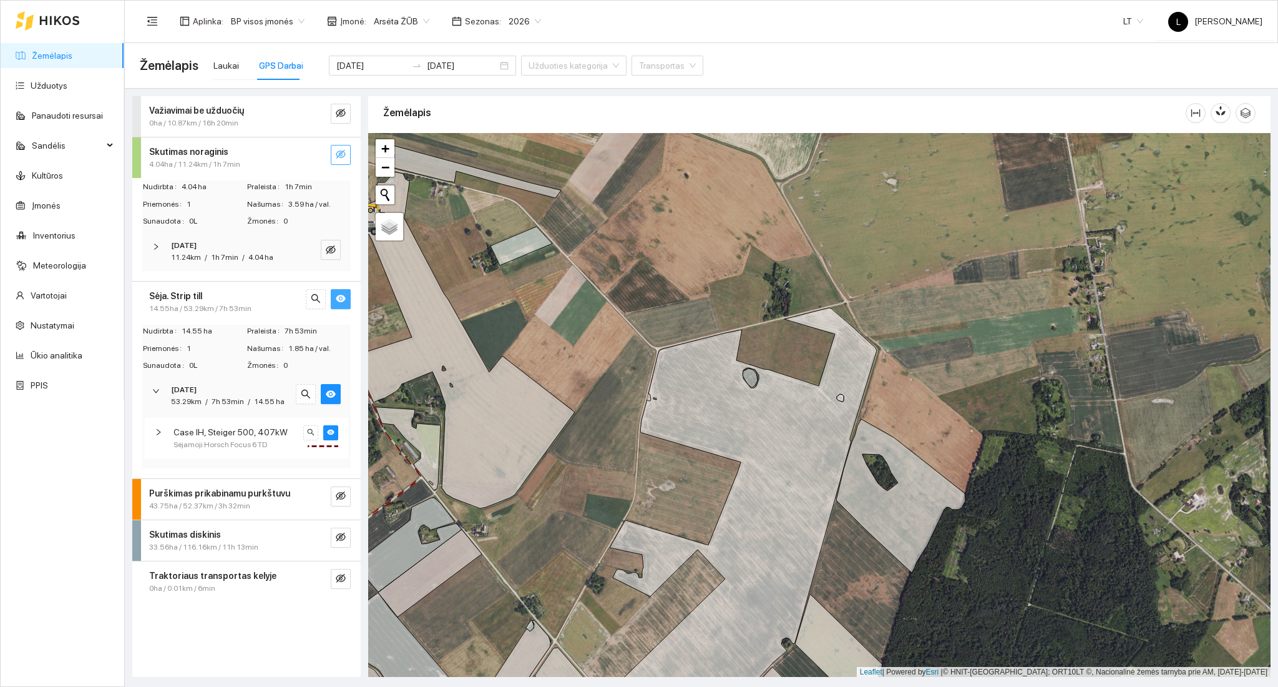
click at [251, 437] on span "Case IH, Steiger 500, 407kW" at bounding box center [231, 432] width 114 height 14
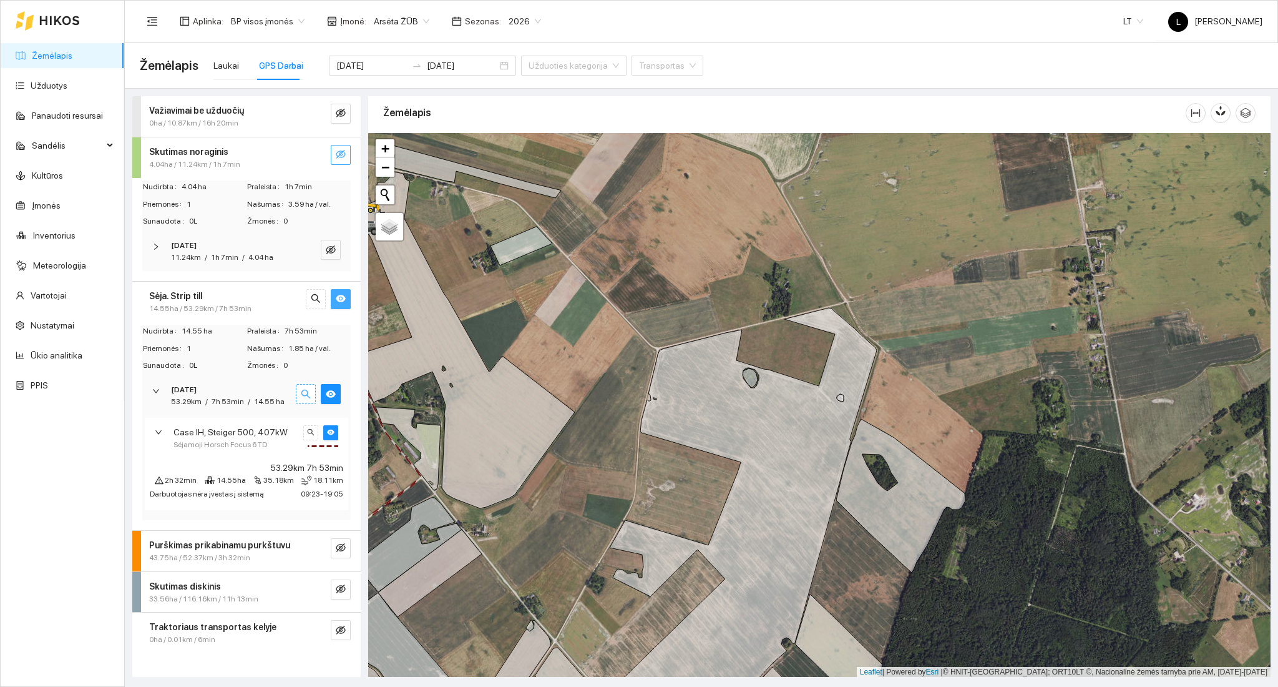
click at [308, 391] on icon "search" at bounding box center [306, 394] width 10 height 10
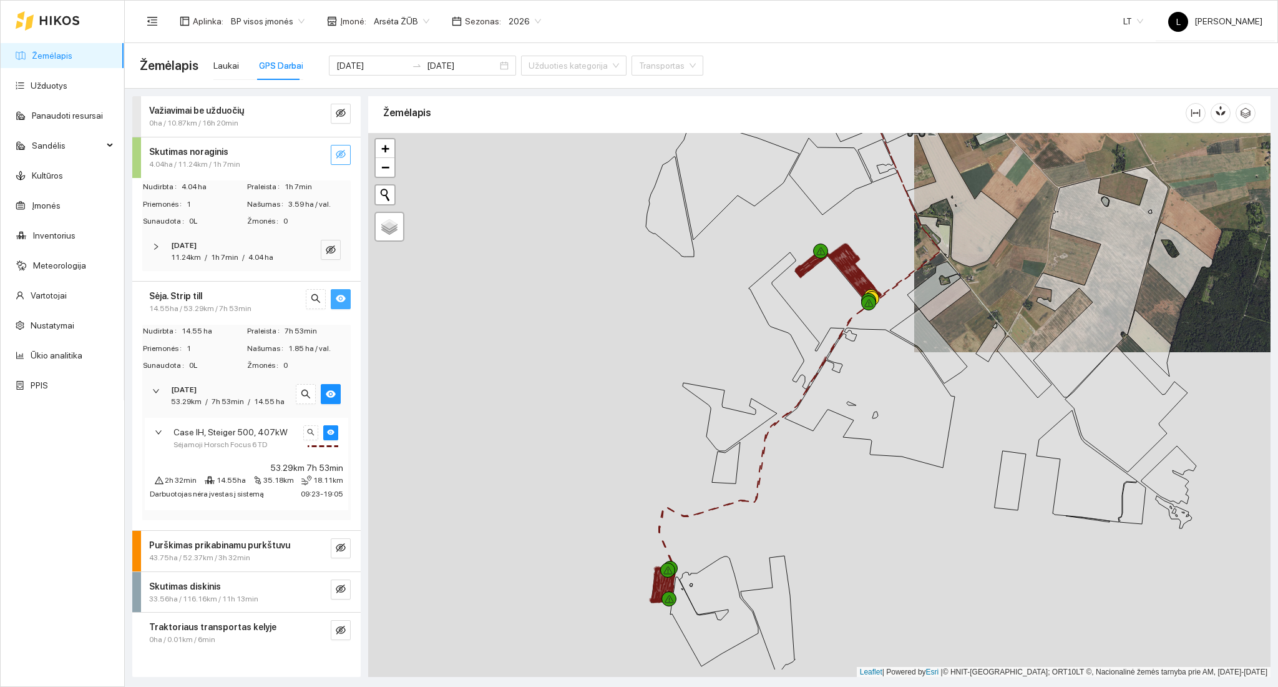
drag, startPoint x: 720, startPoint y: 398, endPoint x: 697, endPoint y: 336, distance: 66.0
click at [697, 336] on div at bounding box center [819, 405] width 902 height 544
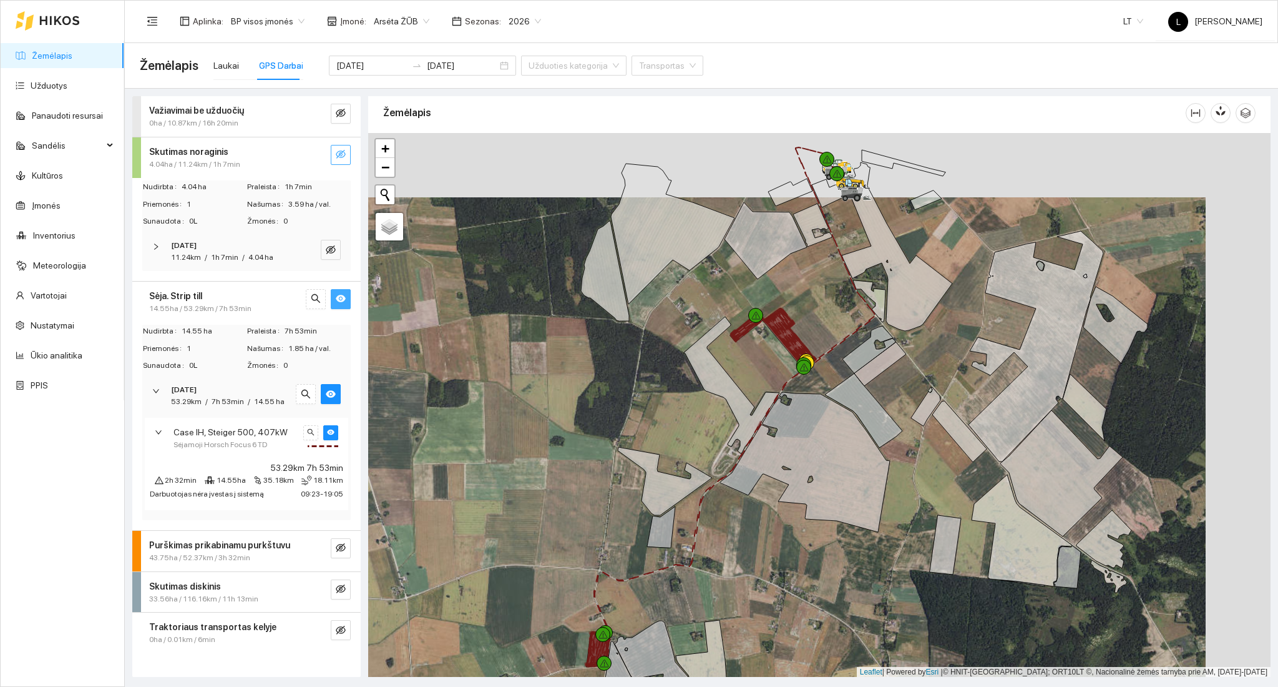
drag, startPoint x: 643, startPoint y: 401, endPoint x: 577, endPoint y: 465, distance: 91.8
click at [577, 465] on div at bounding box center [819, 405] width 902 height 544
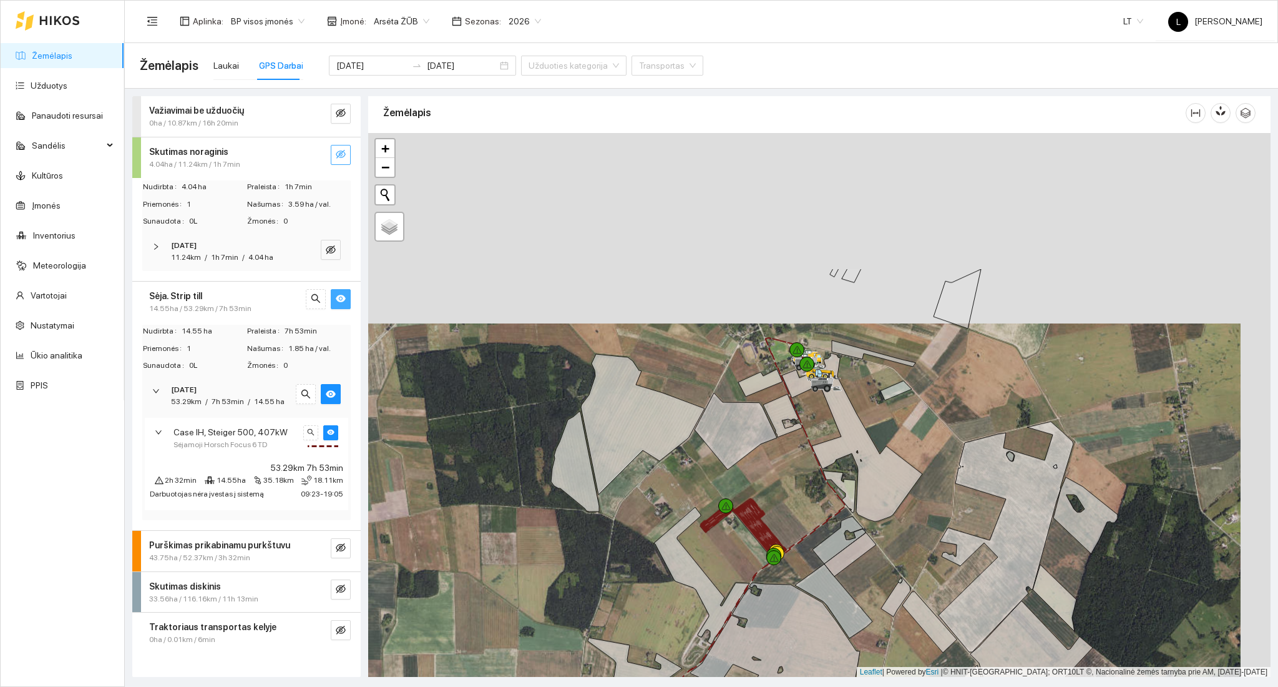
drag, startPoint x: 796, startPoint y: 442, endPoint x: 780, endPoint y: 624, distance: 183.0
click at [780, 643] on div at bounding box center [819, 405] width 902 height 544
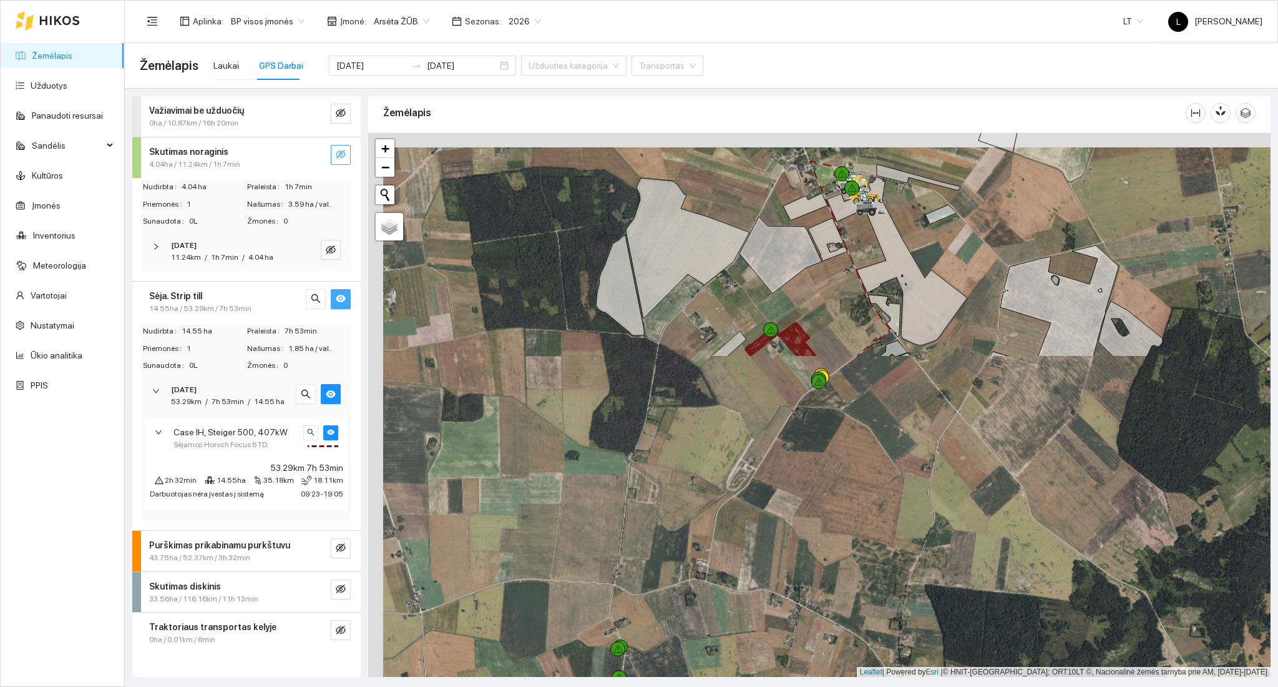
drag, startPoint x: 809, startPoint y: 69, endPoint x: 818, endPoint y: 18, distance: 51.2
click at [818, 18] on section "Aplinka : BP visos įmonės Įmonė : Arsėta ŽŪB Sezonas : 2026 LT L [PERSON_NAME] …" at bounding box center [701, 343] width 1153 height 687
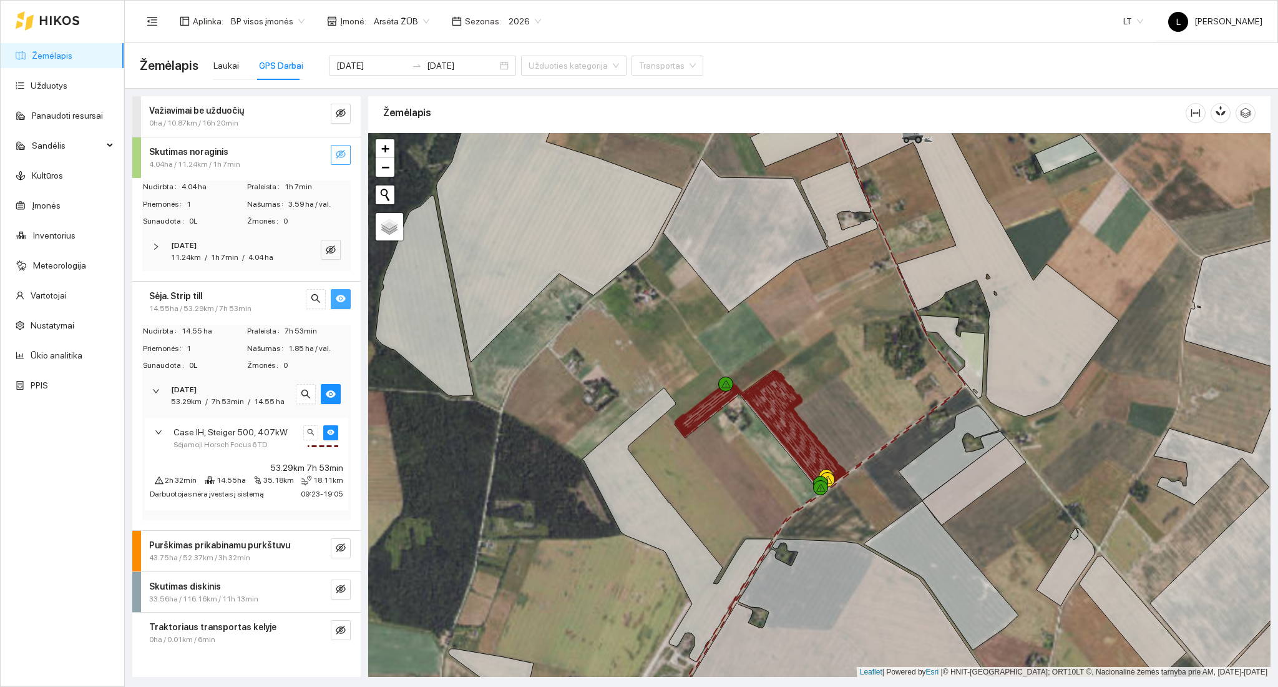
drag, startPoint x: 783, startPoint y: 369, endPoint x: 770, endPoint y: 235, distance: 134.8
click at [770, 236] on div at bounding box center [819, 405] width 902 height 544
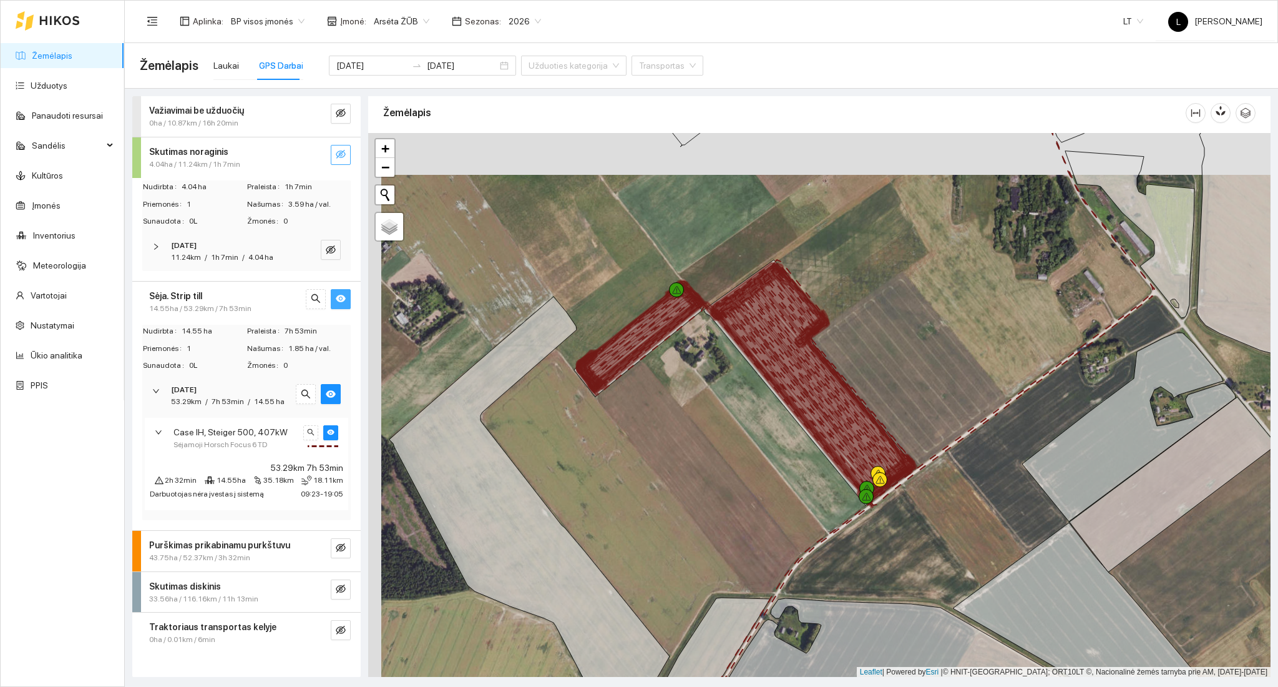
drag, startPoint x: 745, startPoint y: 307, endPoint x: 763, endPoint y: 364, distance: 59.6
click at [765, 366] on icon at bounding box center [823, 382] width 187 height 209
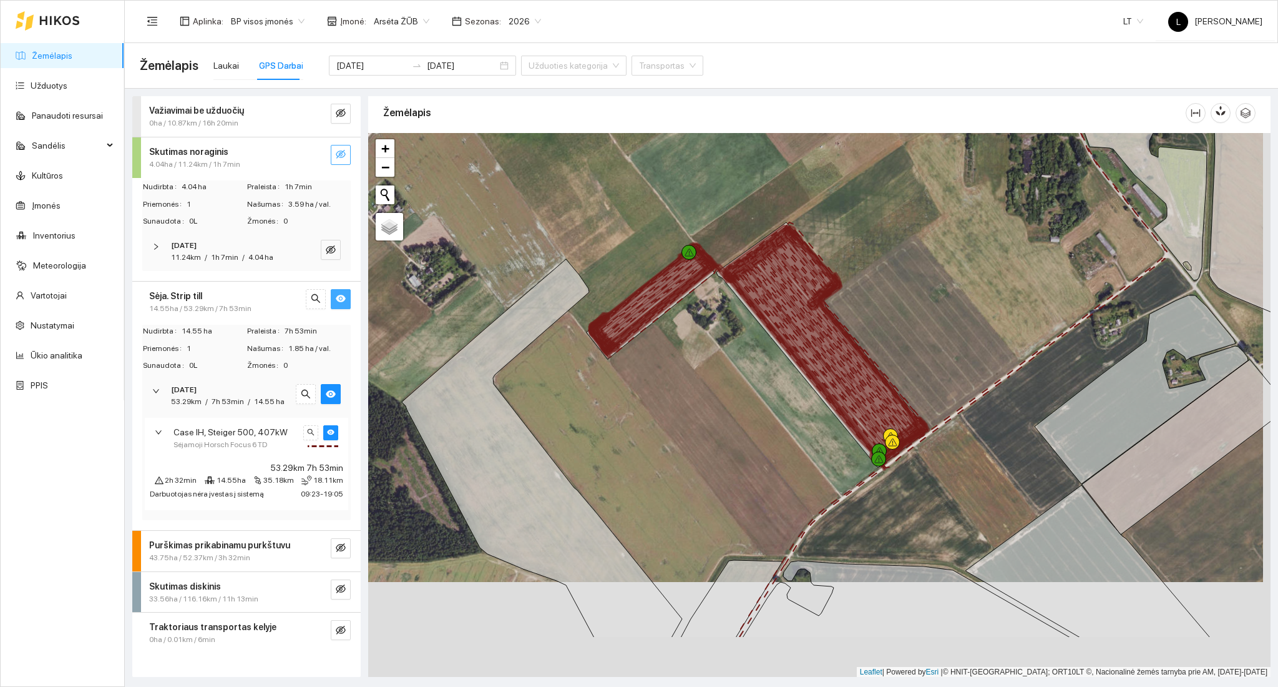
drag, startPoint x: 769, startPoint y: 393, endPoint x: 770, endPoint y: 121, distance: 271.5
click at [770, 121] on div "Žemėlapis" at bounding box center [819, 383] width 902 height 580
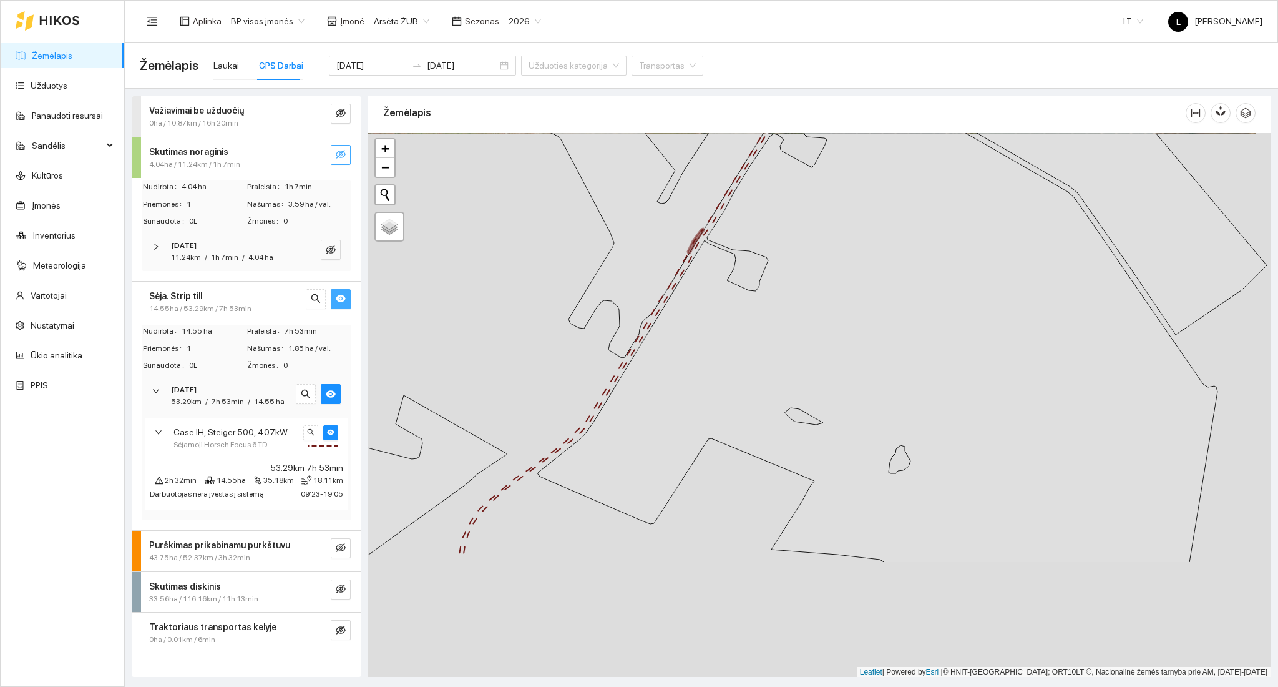
drag, startPoint x: 697, startPoint y: 319, endPoint x: 705, endPoint y: 196, distance: 123.2
click at [705, 198] on icon at bounding box center [878, 337] width 680 height 450
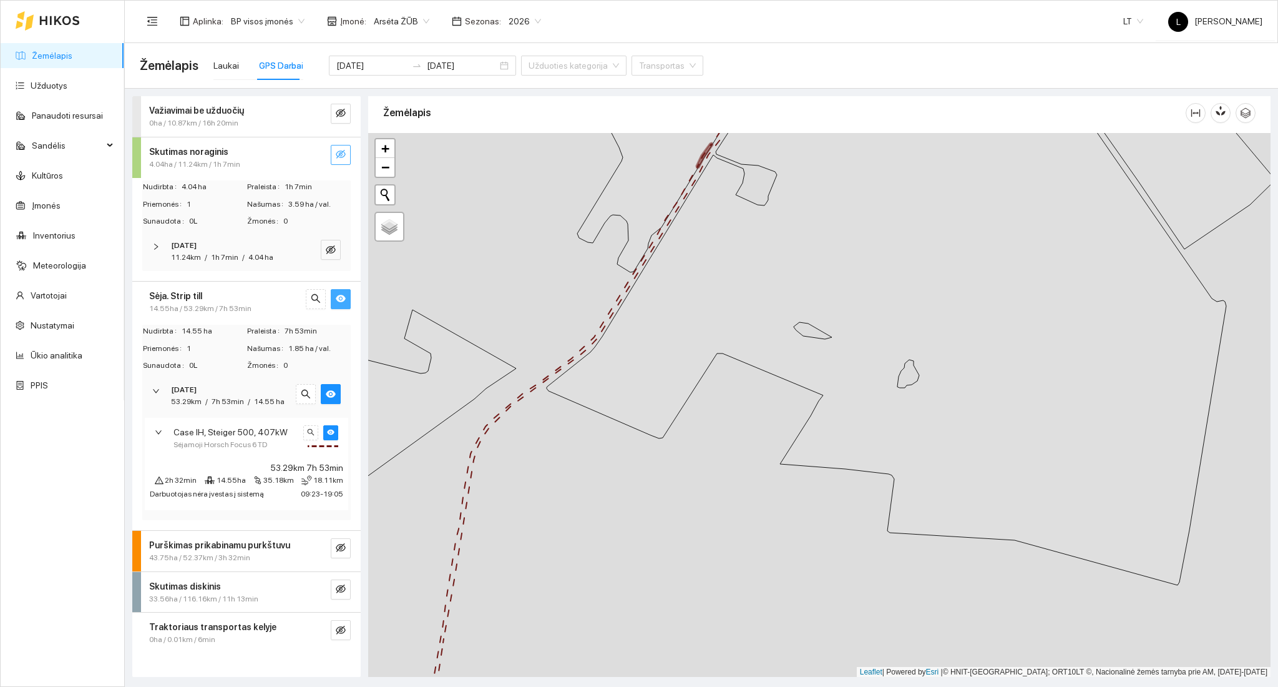
drag, startPoint x: 623, startPoint y: 502, endPoint x: 657, endPoint y: 256, distance: 248.3
click at [660, 228] on div at bounding box center [819, 405] width 902 height 544
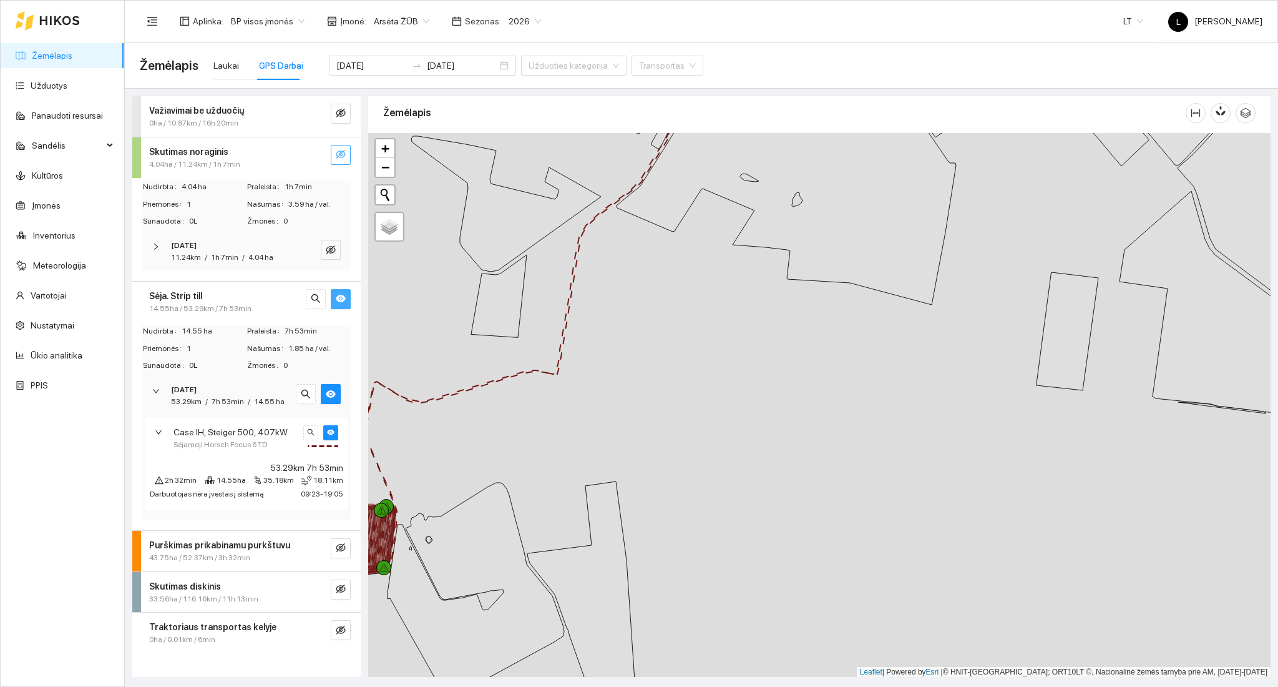
drag, startPoint x: 774, startPoint y: 255, endPoint x: 785, endPoint y: 244, distance: 15.9
click at [784, 244] on div at bounding box center [819, 405] width 902 height 544
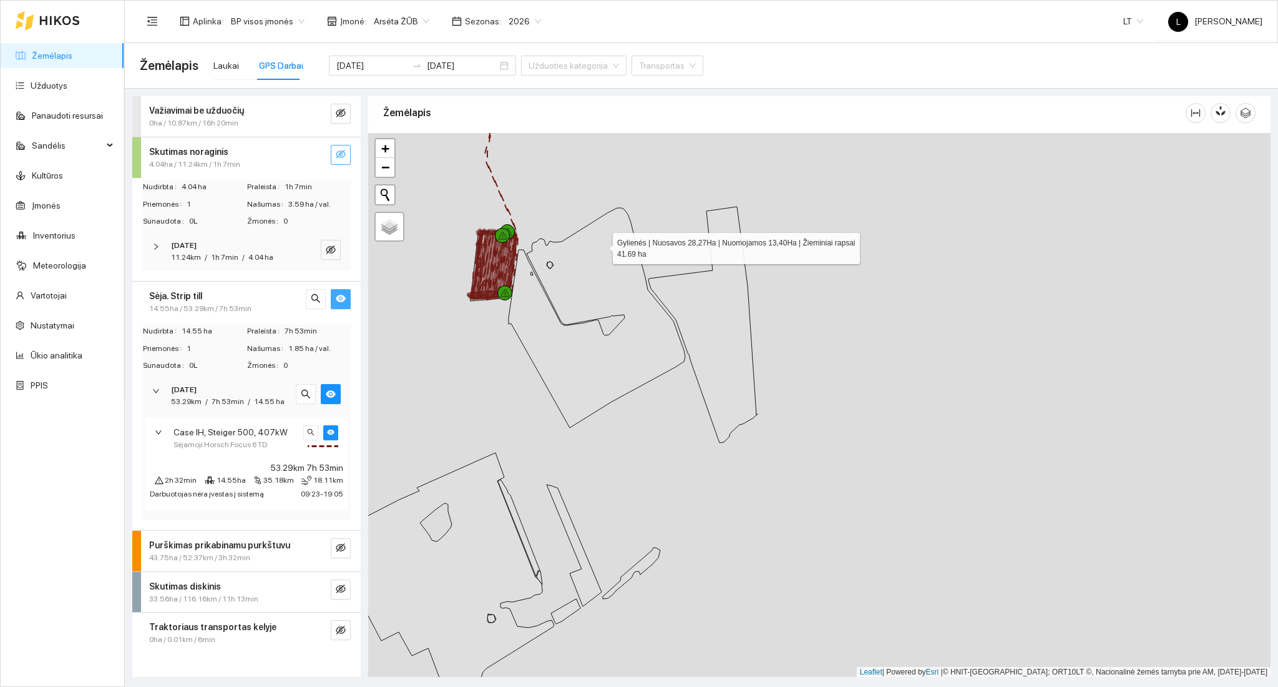
drag, startPoint x: 596, startPoint y: 244, endPoint x: 702, endPoint y: 424, distance: 208.9
click at [685, 428] on icon at bounding box center [597, 318] width 177 height 220
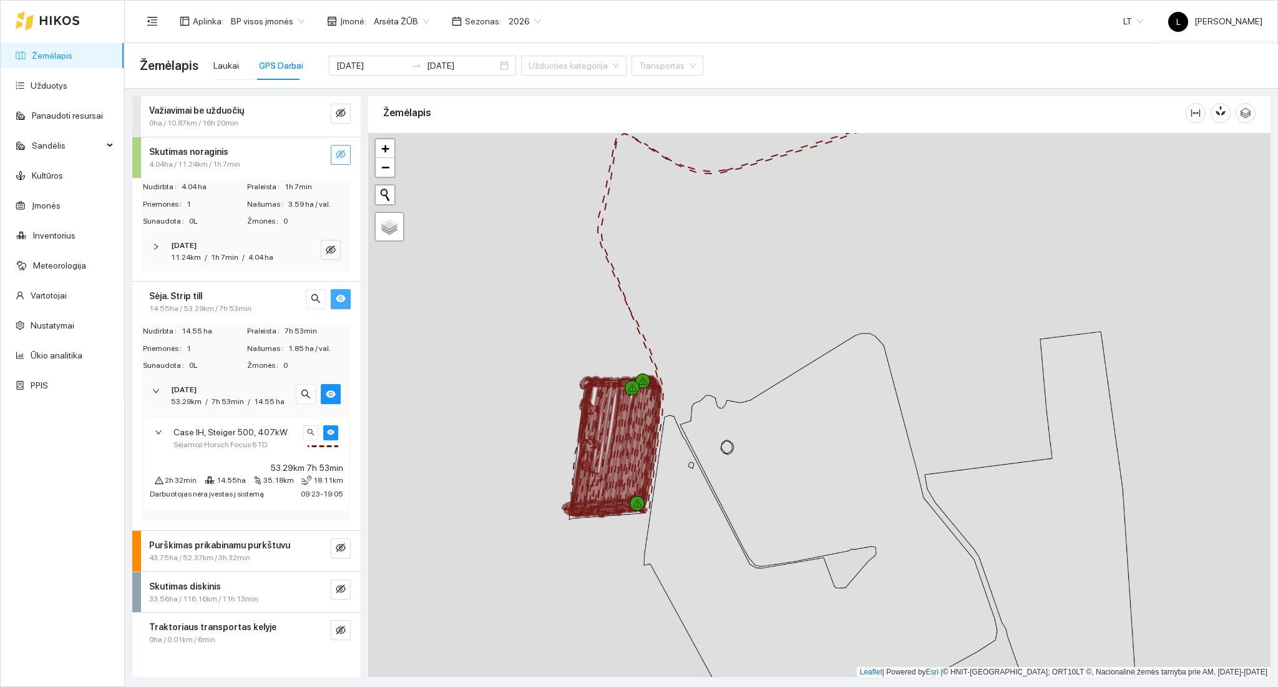
drag, startPoint x: 652, startPoint y: 449, endPoint x: 665, endPoint y: 374, distance: 76.0
click at [701, 399] on icon at bounding box center [820, 512] width 353 height 358
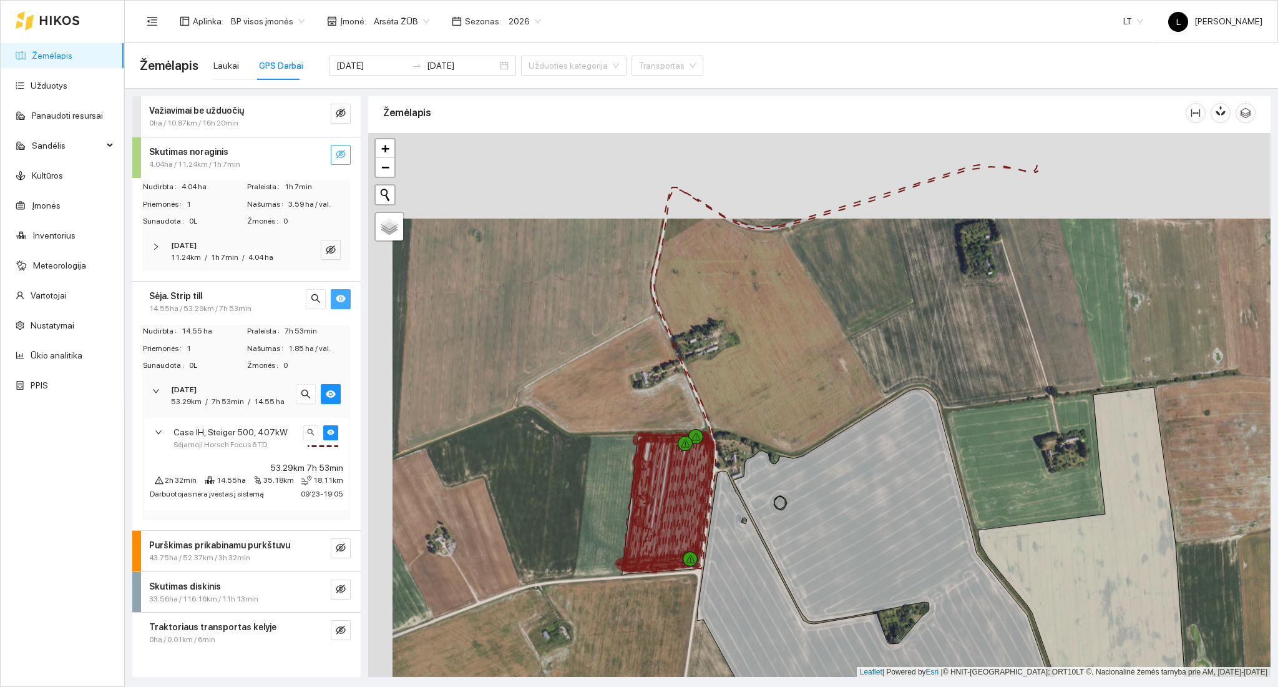
drag, startPoint x: 578, startPoint y: 270, endPoint x: 623, endPoint y: 424, distance: 161.3
click at [623, 422] on div at bounding box center [819, 405] width 902 height 544
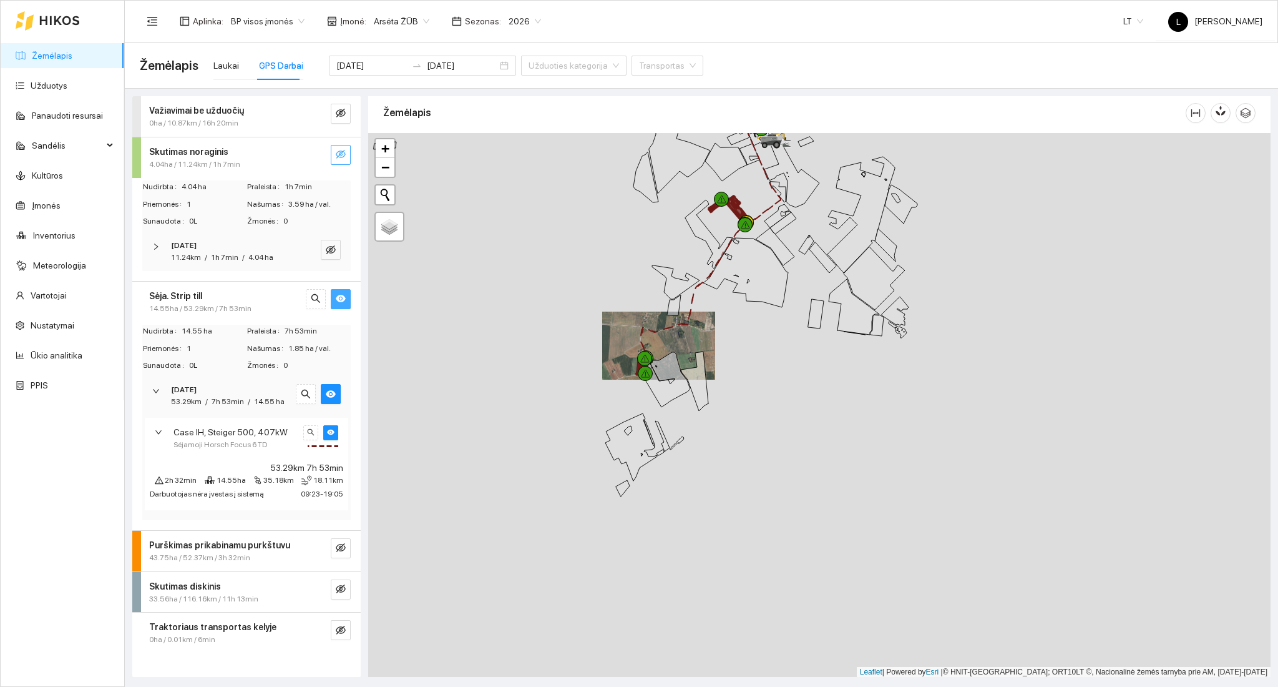
drag, startPoint x: 681, startPoint y: 513, endPoint x: 713, endPoint y: 335, distance: 180.7
click at [708, 334] on div at bounding box center [819, 405] width 902 height 544
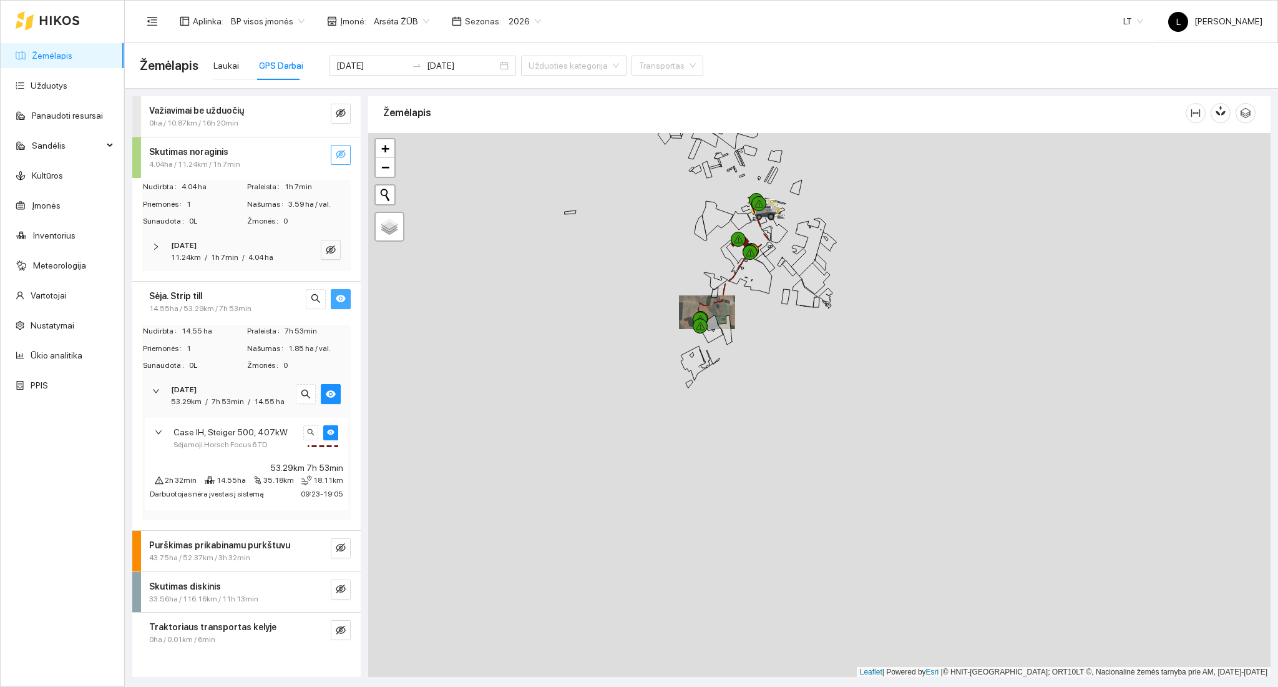
drag, startPoint x: 714, startPoint y: 333, endPoint x: 765, endPoint y: 590, distance: 261.4
click at [771, 595] on div at bounding box center [819, 405] width 902 height 544
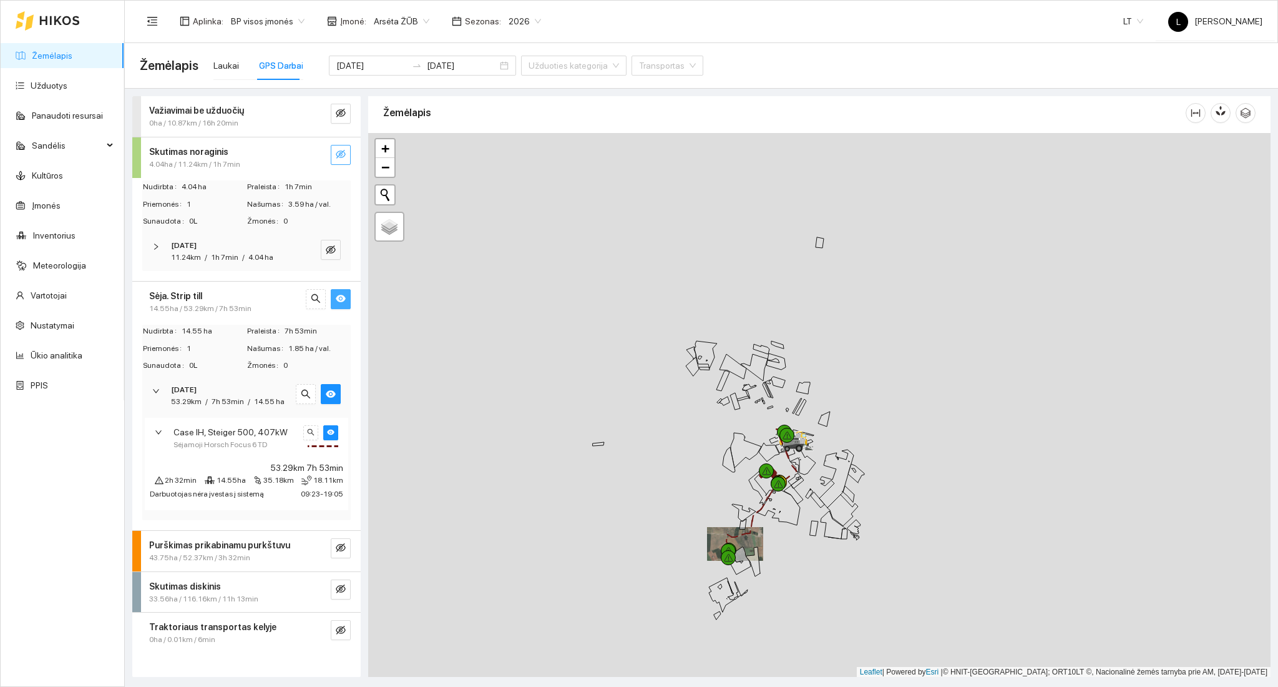
drag, startPoint x: 767, startPoint y: 401, endPoint x: 744, endPoint y: 383, distance: 29.3
click at [744, 383] on div at bounding box center [819, 405] width 902 height 544
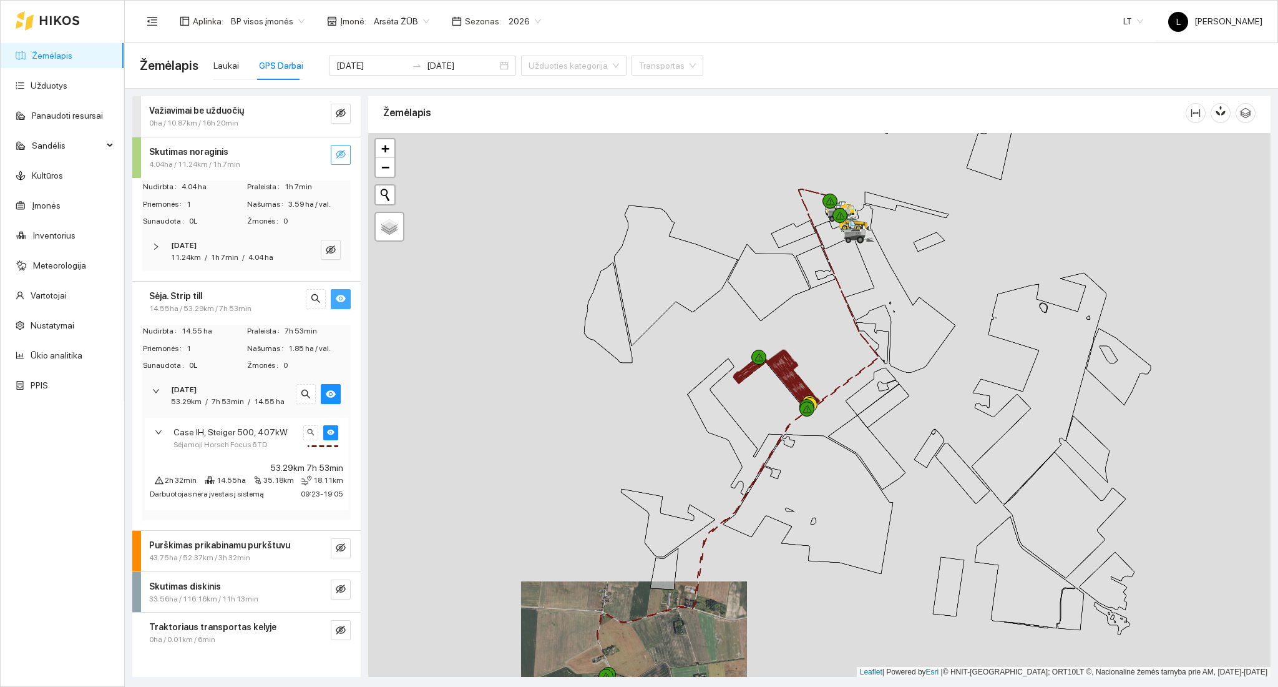
drag, startPoint x: 755, startPoint y: 454, endPoint x: 724, endPoint y: 361, distance: 98.5
click at [724, 361] on div at bounding box center [819, 405] width 902 height 544
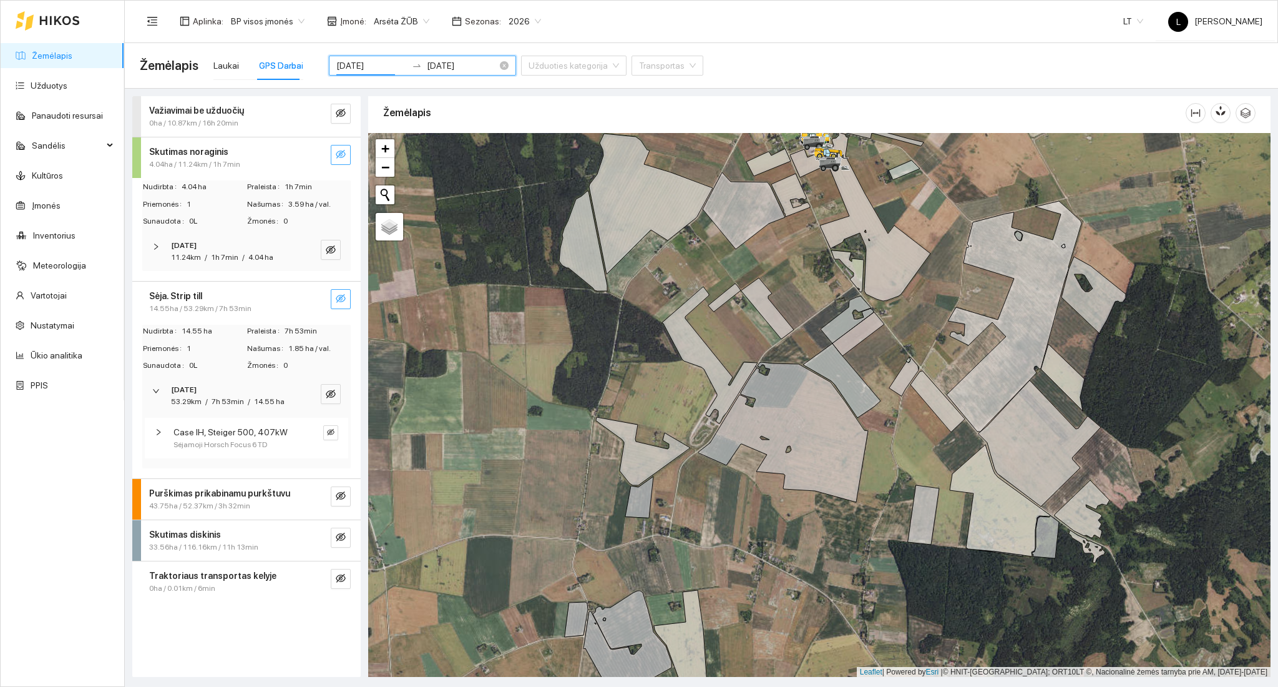
click at [371, 63] on input "[DATE]" at bounding box center [371, 66] width 71 height 14
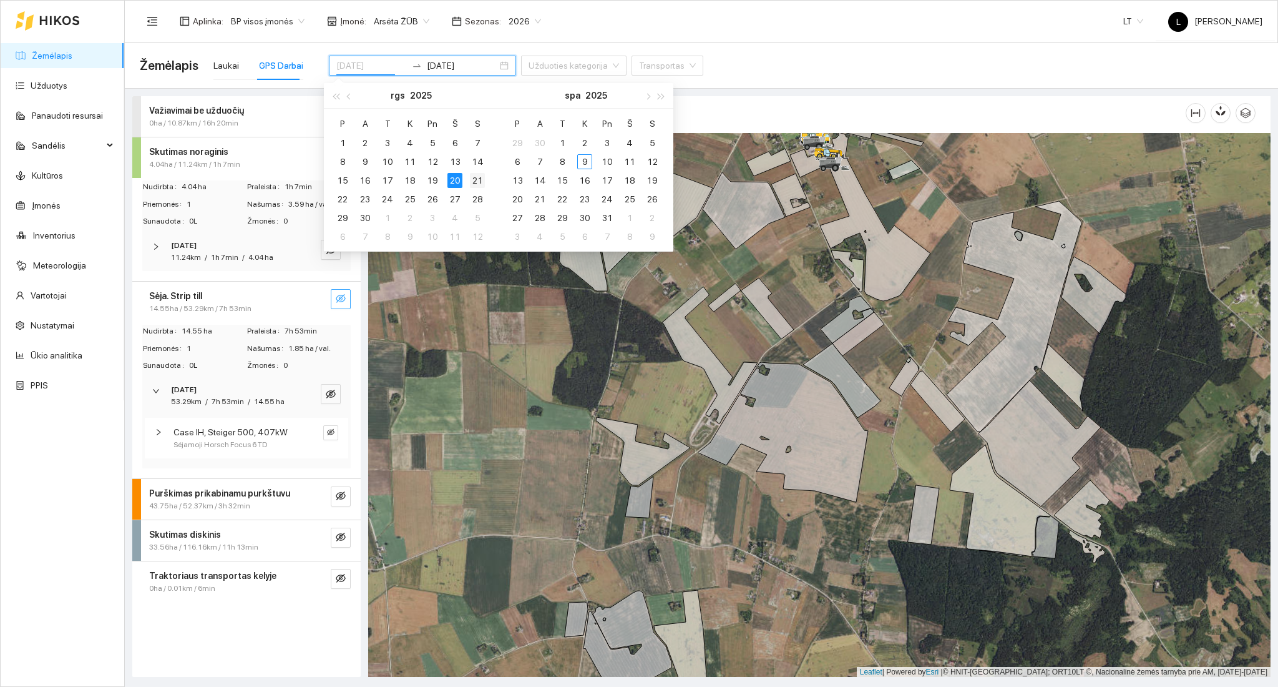
type input "[DATE]"
click at [471, 176] on div "21" at bounding box center [477, 180] width 15 height 15
click at [476, 178] on div "21" at bounding box center [477, 180] width 15 height 15
type input "[DATE]"
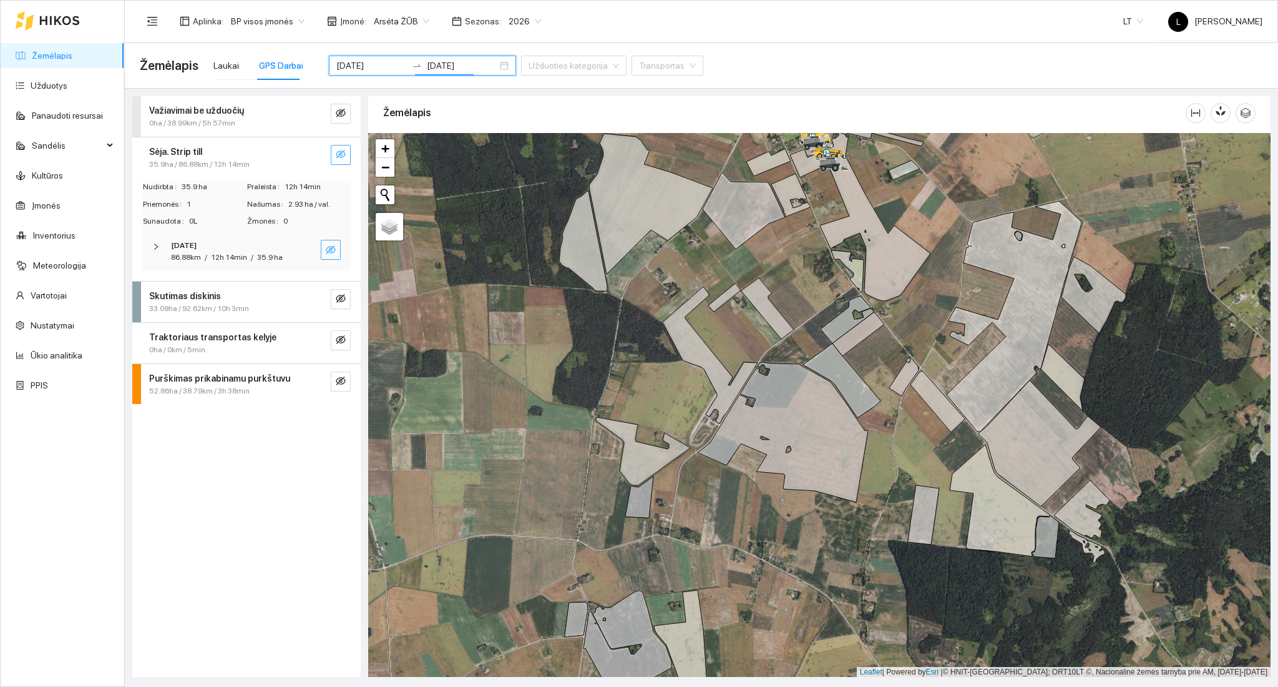
click at [326, 249] on icon "eye-invisible" at bounding box center [331, 249] width 10 height 9
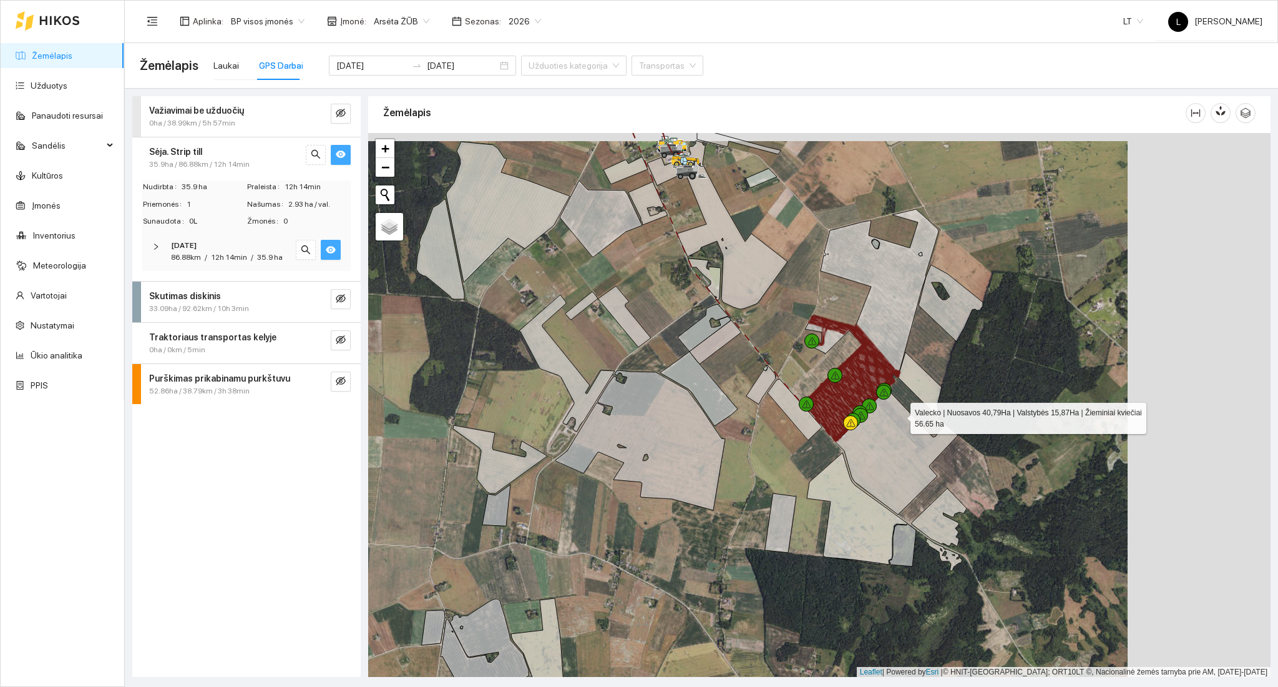
drag, startPoint x: 1002, startPoint y: 413, endPoint x: 869, endPoint y: 418, distance: 132.4
click at [875, 418] on icon at bounding box center [897, 451] width 122 height 126
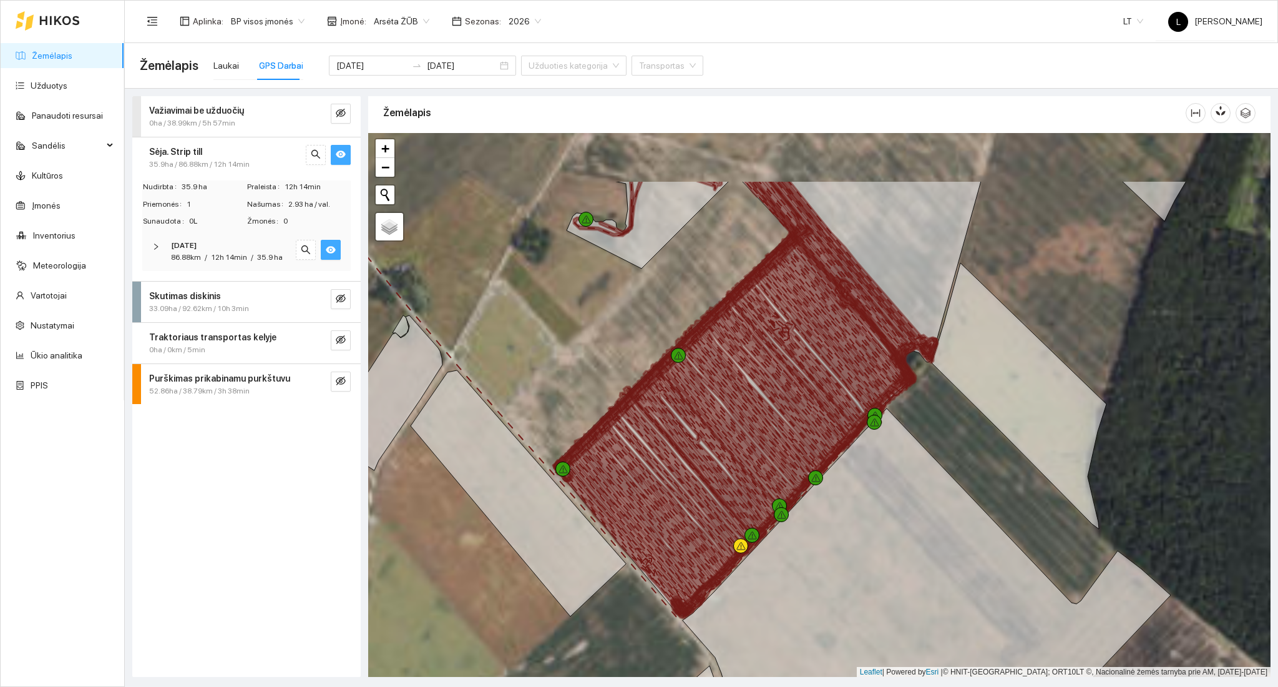
drag, startPoint x: 770, startPoint y: 336, endPoint x: 799, endPoint y: 416, distance: 84.9
click at [799, 416] on icon at bounding box center [792, 378] width 183 height 171
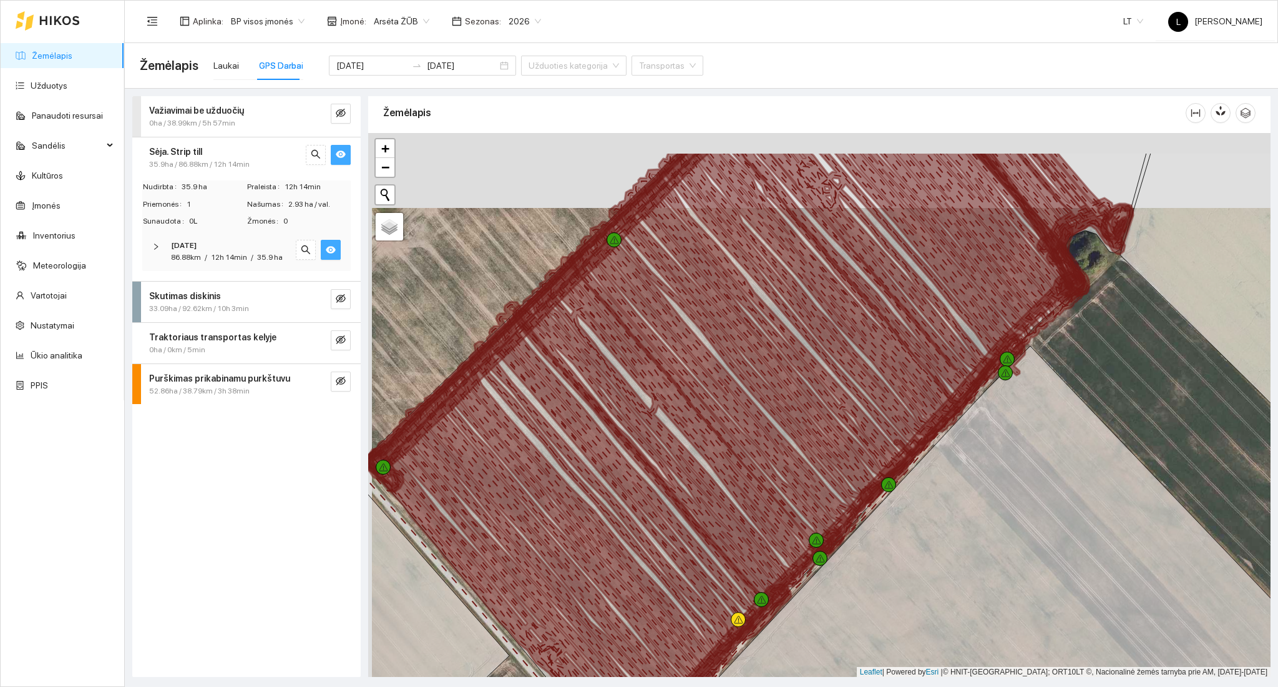
drag, startPoint x: 827, startPoint y: 328, endPoint x: 828, endPoint y: 401, distance: 73.6
click at [831, 404] on icon at bounding box center [758, 340] width 299 height 343
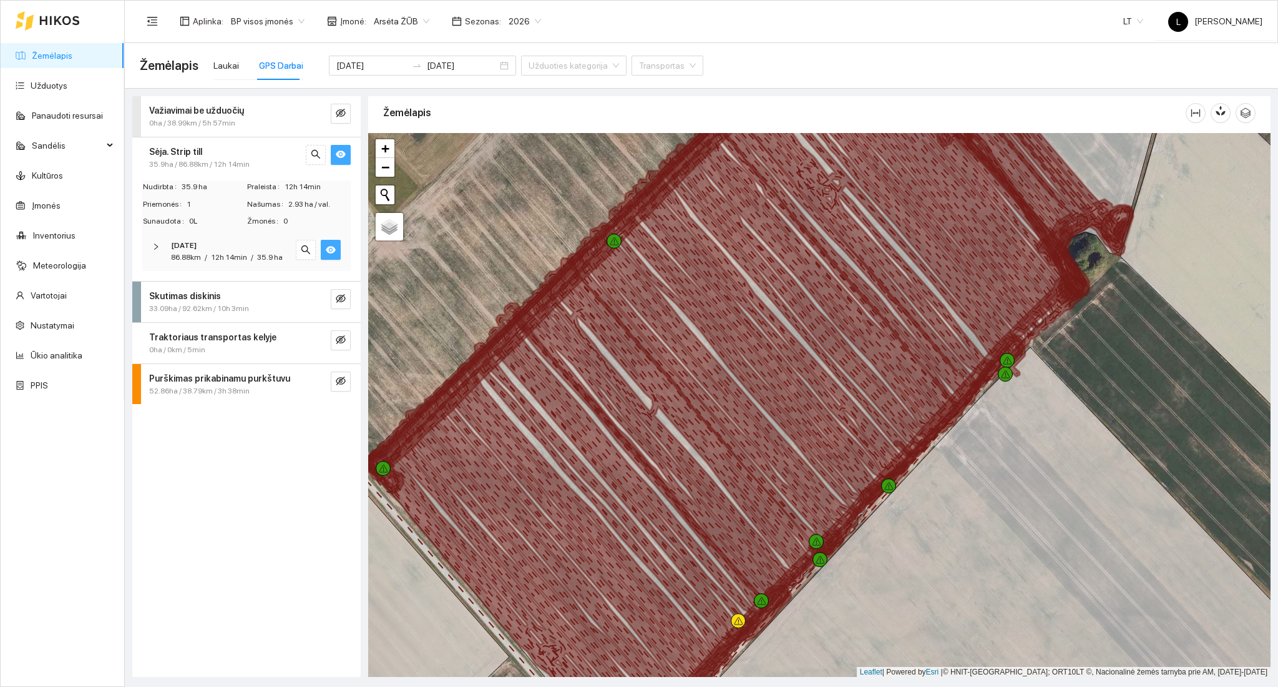
drag, startPoint x: 997, startPoint y: 301, endPoint x: 1002, endPoint y: 378, distance: 76.9
click at [1002, 378] on icon at bounding box center [906, 232] width 358 height 311
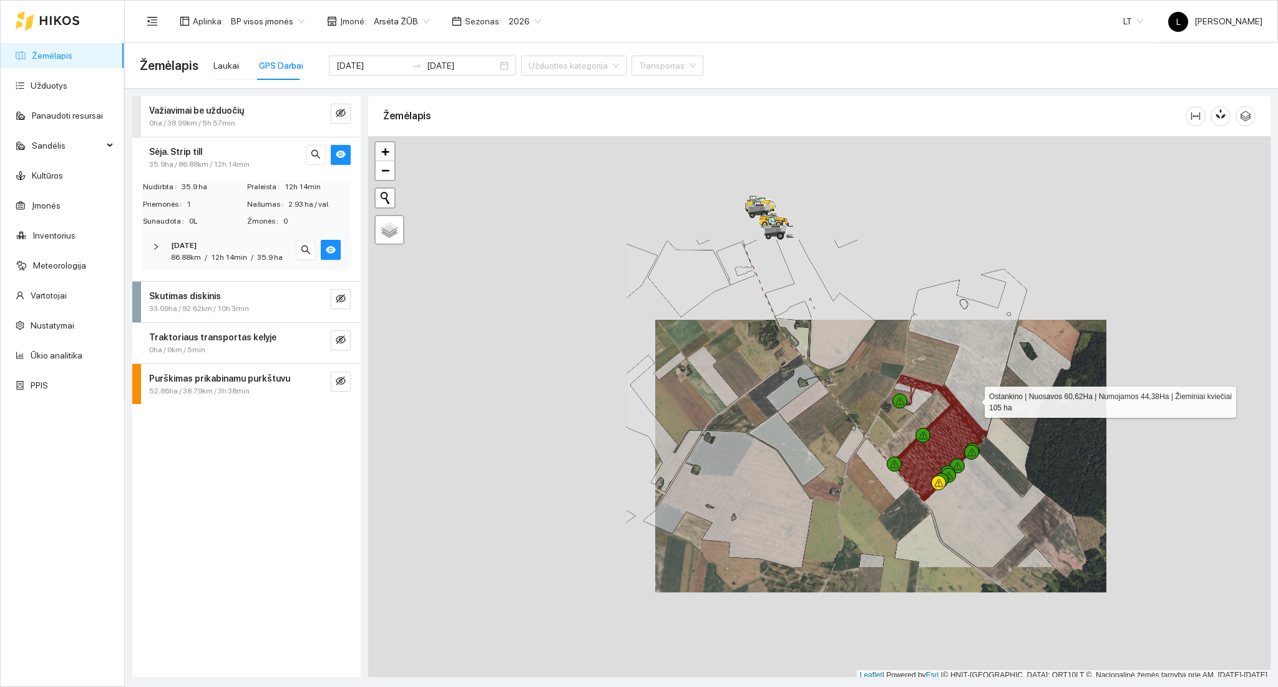
scroll to position [3, 0]
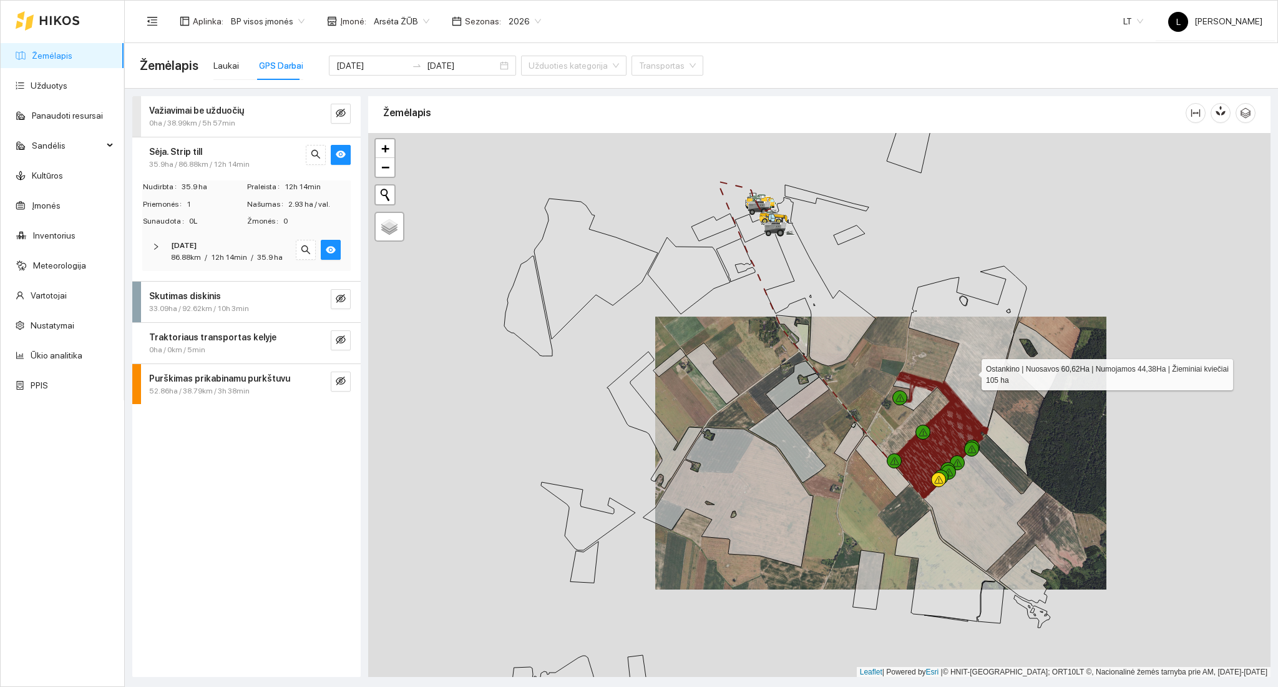
click at [974, 414] on icon at bounding box center [959, 381] width 135 height 230
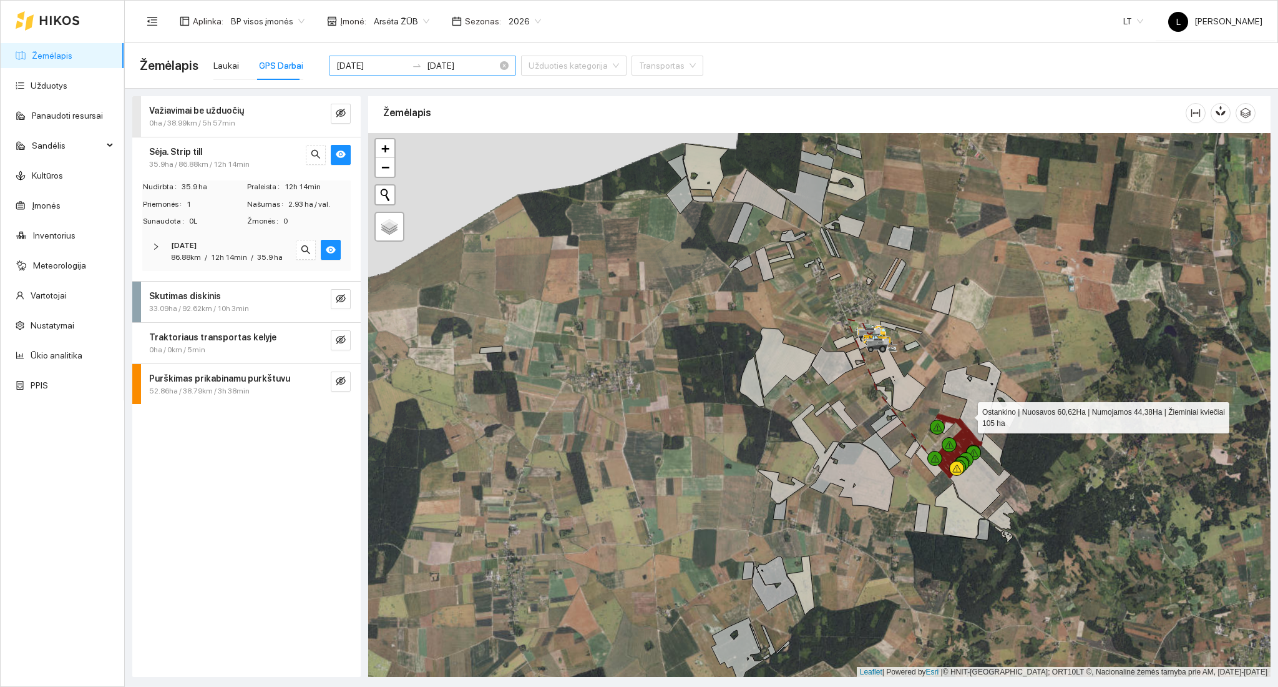
click at [358, 60] on input "[DATE]" at bounding box center [371, 66] width 71 height 14
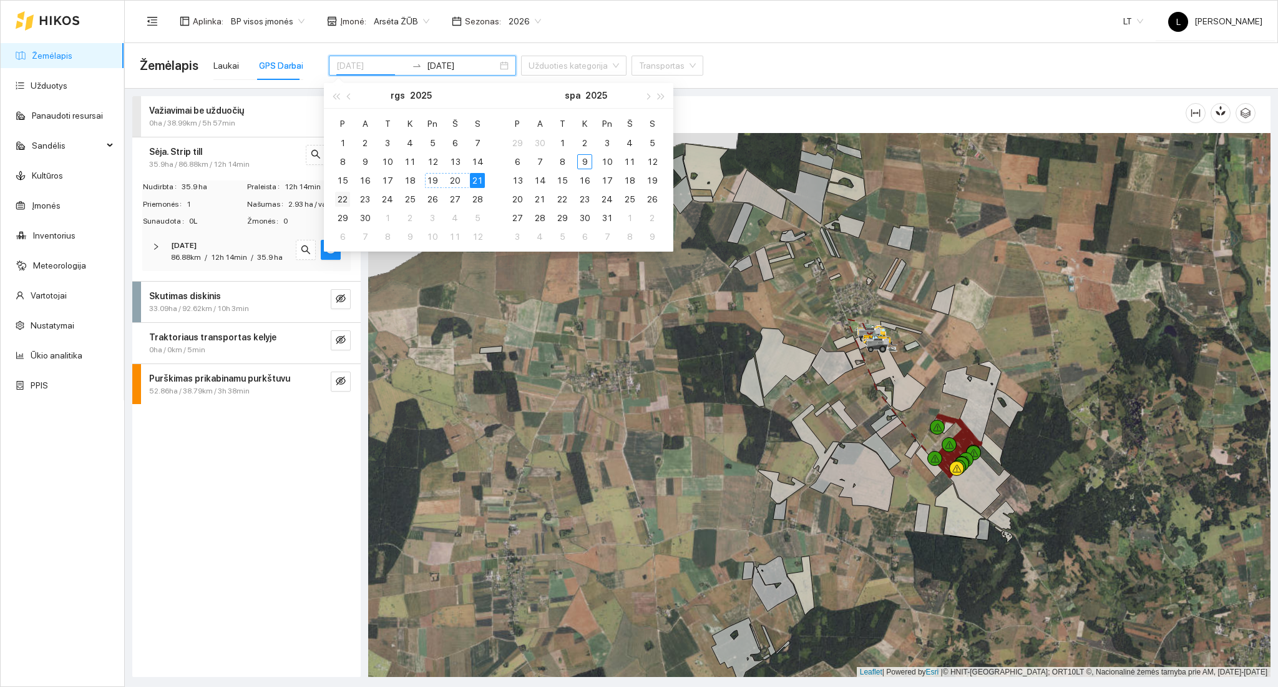
type input "[DATE]"
click at [341, 197] on div "22" at bounding box center [342, 199] width 15 height 15
click at [342, 197] on div "22" at bounding box center [342, 199] width 15 height 15
type input "[DATE]"
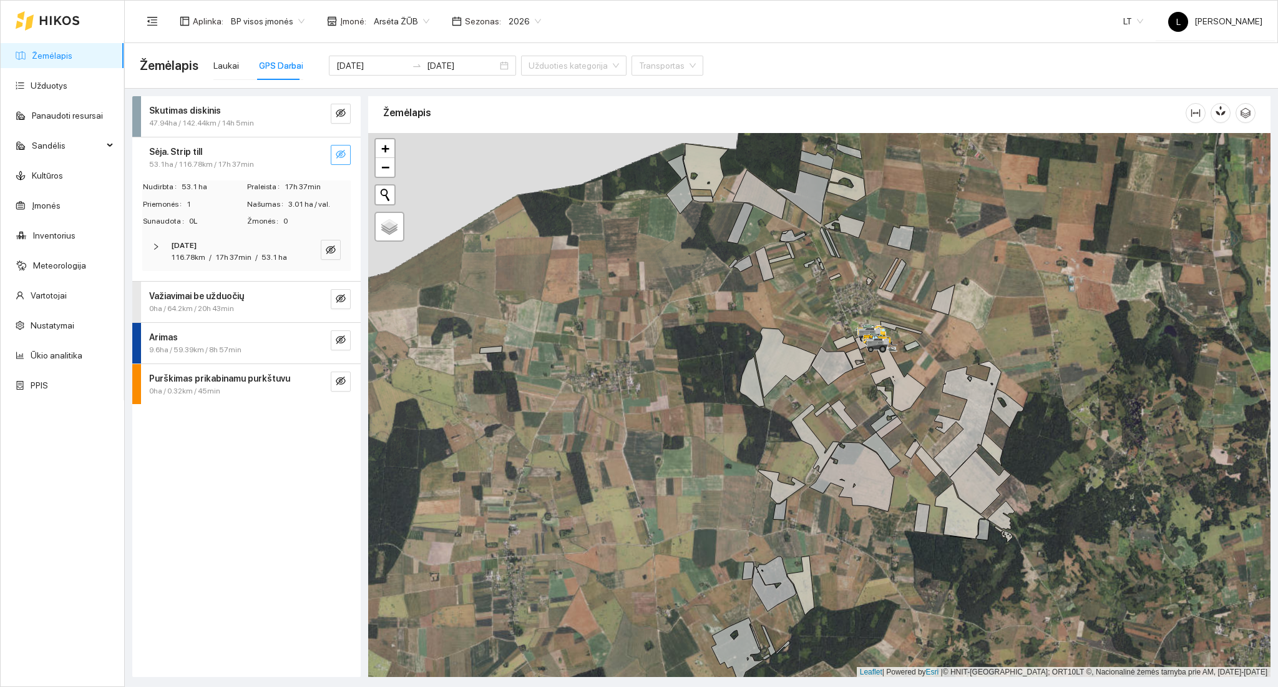
click at [341, 160] on span "eye-invisible" at bounding box center [341, 155] width 10 height 12
drag, startPoint x: 1039, startPoint y: 430, endPoint x: 974, endPoint y: 426, distance: 64.4
click at [975, 426] on div at bounding box center [819, 405] width 902 height 544
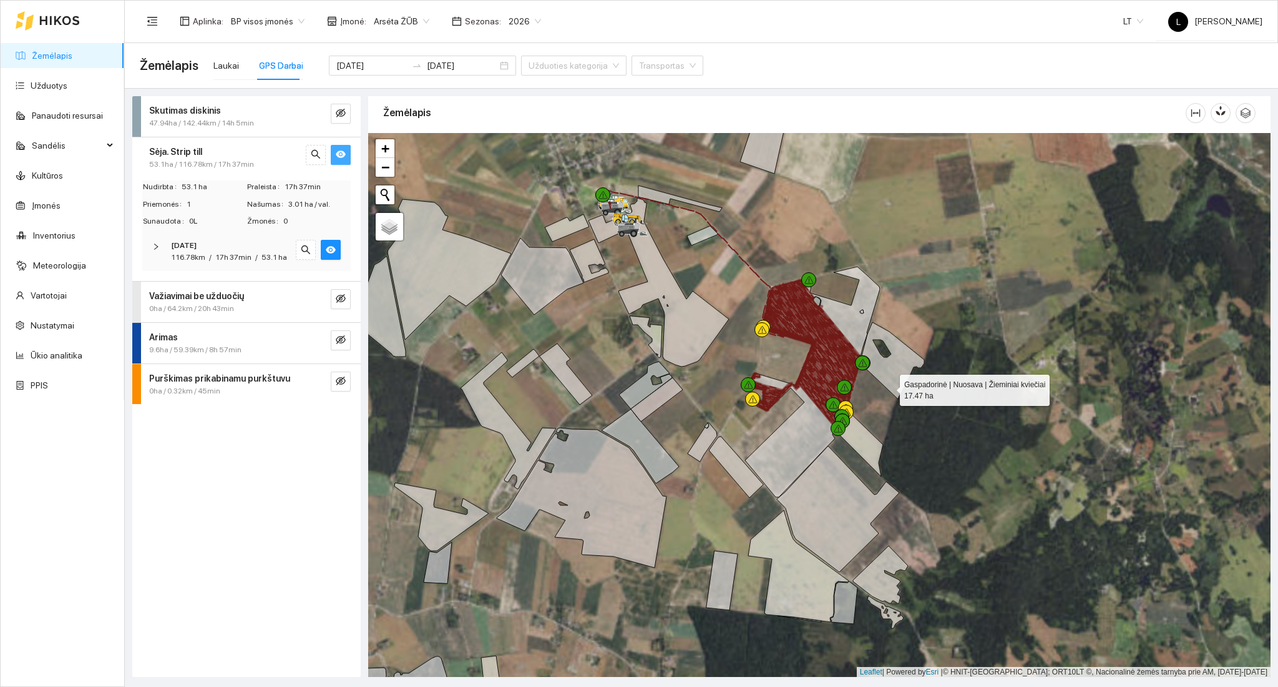
drag, startPoint x: 894, startPoint y: 398, endPoint x: 899, endPoint y: 438, distance: 40.3
click at [900, 399] on icon at bounding box center [892, 360] width 64 height 77
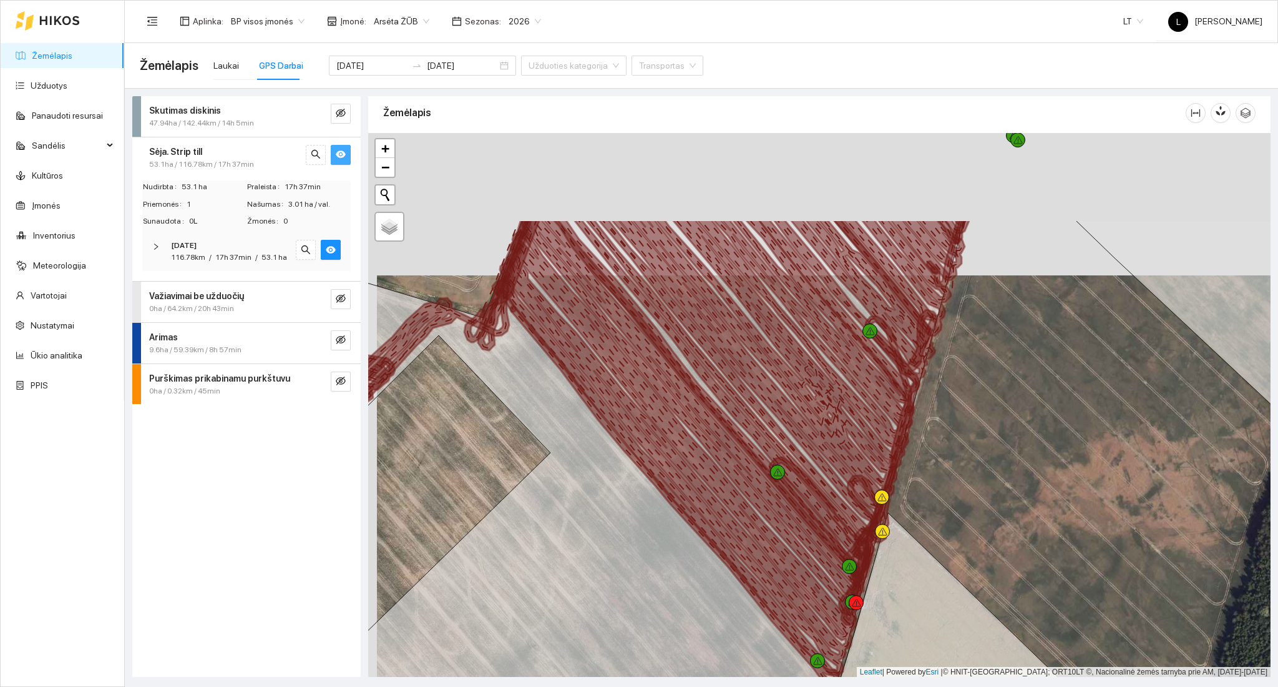
drag, startPoint x: 871, startPoint y: 328, endPoint x: 889, endPoint y: 653, distance: 326.3
click at [889, 586] on icon at bounding box center [733, 402] width 361 height 367
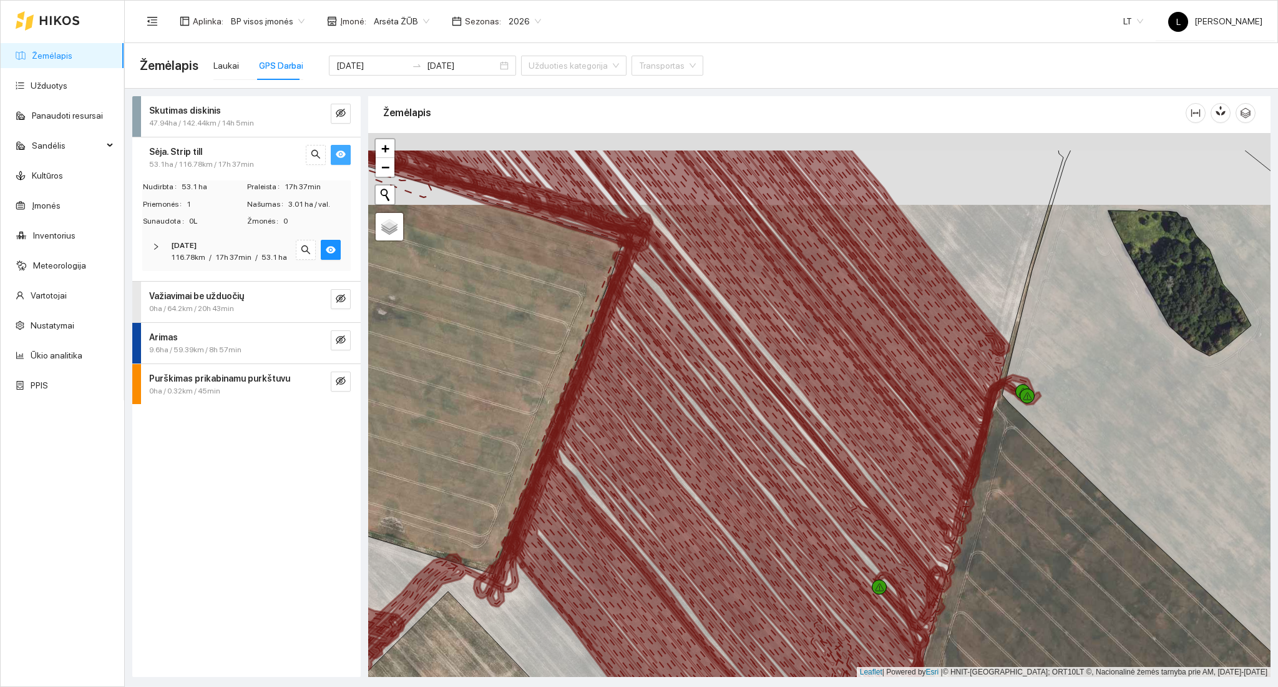
drag, startPoint x: 912, startPoint y: 434, endPoint x: 914, endPoint y: 553, distance: 118.6
click at [912, 535] on icon at bounding box center [826, 342] width 396 height 387
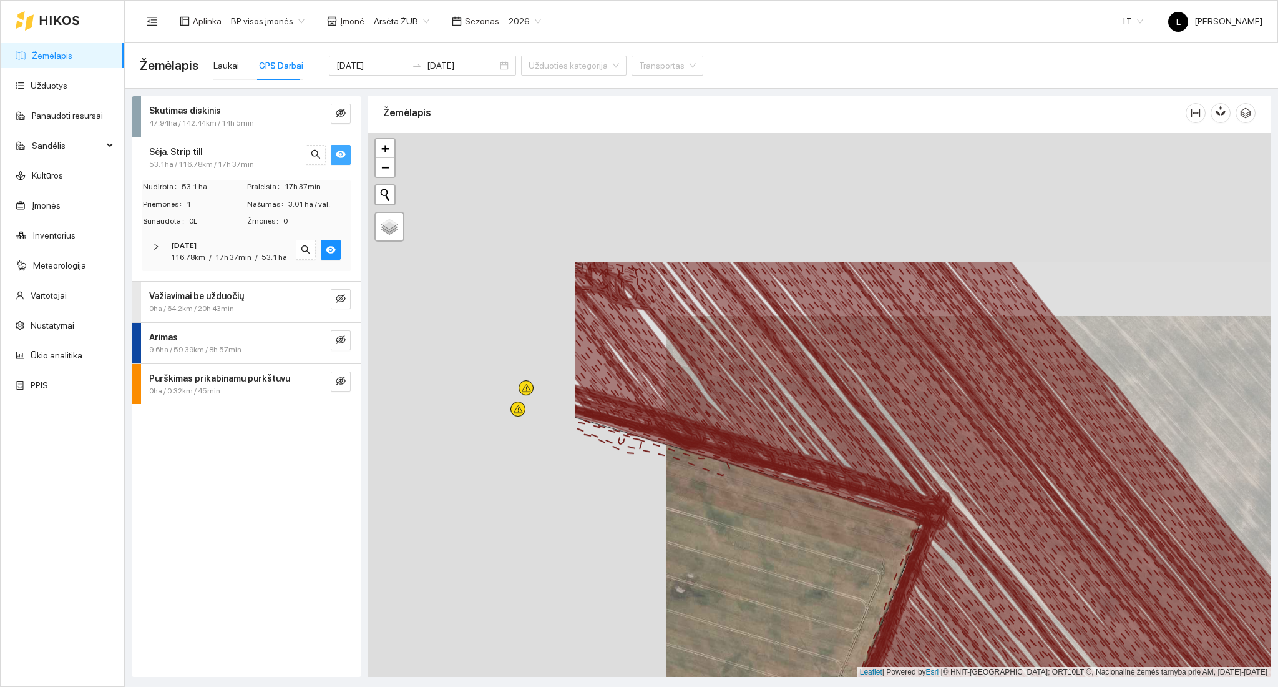
drag, startPoint x: 536, startPoint y: 301, endPoint x: 892, endPoint y: 478, distance: 398.0
click at [894, 481] on icon at bounding box center [991, 588] width 833 height 655
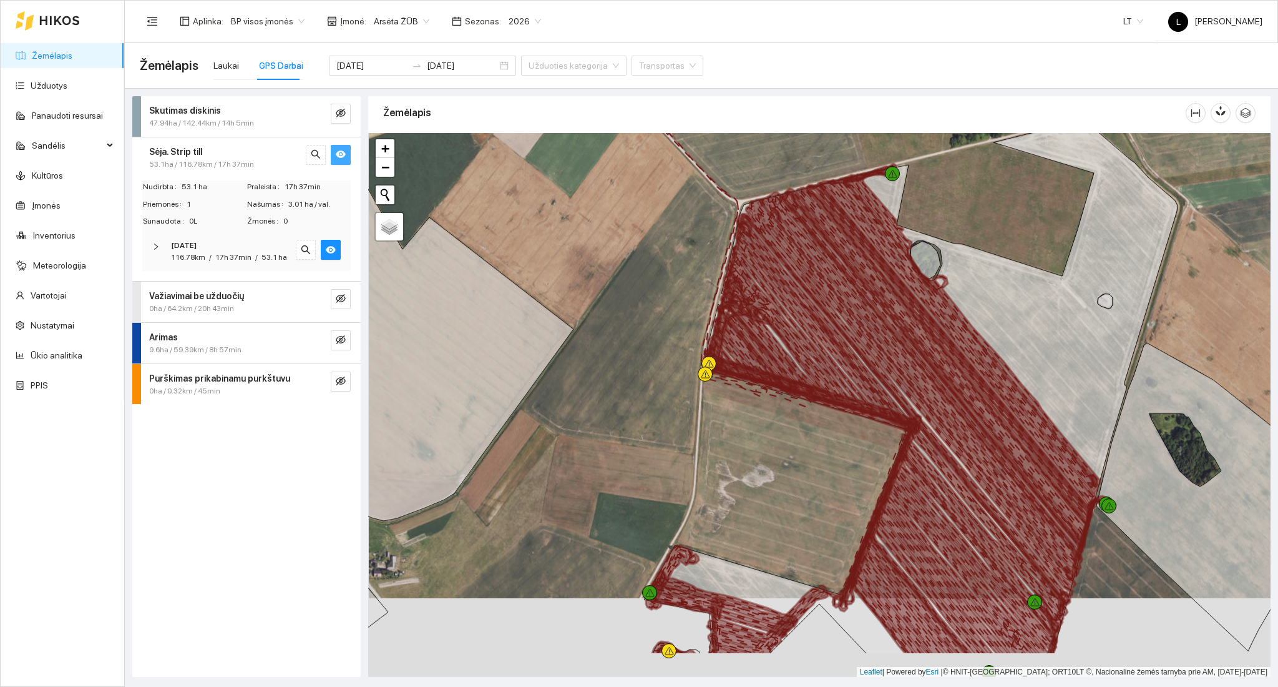
drag, startPoint x: 793, startPoint y: 363, endPoint x: 793, endPoint y: 308, distance: 54.9
click at [793, 308] on icon at bounding box center [812, 416] width 218 height 390
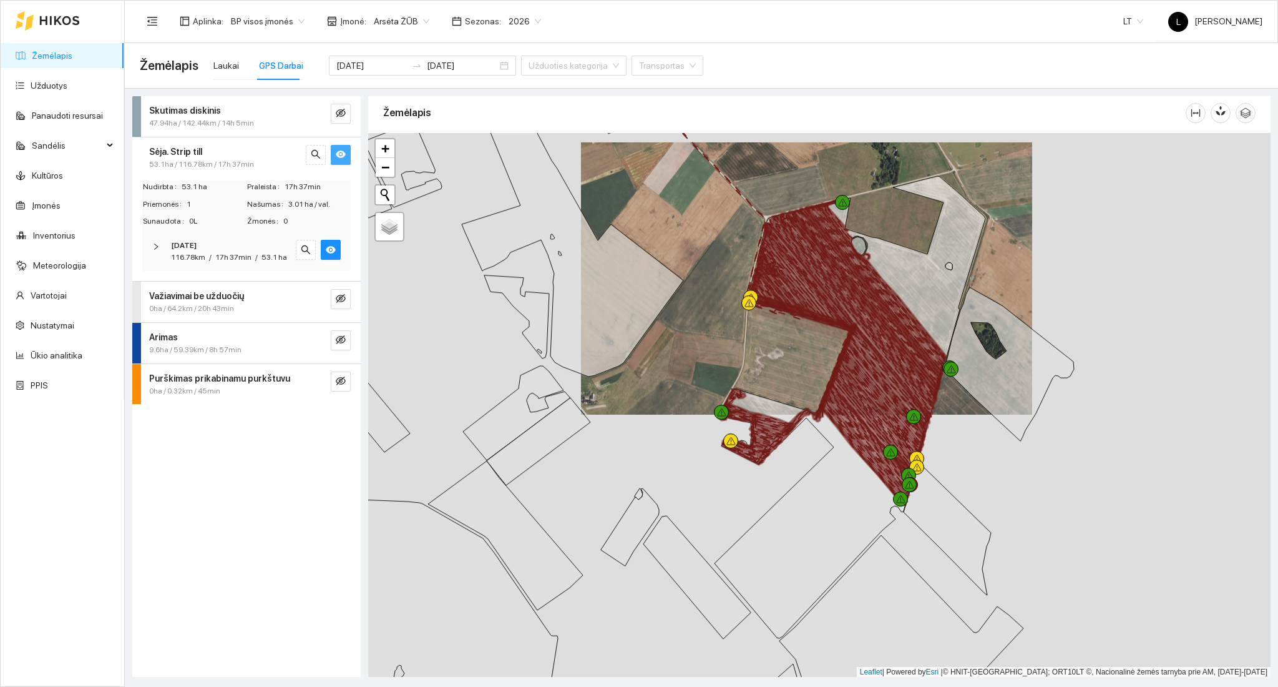
drag, startPoint x: 876, startPoint y: 471, endPoint x: 876, endPoint y: 389, distance: 81.8
click at [876, 388] on icon at bounding box center [877, 411] width 95 height 140
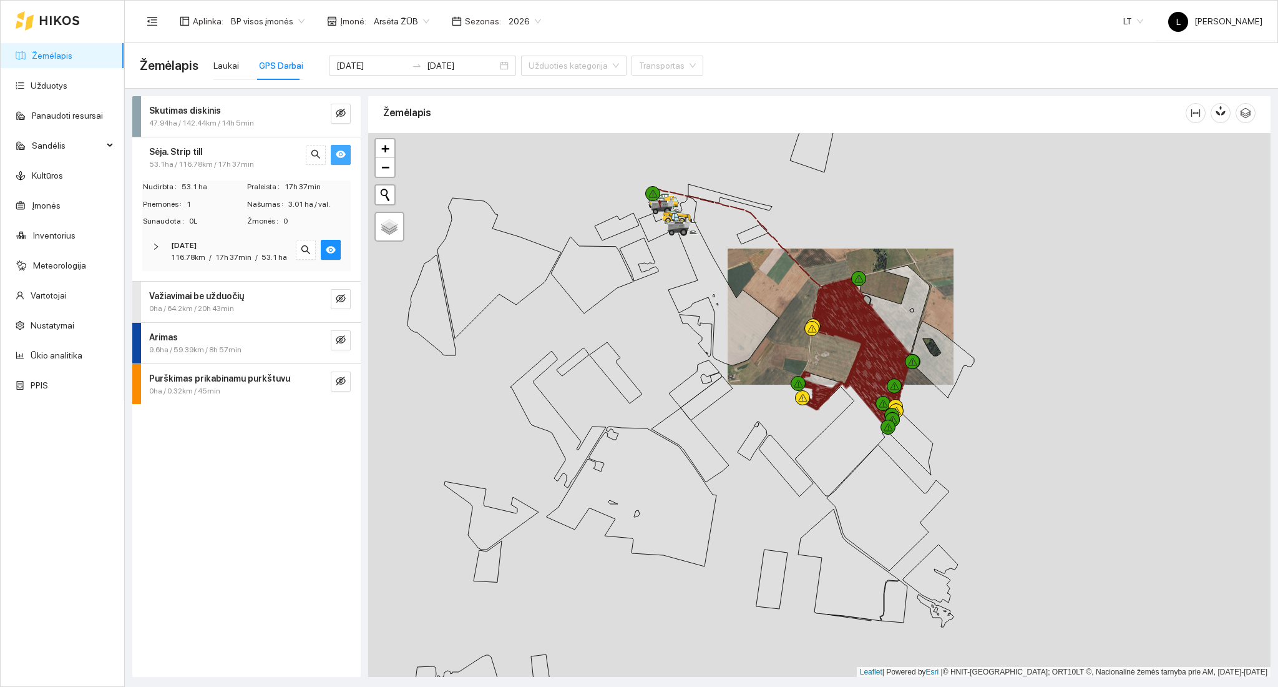
drag, startPoint x: 792, startPoint y: 409, endPoint x: 791, endPoint y: 391, distance: 17.5
click at [791, 401] on div at bounding box center [819, 405] width 902 height 544
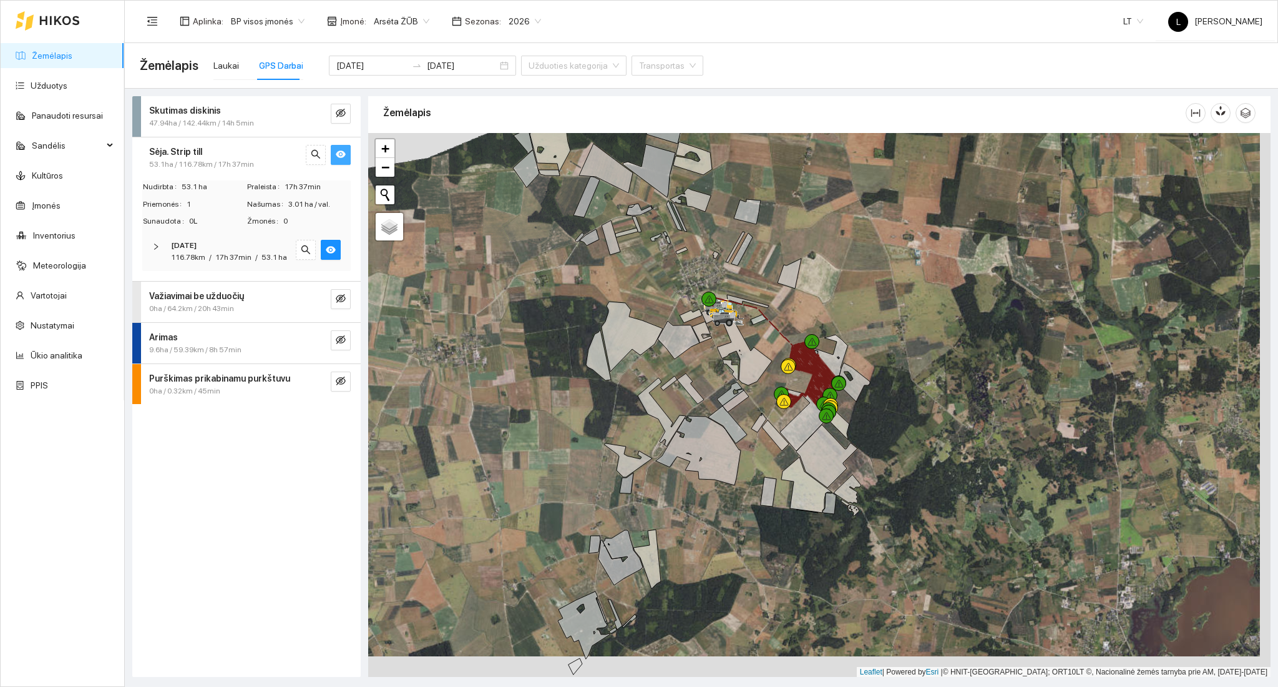
drag, startPoint x: 682, startPoint y: 411, endPoint x: 669, endPoint y: 383, distance: 31.3
click at [669, 383] on div at bounding box center [819, 405] width 902 height 544
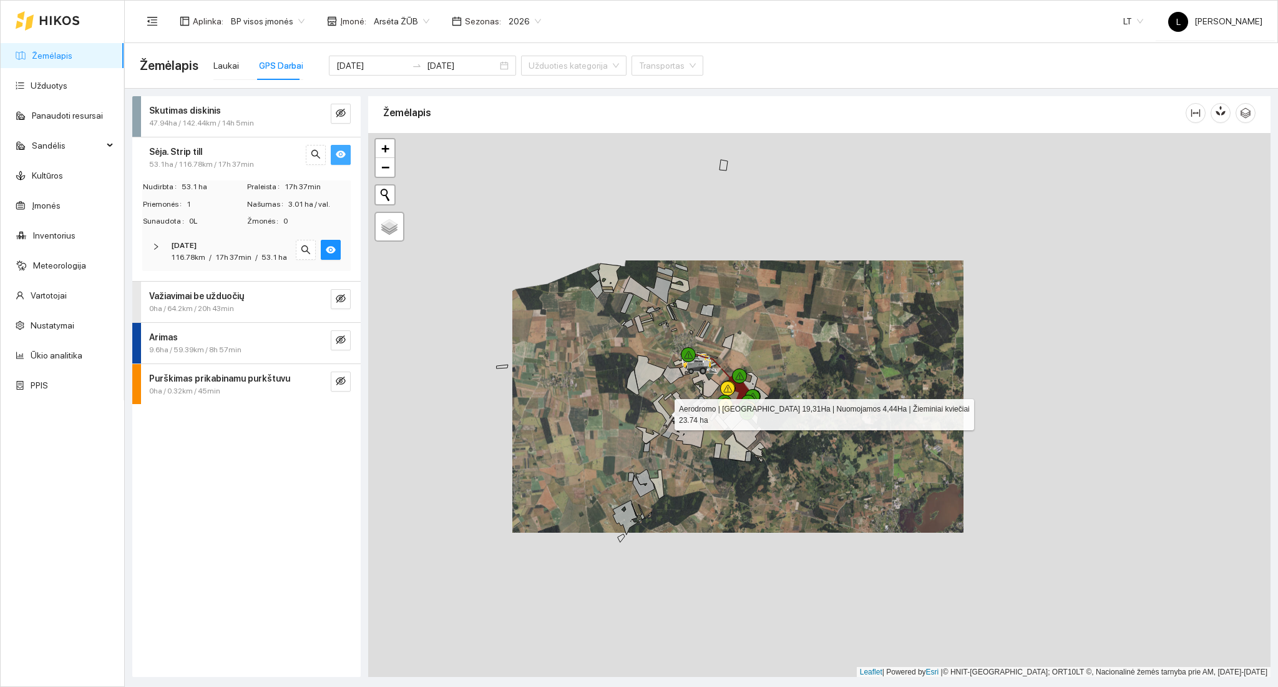
drag, startPoint x: 670, startPoint y: 419, endPoint x: 654, endPoint y: 372, distance: 49.9
click at [654, 394] on icon at bounding box center [665, 411] width 24 height 34
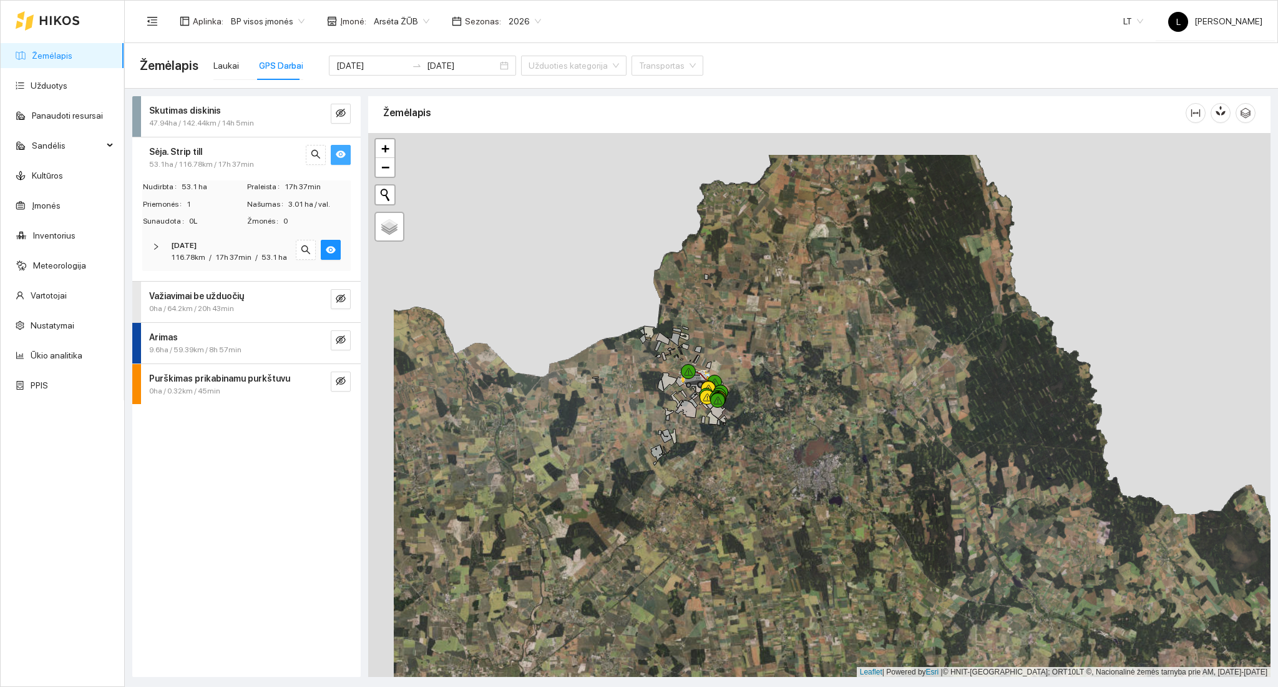
drag, startPoint x: 670, startPoint y: 347, endPoint x: 696, endPoint y: 369, distance: 33.6
click at [696, 369] on div at bounding box center [698, 378] width 22 height 19
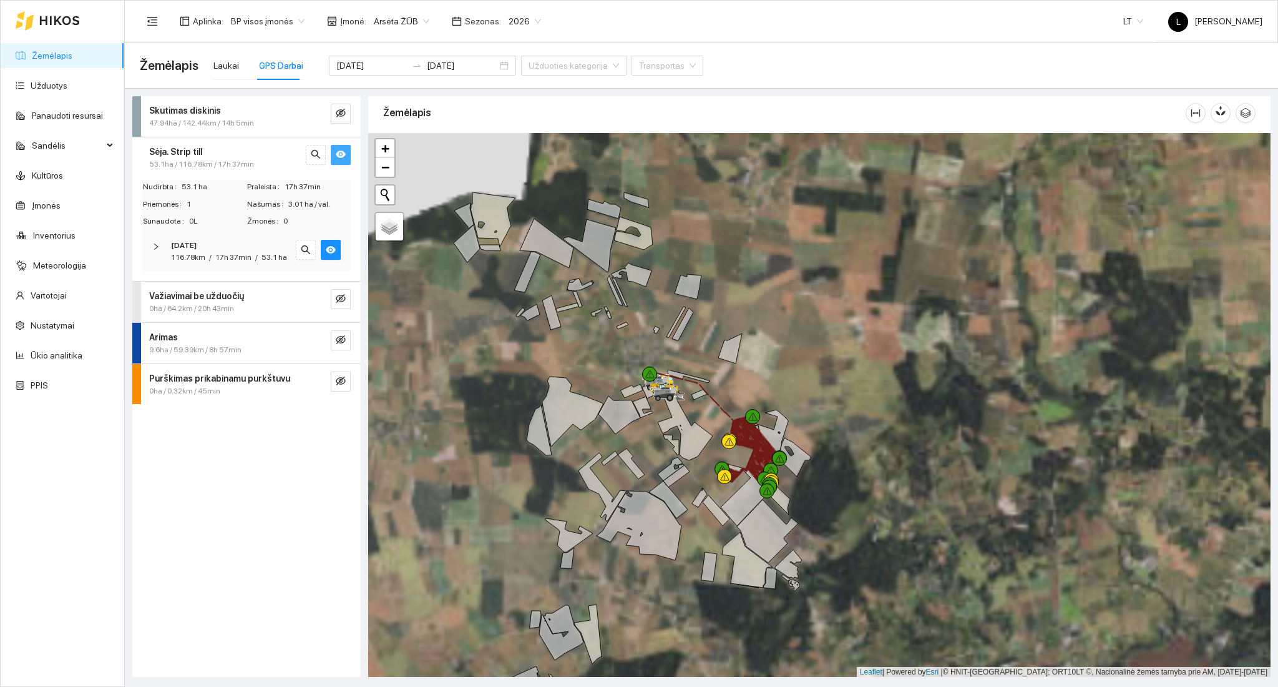
drag, startPoint x: 677, startPoint y: 371, endPoint x: 722, endPoint y: 421, distance: 67.2
click at [722, 421] on div at bounding box center [819, 405] width 902 height 544
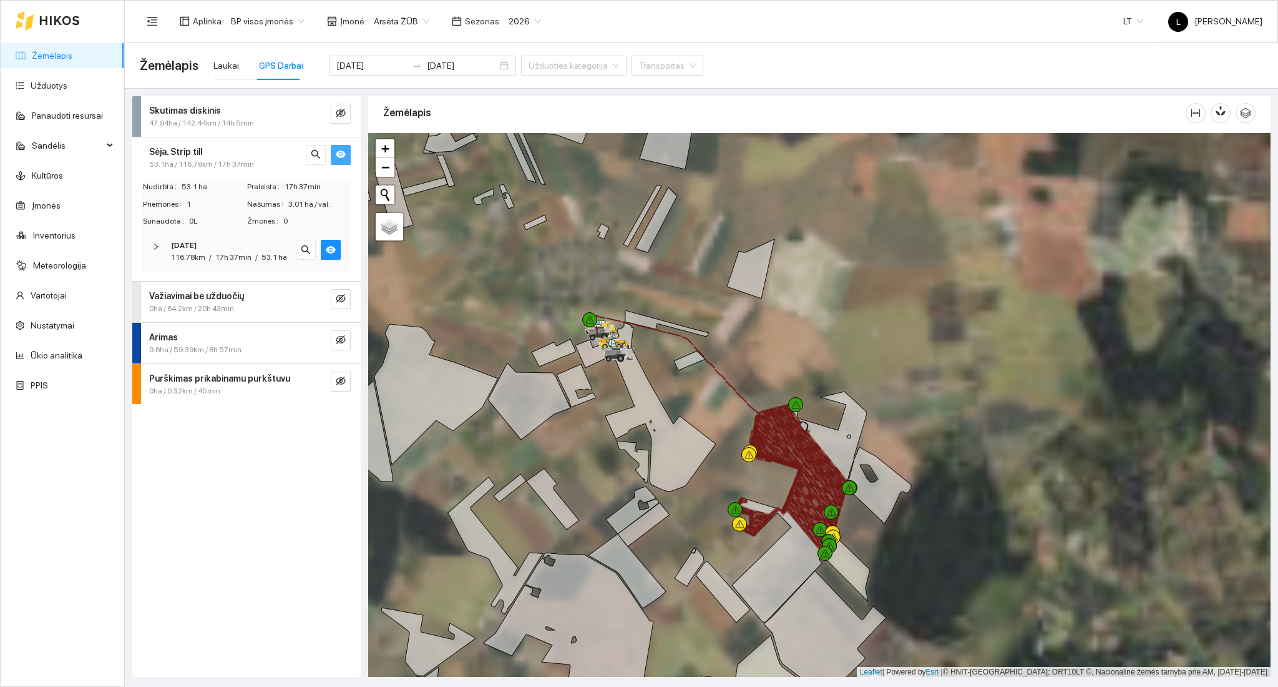
drag, startPoint x: 735, startPoint y: 447, endPoint x: 713, endPoint y: 388, distance: 63.4
click at [713, 389] on div at bounding box center [819, 405] width 902 height 544
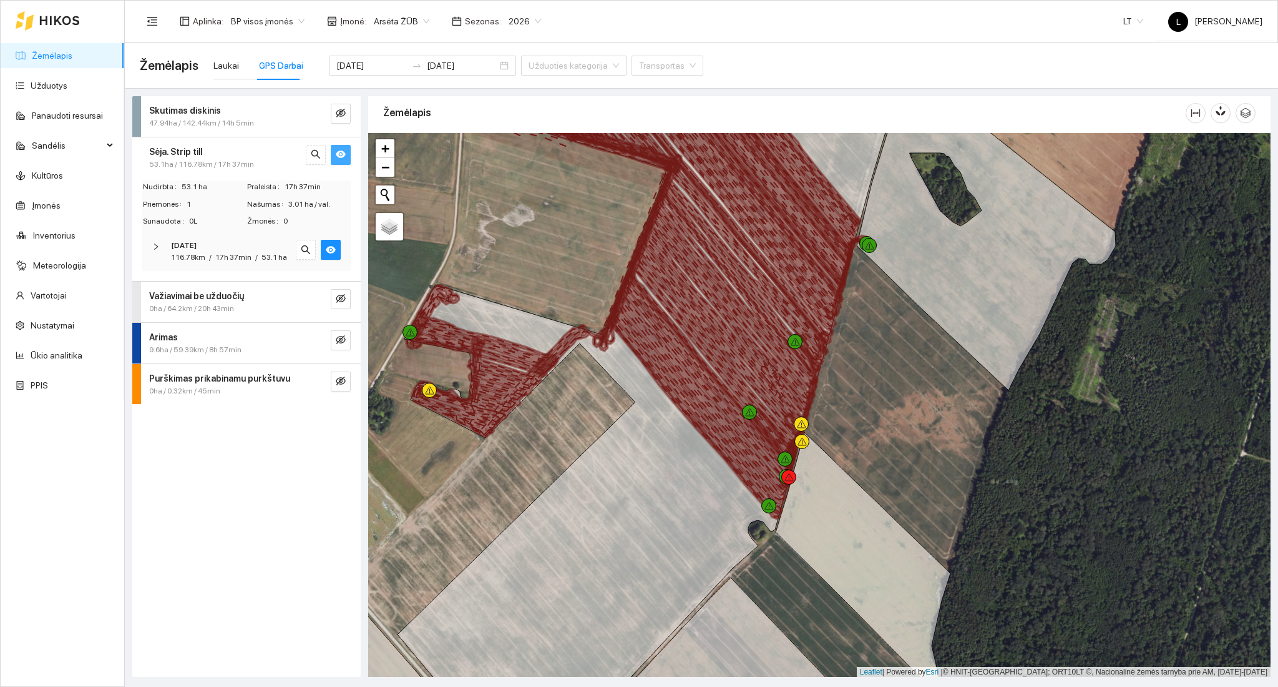
drag, startPoint x: 750, startPoint y: 474, endPoint x: 733, endPoint y: 559, distance: 86.7
click at [734, 514] on icon at bounding box center [701, 393] width 183 height 240
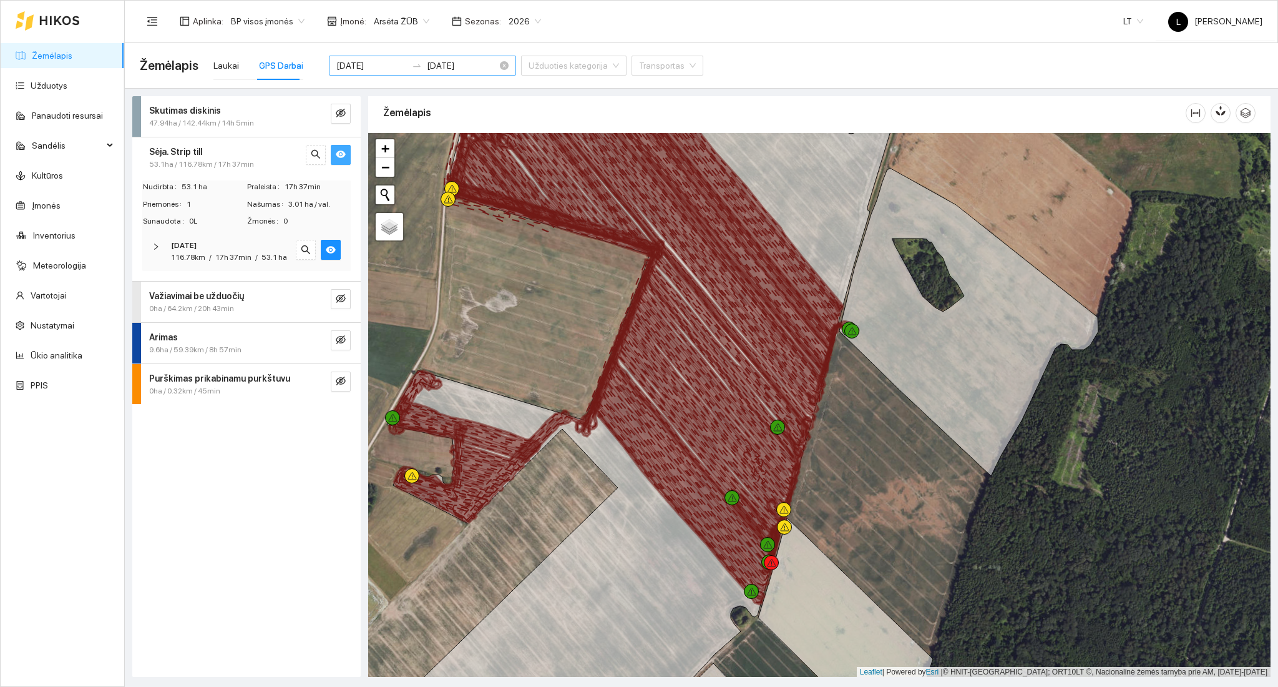
click at [383, 66] on input "[DATE]" at bounding box center [371, 66] width 71 height 14
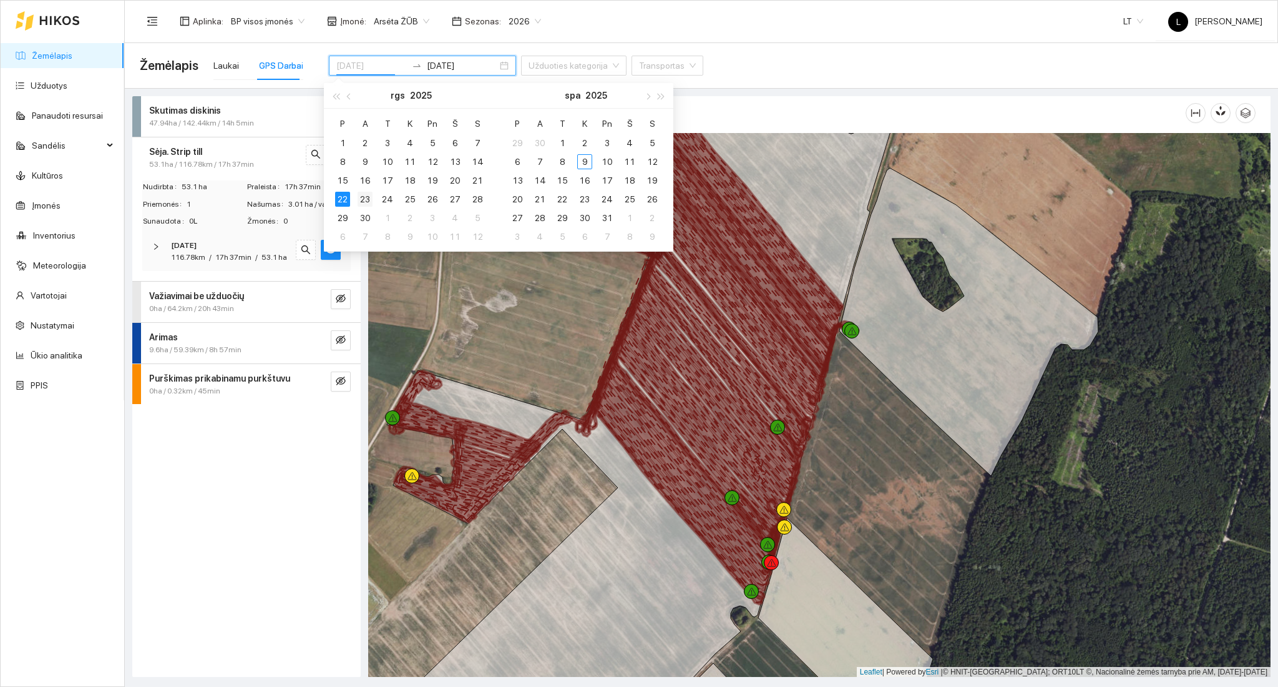
type input "[DATE]"
click at [368, 199] on div "23" at bounding box center [365, 199] width 15 height 15
click at [363, 199] on div "23" at bounding box center [365, 199] width 15 height 15
type input "[DATE]"
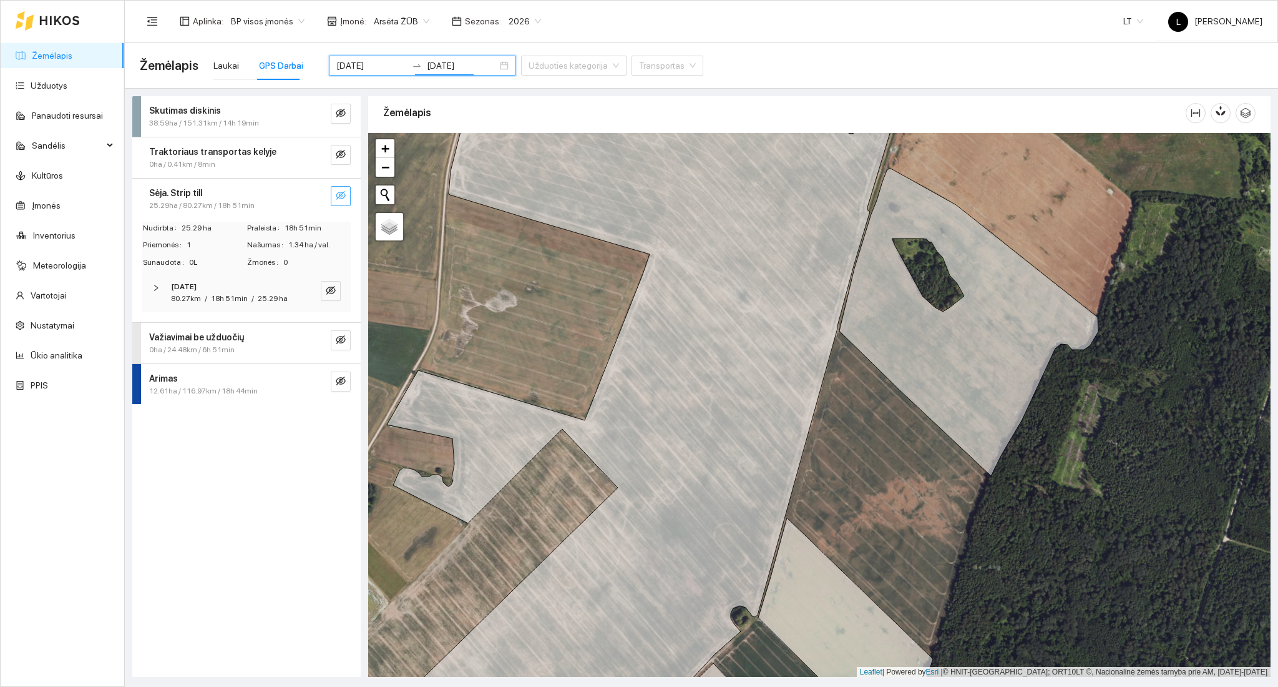
click at [338, 193] on icon "eye-invisible" at bounding box center [341, 195] width 10 height 10
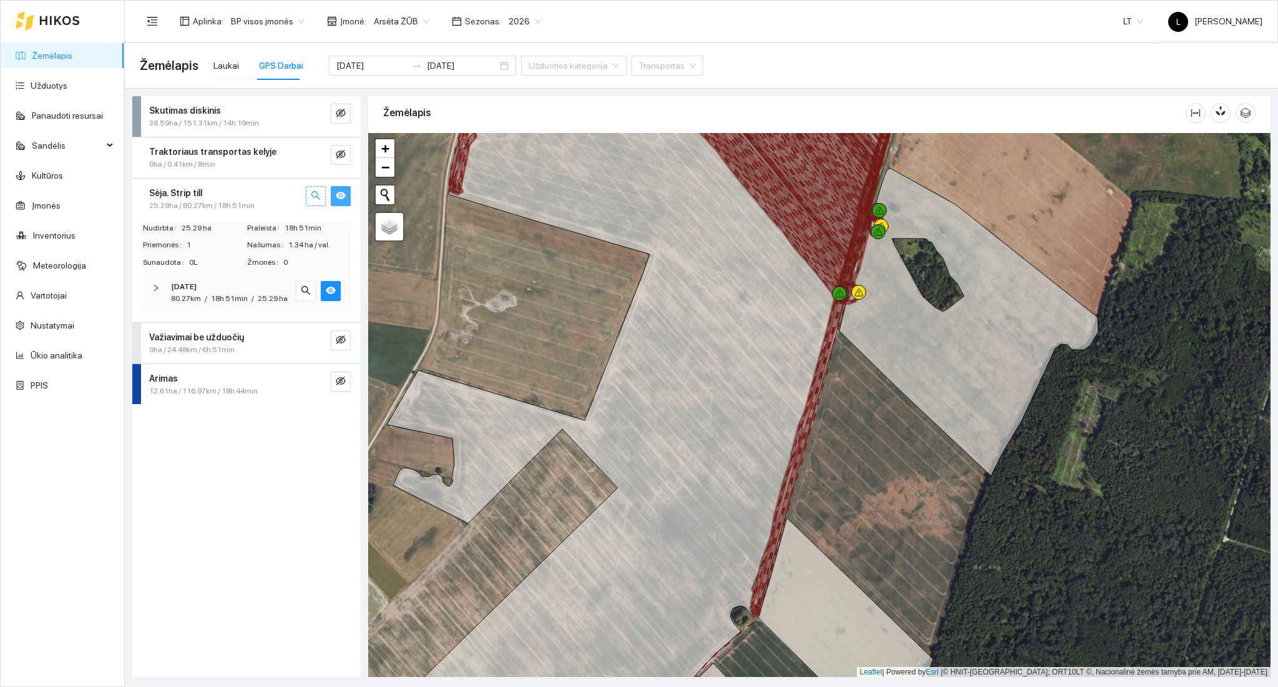
click at [312, 192] on icon "search" at bounding box center [315, 195] width 9 height 9
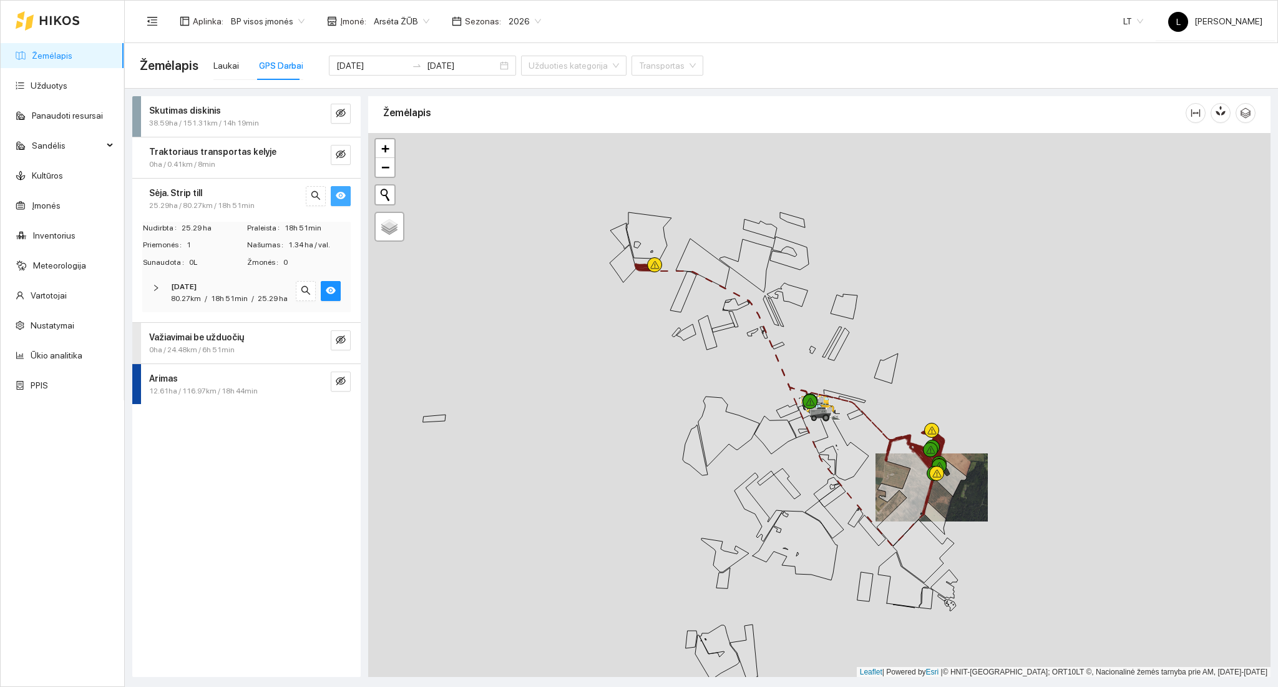
drag, startPoint x: 911, startPoint y: 447, endPoint x: 705, endPoint y: 293, distance: 256.8
click at [891, 447] on icon at bounding box center [910, 487] width 67 height 116
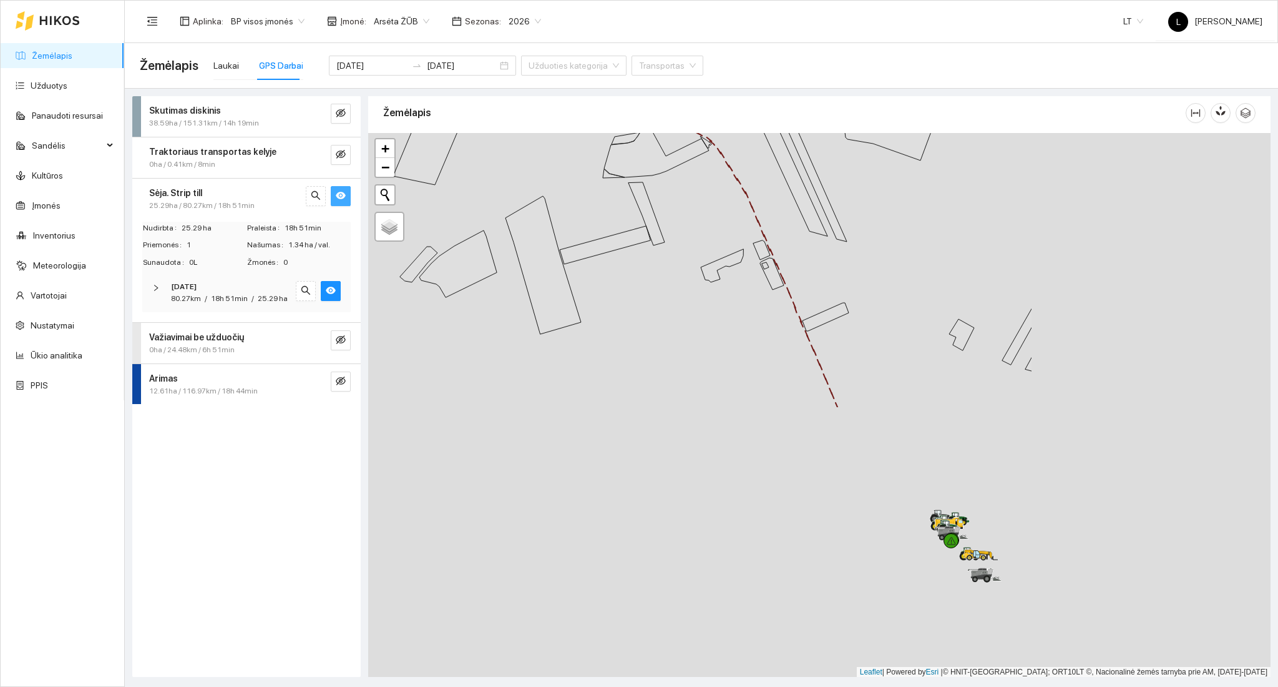
drag, startPoint x: 783, startPoint y: 460, endPoint x: 741, endPoint y: 307, distance: 158.5
click at [457, 139] on div at bounding box center [819, 405] width 902 height 544
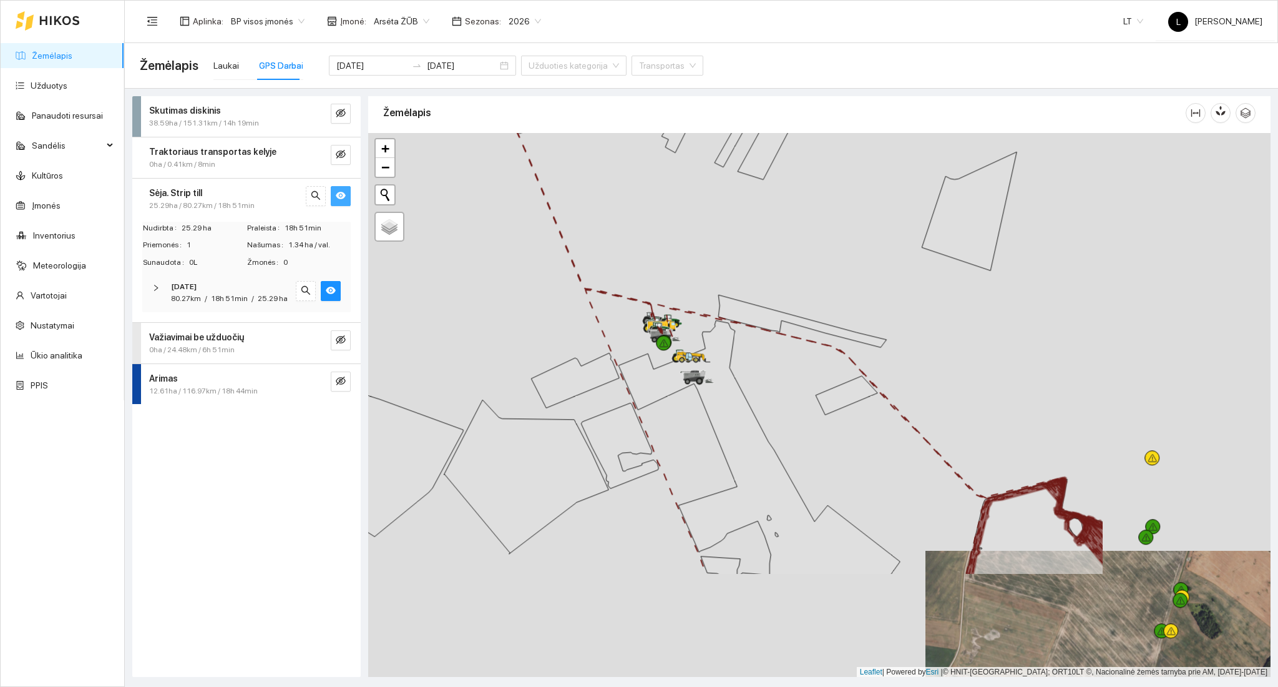
drag, startPoint x: 964, startPoint y: 435, endPoint x: 629, endPoint y: 240, distance: 387.1
click at [629, 240] on div at bounding box center [819, 405] width 902 height 544
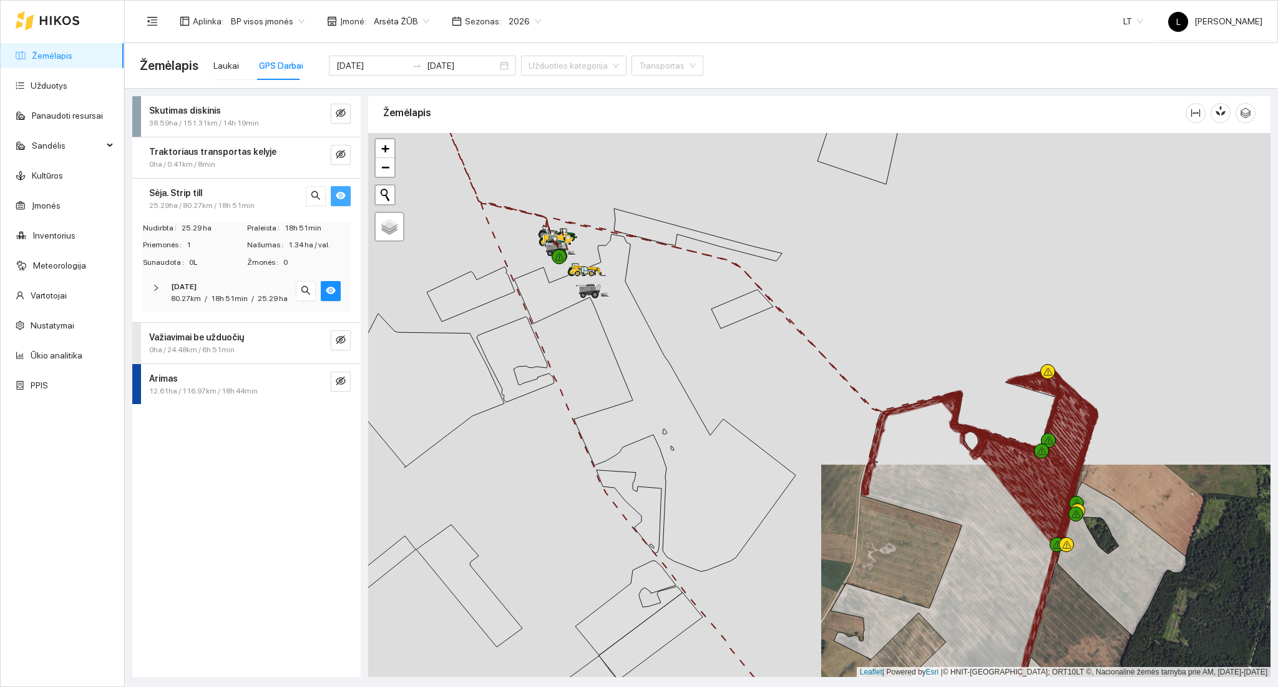
drag, startPoint x: 1052, startPoint y: 524, endPoint x: 770, endPoint y: 255, distance: 390.2
click at [862, 391] on icon at bounding box center [970, 460] width 217 height 139
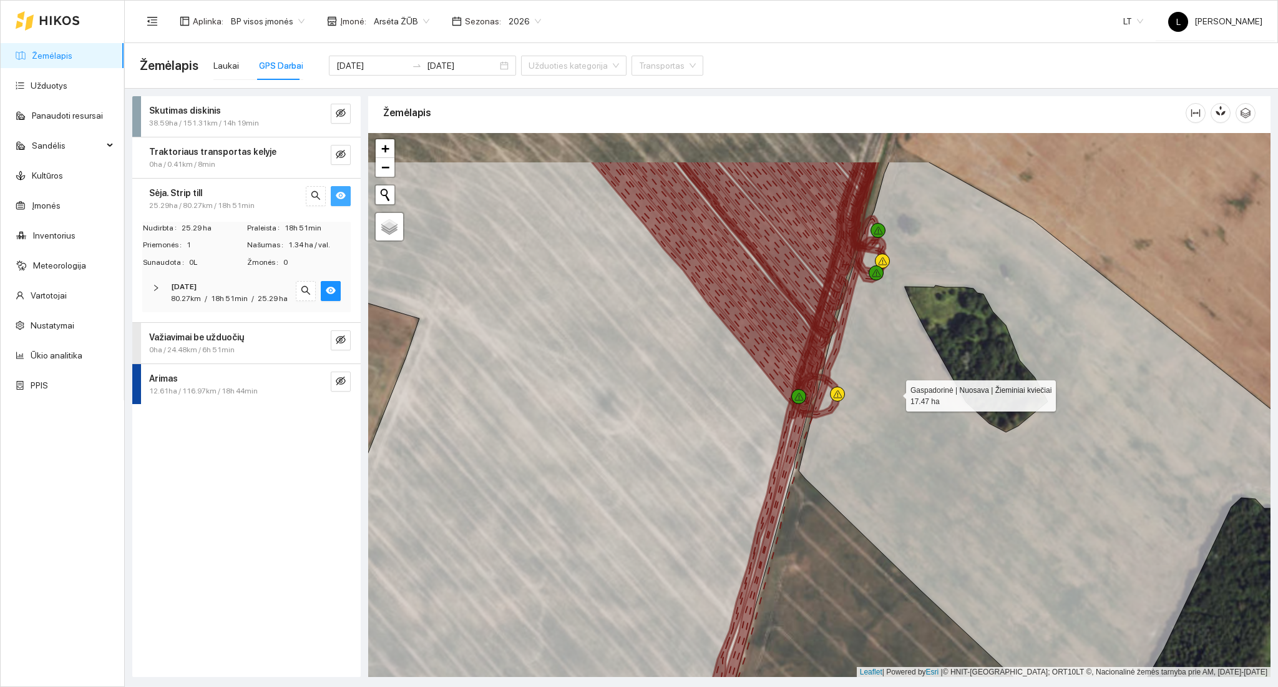
drag, startPoint x: 863, startPoint y: 362, endPoint x: 883, endPoint y: 403, distance: 45.5
click at [891, 393] on icon at bounding box center [1058, 461] width 518 height 599
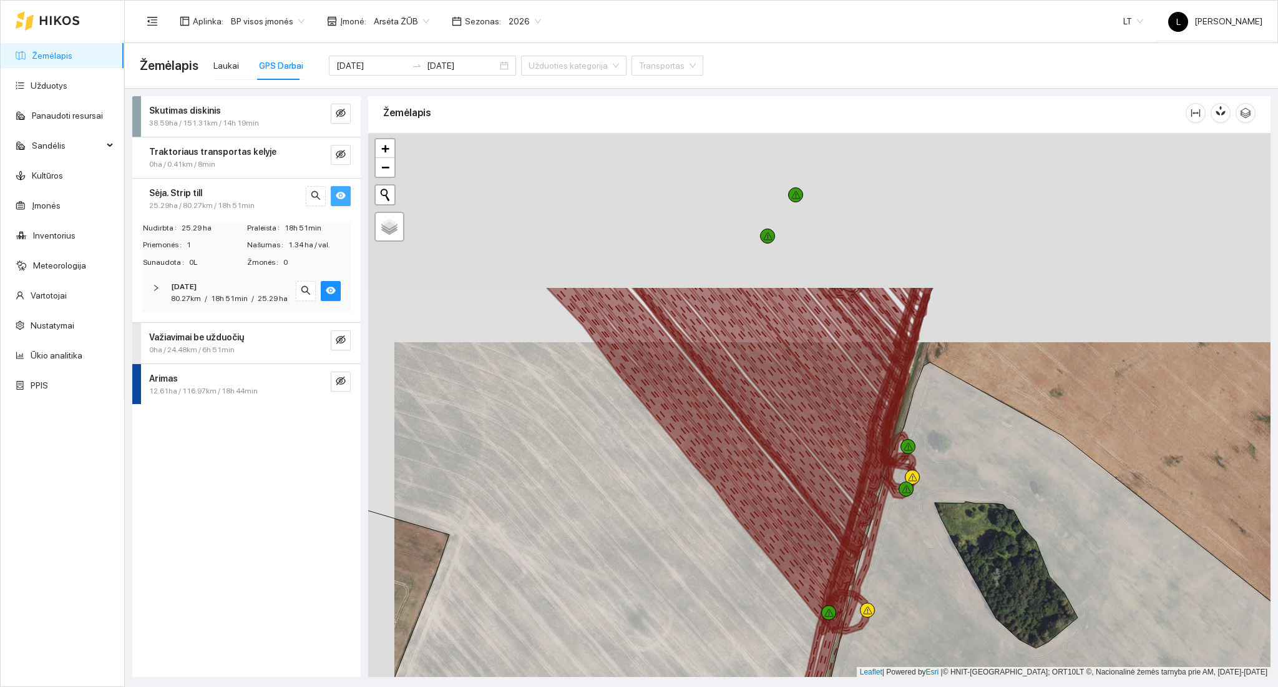
drag, startPoint x: 828, startPoint y: 341, endPoint x: 871, endPoint y: 620, distance: 282.3
click at [859, 638] on icon at bounding box center [836, 615] width 190 height 658
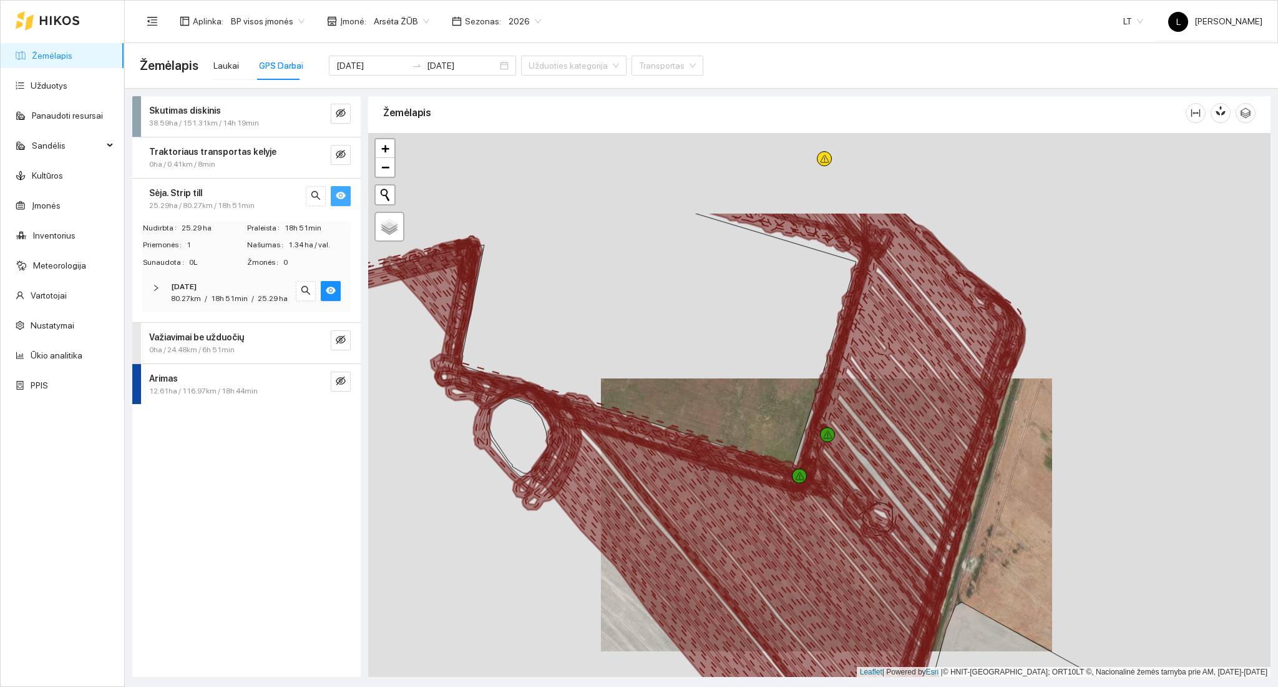
drag, startPoint x: 733, startPoint y: 469, endPoint x: 753, endPoint y: 558, distance: 91.5
click at [753, 558] on icon at bounding box center [621, 516] width 650 height 554
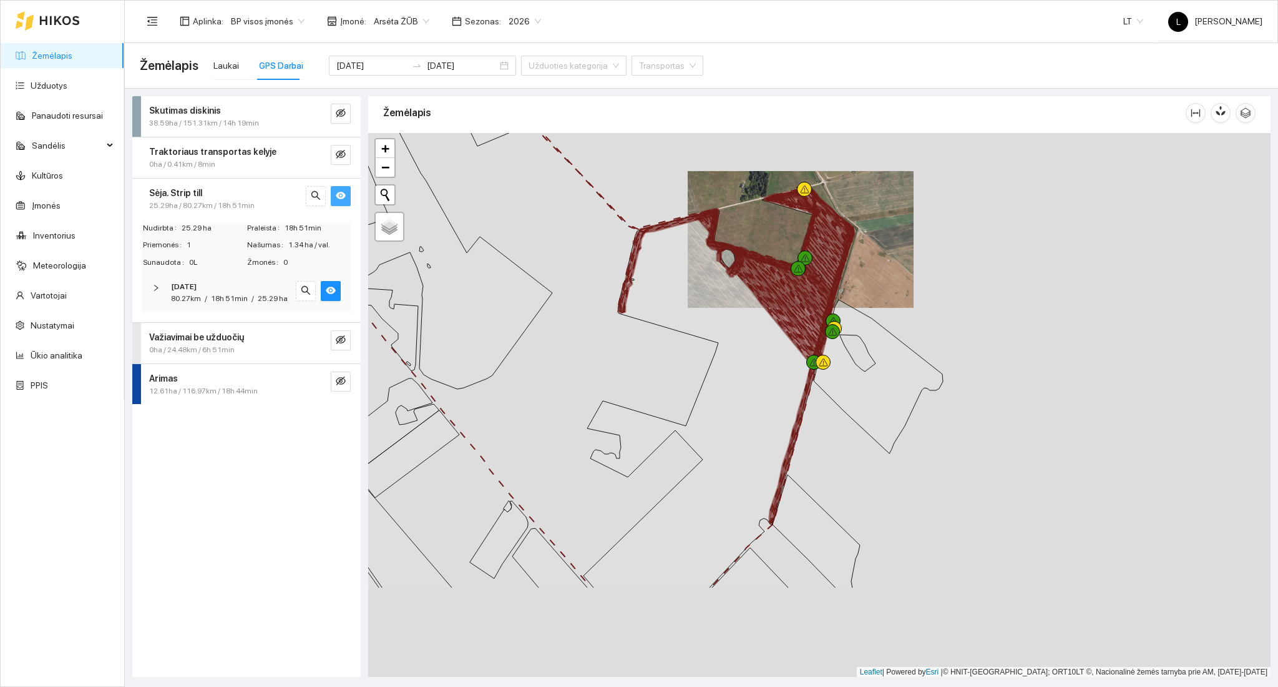
drag, startPoint x: 828, startPoint y: 433, endPoint x: 784, endPoint y: 293, distance: 145.9
click at [784, 293] on icon at bounding box center [727, 278] width 217 height 139
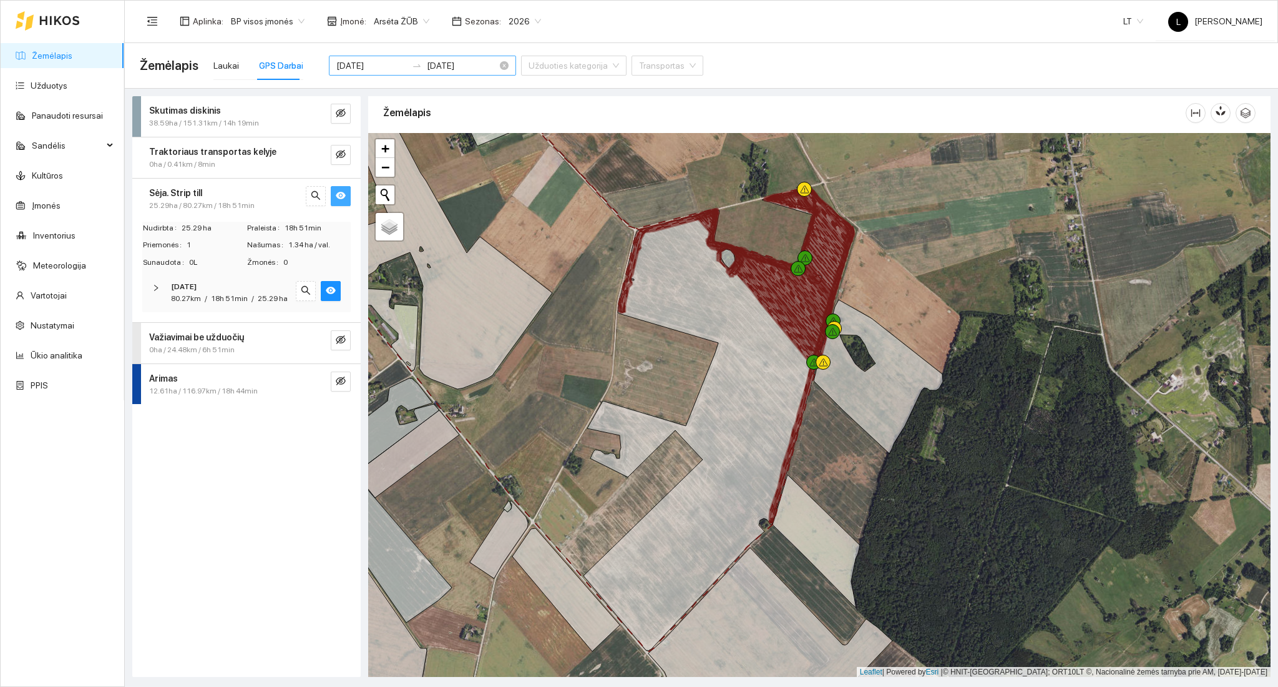
click at [362, 65] on input "[DATE]" at bounding box center [371, 66] width 71 height 14
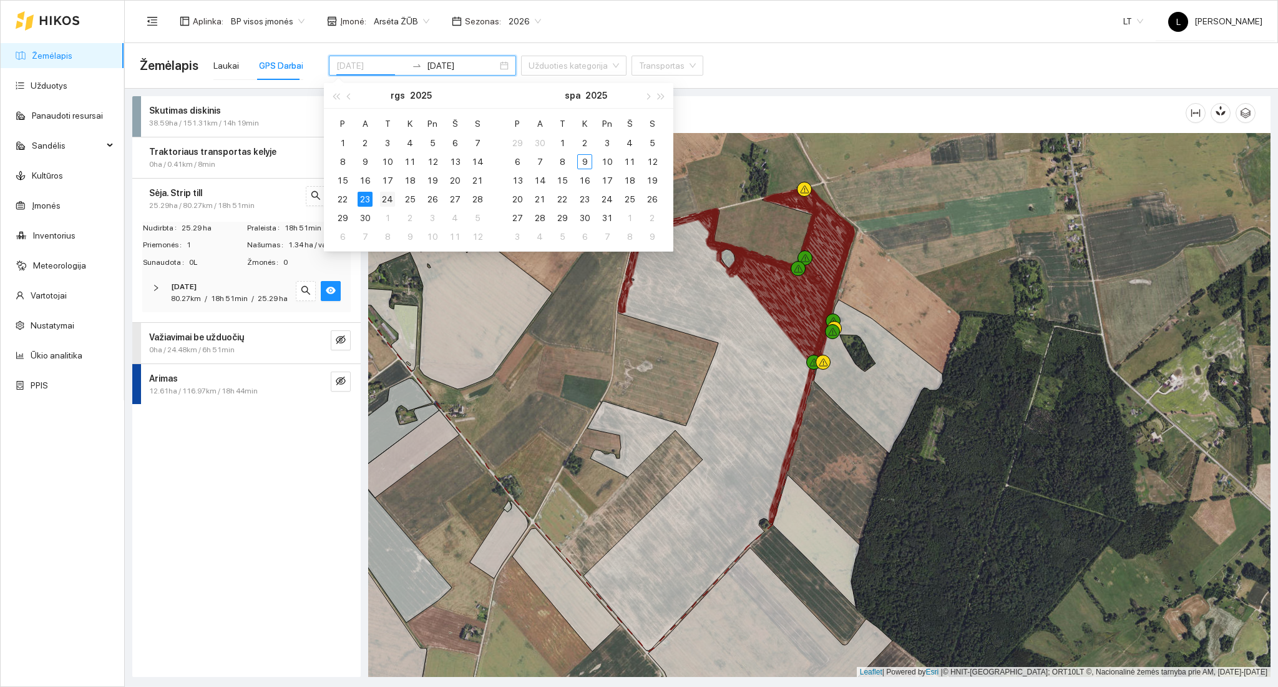
type input "[DATE]"
click at [384, 192] on div "24" at bounding box center [387, 199] width 15 height 15
click at [388, 203] on div "24" at bounding box center [387, 199] width 15 height 15
type input "[DATE]"
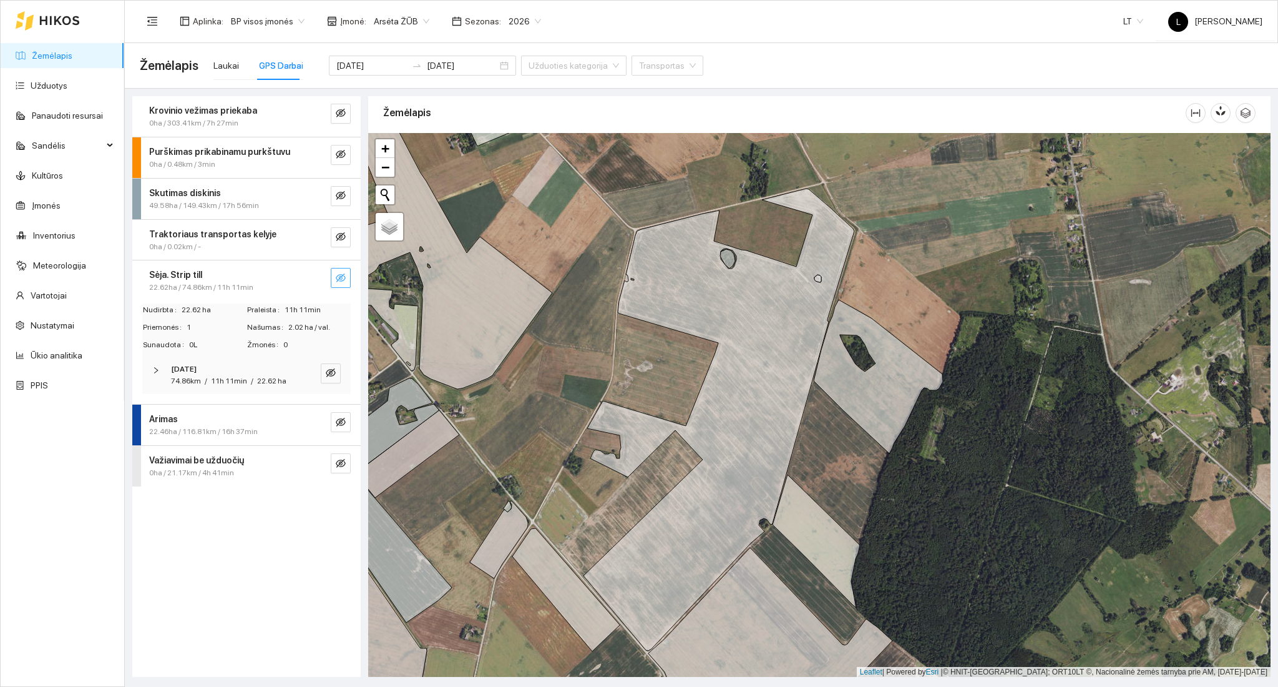
click at [340, 273] on icon "eye-invisible" at bounding box center [341, 277] width 10 height 9
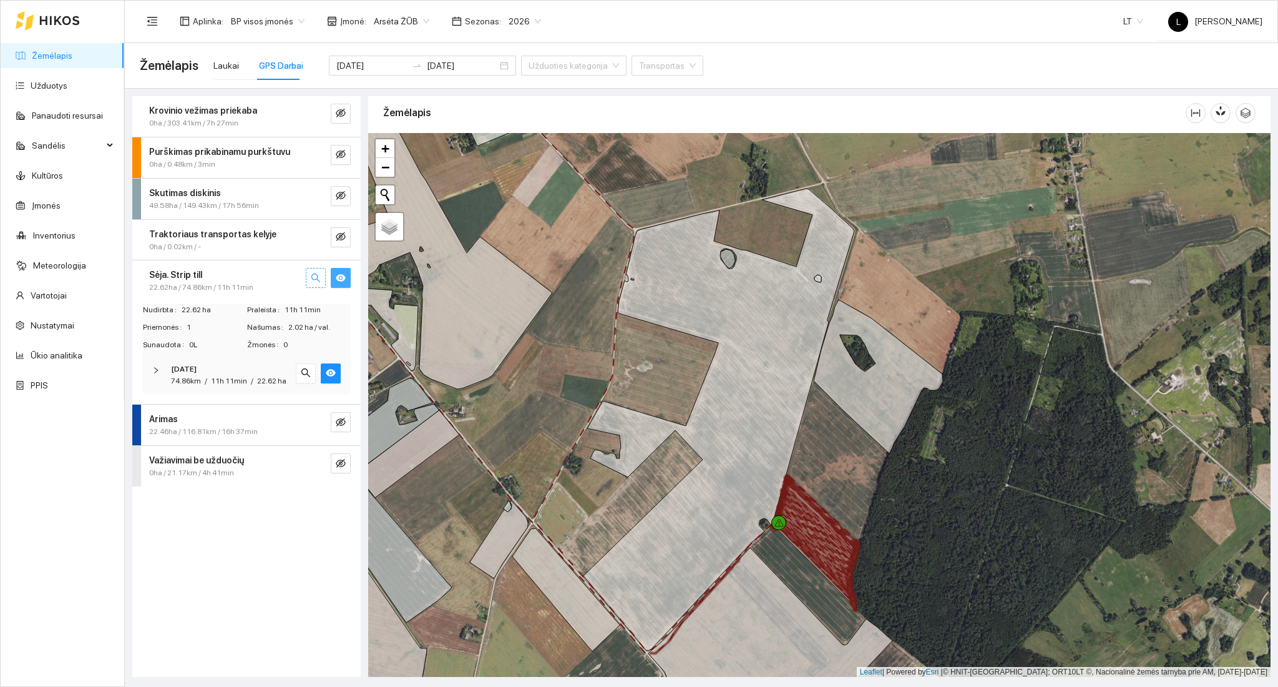
click at [316, 279] on icon "search" at bounding box center [316, 278] width 10 height 10
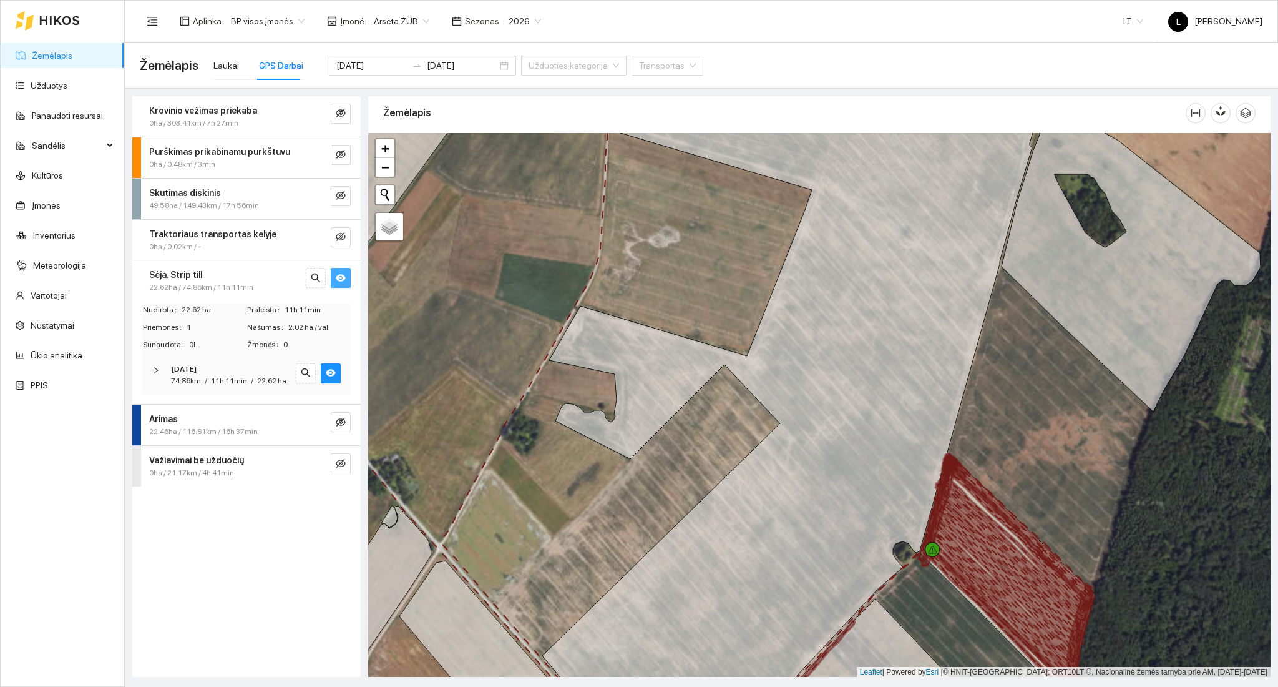
drag, startPoint x: 514, startPoint y: 306, endPoint x: 1032, endPoint y: 555, distance: 575.0
click at [1032, 555] on div at bounding box center [819, 405] width 902 height 544
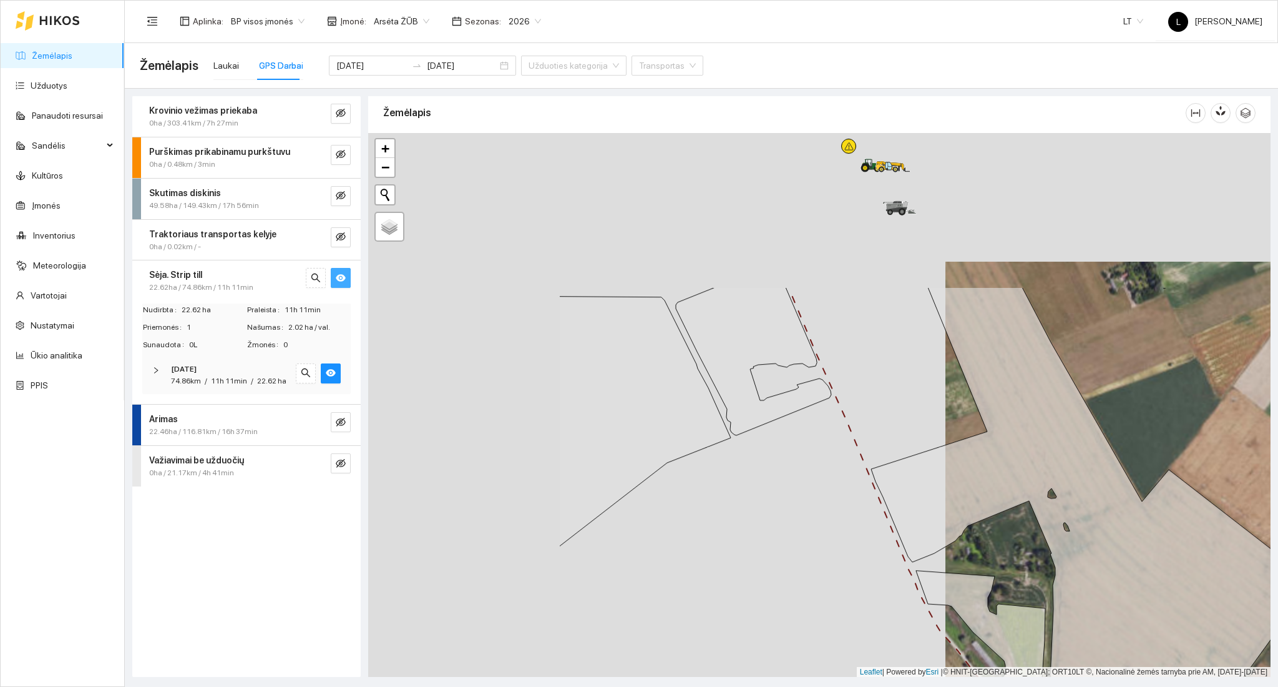
drag, startPoint x: 726, startPoint y: 371, endPoint x: 973, endPoint y: 547, distance: 303.4
click at [972, 543] on div at bounding box center [819, 405] width 902 height 544
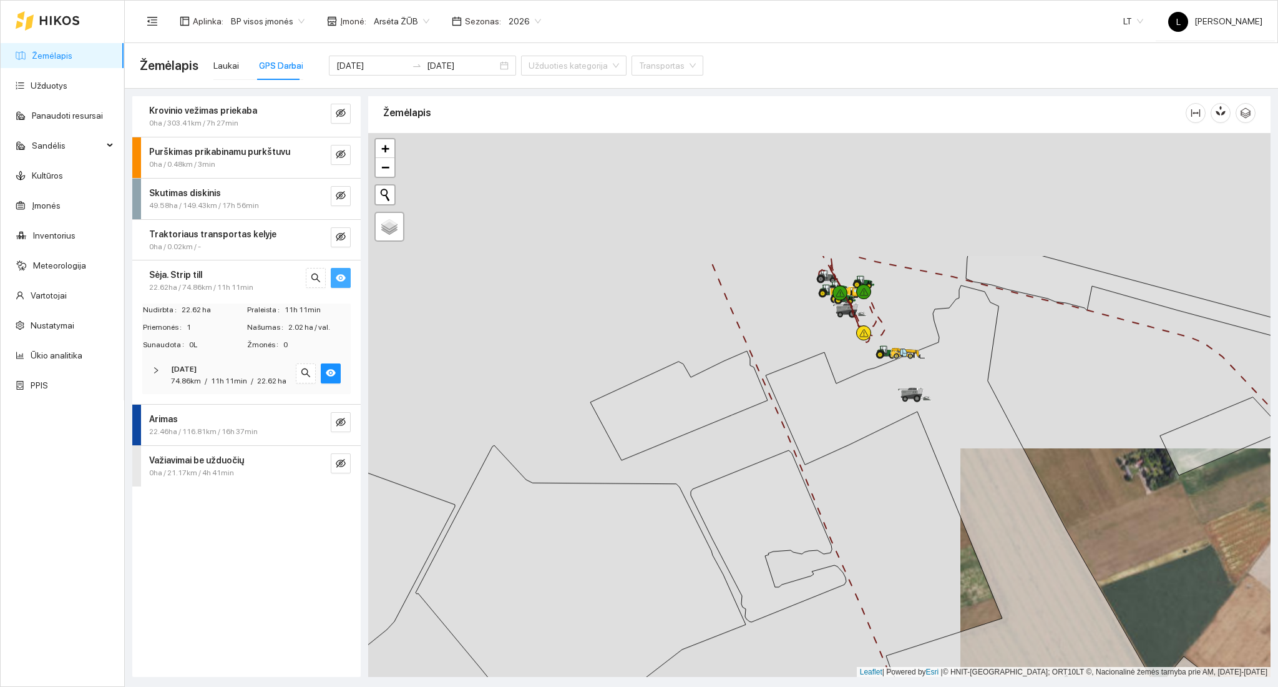
drag, startPoint x: 864, startPoint y: 398, endPoint x: 866, endPoint y: 607, distance: 209.1
click at [868, 601] on div at bounding box center [819, 405] width 902 height 544
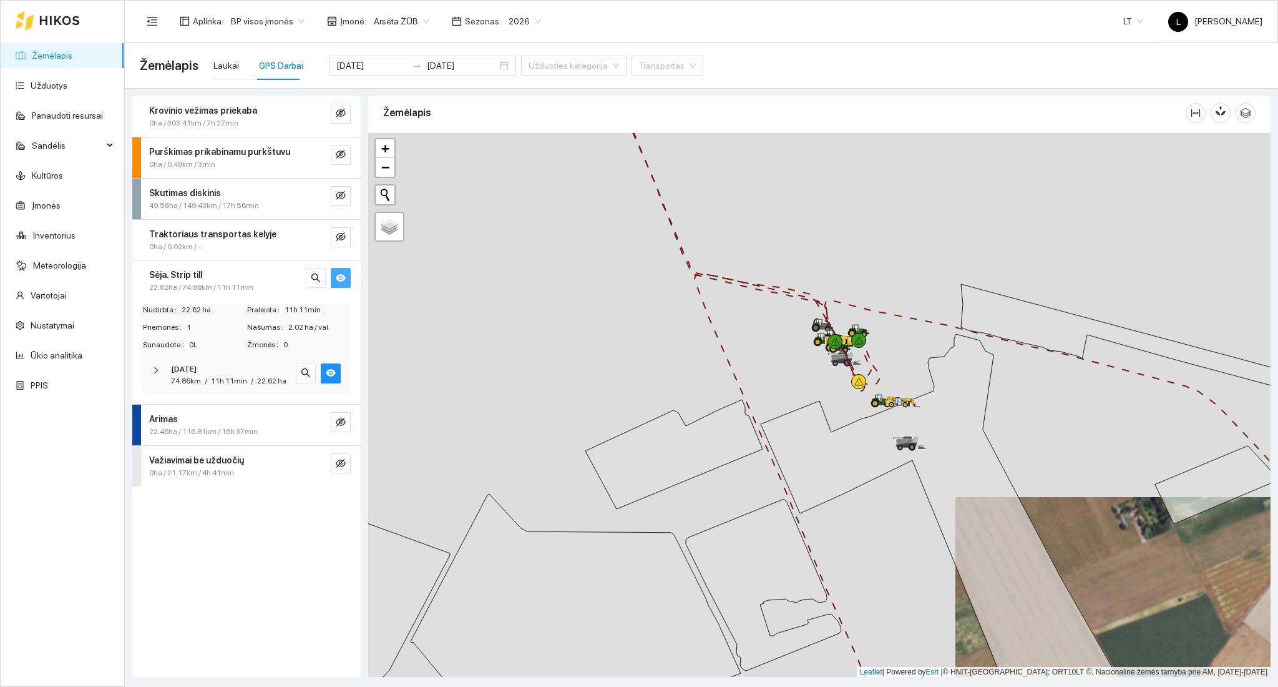
drag, startPoint x: 860, startPoint y: 358, endPoint x: 844, endPoint y: 426, distance: 69.8
click at [845, 366] on icon at bounding box center [845, 358] width 35 height 15
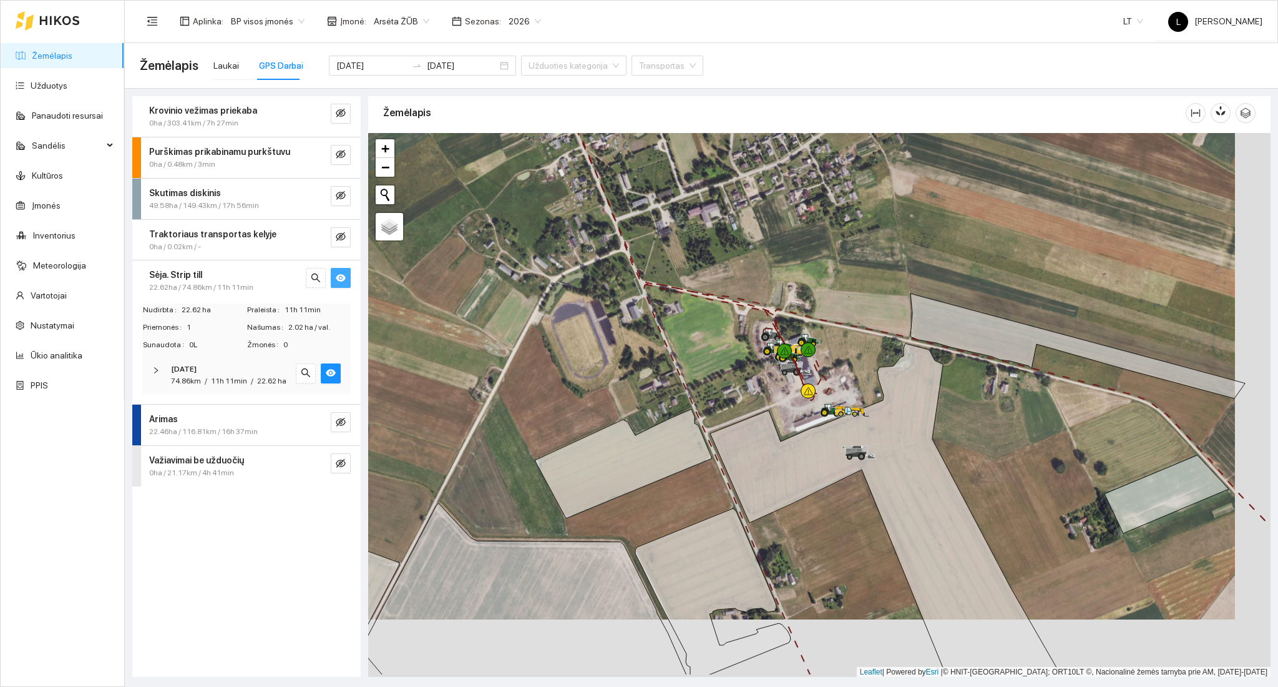
drag, startPoint x: 808, startPoint y: 488, endPoint x: 727, endPoint y: 436, distance: 96.1
click at [710, 371] on icon at bounding box center [885, 508] width 351 height 331
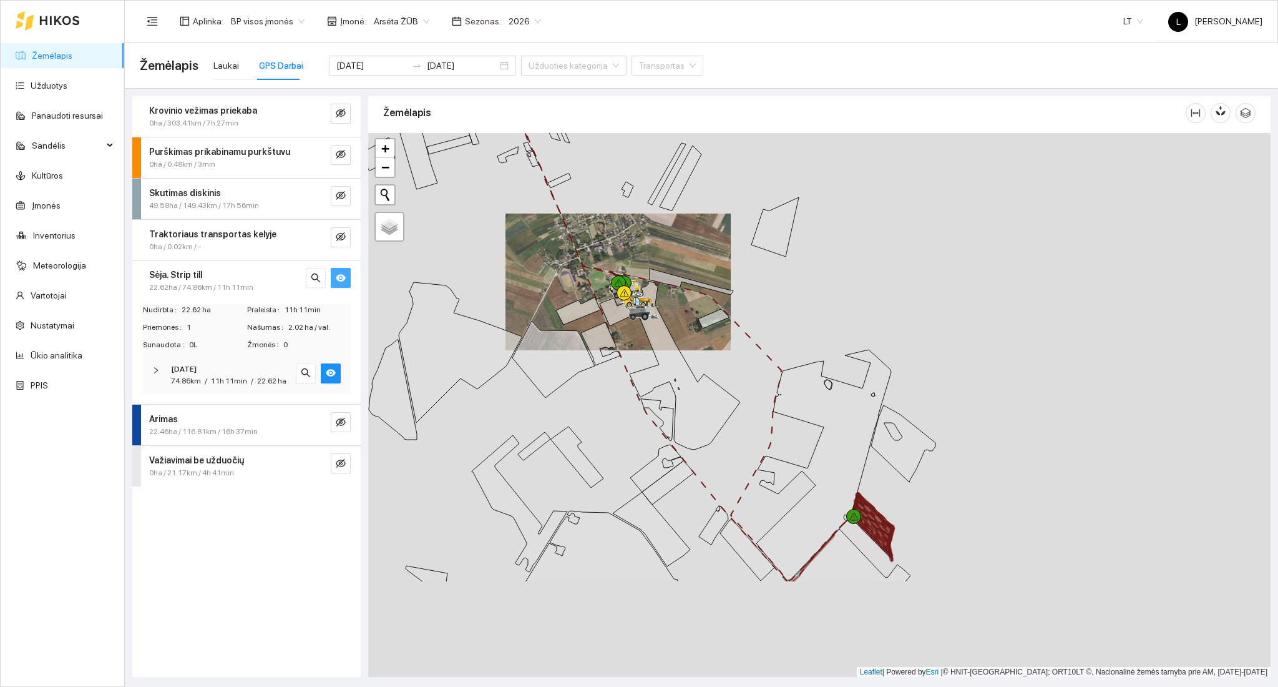
drag, startPoint x: 803, startPoint y: 497, endPoint x: 735, endPoint y: 419, distance: 103.1
click at [735, 419] on div at bounding box center [819, 405] width 902 height 544
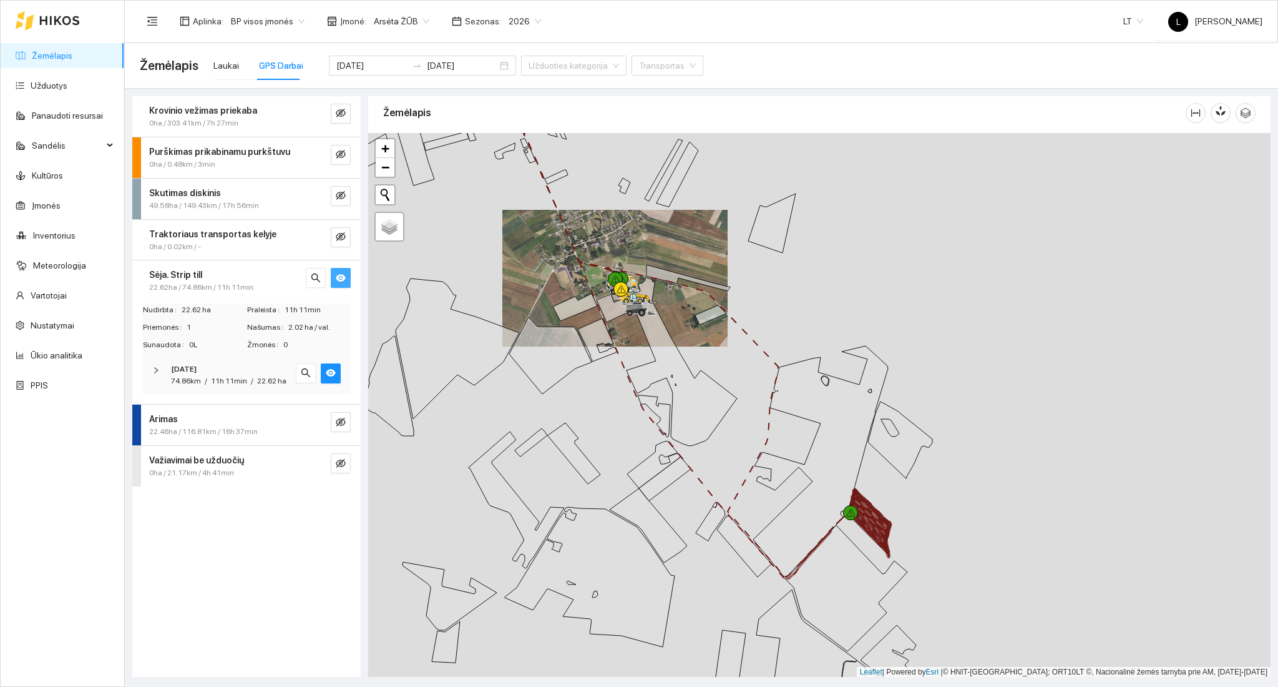
drag, startPoint x: 773, startPoint y: 449, endPoint x: 795, endPoint y: 457, distance: 23.5
click at [780, 448] on div at bounding box center [819, 405] width 902 height 544
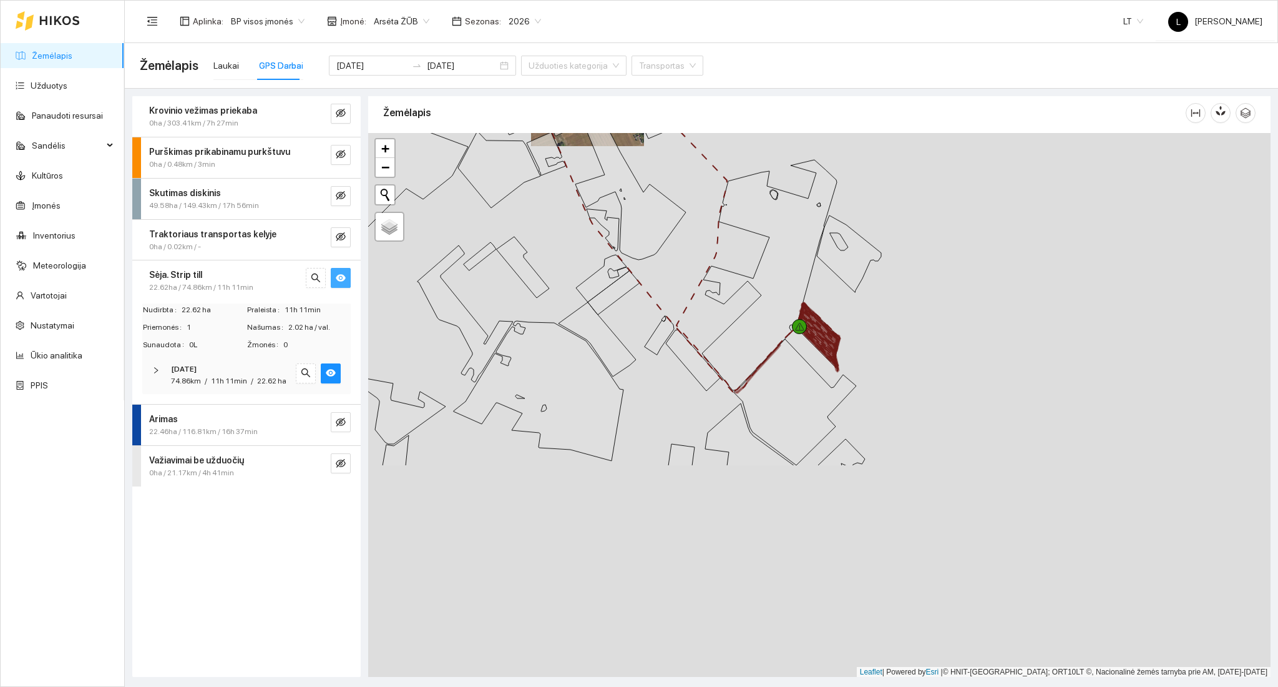
drag, startPoint x: 705, startPoint y: 331, endPoint x: 613, endPoint y: 175, distance: 181.5
click at [613, 175] on icon at bounding box center [615, 175] width 140 height 169
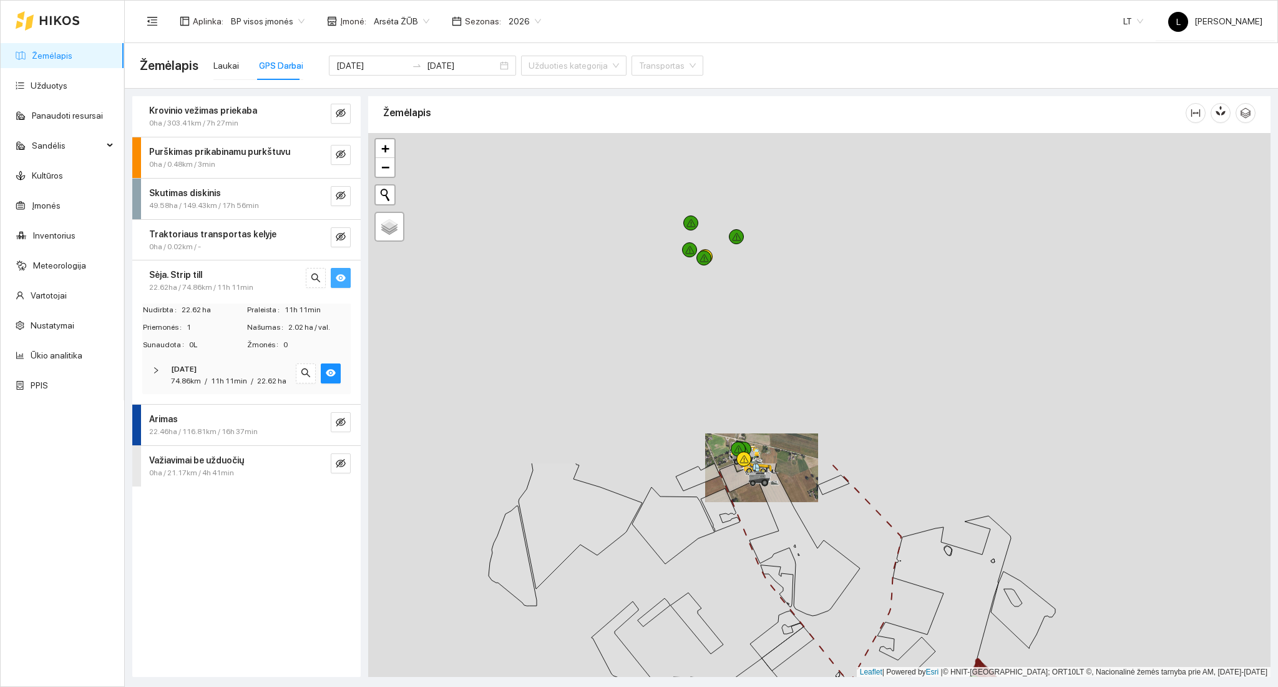
drag, startPoint x: 735, startPoint y: 281, endPoint x: 885, endPoint y: 563, distance: 319.4
click at [919, 629] on div at bounding box center [819, 405] width 902 height 544
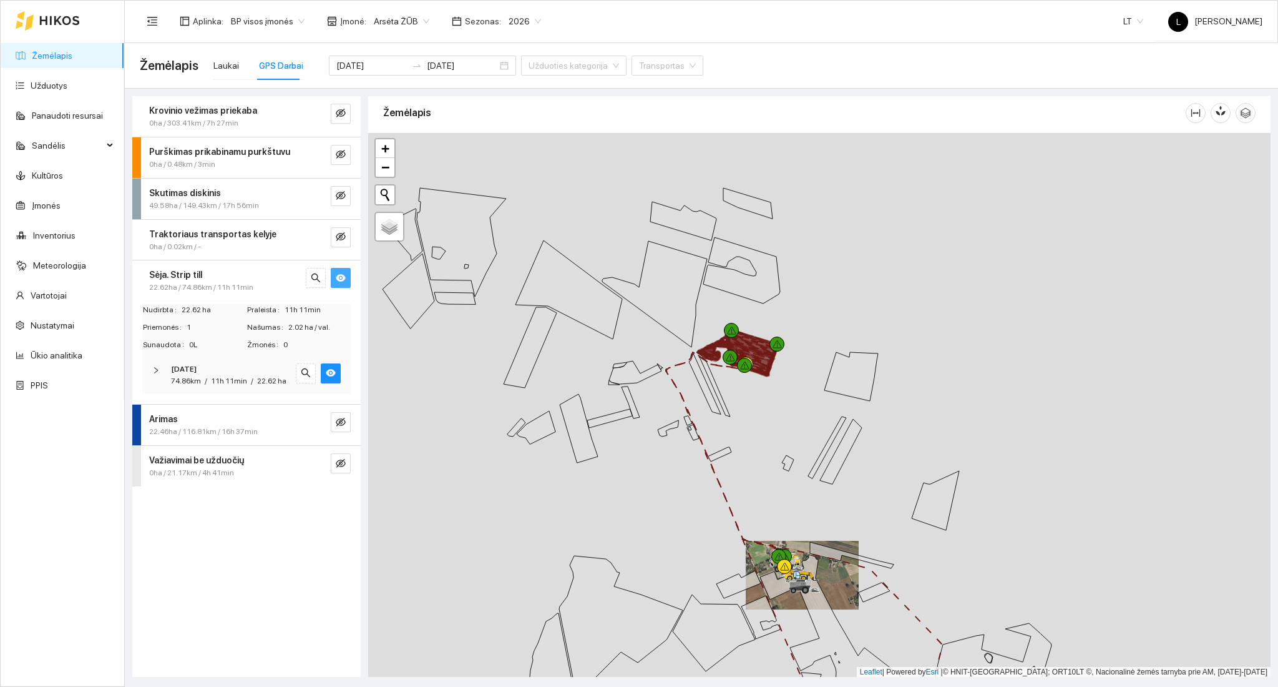
drag, startPoint x: 780, startPoint y: 439, endPoint x: 787, endPoint y: 484, distance: 45.5
click at [797, 491] on div at bounding box center [819, 405] width 902 height 544
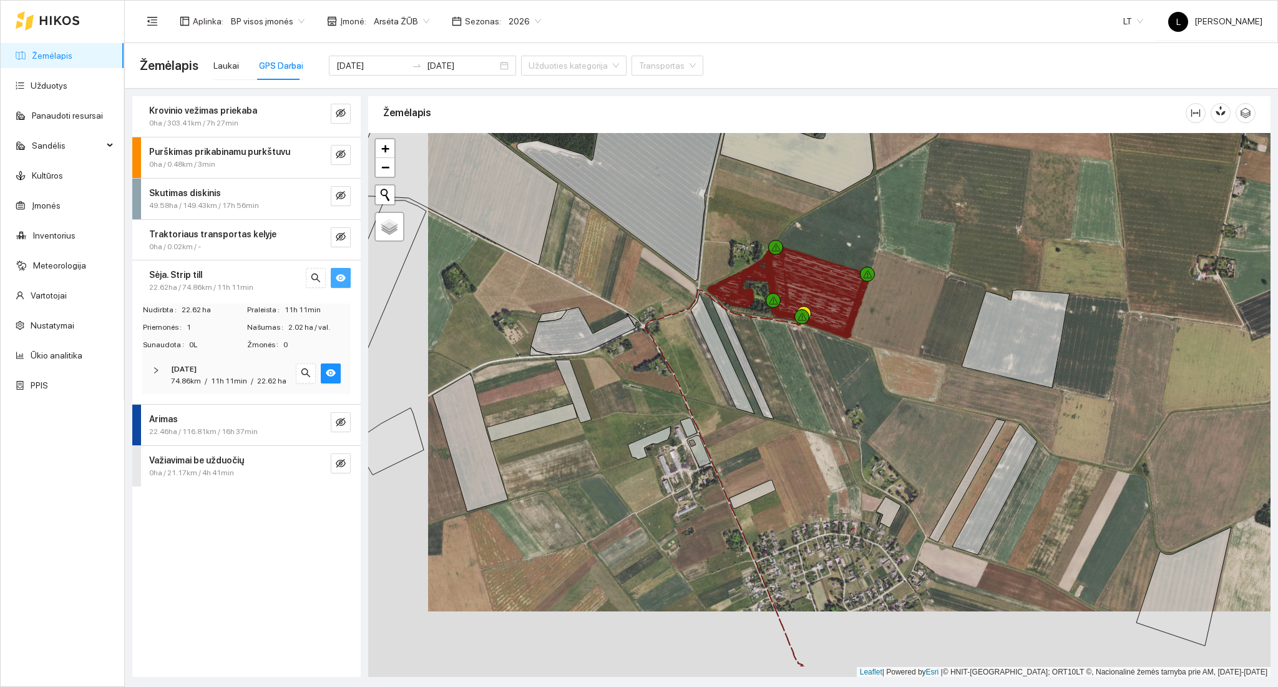
click at [769, 389] on div at bounding box center [819, 405] width 902 height 544
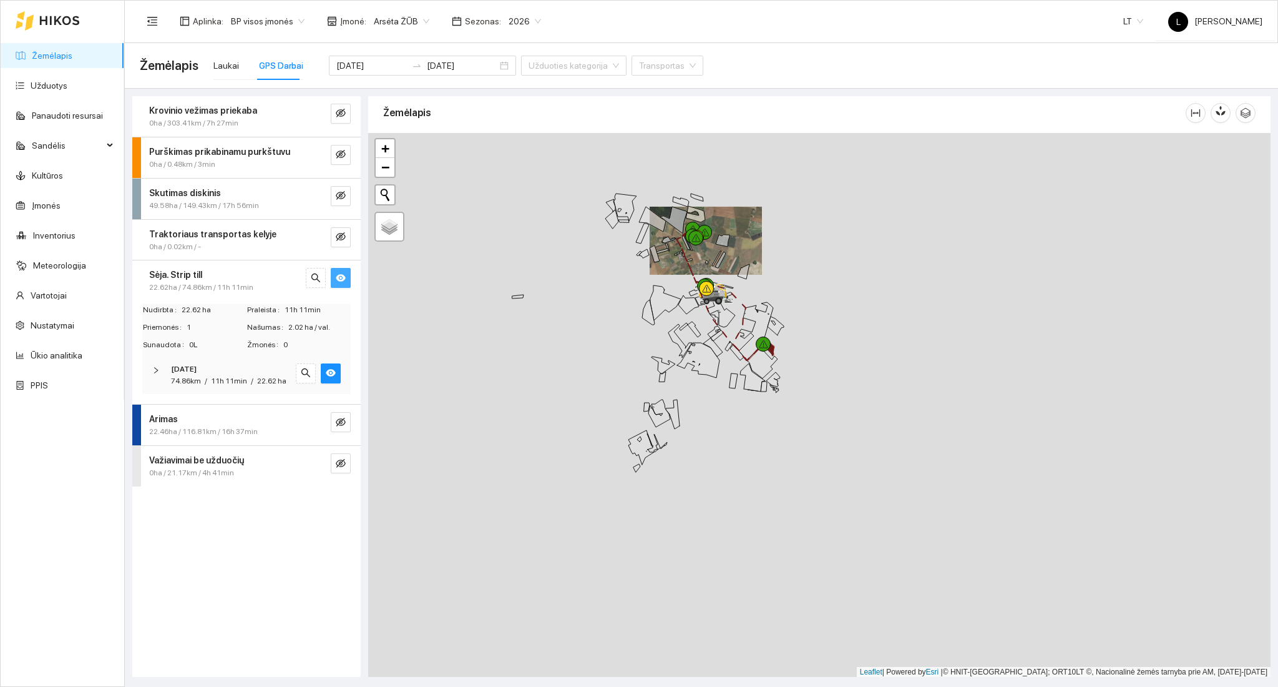
drag, startPoint x: 707, startPoint y: 318, endPoint x: 692, endPoint y: 276, distance: 44.4
click at [692, 275] on div at bounding box center [819, 405] width 902 height 544
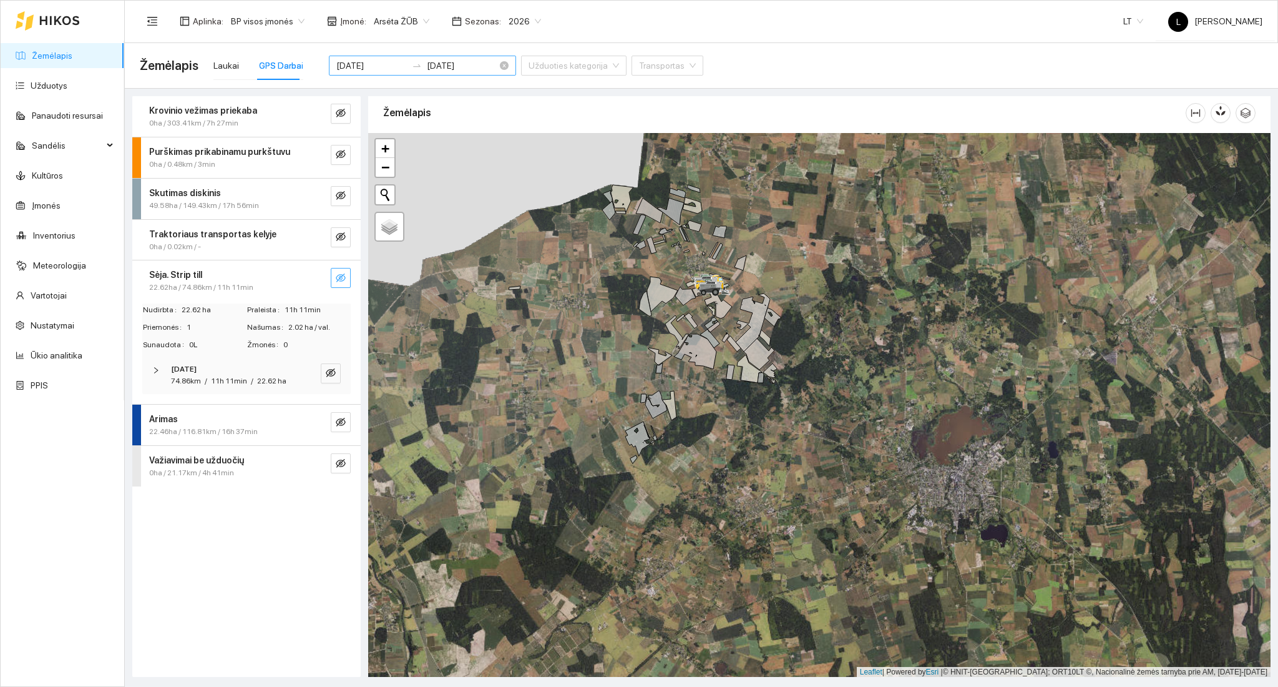
click at [372, 62] on input "[DATE]" at bounding box center [371, 66] width 71 height 14
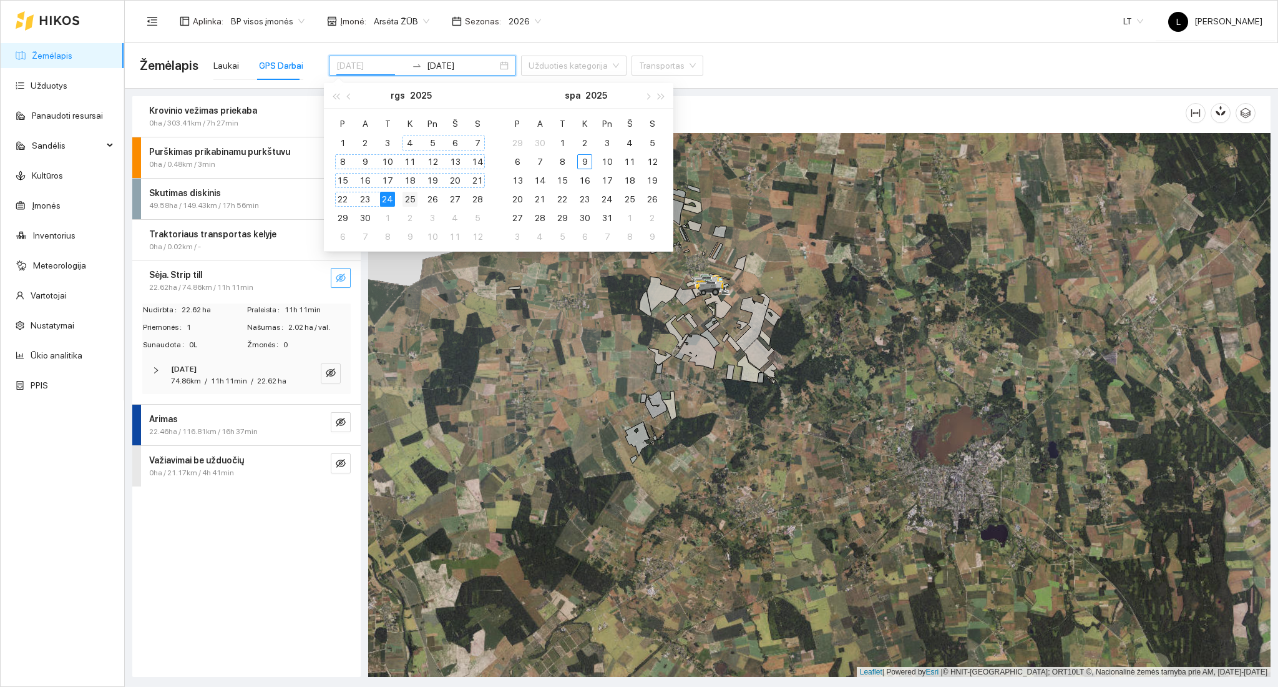
type input "[DATE]"
click at [413, 197] on div "25" at bounding box center [410, 199] width 15 height 15
click at [411, 198] on div "25" at bounding box center [410, 199] width 15 height 15
type input "[DATE]"
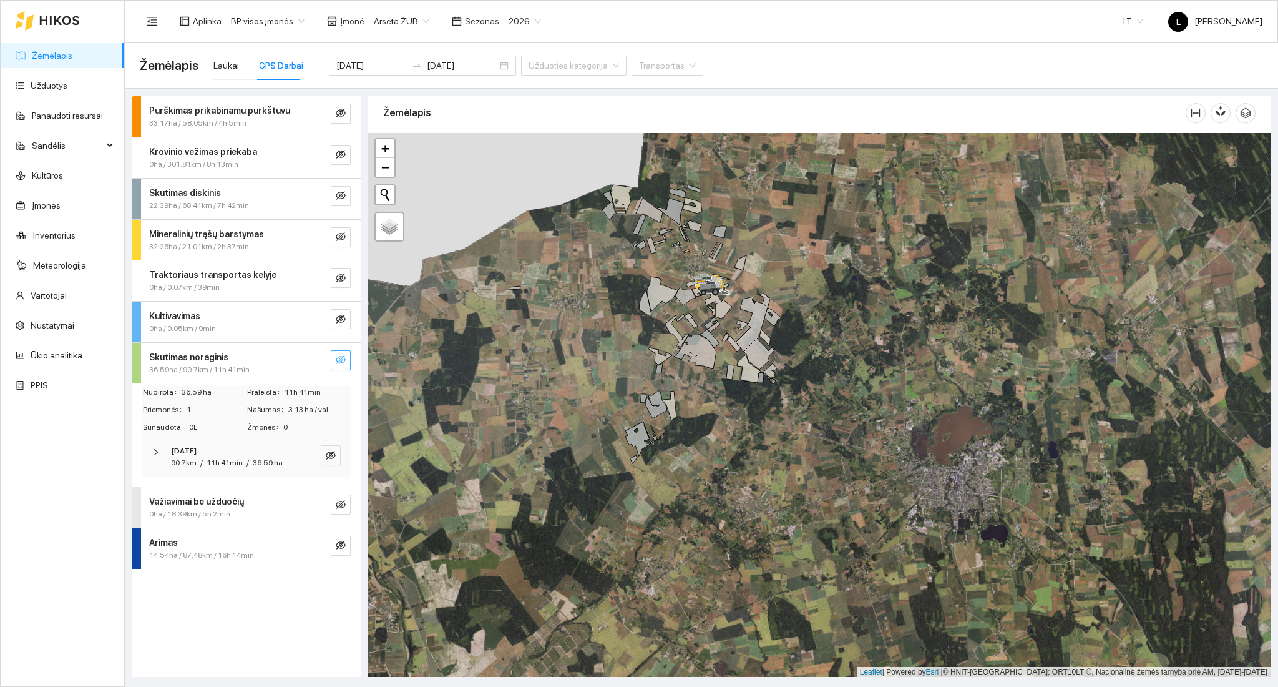
click at [338, 363] on icon "eye-invisible" at bounding box center [341, 359] width 10 height 10
click at [318, 366] on span "search" at bounding box center [316, 360] width 10 height 12
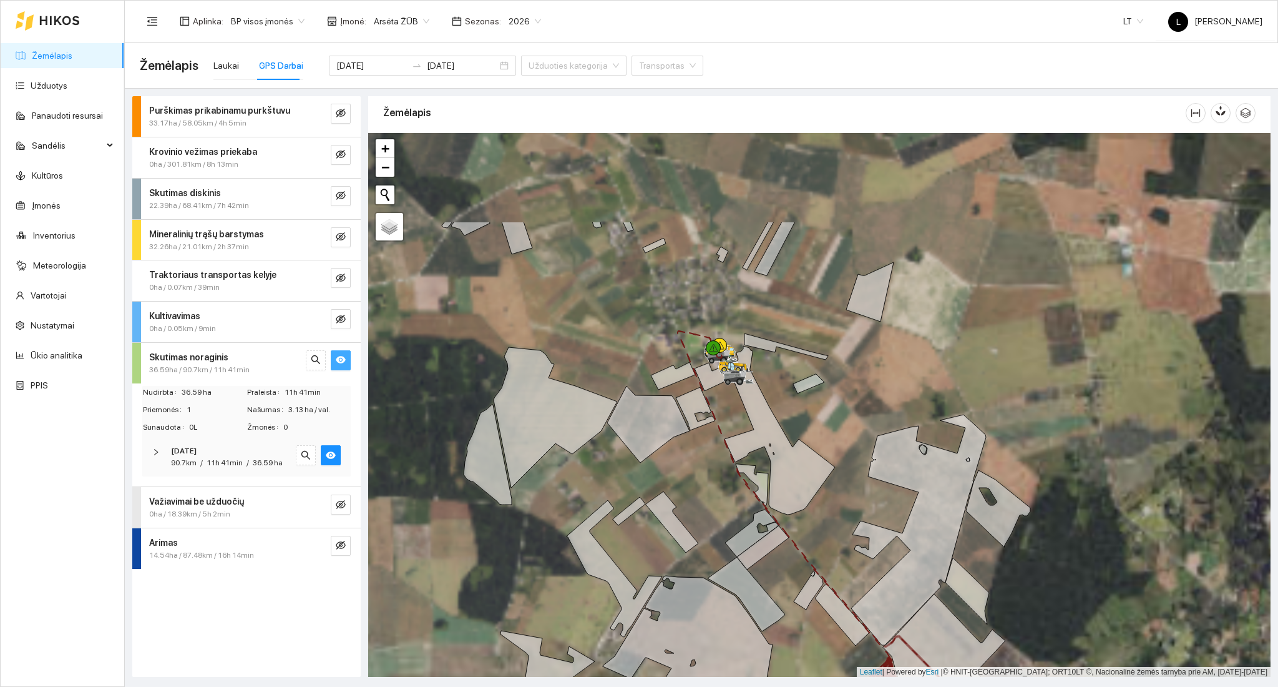
drag, startPoint x: 717, startPoint y: 292, endPoint x: 711, endPoint y: 379, distance: 87.6
click at [716, 392] on icon at bounding box center [765, 430] width 140 height 169
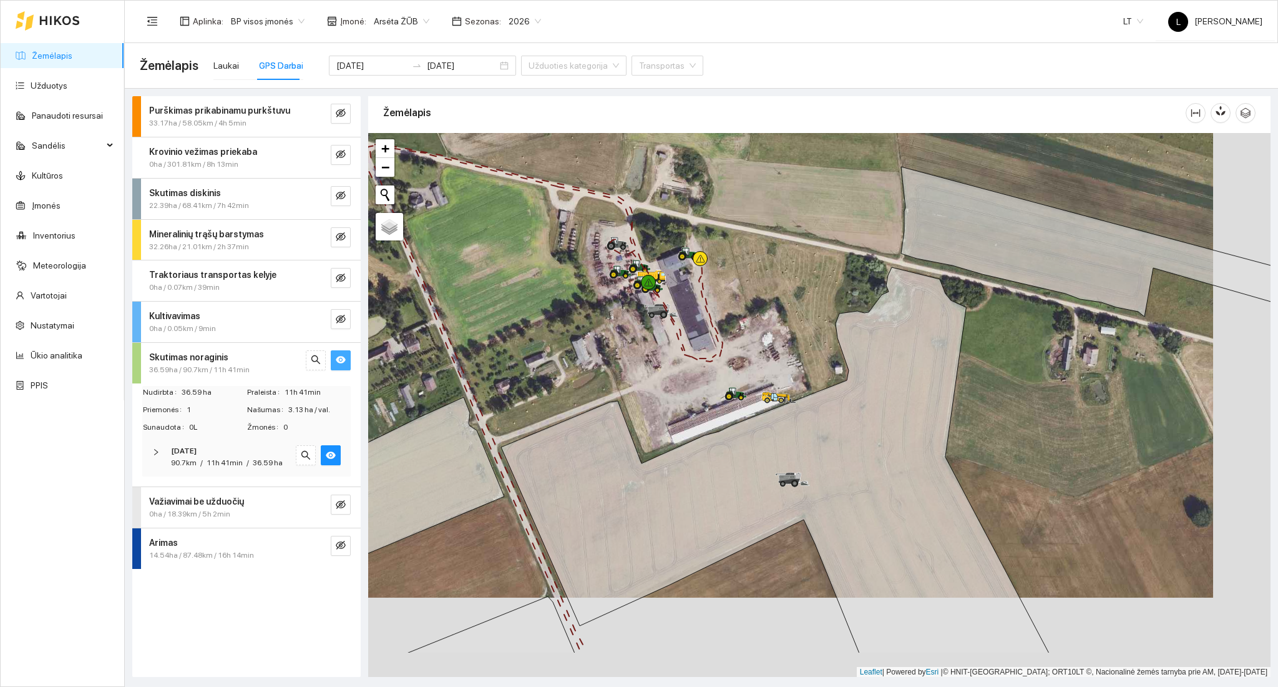
drag, startPoint x: 717, startPoint y: 457, endPoint x: 687, endPoint y: 447, distance: 31.8
click at [687, 457] on div at bounding box center [819, 405] width 902 height 544
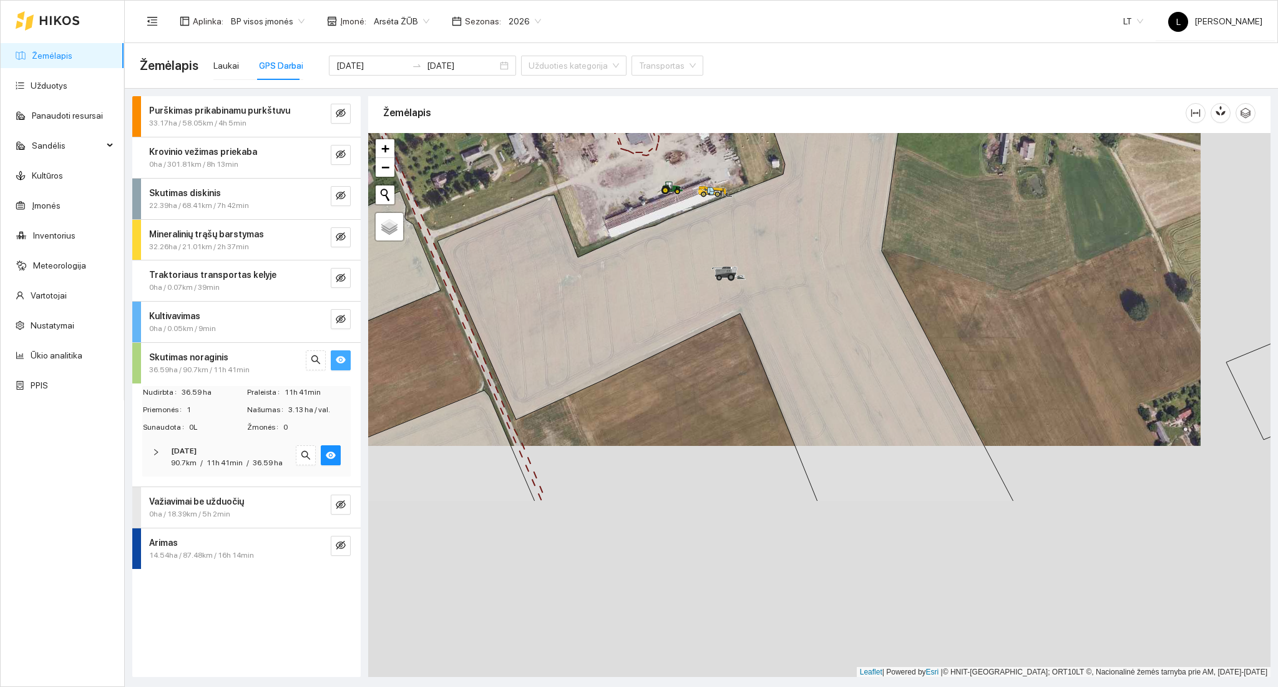
drag, startPoint x: 702, startPoint y: 335, endPoint x: 655, endPoint y: 214, distance: 130.0
click at [656, 209] on div at bounding box center [819, 405] width 902 height 544
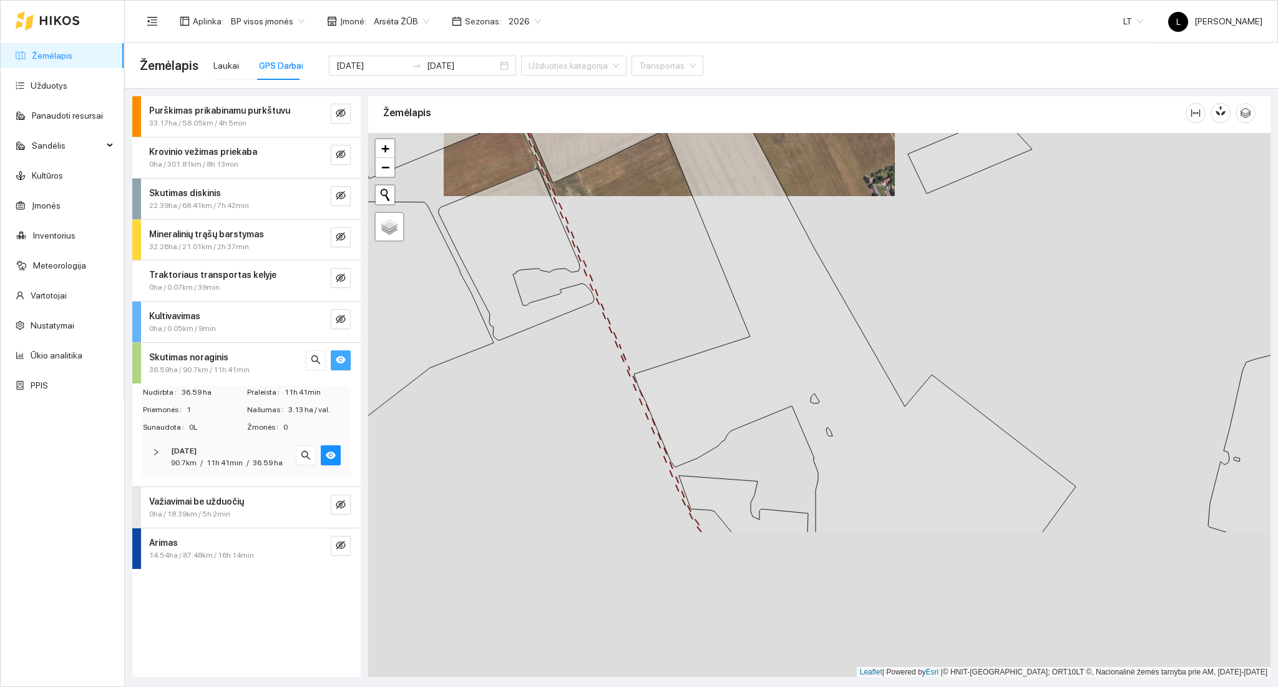
drag, startPoint x: 731, startPoint y: 355, endPoint x: 753, endPoint y: 305, distance: 55.1
click at [697, 197] on div at bounding box center [819, 405] width 902 height 544
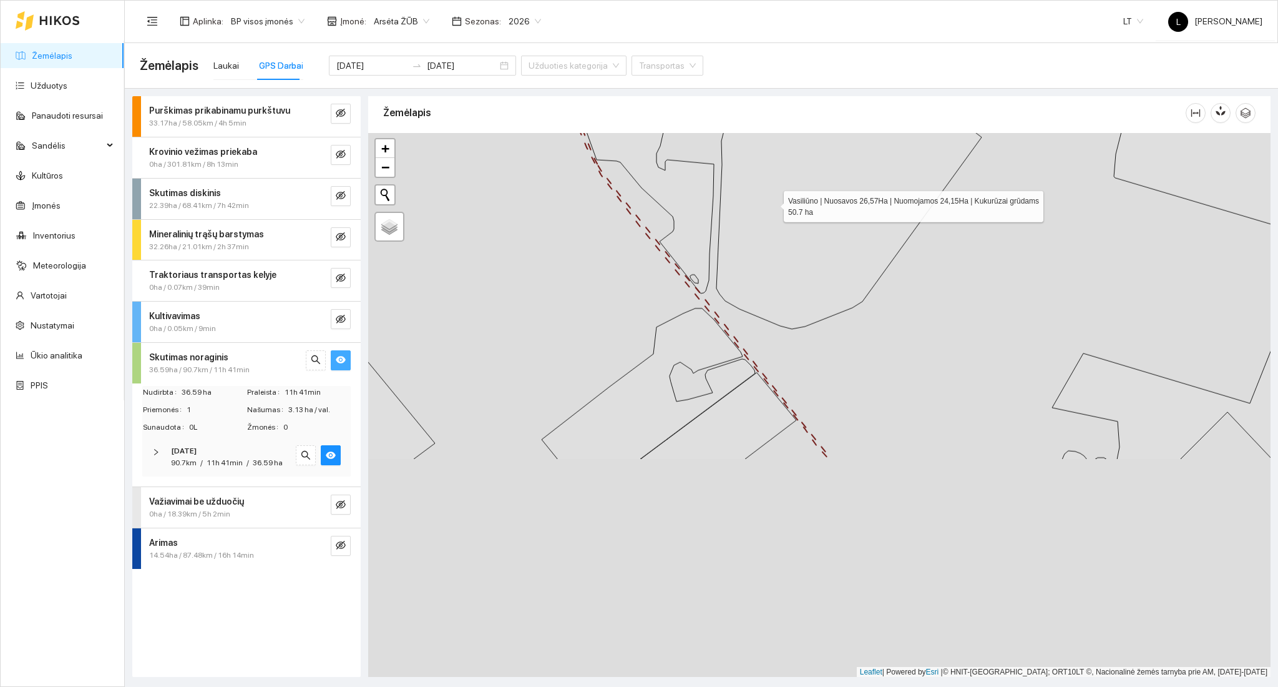
drag, startPoint x: 847, startPoint y: 452, endPoint x: 802, endPoint y: 310, distance: 149.2
click at [776, 209] on icon at bounding box center [714, 66] width 536 height 525
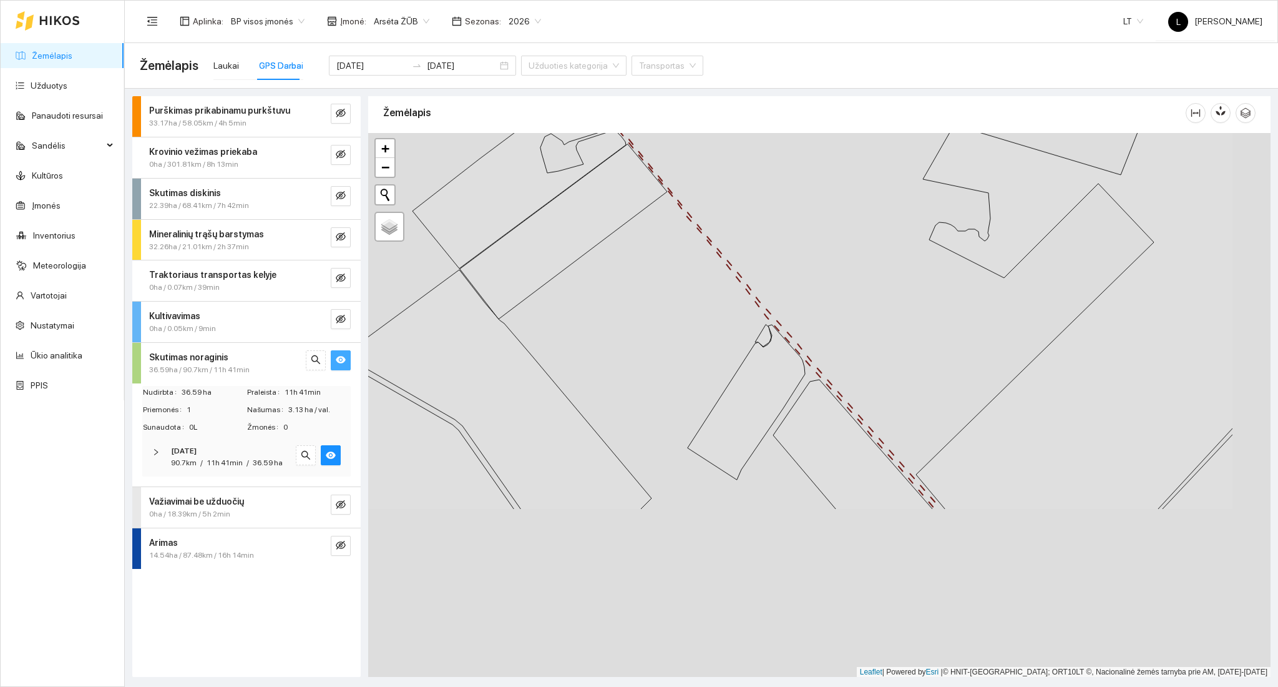
drag, startPoint x: 721, startPoint y: 202, endPoint x: 655, endPoint y: 124, distance: 101.4
click at [645, 106] on div "Žemėlapis" at bounding box center [819, 383] width 902 height 580
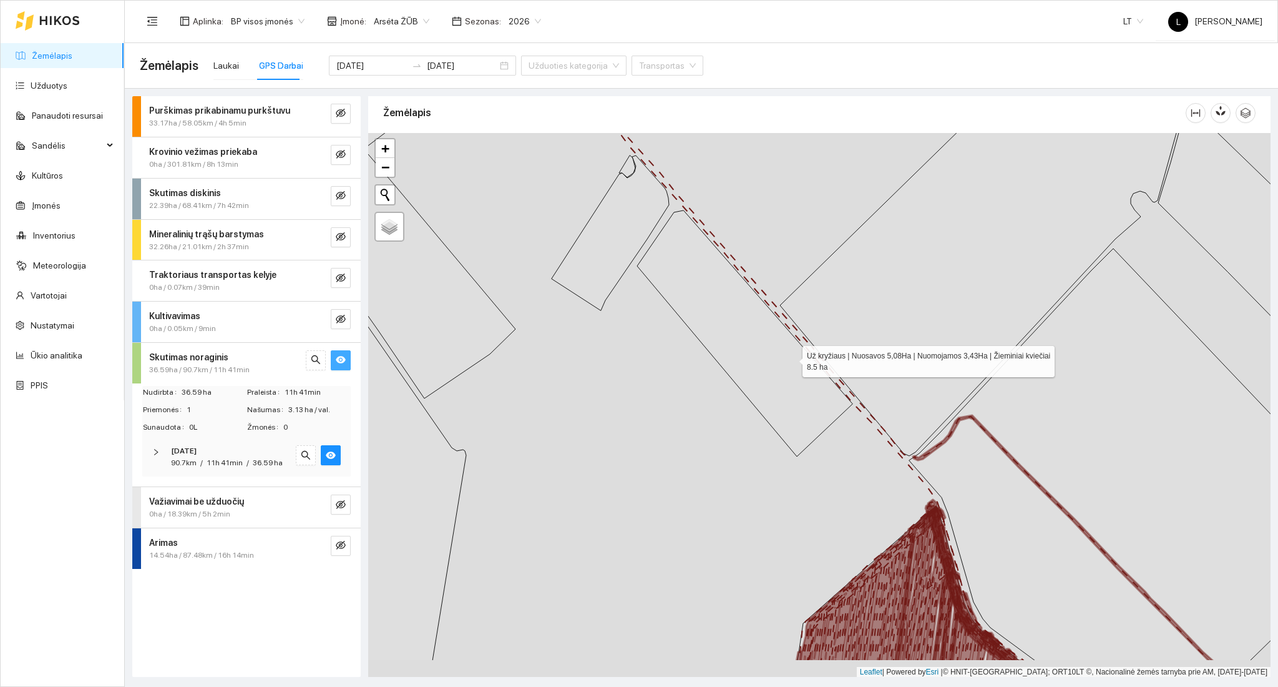
drag, startPoint x: 822, startPoint y: 389, endPoint x: 653, endPoint y: 249, distance: 219.4
click at [653, 249] on icon at bounding box center [744, 333] width 215 height 246
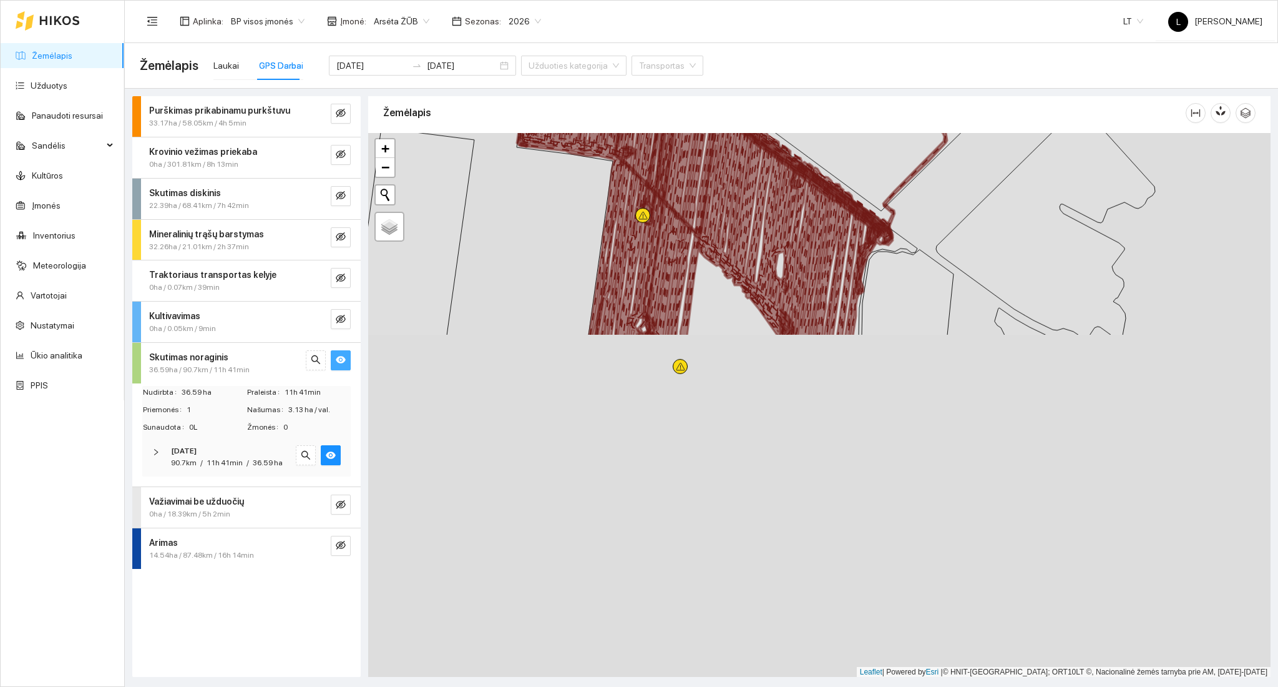
drag, startPoint x: 832, startPoint y: 571, endPoint x: 737, endPoint y: 233, distance: 351.3
click at [725, 172] on icon at bounding box center [749, 152] width 271 height 368
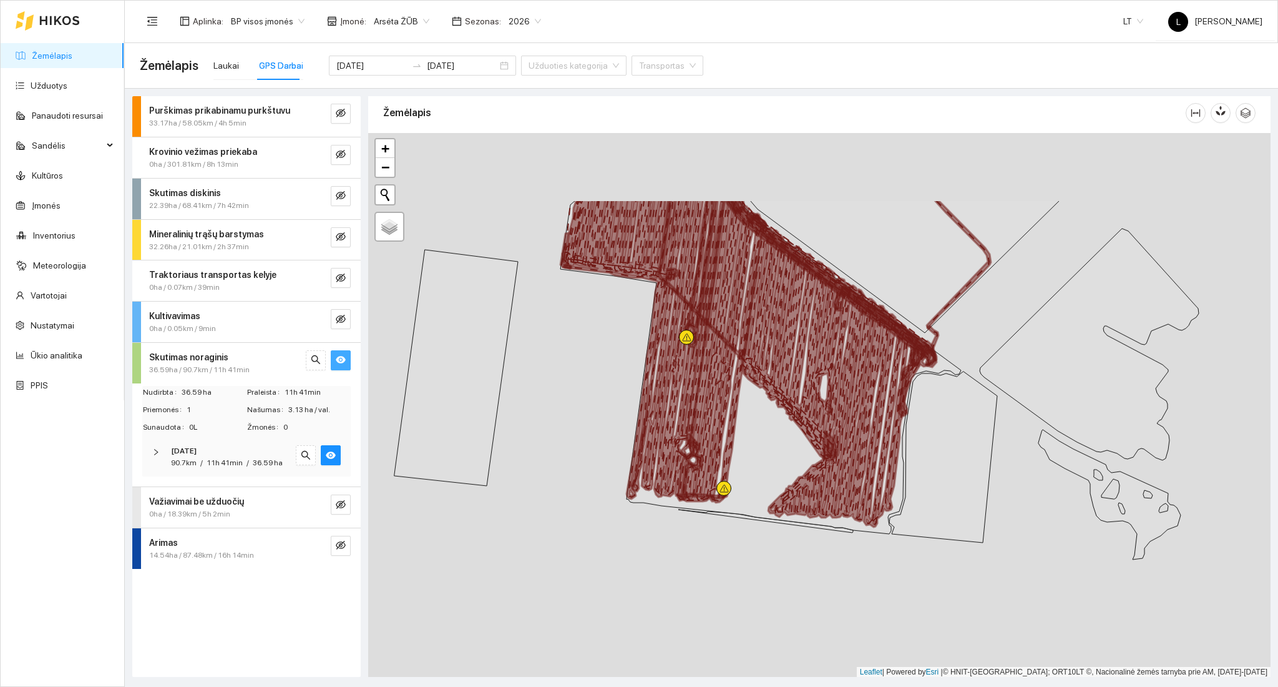
drag, startPoint x: 750, startPoint y: 388, endPoint x: 761, endPoint y: 499, distance: 111.7
click at [783, 484] on icon at bounding box center [760, 366] width 401 height 333
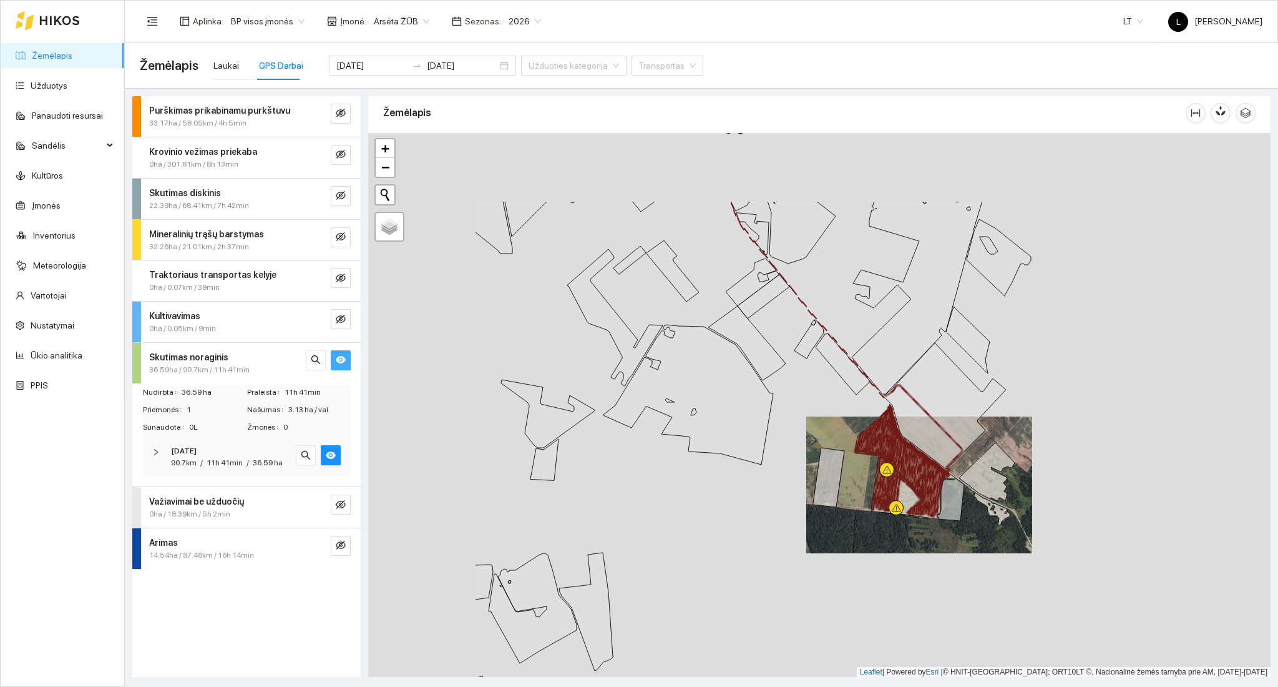
drag, startPoint x: 656, startPoint y: 368, endPoint x: 892, endPoint y: 539, distance: 291.5
click at [884, 524] on div at bounding box center [819, 405] width 902 height 544
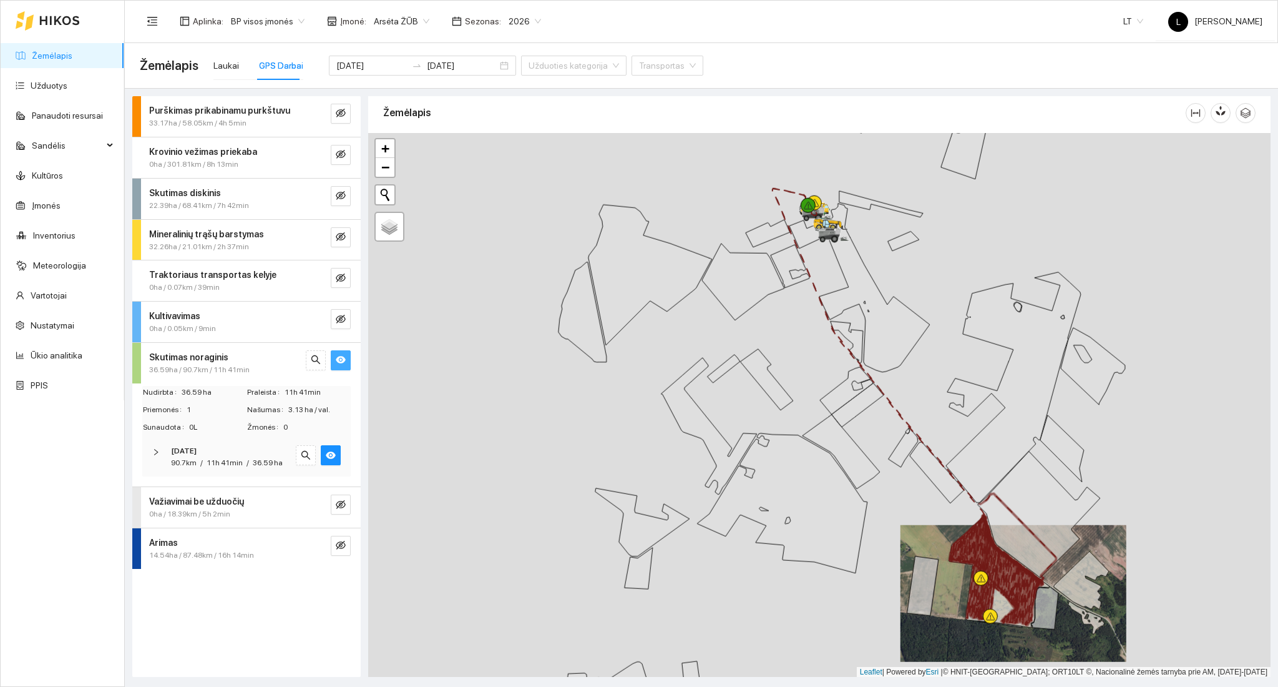
drag, startPoint x: 725, startPoint y: 415, endPoint x: 780, endPoint y: 439, distance: 60.4
click at [775, 439] on div at bounding box center [819, 405] width 902 height 544
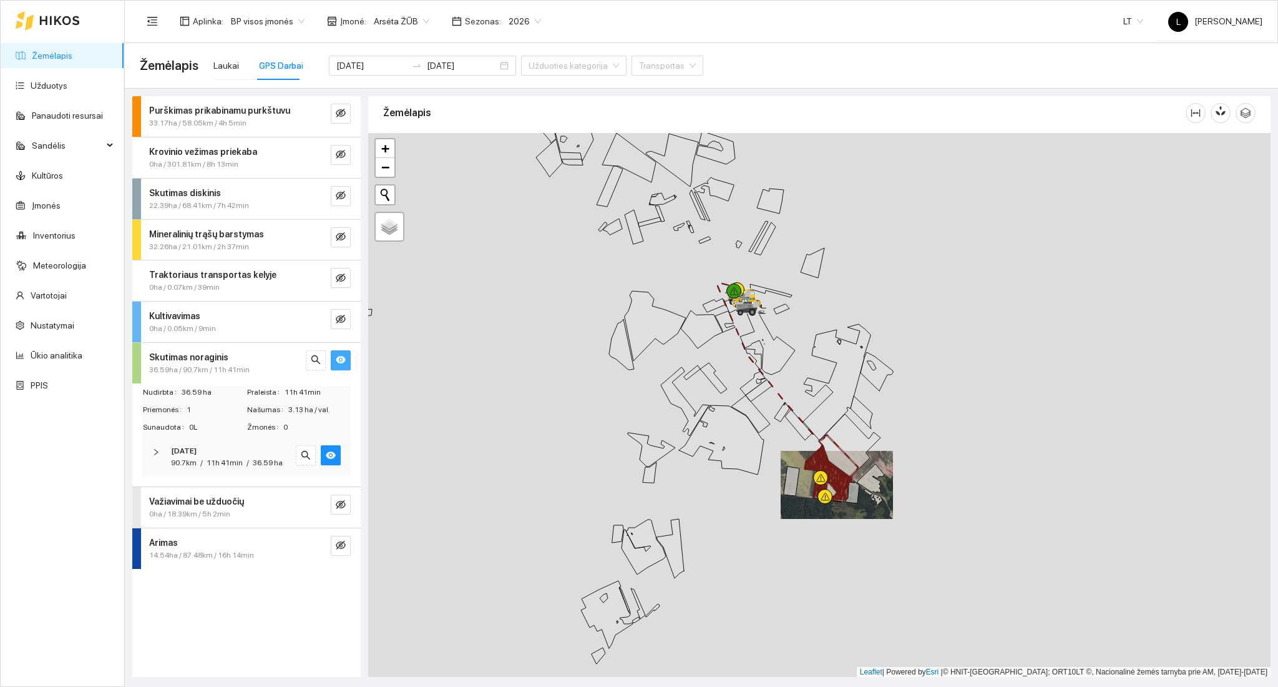
drag, startPoint x: 759, startPoint y: 399, endPoint x: 704, endPoint y: 535, distance: 147.3
click at [692, 371] on div at bounding box center [819, 405] width 902 height 544
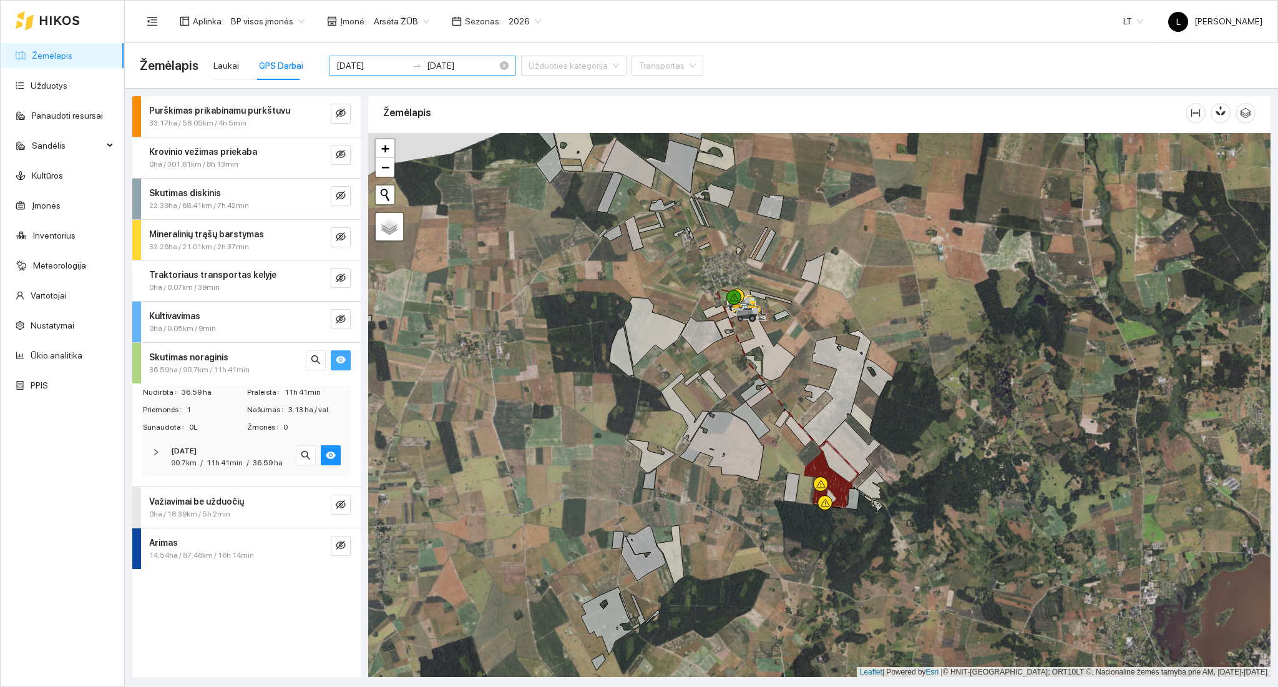
click at [374, 63] on input "[DATE]" at bounding box center [371, 66] width 71 height 14
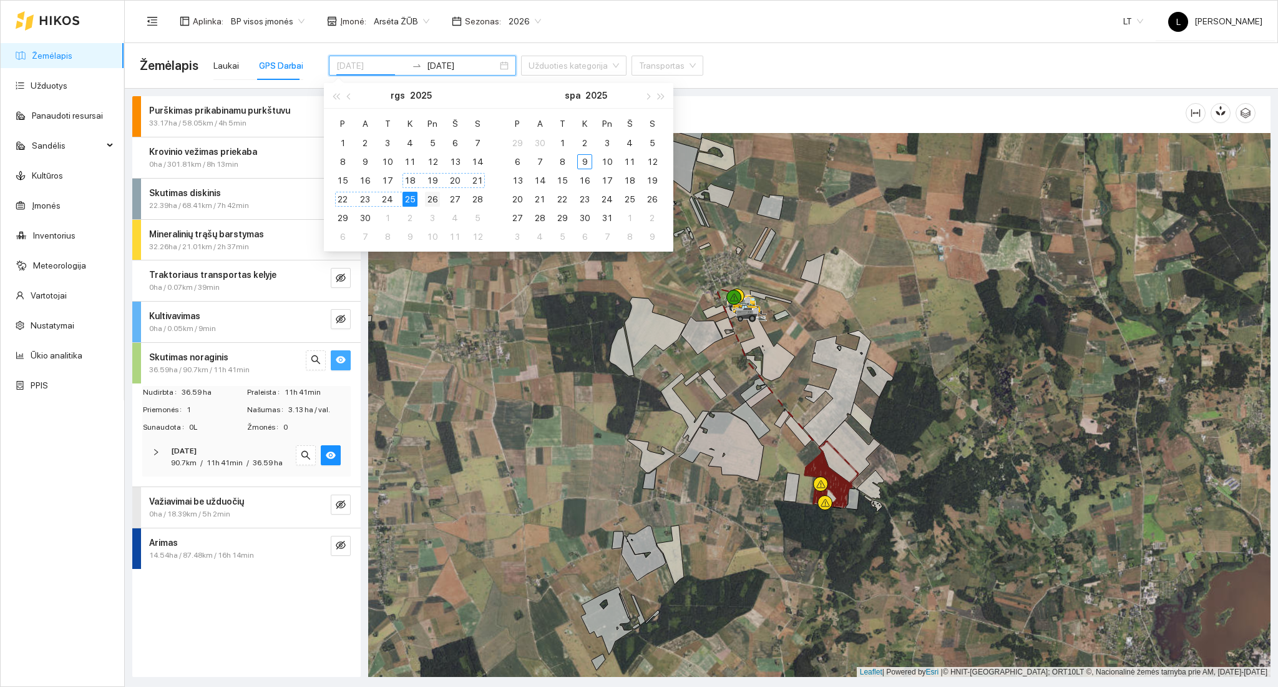
type input "[DATE]"
click at [429, 200] on div "26" at bounding box center [432, 199] width 15 height 15
click at [435, 200] on div "26" at bounding box center [432, 199] width 15 height 15
type input "[DATE]"
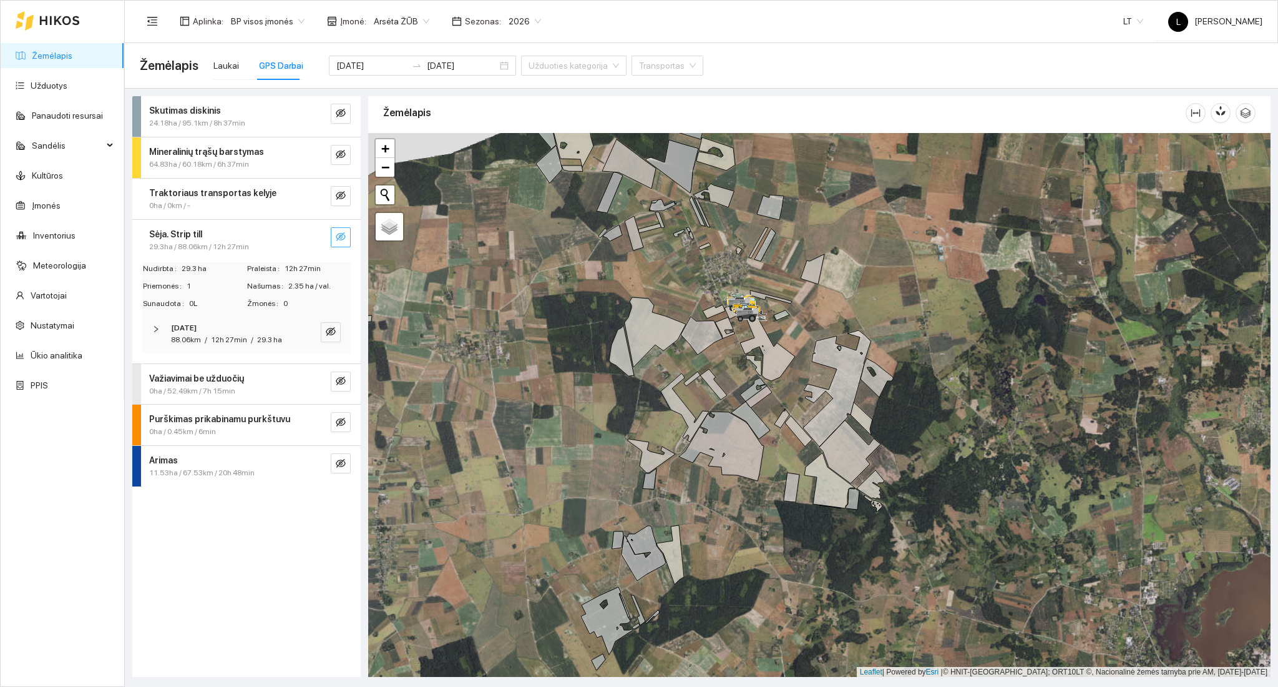
click at [338, 234] on icon "eye-invisible" at bounding box center [341, 237] width 10 height 10
click at [307, 236] on button "button" at bounding box center [316, 237] width 20 height 20
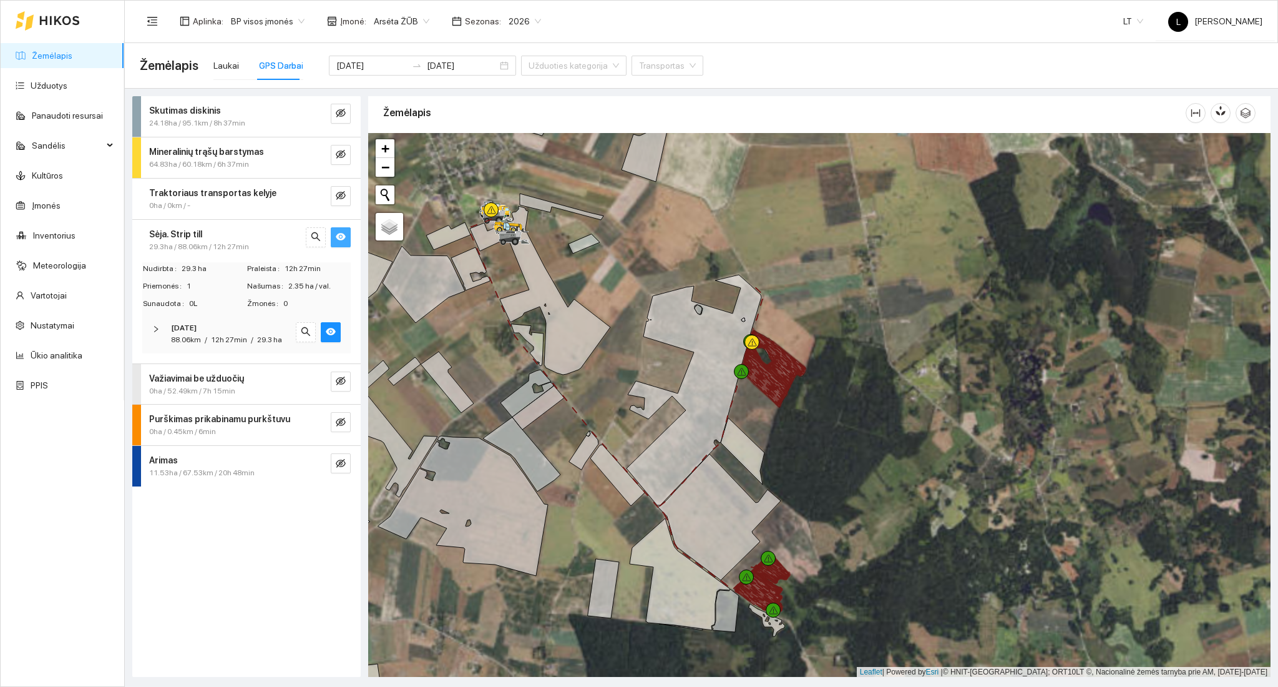
drag, startPoint x: 795, startPoint y: 353, endPoint x: 612, endPoint y: 354, distance: 182.2
click at [612, 354] on div at bounding box center [819, 405] width 902 height 544
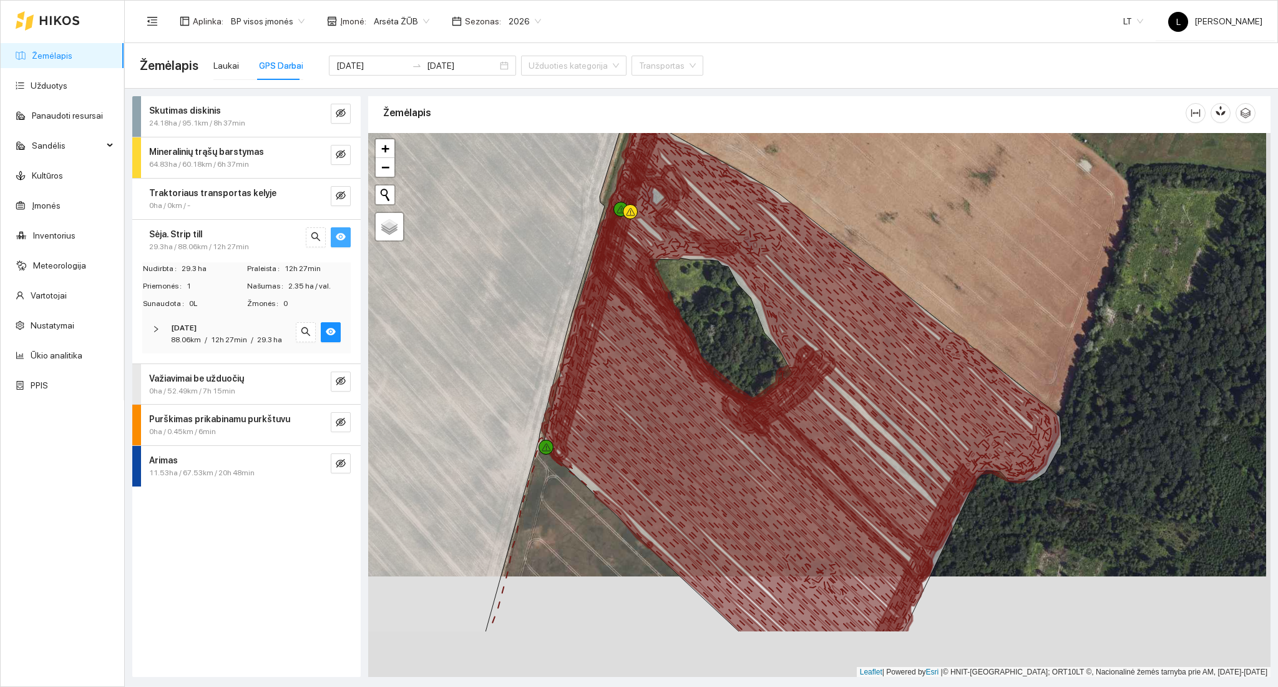
drag, startPoint x: 562, startPoint y: 590, endPoint x: 540, endPoint y: 174, distance: 416.9
click at [540, 177] on div at bounding box center [819, 405] width 902 height 544
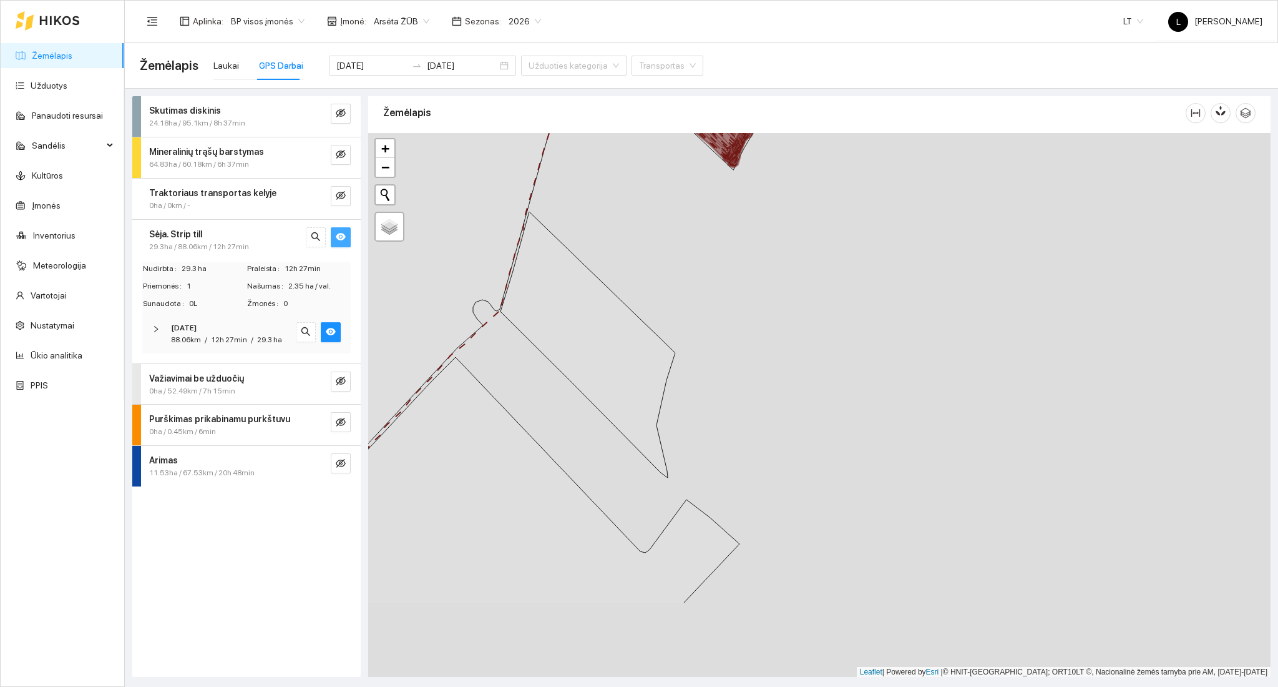
drag, startPoint x: 572, startPoint y: 401, endPoint x: 653, endPoint y: 202, distance: 215.8
click at [653, 205] on div at bounding box center [819, 405] width 902 height 544
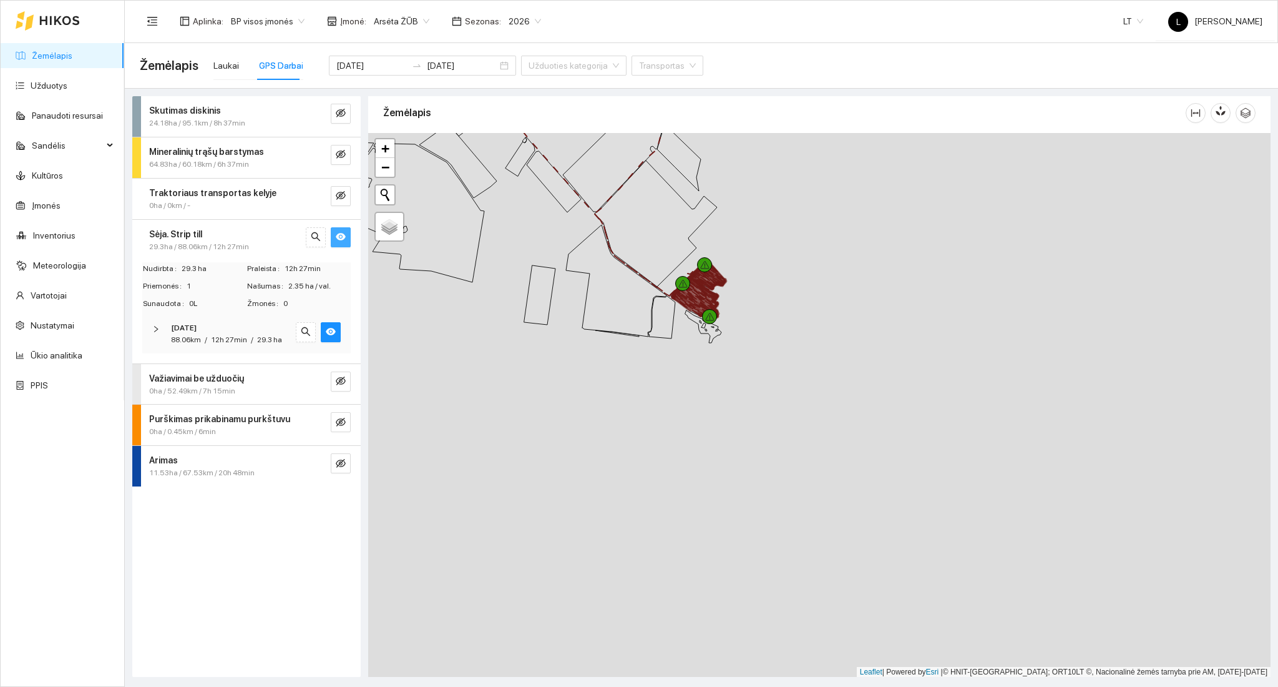
drag, startPoint x: 635, startPoint y: 303, endPoint x: 630, endPoint y: 426, distance: 123.0
click at [616, 336] on icon at bounding box center [616, 281] width 100 height 112
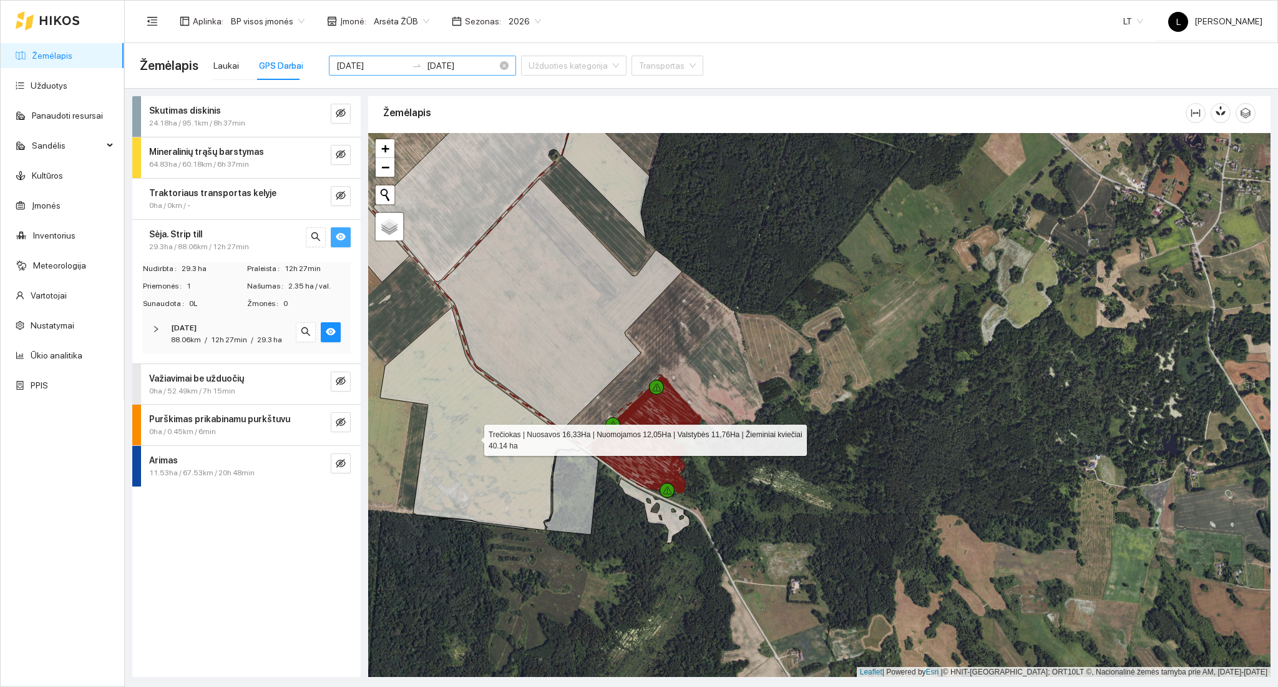
click at [369, 66] on input "[DATE]" at bounding box center [371, 66] width 71 height 14
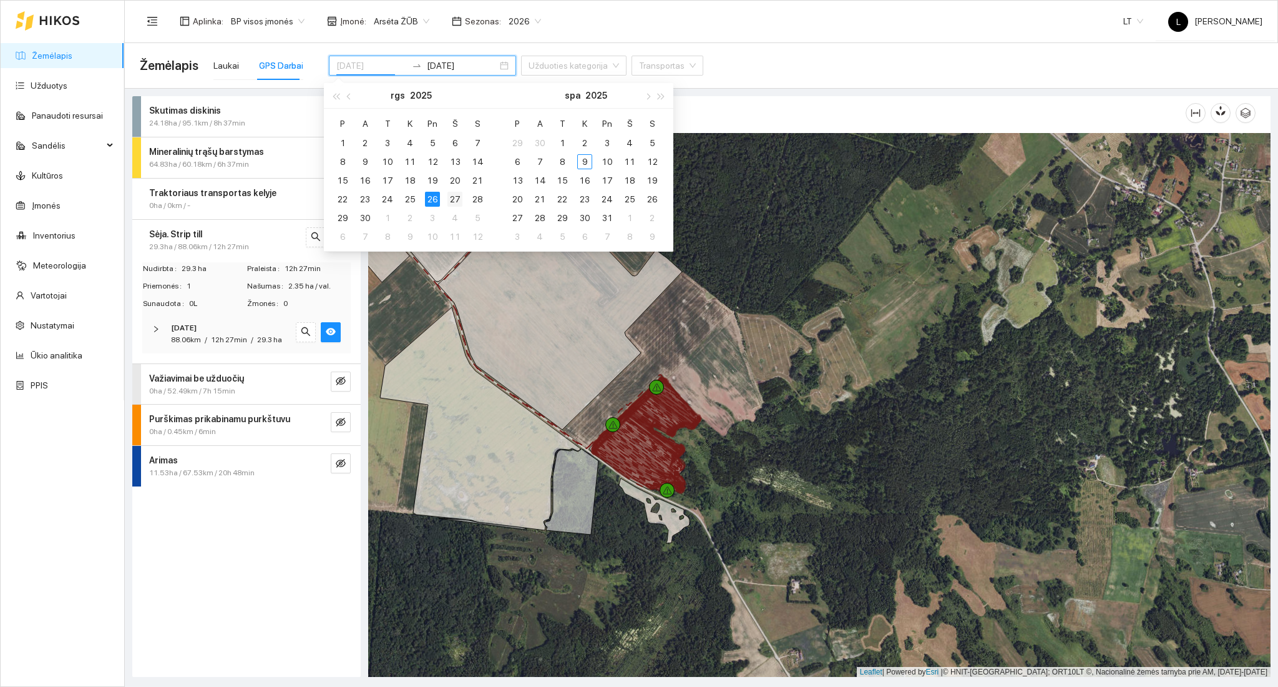
type input "[DATE]"
click at [453, 195] on div "27" at bounding box center [454, 199] width 15 height 15
click at [457, 202] on div "27" at bounding box center [454, 199] width 15 height 15
type input "[DATE]"
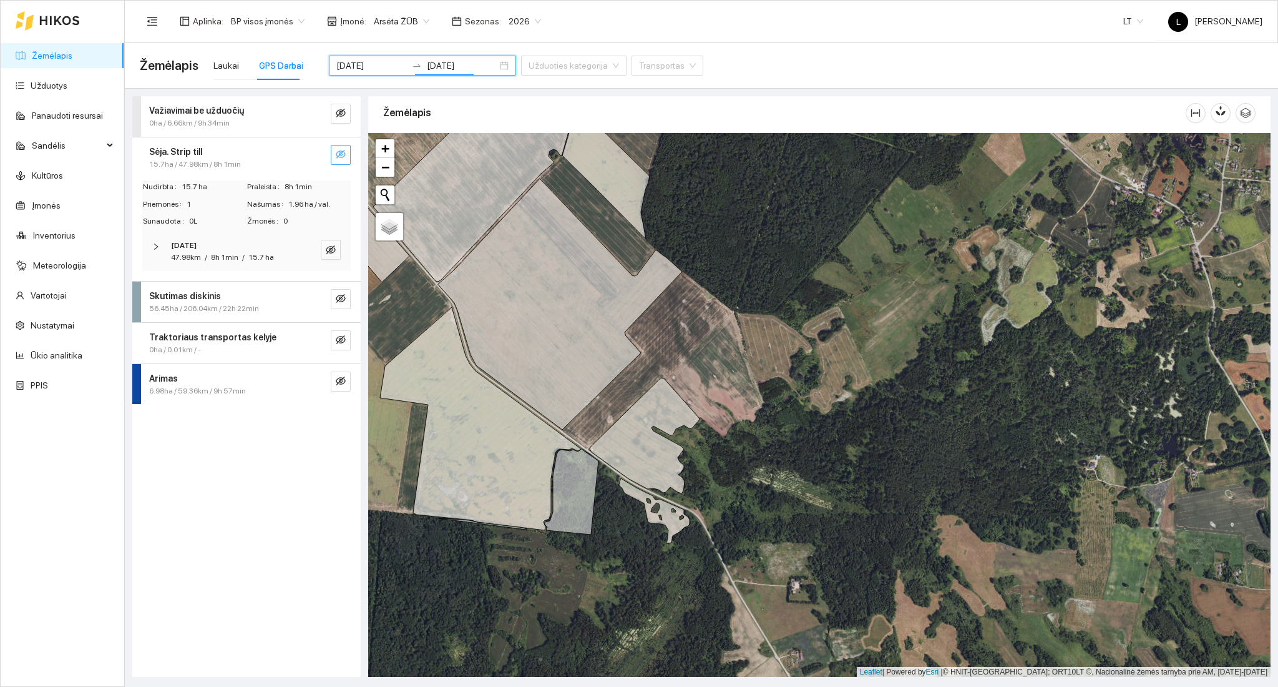
click at [342, 152] on icon "eye-invisible" at bounding box center [341, 154] width 10 height 9
click at [318, 155] on icon "search" at bounding box center [316, 154] width 10 height 10
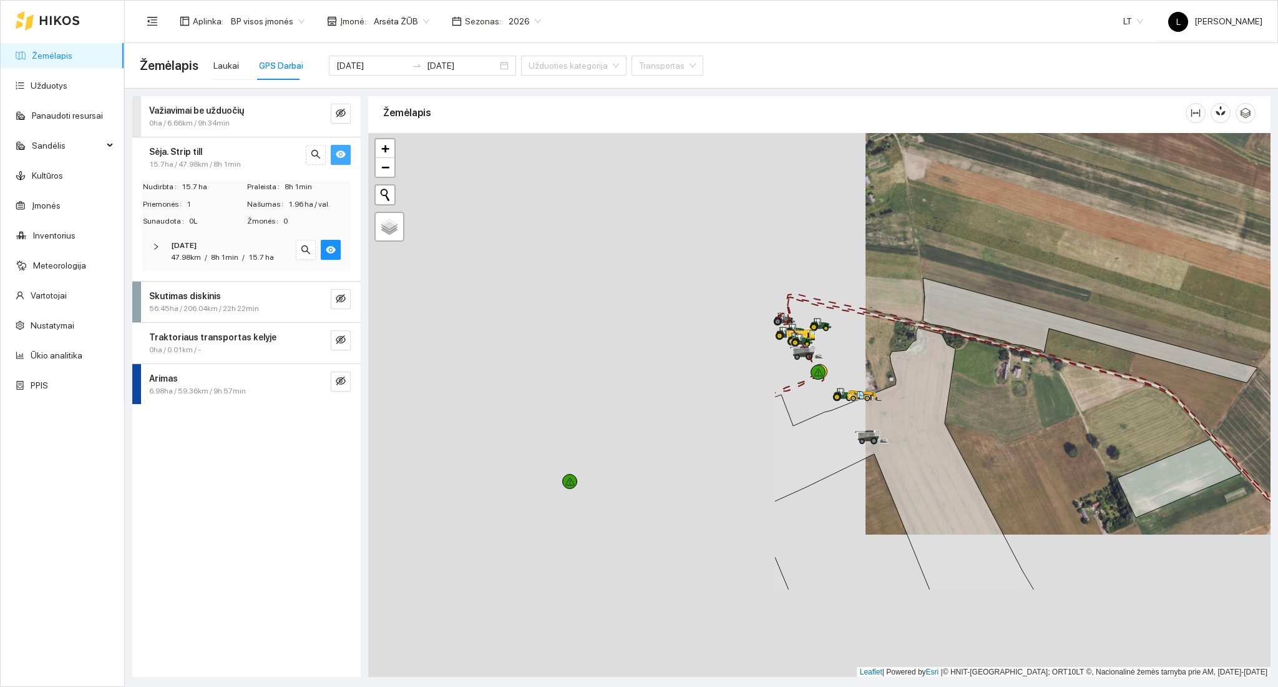
drag, startPoint x: 697, startPoint y: 416, endPoint x: 1159, endPoint y: 295, distance: 478.1
click at [1159, 294] on div at bounding box center [819, 405] width 902 height 544
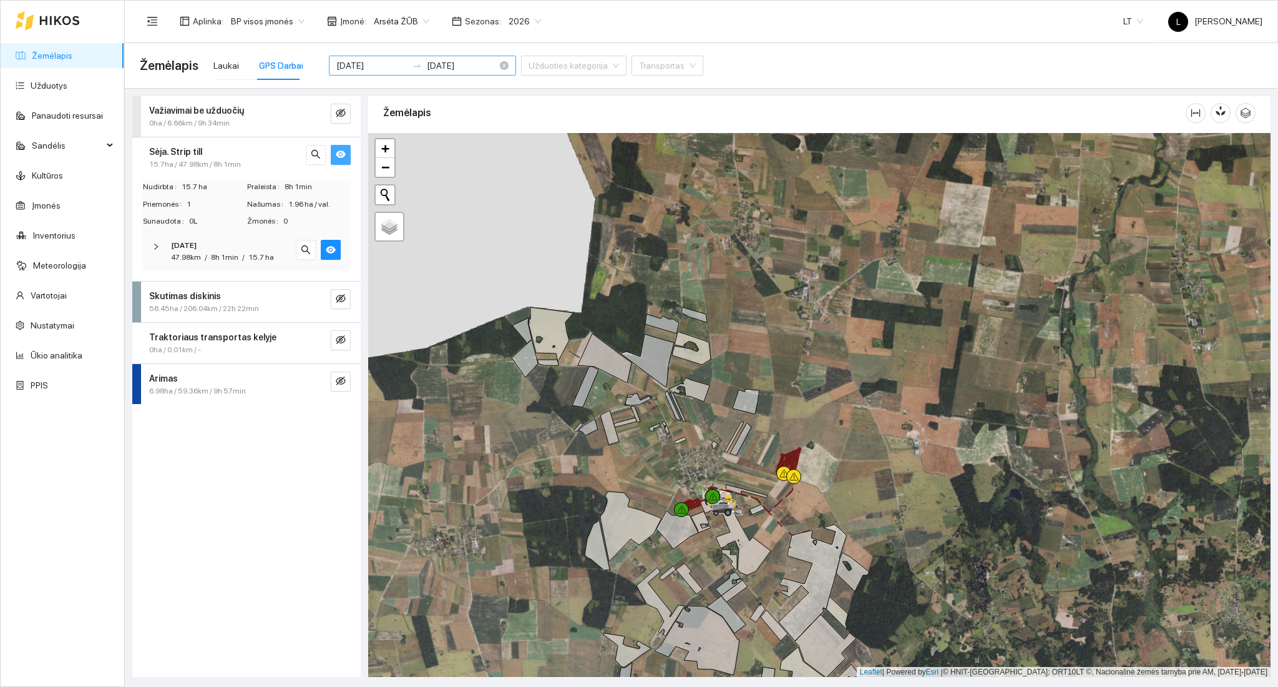
click at [380, 67] on input "[DATE]" at bounding box center [371, 66] width 71 height 14
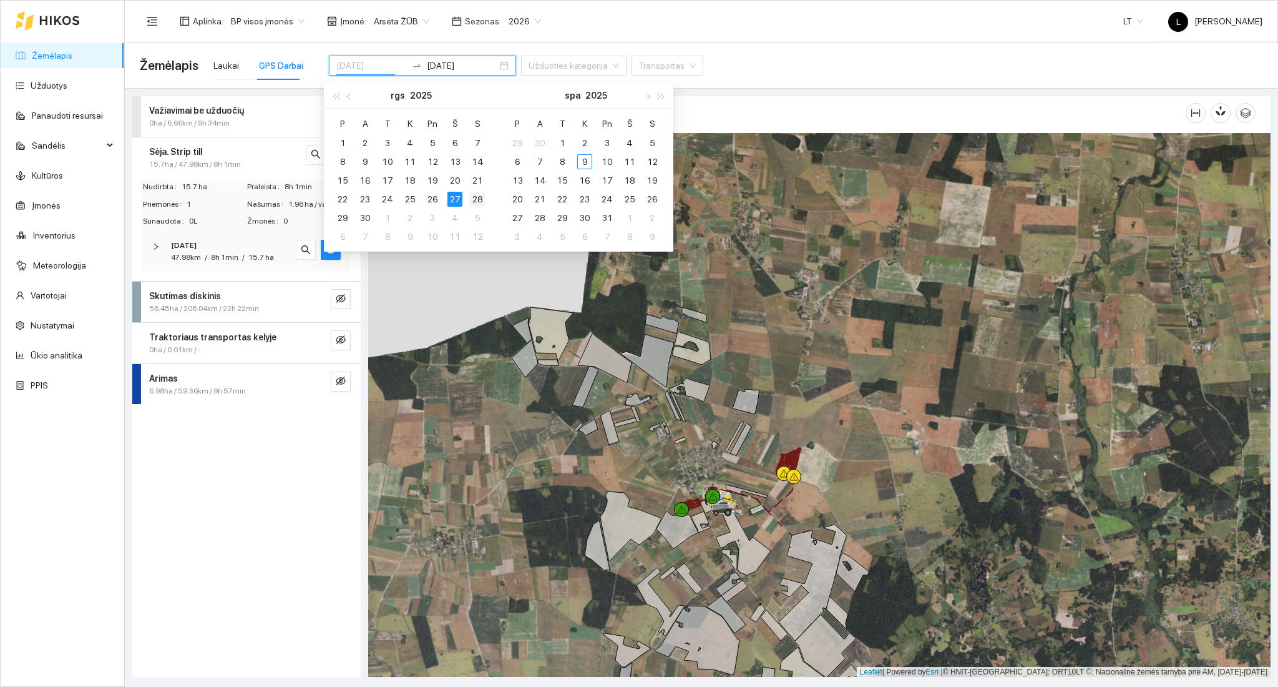
type input "[DATE]"
click at [469, 198] on td "28" at bounding box center [477, 199] width 22 height 19
click at [472, 199] on div "28" at bounding box center [477, 199] width 15 height 15
type input "[DATE]"
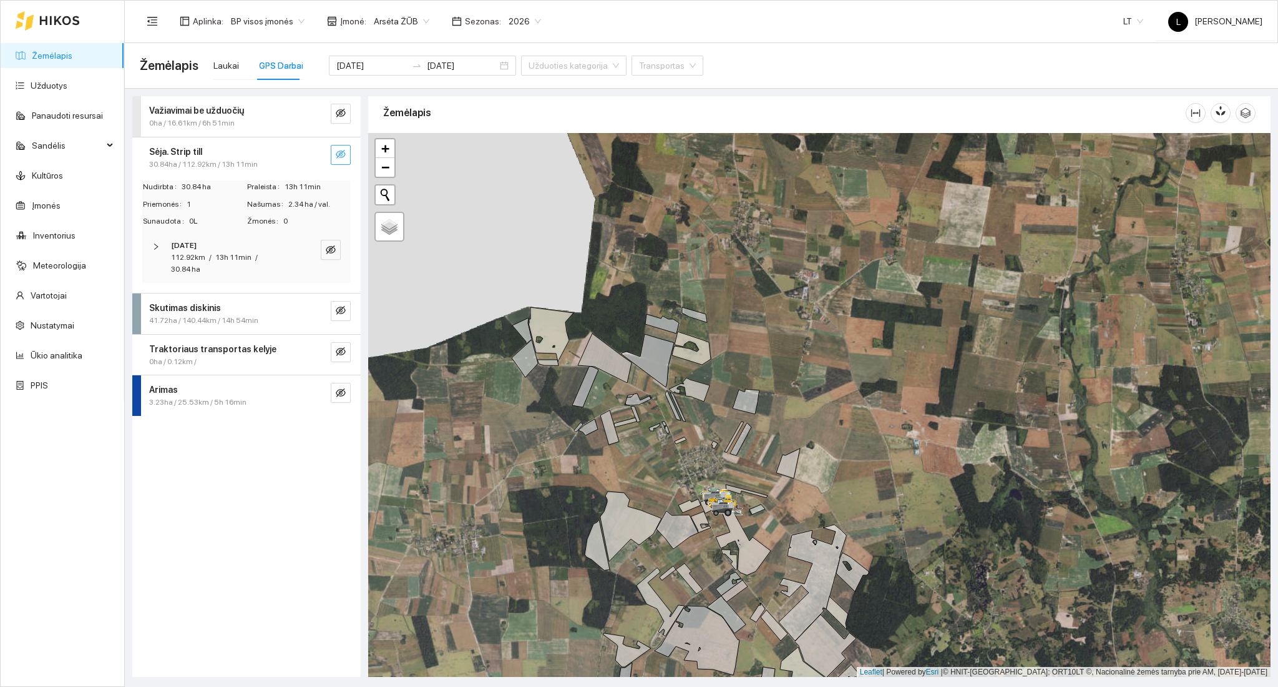
click at [346, 150] on button "button" at bounding box center [341, 155] width 20 height 20
click at [318, 154] on icon "search" at bounding box center [316, 154] width 10 height 10
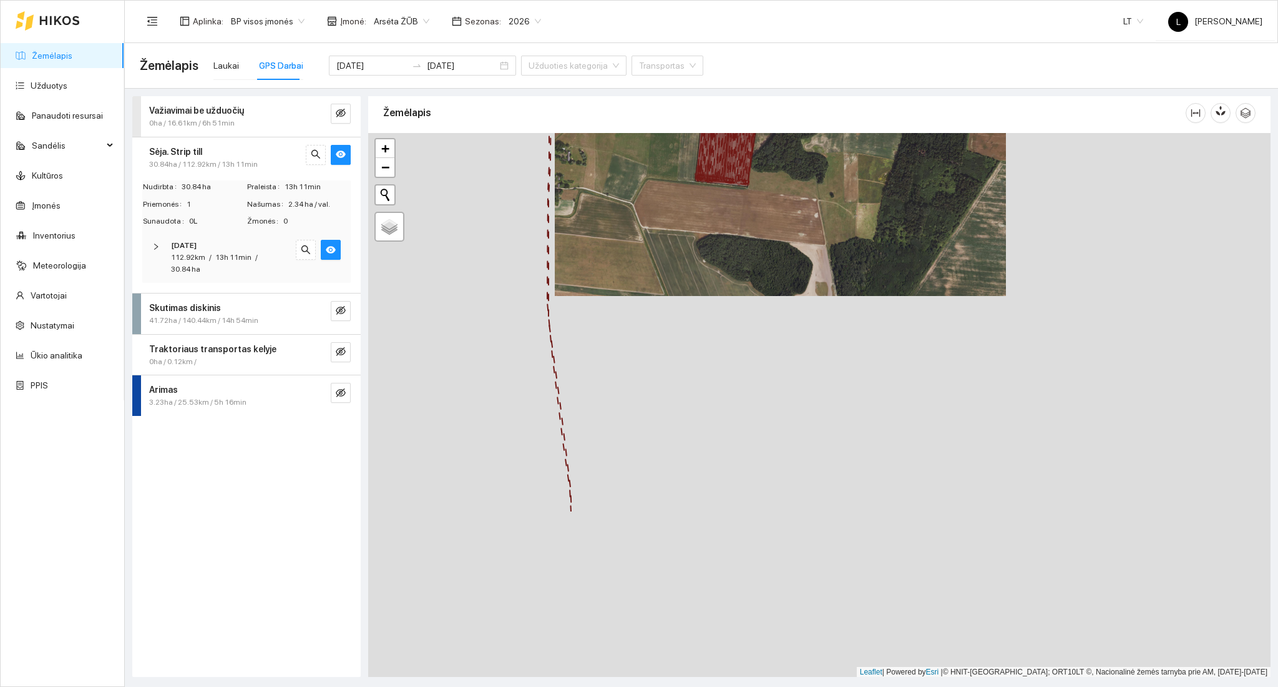
drag, startPoint x: 741, startPoint y: 300, endPoint x: 741, endPoint y: 205, distance: 94.9
click at [780, 59] on main "Žemėlapis Laukai GPS Darbai 2025-09-28 2025-09-28 Užduoties kategorija Transpor…" at bounding box center [701, 364] width 1153 height 643
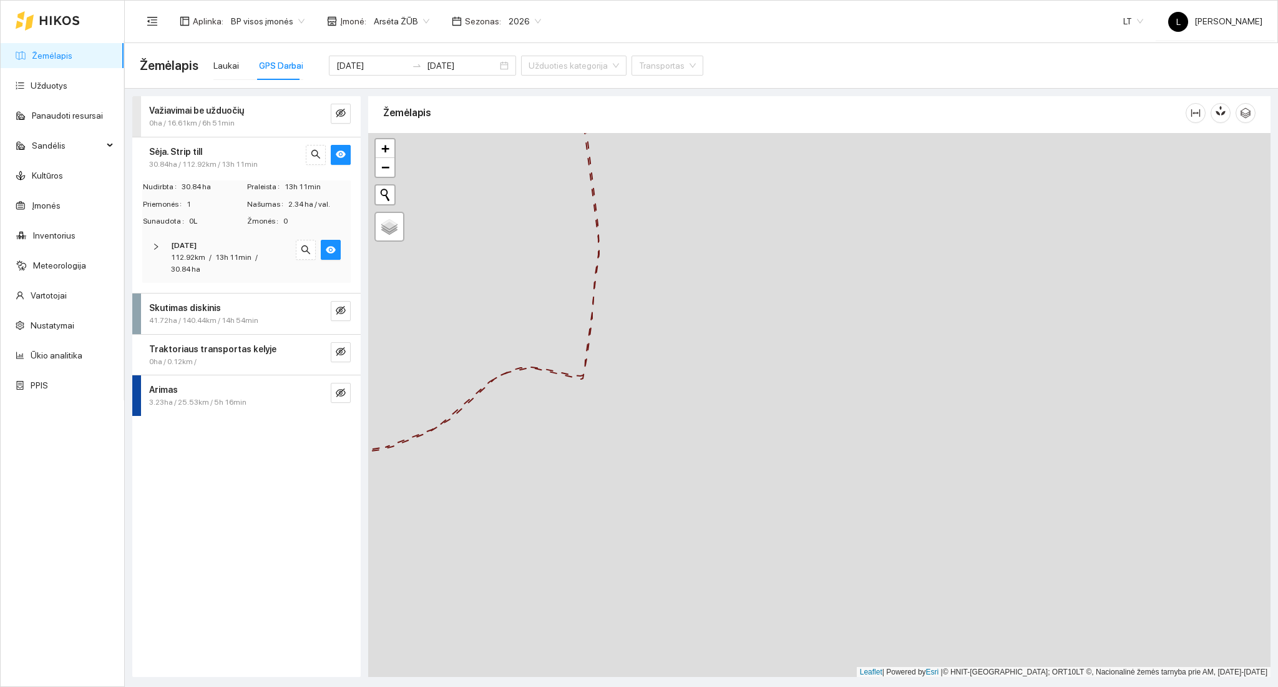
drag, startPoint x: 700, startPoint y: 404, endPoint x: 767, endPoint y: 67, distance: 343.7
click at [780, 28] on section "Aplinka : BP visos įmonės Įmonė : Arsėta ŽŪB Sezonas : 2026 LT L Lukas Garbštas…" at bounding box center [701, 343] width 1153 height 687
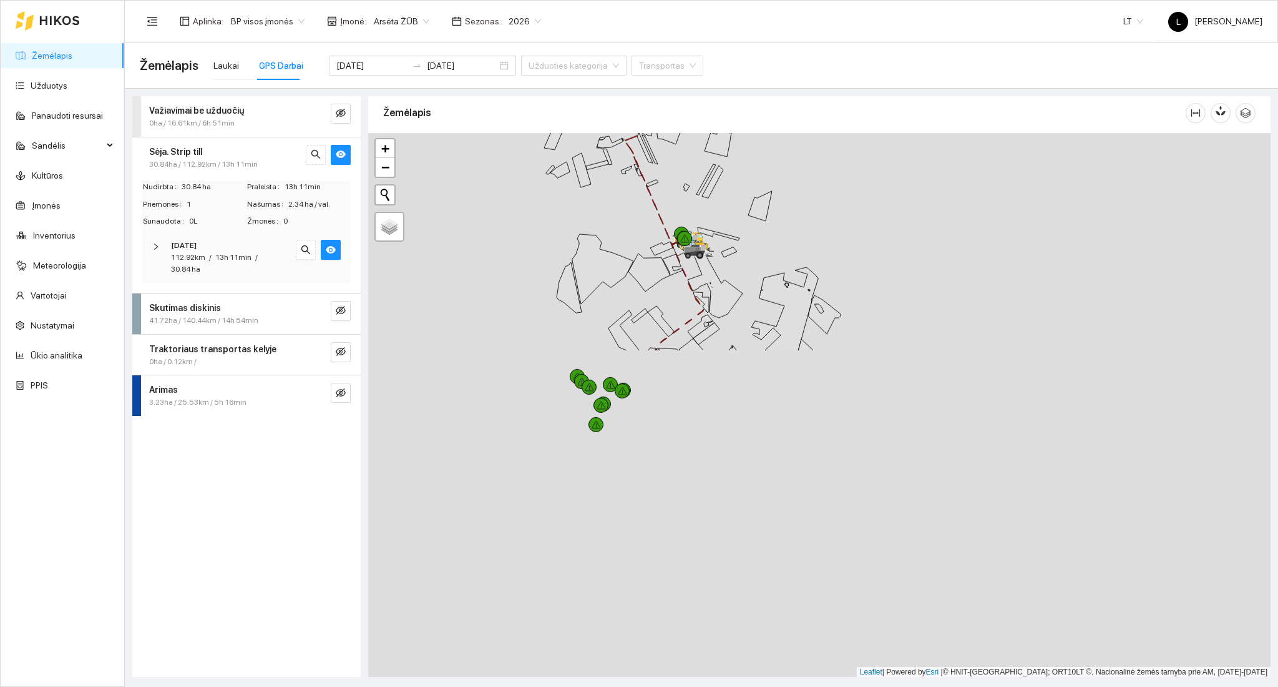
drag, startPoint x: 641, startPoint y: 395, endPoint x: 687, endPoint y: 128, distance: 271.0
click at [687, 128] on div "Žemėlapis" at bounding box center [819, 383] width 902 height 580
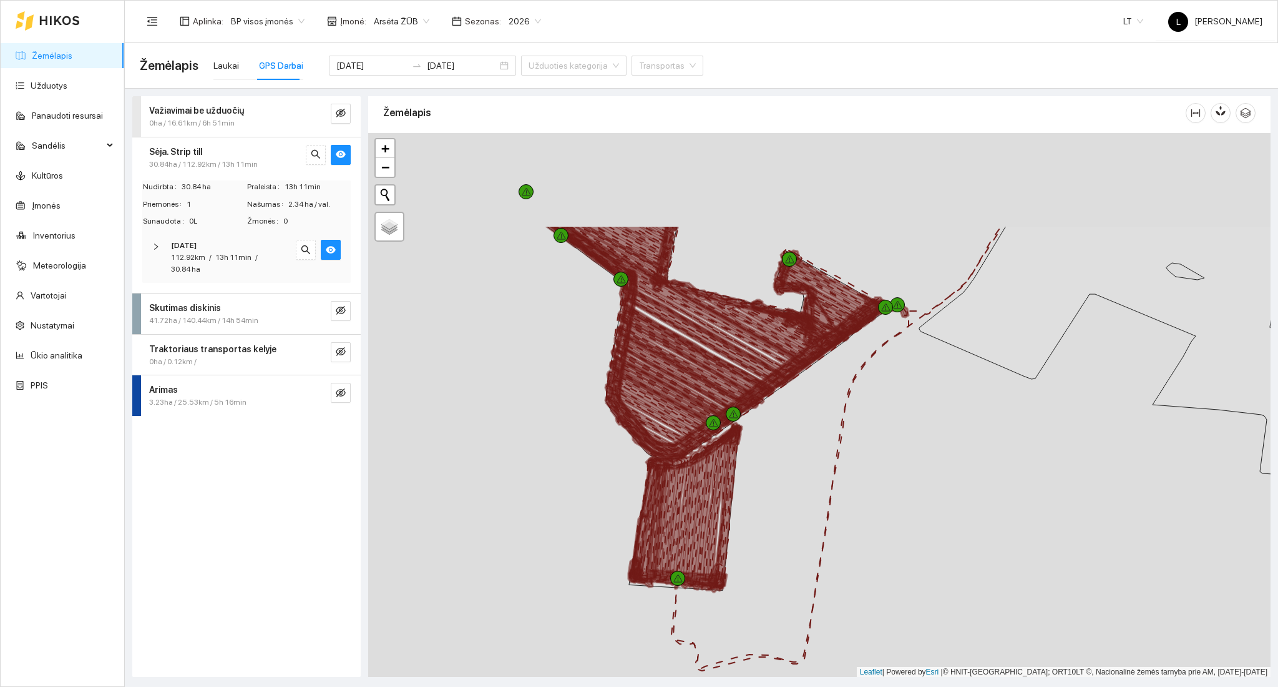
drag, startPoint x: 711, startPoint y: 321, endPoint x: 695, endPoint y: 479, distance: 158.0
click at [690, 488] on icon at bounding box center [695, 509] width 82 height 162
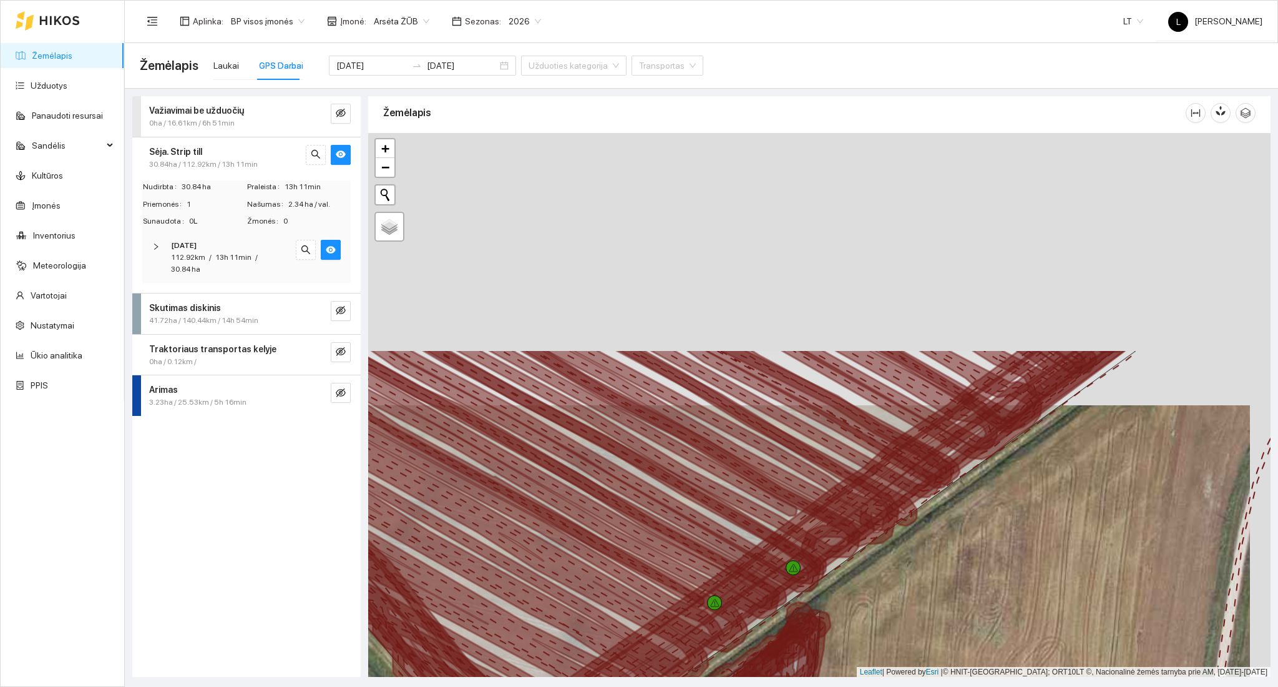
drag, startPoint x: 783, startPoint y: 231, endPoint x: 760, endPoint y: 508, distance: 278.0
click at [761, 508] on icon at bounding box center [711, 549] width 851 height 398
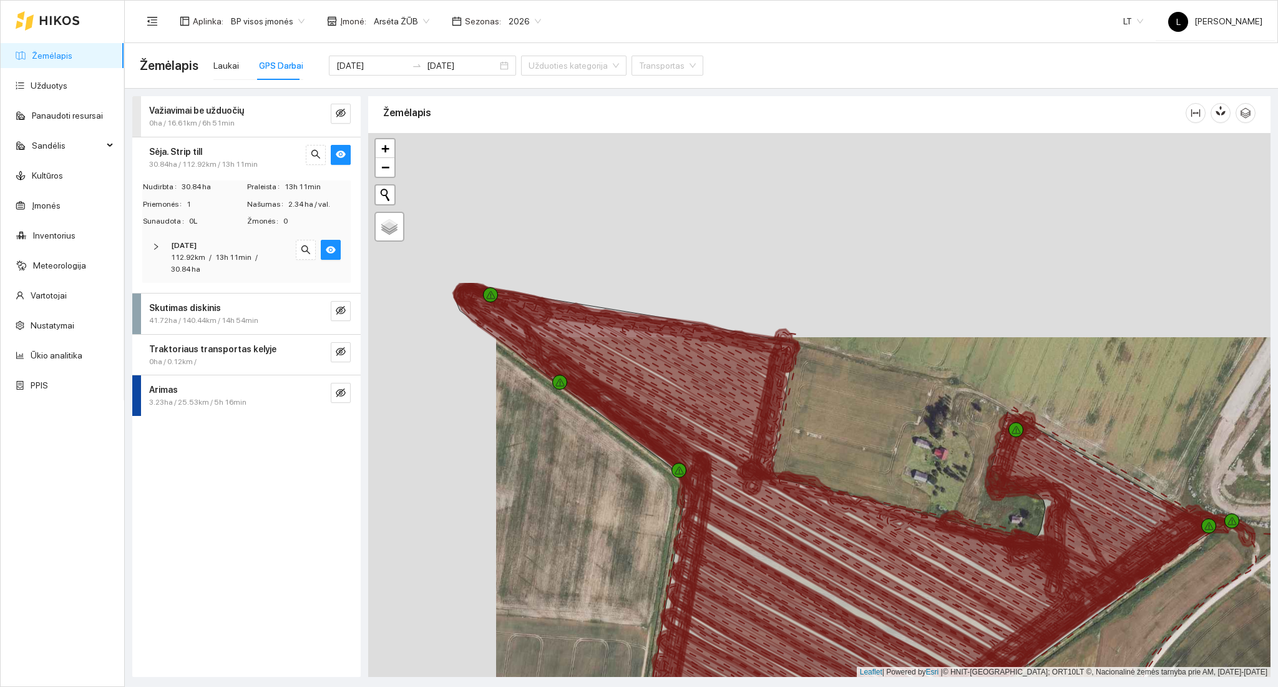
drag, startPoint x: 723, startPoint y: 237, endPoint x: 814, endPoint y: 441, distance: 223.2
click at [853, 436] on div at bounding box center [819, 405] width 902 height 544
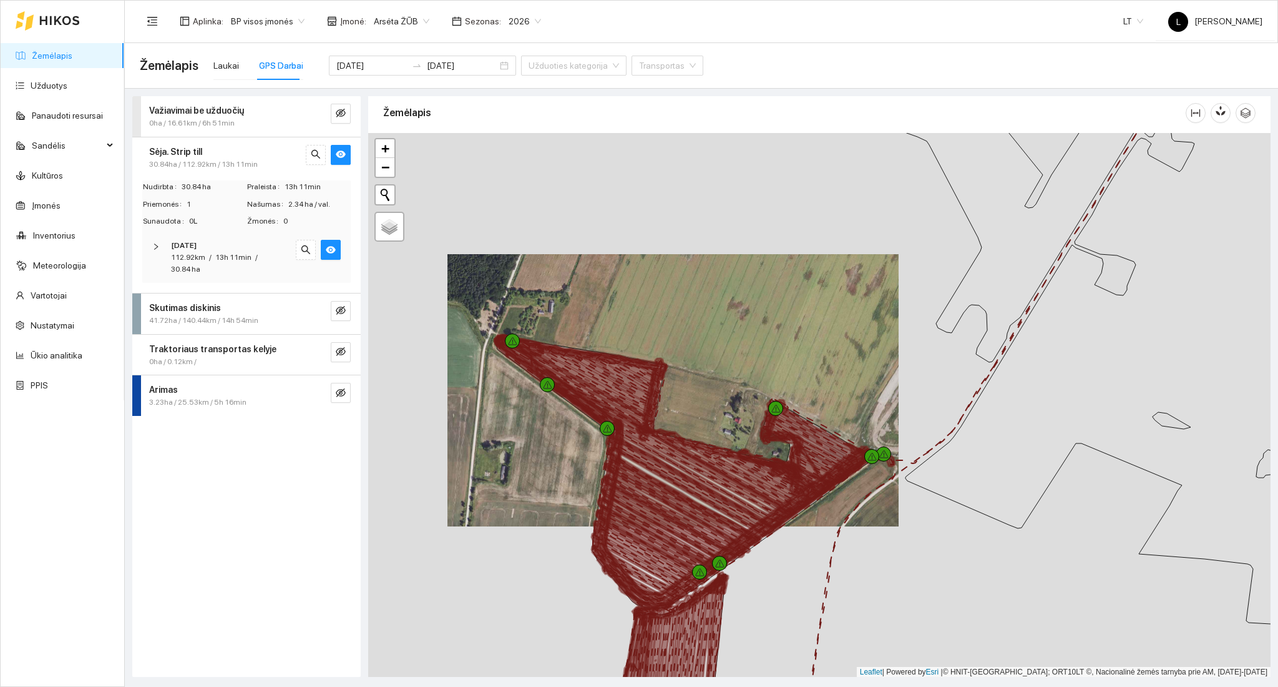
drag, startPoint x: 592, startPoint y: 484, endPoint x: 551, endPoint y: 318, distance: 171.5
click at [551, 285] on div at bounding box center [819, 405] width 902 height 544
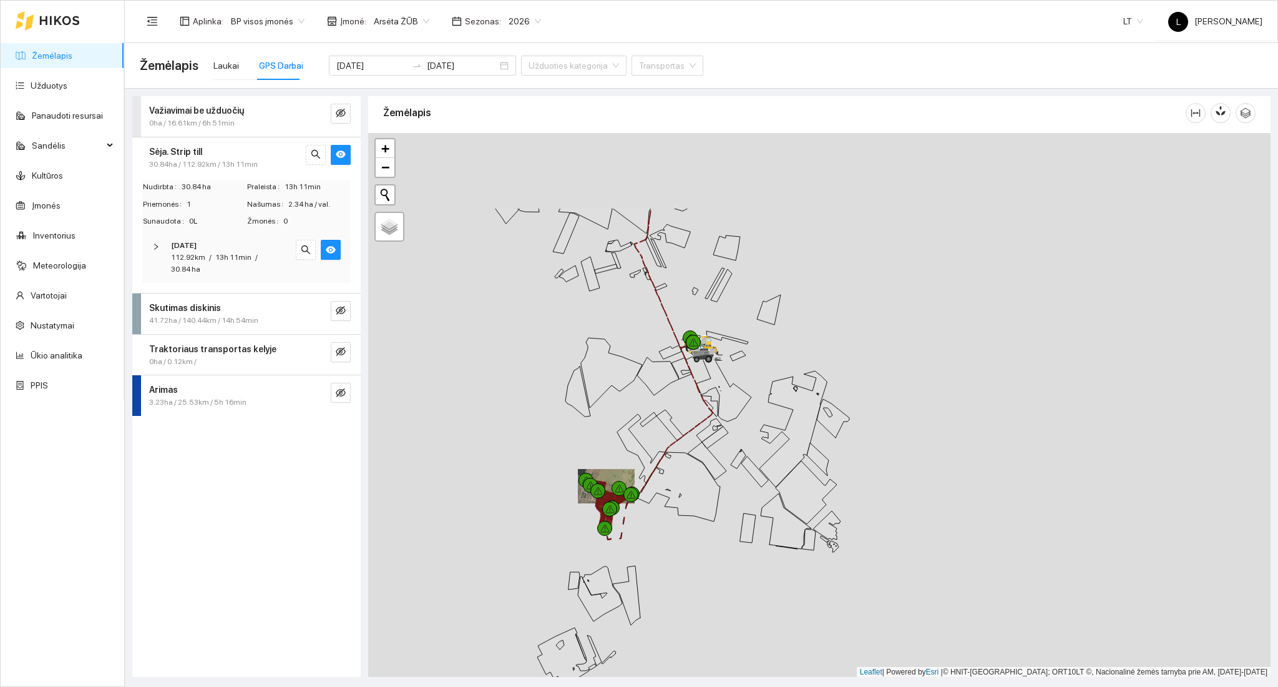
drag, startPoint x: 642, startPoint y: 417, endPoint x: 670, endPoint y: 569, distance: 154.4
click at [670, 569] on div at bounding box center [819, 405] width 902 height 544
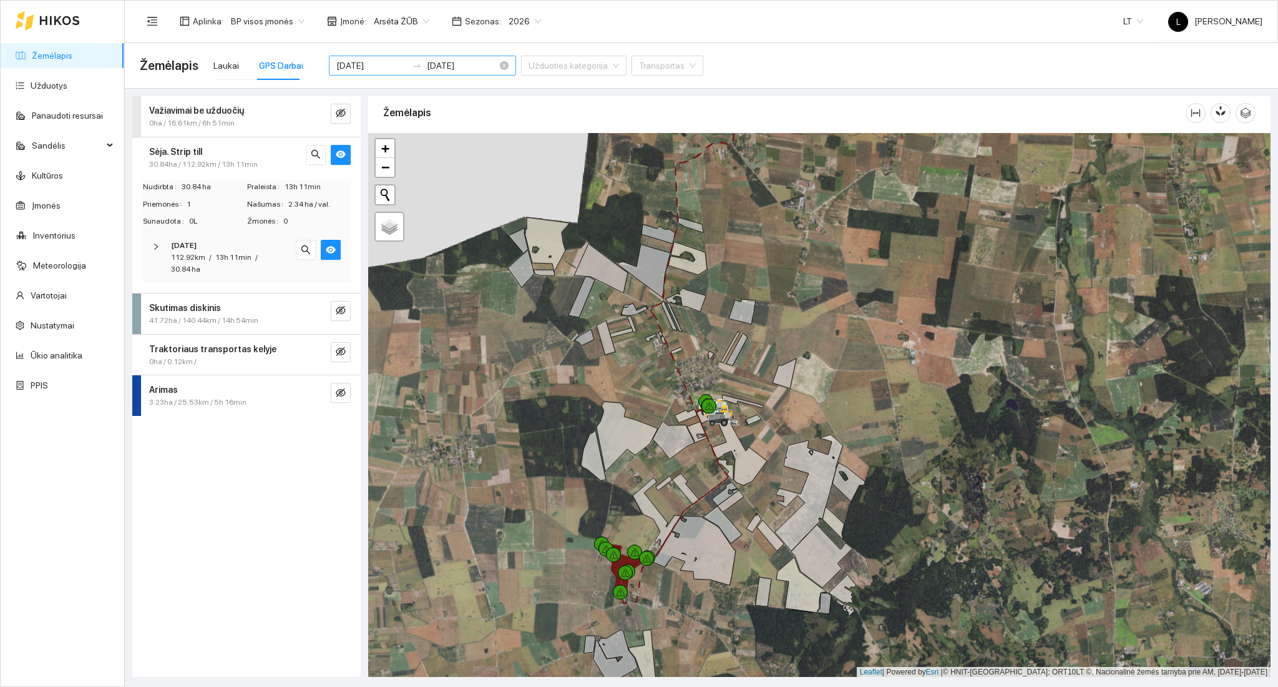
click at [373, 64] on input "[DATE]" at bounding box center [371, 66] width 71 height 14
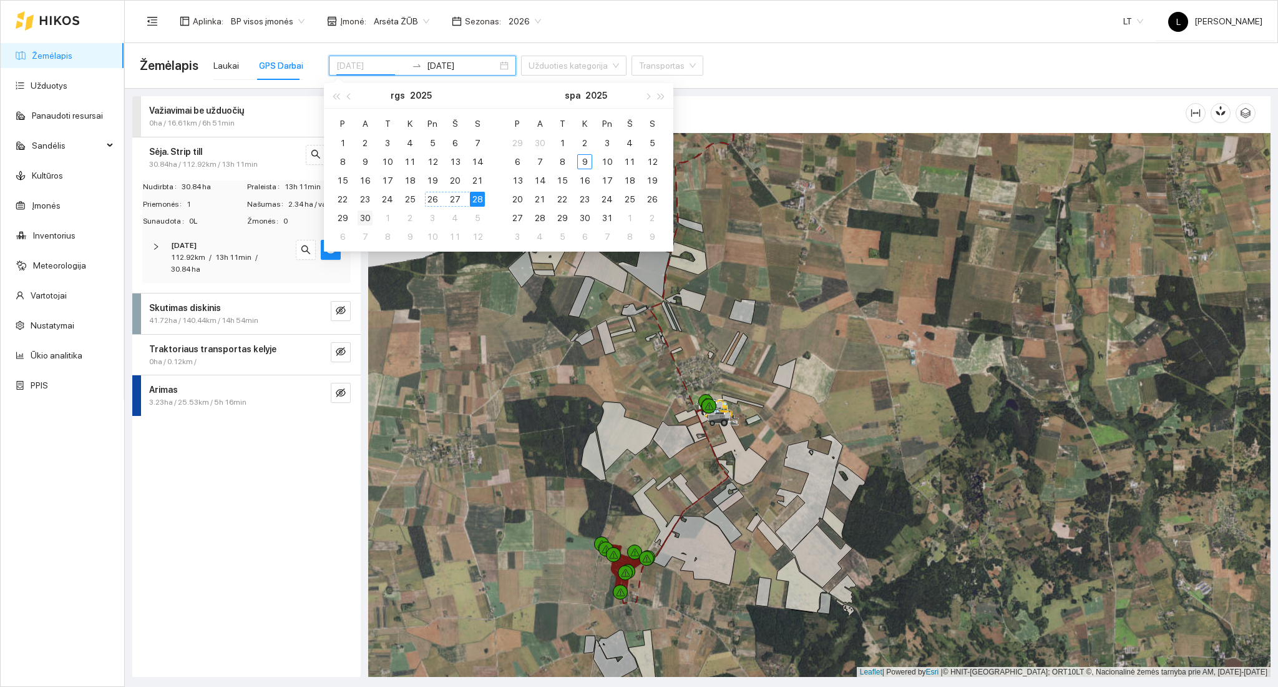
type input "[DATE]"
click at [367, 215] on div "30" at bounding box center [365, 217] width 15 height 15
click at [366, 215] on div "30" at bounding box center [365, 217] width 15 height 15
type input "[DATE]"
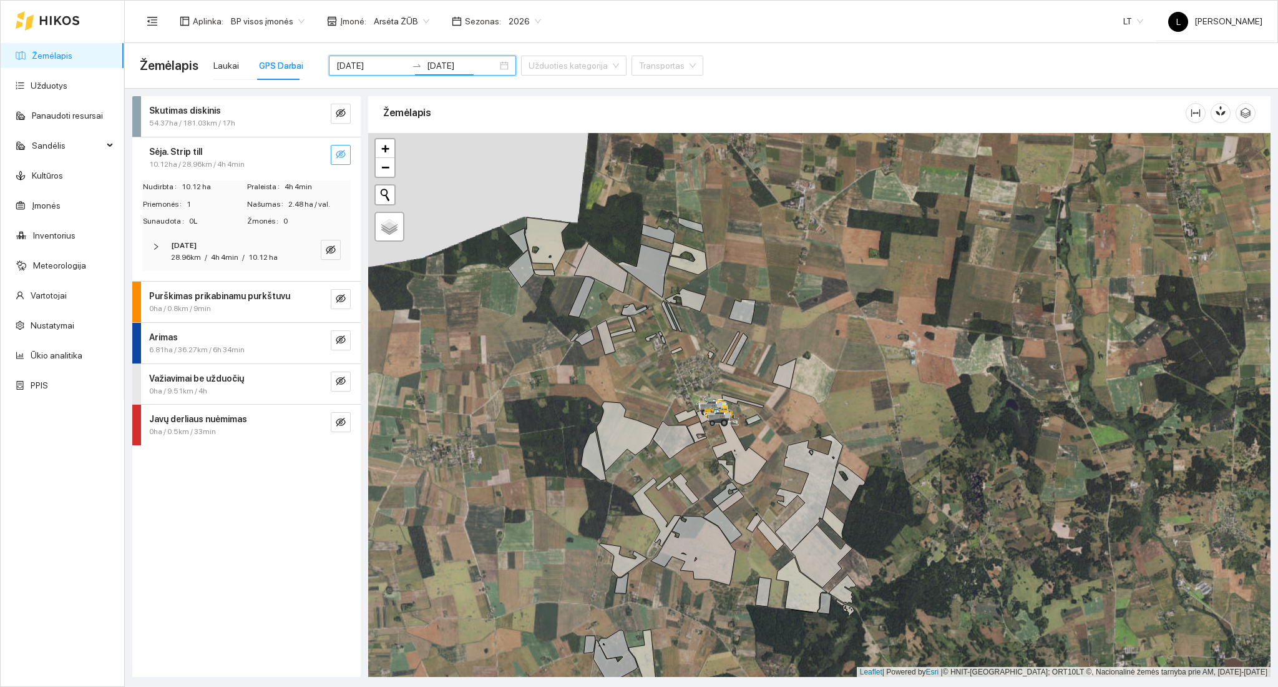
click at [336, 155] on icon "eye-invisible" at bounding box center [341, 154] width 10 height 10
click at [318, 154] on icon "search" at bounding box center [316, 154] width 10 height 10
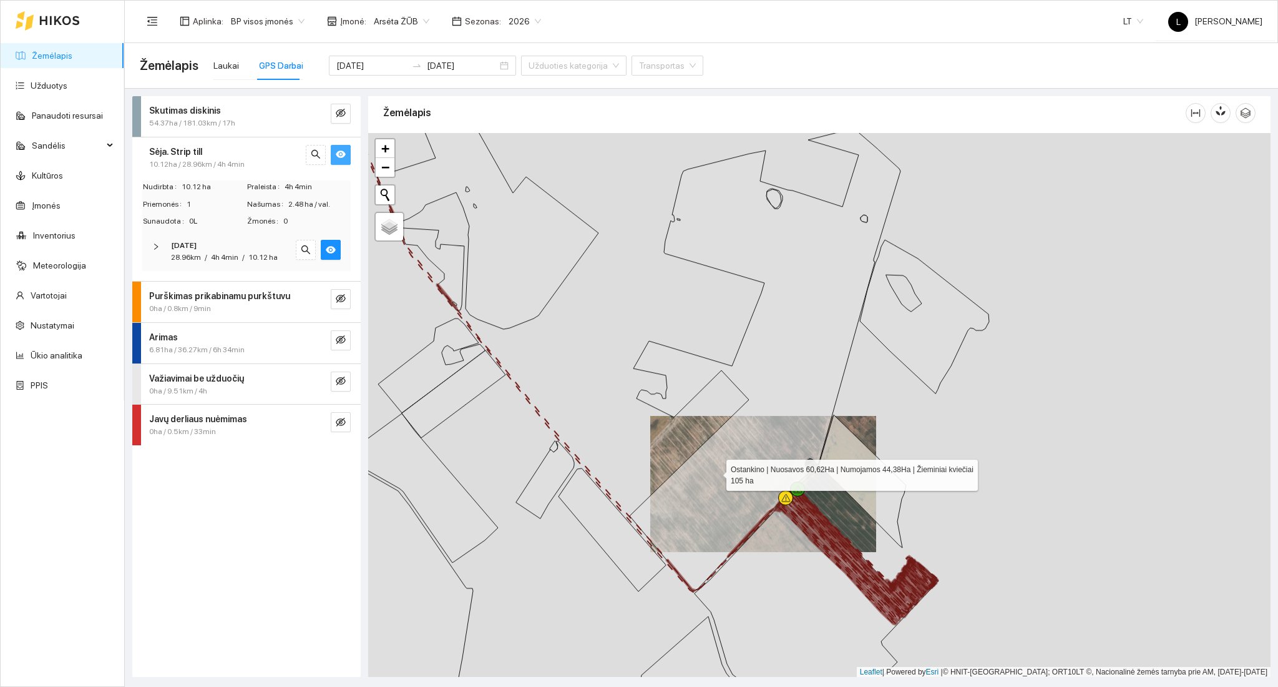
drag, startPoint x: 713, startPoint y: 464, endPoint x: 819, endPoint y: 628, distance: 195.3
click at [827, 590] on icon at bounding box center [765, 360] width 271 height 462
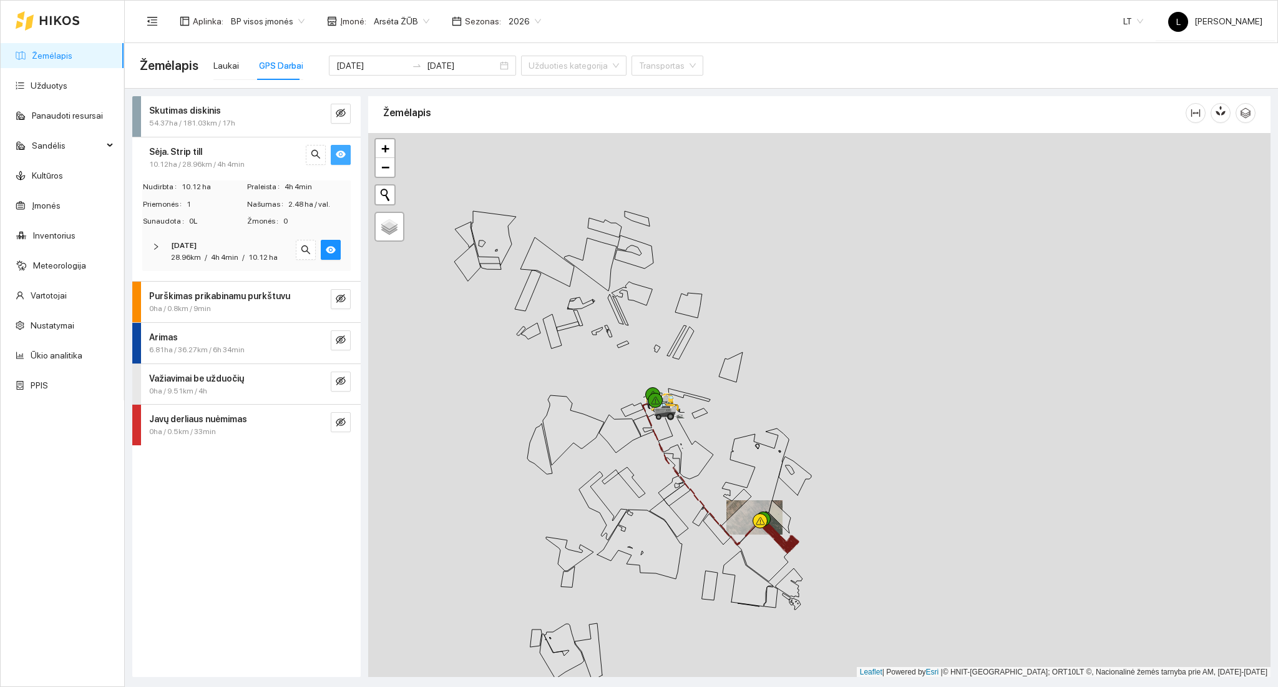
drag, startPoint x: 720, startPoint y: 381, endPoint x: 758, endPoint y: 569, distance: 191.6
click at [758, 544] on icon at bounding box center [754, 486] width 67 height 116
